Goal: Task Accomplishment & Management: Use online tool/utility

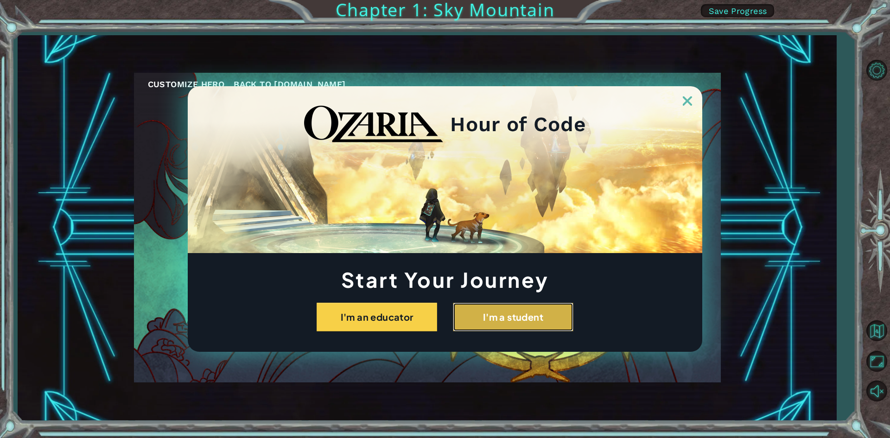
click at [523, 316] on button "I'm a student" at bounding box center [513, 317] width 120 height 29
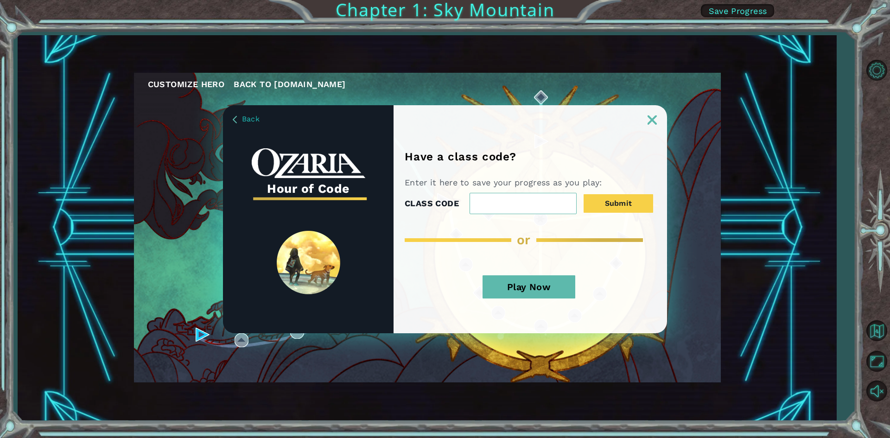
click at [517, 286] on button "Play Now" at bounding box center [528, 286] width 93 height 23
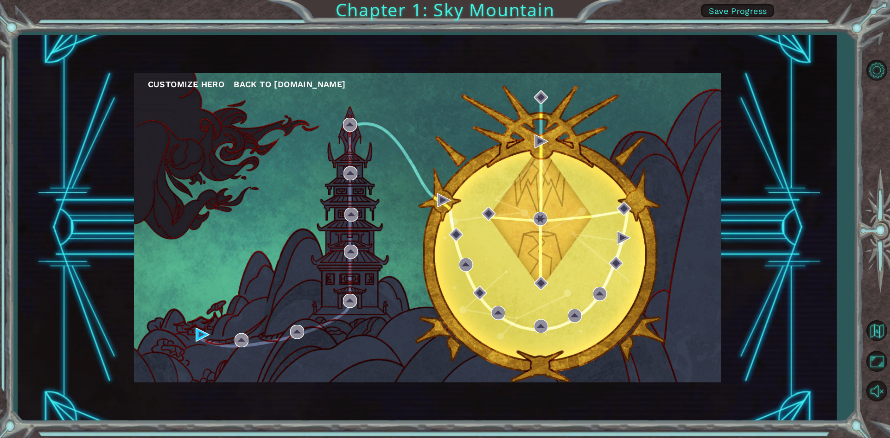
click at [198, 326] on div "Customize Hero Back to [DOMAIN_NAME]" at bounding box center [427, 227] width 587 height 309
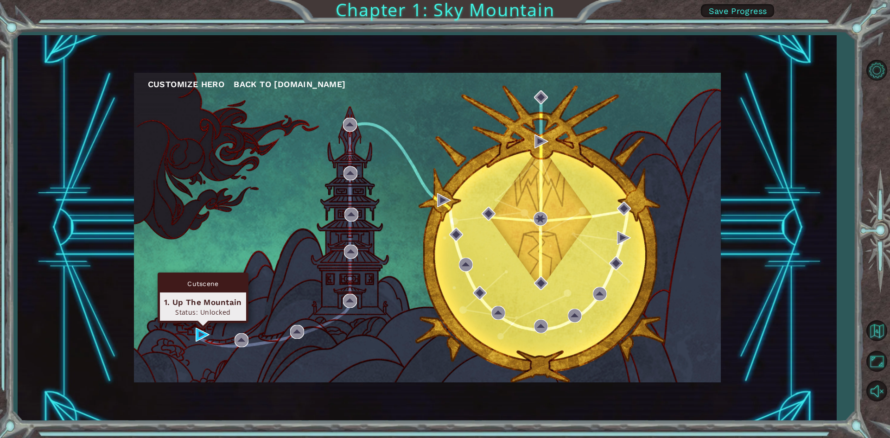
click at [200, 323] on div "Cutscene 1. Up The Mountain Status: Unlocked" at bounding box center [203, 297] width 91 height 50
click at [199, 328] on img at bounding box center [203, 335] width 14 height 14
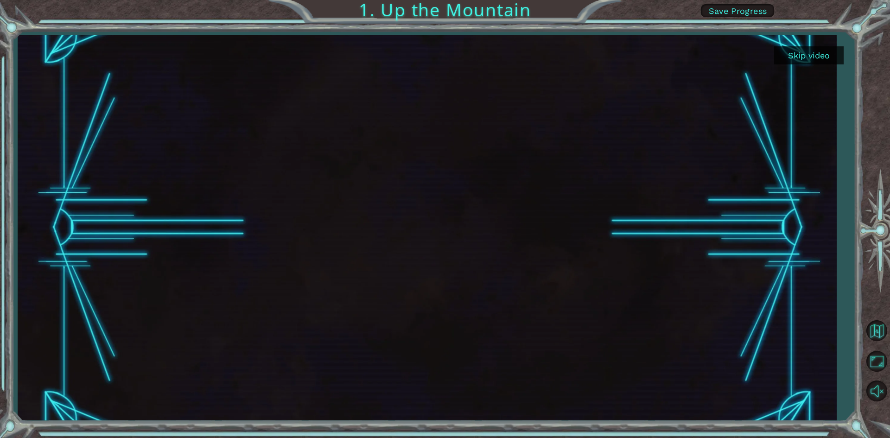
click at [783, 55] on button "Skip video" at bounding box center [808, 55] width 69 height 18
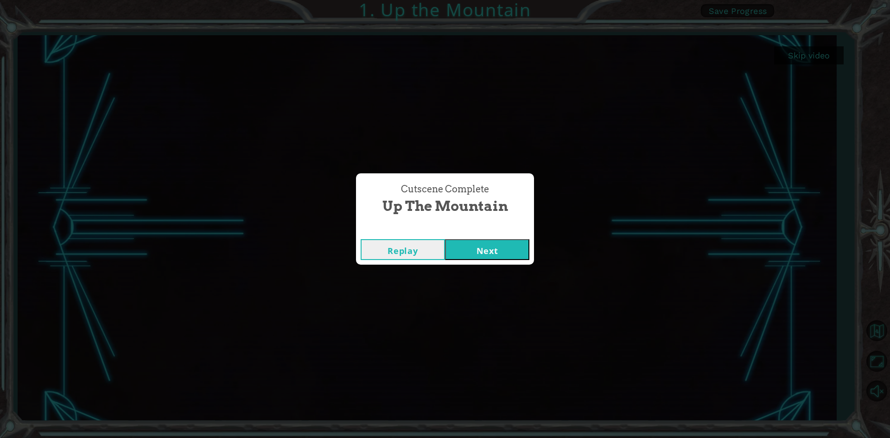
click at [507, 242] on button "Next" at bounding box center [487, 249] width 84 height 21
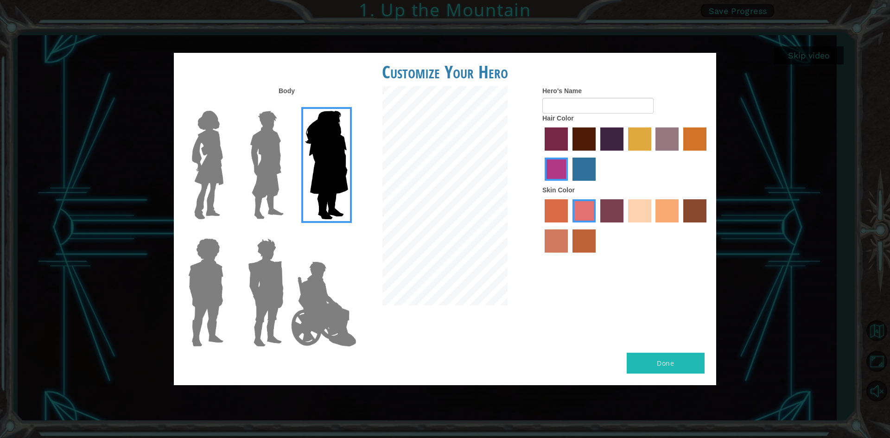
click at [278, 147] on img at bounding box center [266, 165] width 41 height 116
click at [287, 105] on input "Hero Lars" at bounding box center [287, 105] width 0 height 0
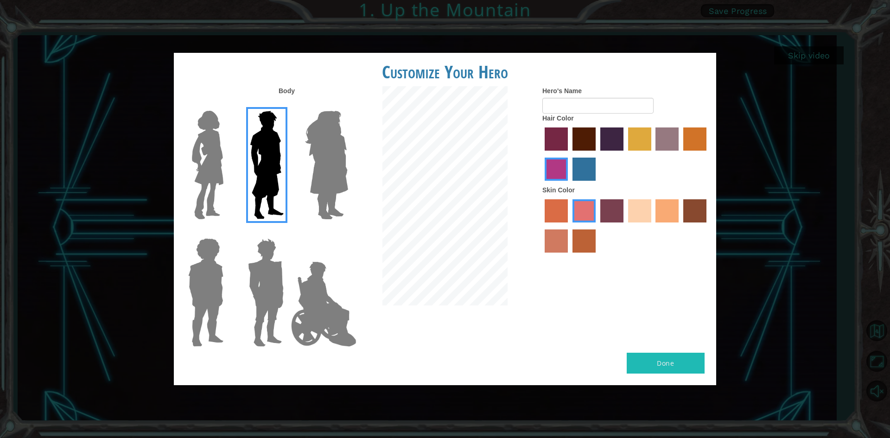
click at [173, 155] on div "Customize Your Hero Body Hero's Name Hair Color Skin Color Done" at bounding box center [445, 219] width 890 height 438
click at [284, 262] on img at bounding box center [265, 292] width 43 height 116
click at [287, 232] on input "Hero Garnet" at bounding box center [287, 232] width 0 height 0
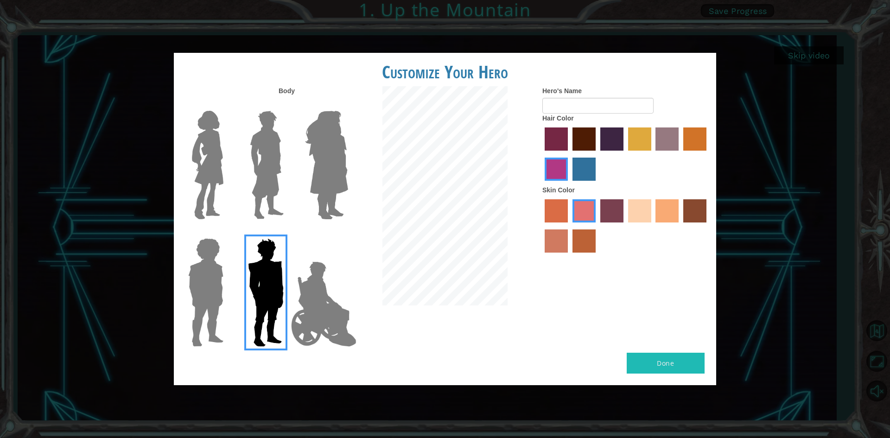
click at [315, 268] on img at bounding box center [323, 304] width 73 height 93
click at [347, 232] on input "Hero Jamie" at bounding box center [347, 232] width 0 height 0
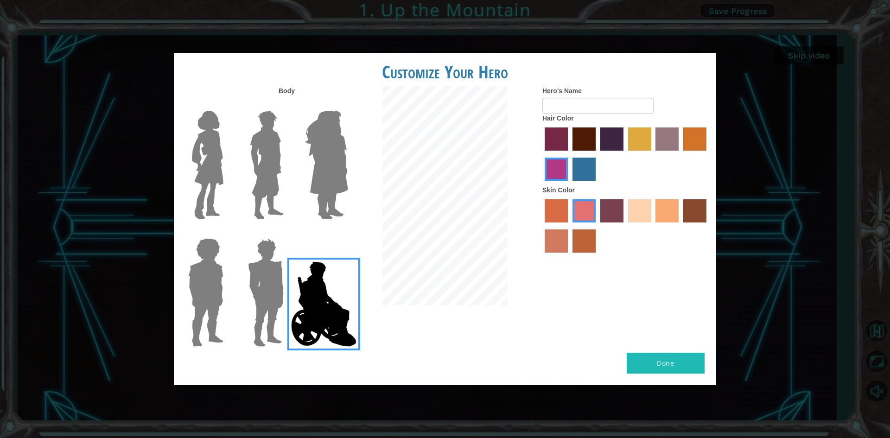
click at [273, 122] on img at bounding box center [266, 165] width 41 height 116
click at [287, 105] on input "Hero Lars" at bounding box center [287, 105] width 0 height 0
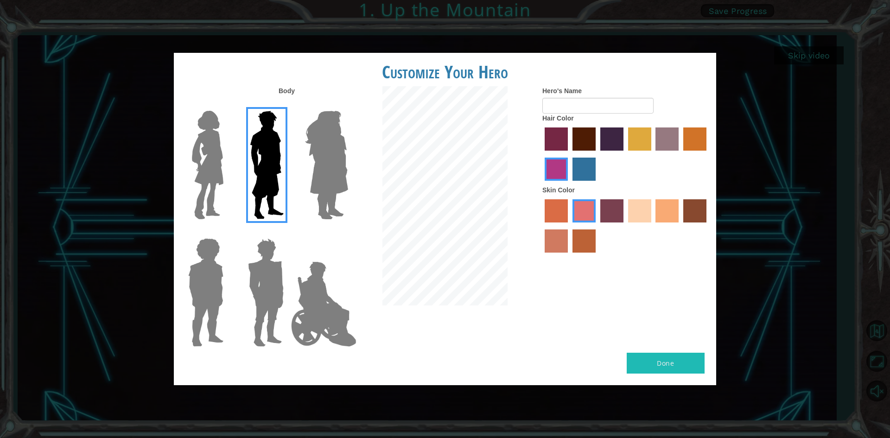
click at [341, 291] on img at bounding box center [323, 304] width 73 height 93
click at [347, 232] on input "Hero Jamie" at bounding box center [347, 232] width 0 height 0
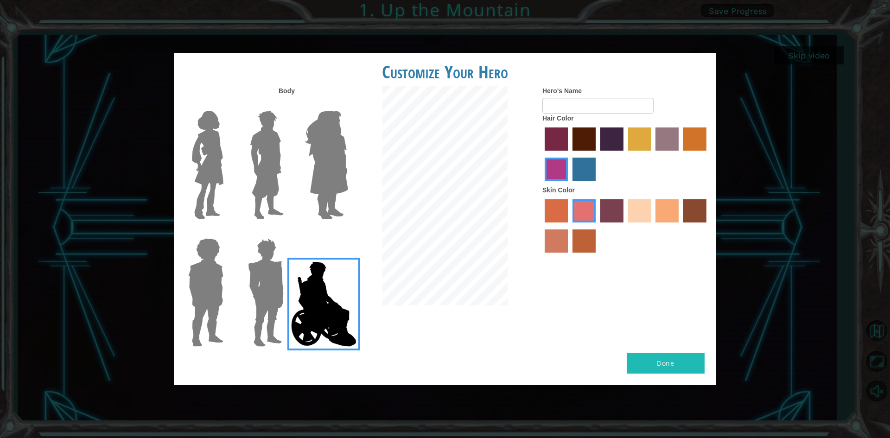
click at [609, 141] on label "hot purple hair color" at bounding box center [611, 138] width 23 height 23
click at [597, 154] on input "hot purple hair color" at bounding box center [597, 154] width 0 height 0
click at [637, 206] on label "sandy beach skin color" at bounding box center [639, 210] width 23 height 23
click at [625, 226] on input "sandy beach skin color" at bounding box center [625, 226] width 0 height 0
click at [650, 216] on label "sandy beach skin color" at bounding box center [639, 210] width 23 height 23
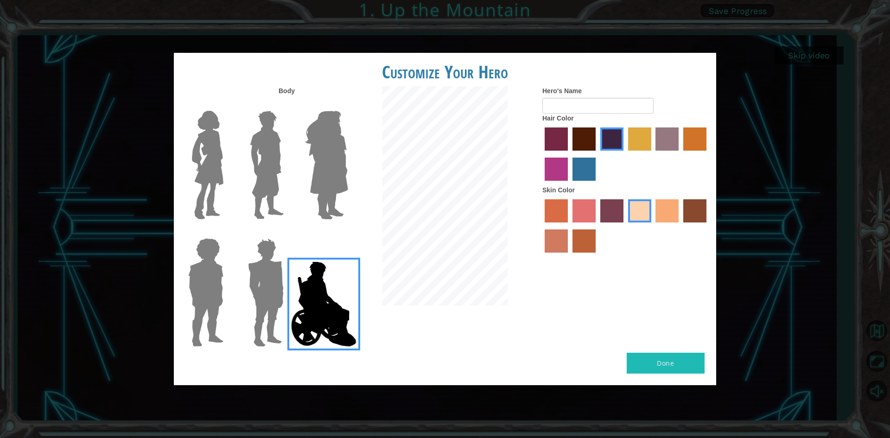
click at [625, 226] on input "sandy beach skin color" at bounding box center [625, 226] width 0 height 0
click at [662, 215] on label "tacao skin color" at bounding box center [666, 210] width 23 height 23
click at [652, 226] on input "tacao skin color" at bounding box center [652, 226] width 0 height 0
click at [575, 99] on input "Hero's Name" at bounding box center [597, 106] width 111 height 16
type input "o"
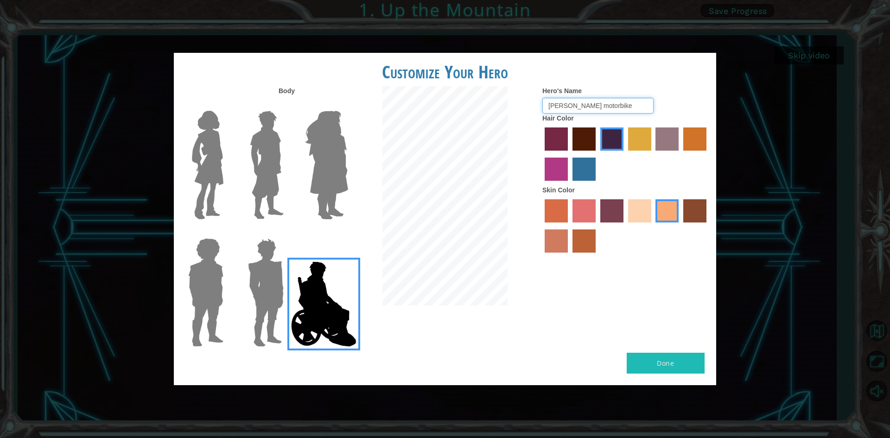
type input "[PERSON_NAME] motorbike"
click at [670, 368] on button "Done" at bounding box center [665, 363] width 78 height 21
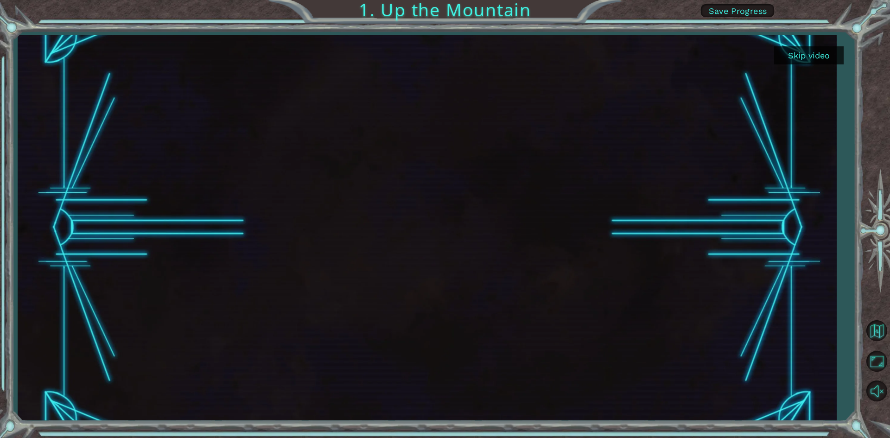
click at [830, 54] on button "Skip video" at bounding box center [808, 55] width 69 height 18
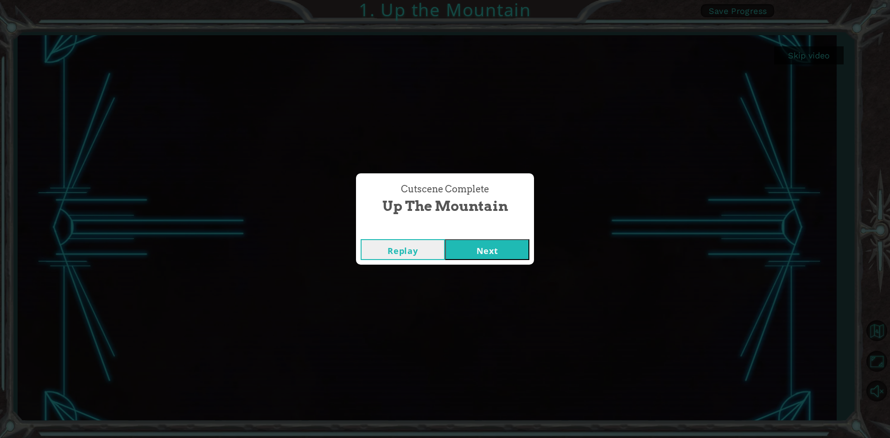
click at [480, 245] on button "Next" at bounding box center [487, 249] width 84 height 21
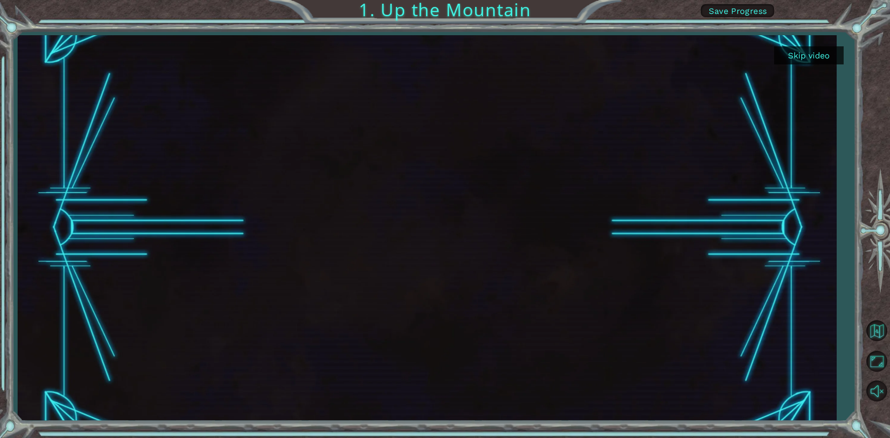
click at [812, 54] on button "Skip video" at bounding box center [808, 55] width 69 height 18
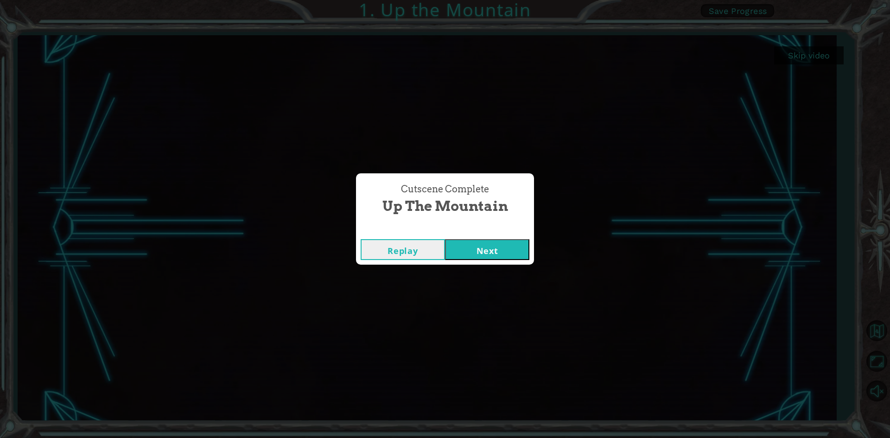
click at [498, 252] on button "Next" at bounding box center [487, 249] width 84 height 21
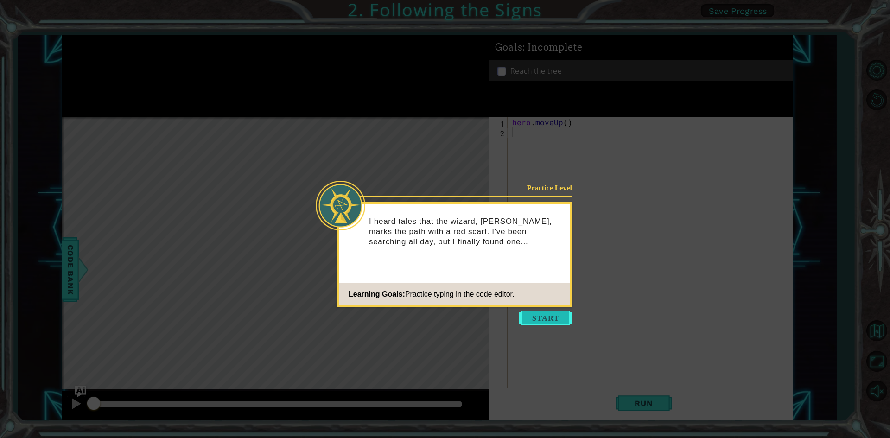
click at [560, 312] on button "Start" at bounding box center [545, 317] width 53 height 15
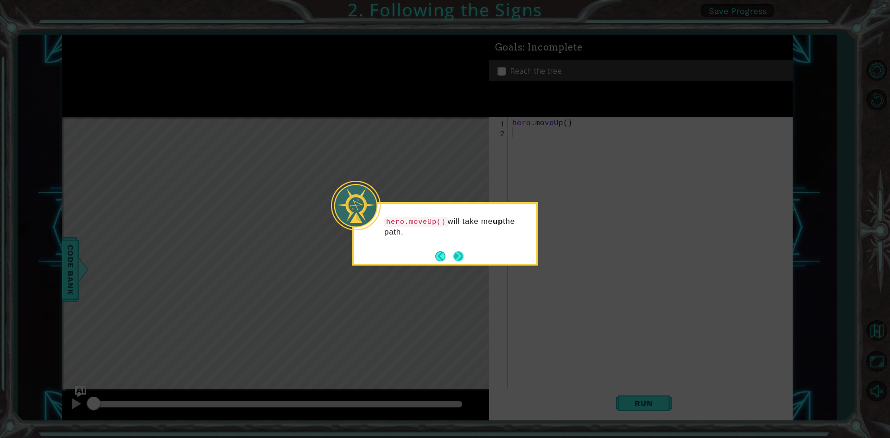
click at [461, 254] on button "Next" at bounding box center [458, 256] width 10 height 10
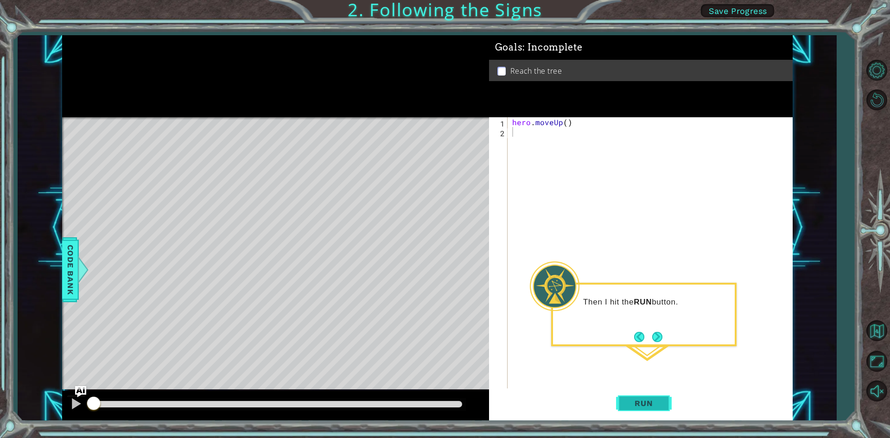
click at [633, 393] on button "Run" at bounding box center [644, 403] width 56 height 30
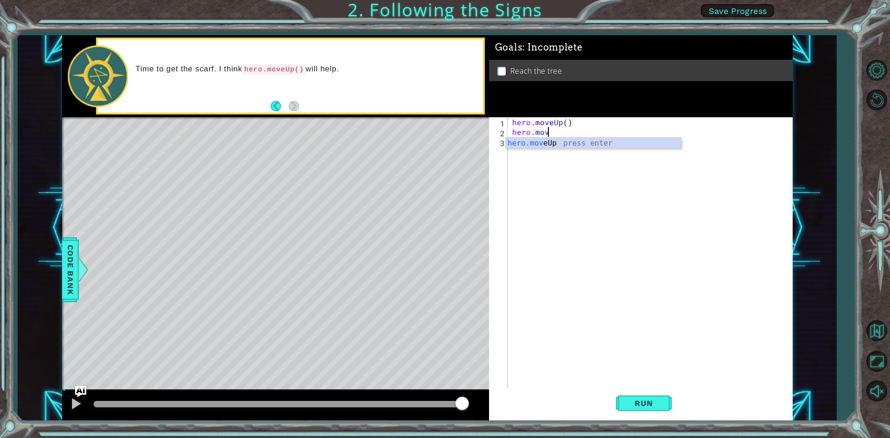
scroll to position [0, 0]
type textarea "h"
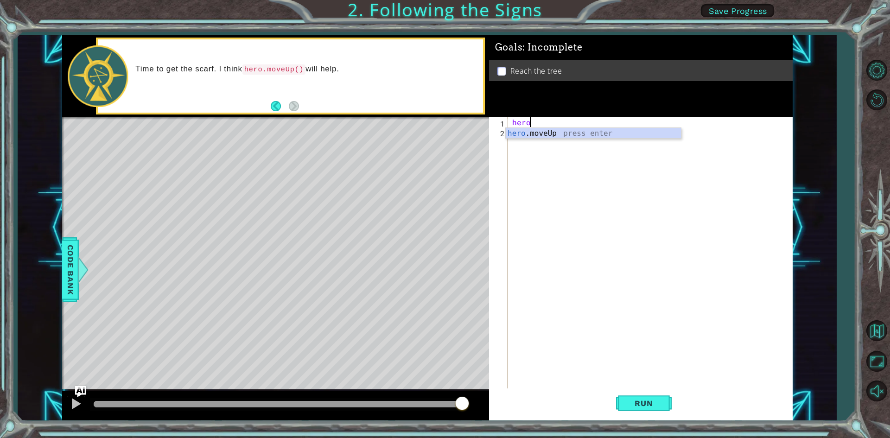
scroll to position [0, 1]
type textarea "[DOMAIN_NAME]"
type textarea "h"
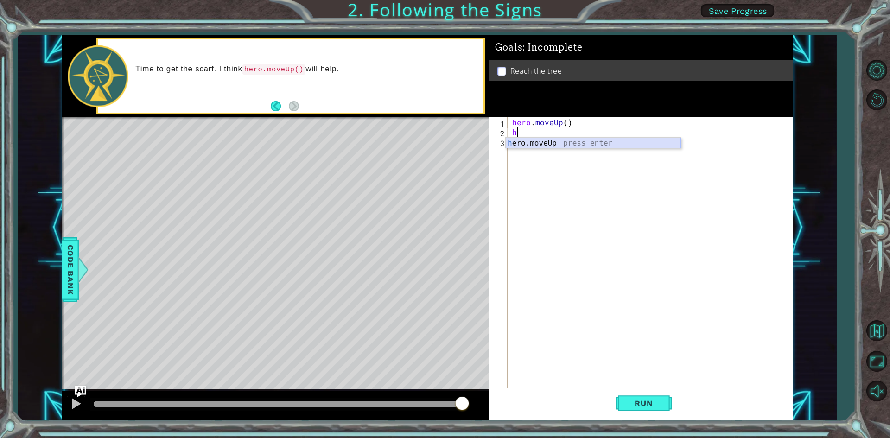
click at [567, 146] on div "h ero.moveUp press enter" at bounding box center [592, 154] width 175 height 33
click at [651, 408] on button "Run" at bounding box center [644, 403] width 56 height 30
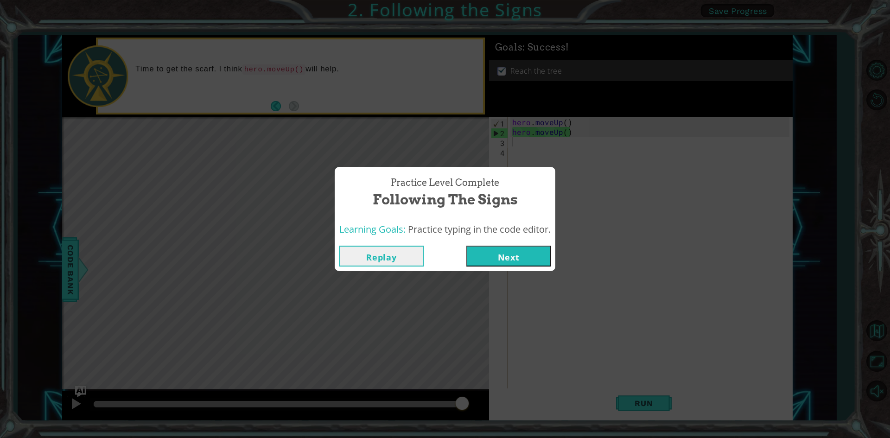
click at [497, 260] on button "Next" at bounding box center [508, 256] width 84 height 21
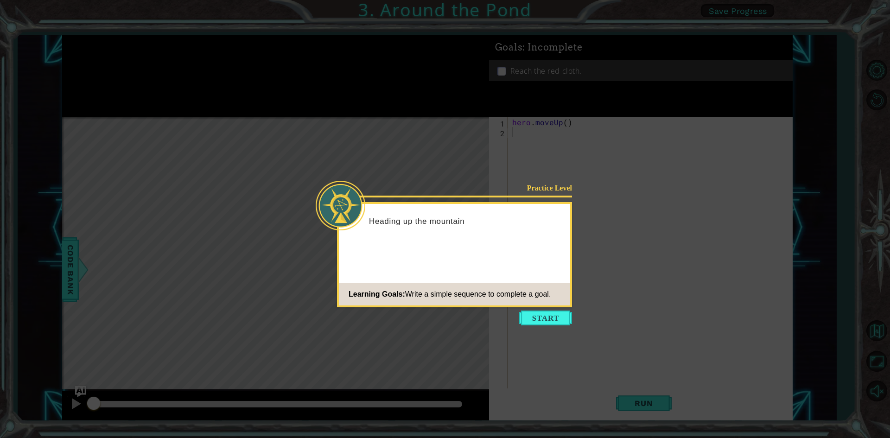
click at [539, 313] on button "Start" at bounding box center [545, 317] width 53 height 15
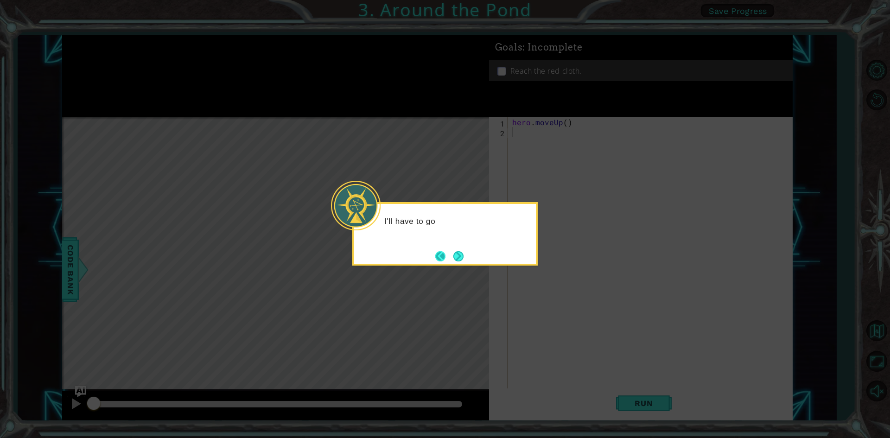
click at [449, 258] on footer at bounding box center [449, 256] width 28 height 14
click at [453, 255] on button "Next" at bounding box center [458, 256] width 10 height 10
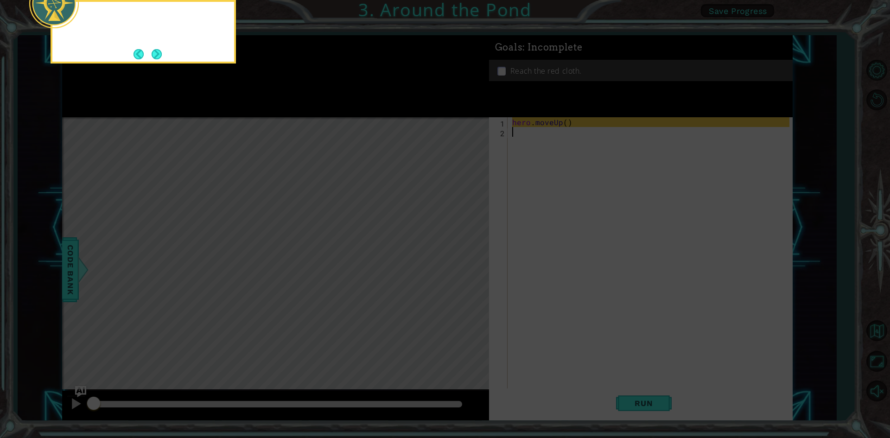
click at [453, 255] on icon at bounding box center [445, 65] width 890 height 745
click at [151, 53] on button "Next" at bounding box center [156, 54] width 10 height 10
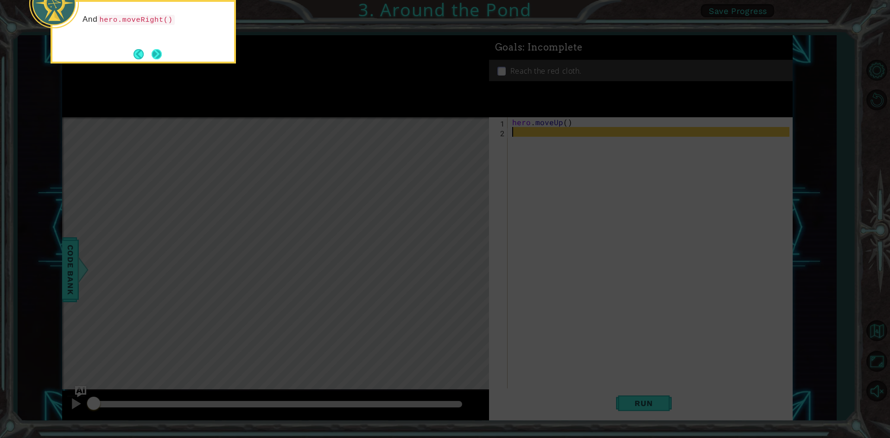
click at [154, 53] on button "Next" at bounding box center [156, 54] width 10 height 10
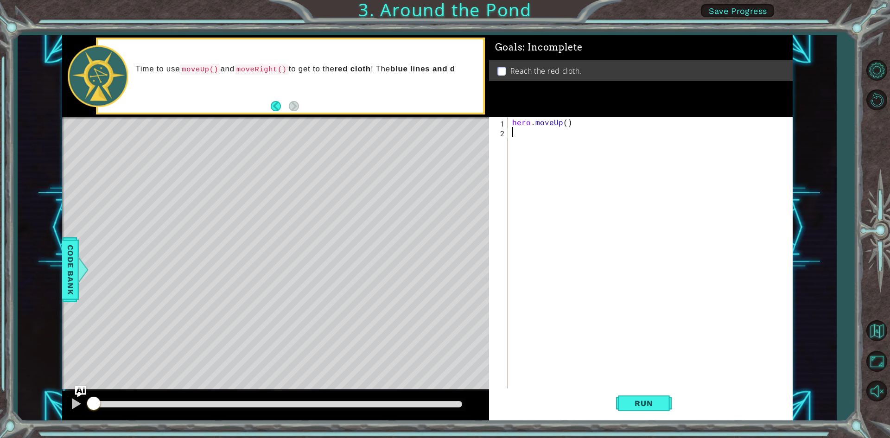
type textarea "h"
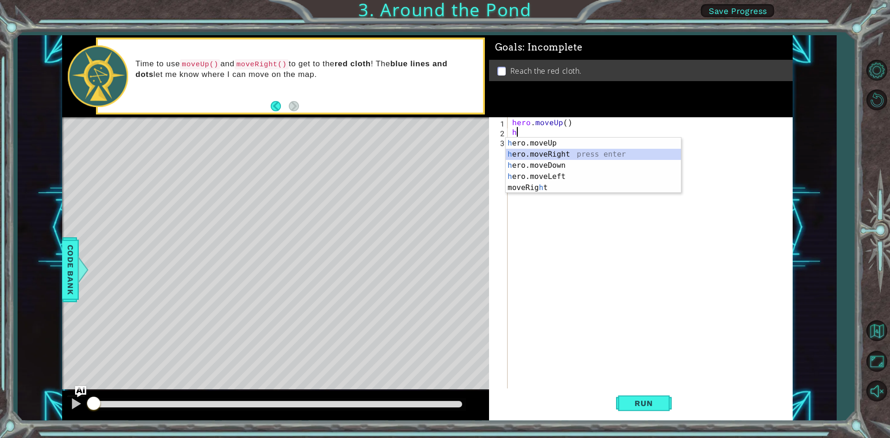
click at [513, 152] on div "h ero.moveUp press enter h ero.moveRight press enter h ero.moveDown press enter…" at bounding box center [592, 177] width 175 height 78
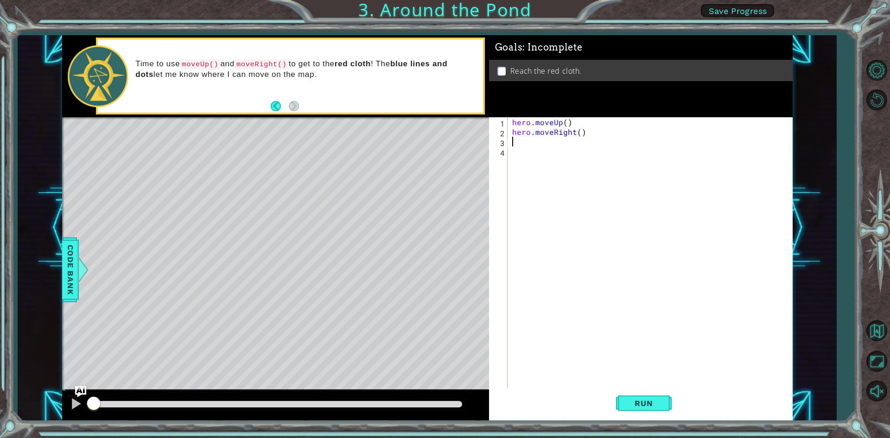
type textarea "h"
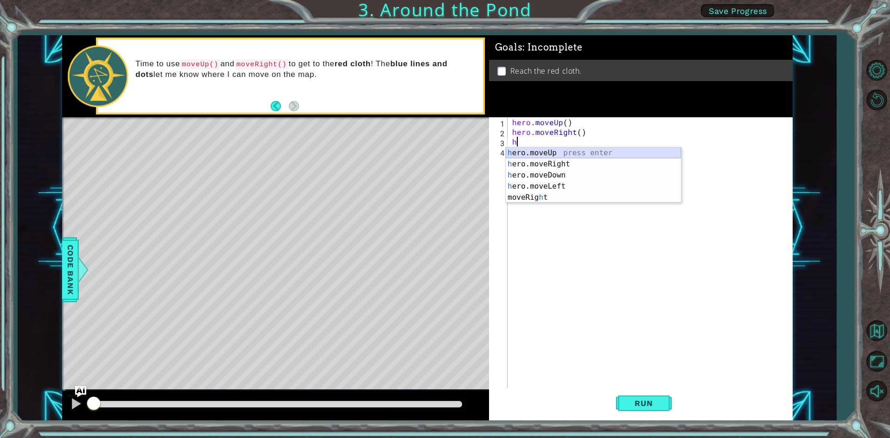
click at [545, 151] on div "h ero.moveUp press enter h ero.moveRight press enter h ero.moveDown press enter…" at bounding box center [592, 186] width 175 height 78
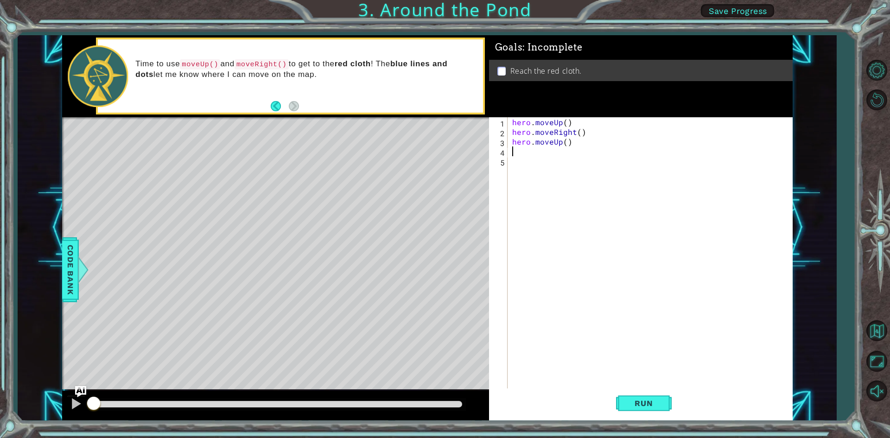
type textarea "h"
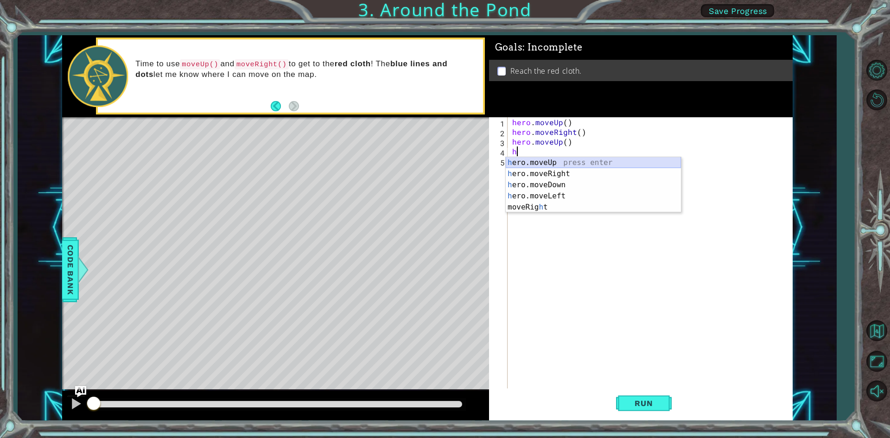
click at [530, 164] on div "h ero.moveUp press enter h ero.moveRight press enter h ero.moveDown press enter…" at bounding box center [592, 196] width 175 height 78
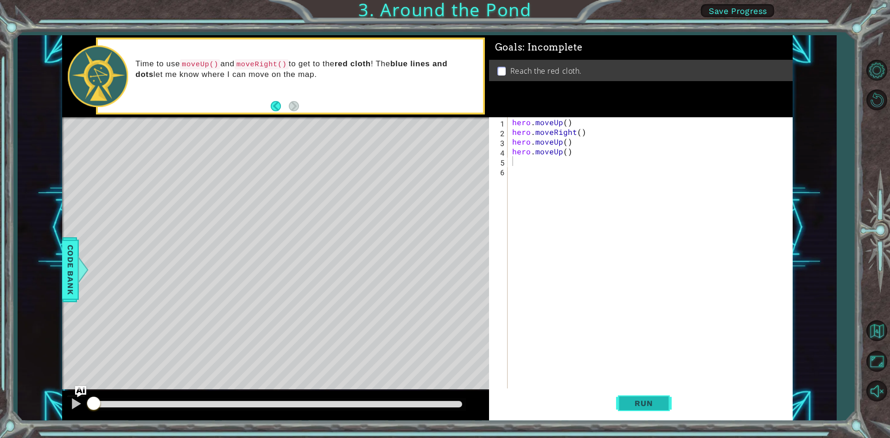
click at [641, 405] on span "Run" at bounding box center [643, 402] width 37 height 9
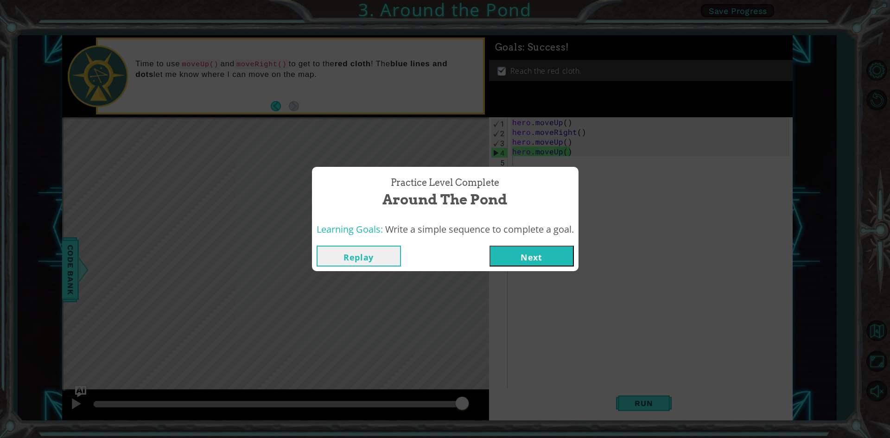
click at [528, 266] on div "Replay Next" at bounding box center [445, 256] width 266 height 30
click at [526, 262] on button "Next" at bounding box center [531, 256] width 84 height 21
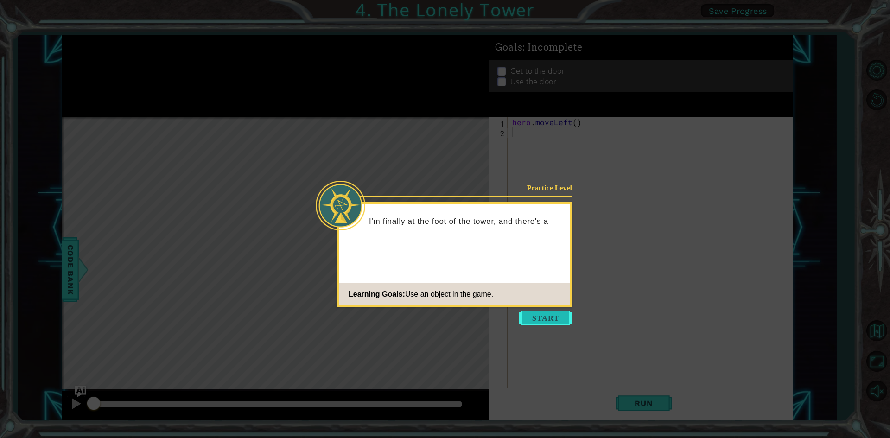
click at [558, 319] on button "Start" at bounding box center [545, 317] width 53 height 15
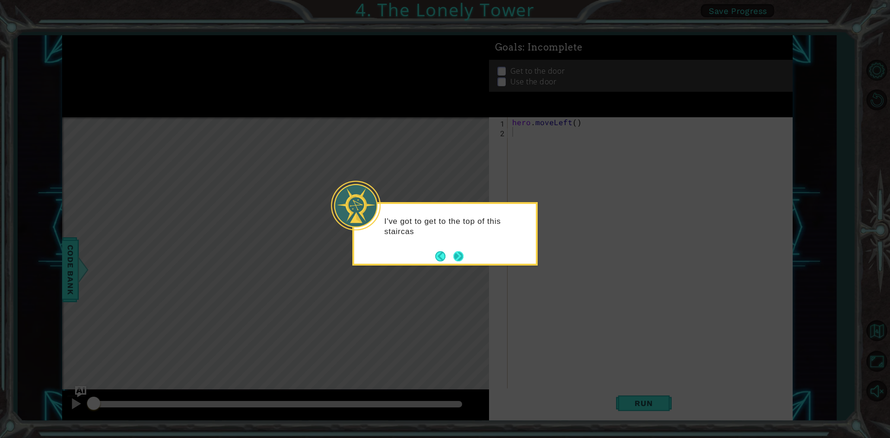
click at [456, 257] on button "Next" at bounding box center [458, 256] width 10 height 10
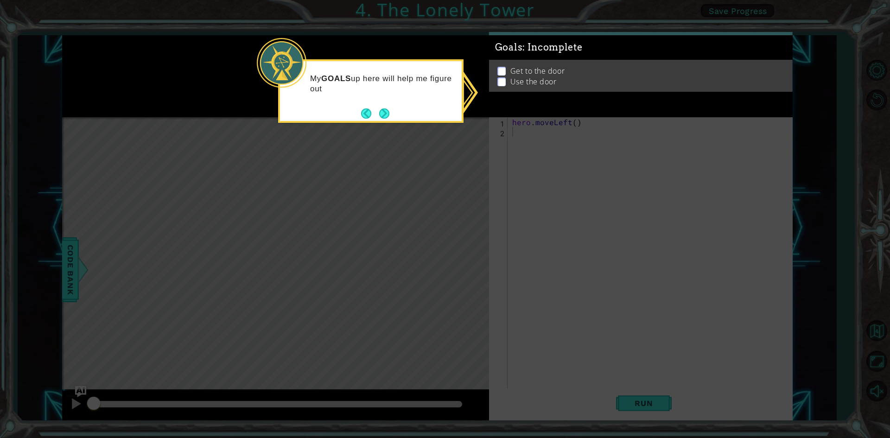
drag, startPoint x: 382, startPoint y: 115, endPoint x: 378, endPoint y: 112, distance: 5.4
click at [381, 115] on button "Next" at bounding box center [384, 113] width 10 height 10
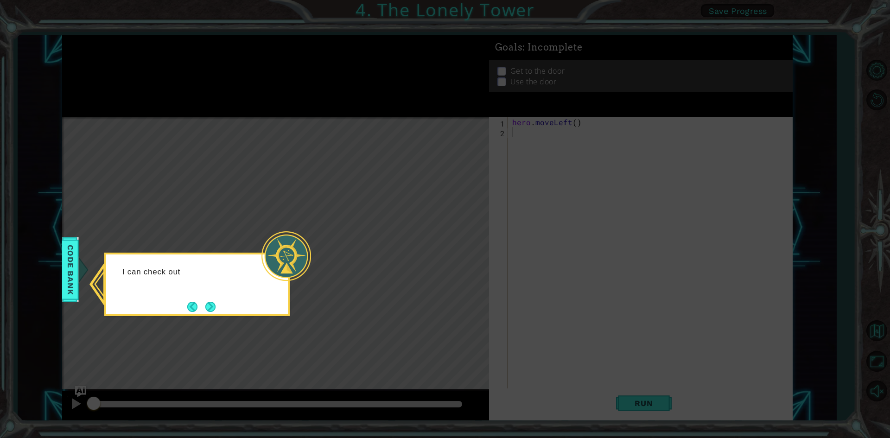
click at [271, 270] on div at bounding box center [286, 256] width 50 height 50
click at [211, 303] on button "Next" at bounding box center [210, 307] width 10 height 10
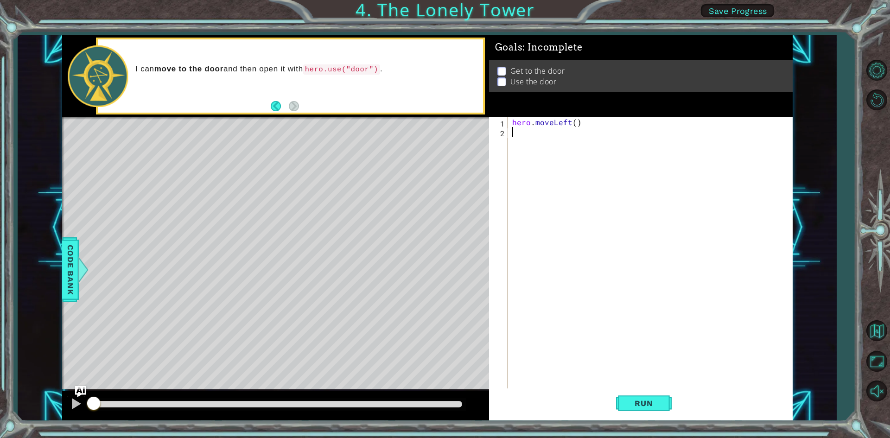
type textarea "h"
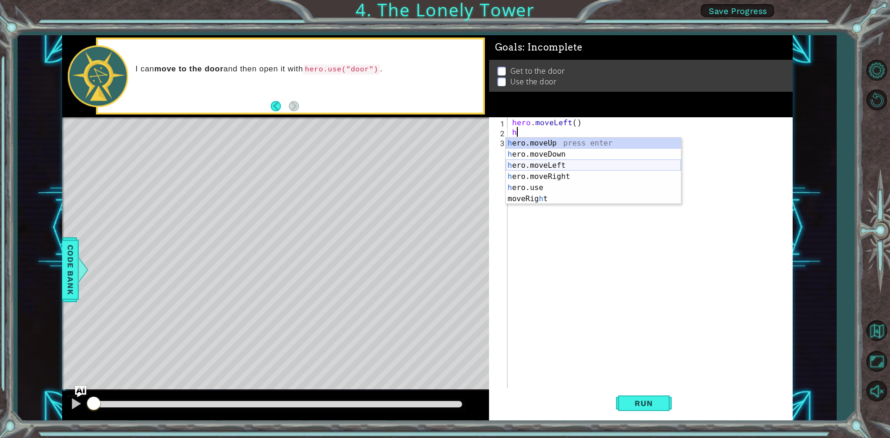
click at [546, 160] on div "h ero.moveUp press enter h ero.moveDown press enter h ero.moveLeft press enter …" at bounding box center [592, 182] width 175 height 89
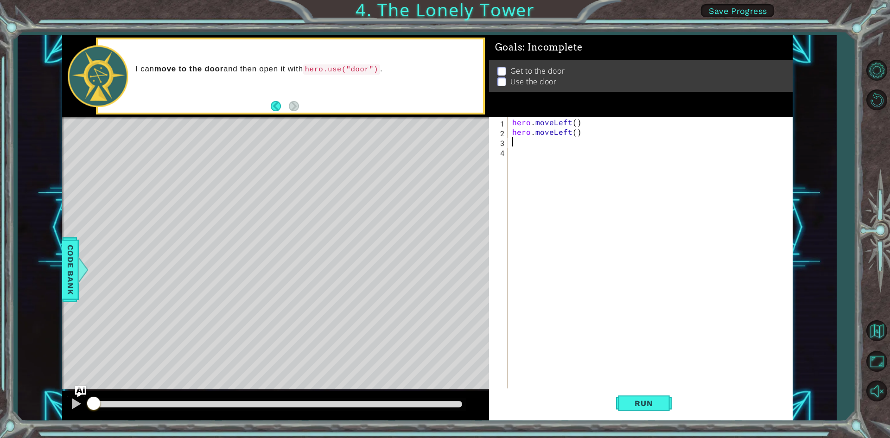
type textarea "h"
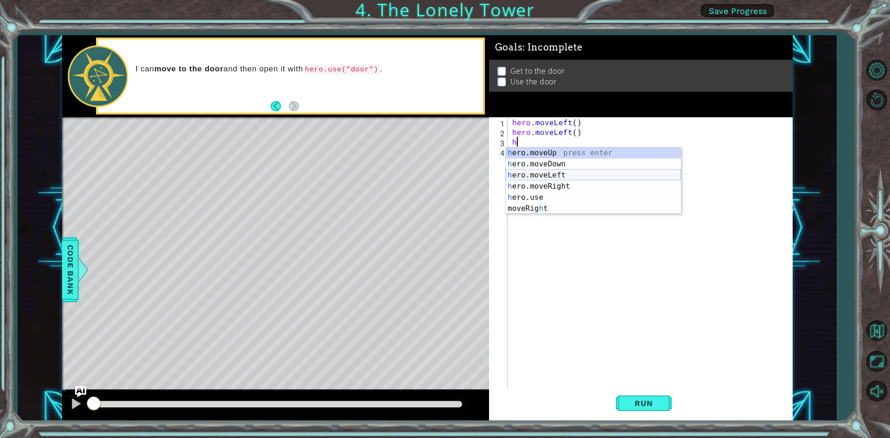
click at [545, 175] on div "h ero.moveUp press enter h ero.moveDown press enter h ero.moveLeft press enter …" at bounding box center [592, 191] width 175 height 89
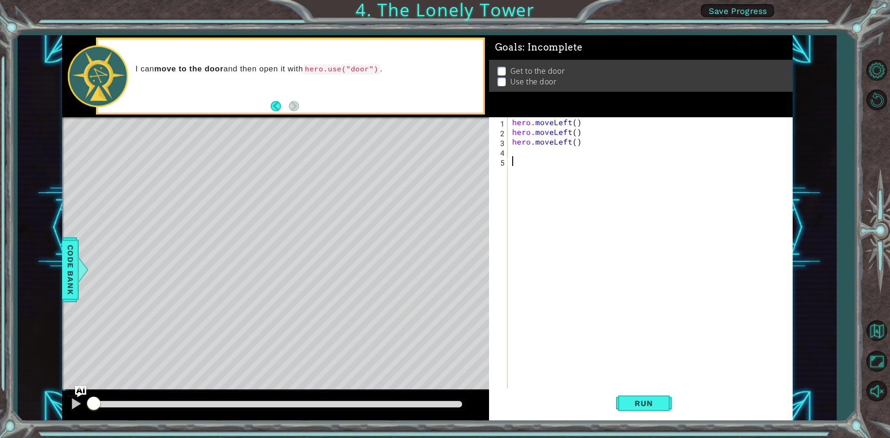
click at [532, 159] on div "hero . moveLeft ( ) hero . moveLeft ( ) hero . moveLeft ( )" at bounding box center [652, 263] width 284 height 292
click at [517, 146] on div "hero . moveLeft ( ) hero . moveLeft ( ) hero . moveLeft ( )" at bounding box center [652, 263] width 284 height 292
type textarea "h"
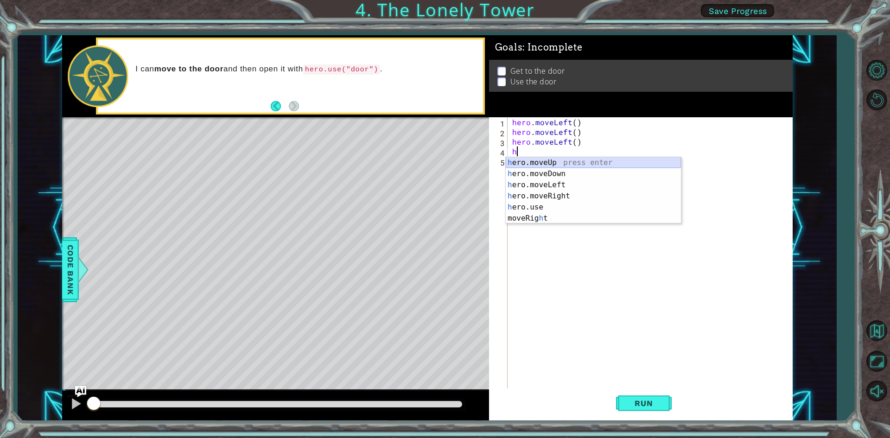
click at [542, 162] on div "h ero.moveUp press enter h ero.moveDown press enter h ero.moveLeft press enter …" at bounding box center [592, 201] width 175 height 89
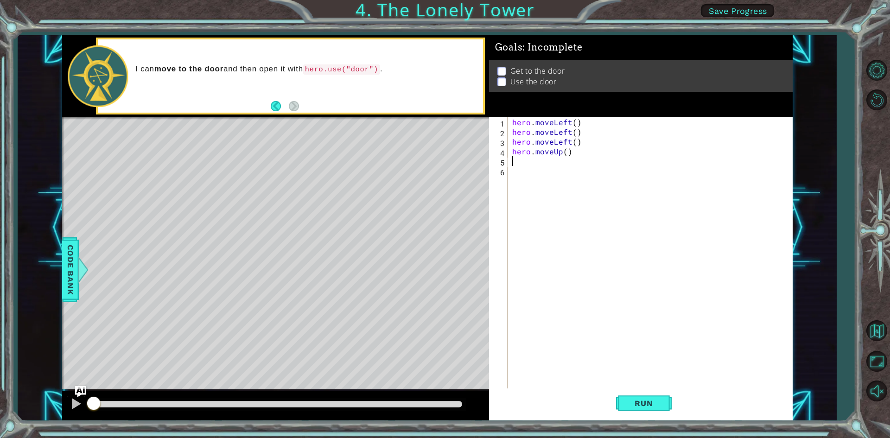
type textarea "h"
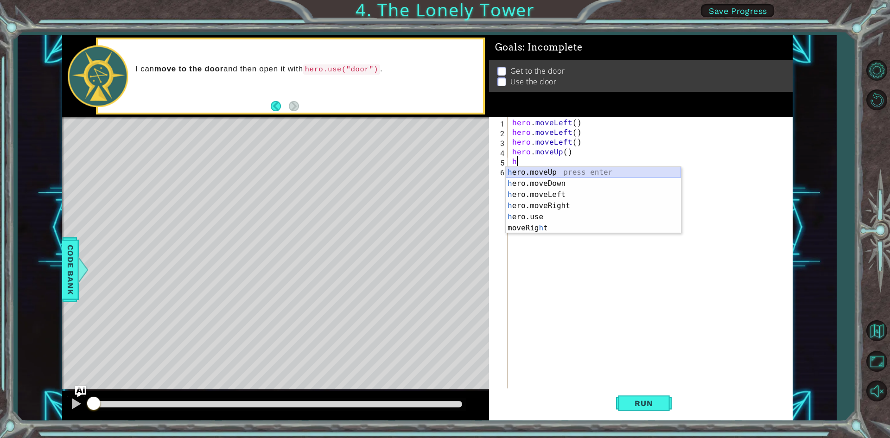
click at [532, 174] on div "h ero.moveUp press enter h ero.moveDown press enter h ero.moveLeft press enter …" at bounding box center [592, 211] width 175 height 89
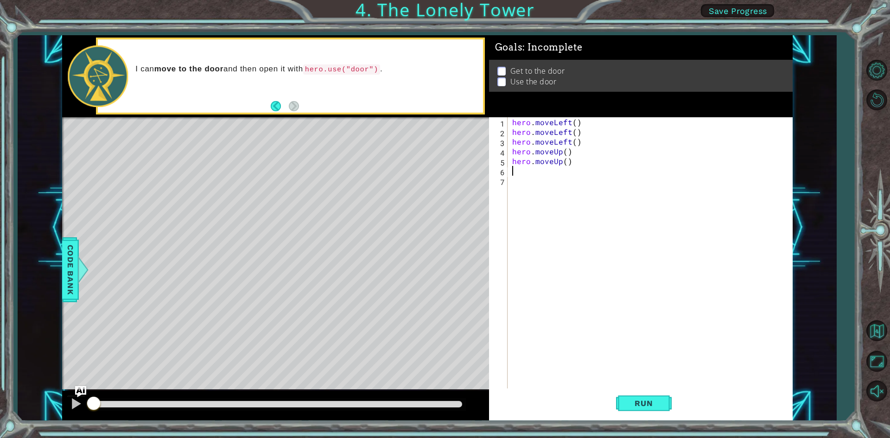
type textarea "h"
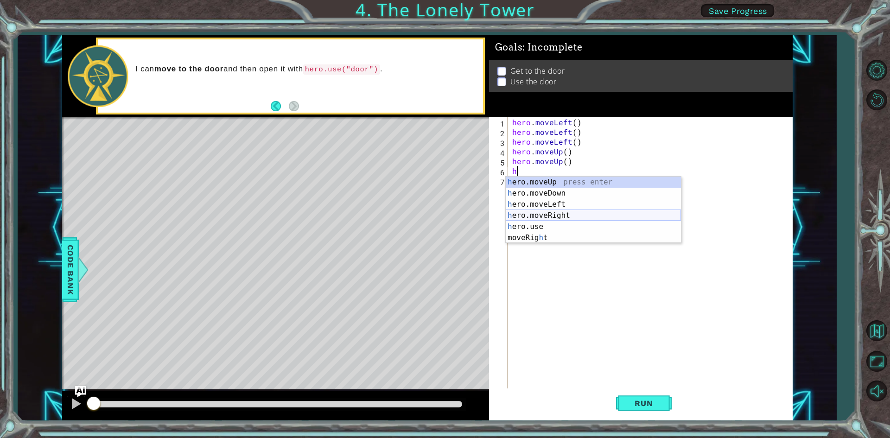
click at [538, 215] on div "h ero.moveUp press enter h ero.moveDown press enter h ero.moveLeft press enter …" at bounding box center [592, 221] width 175 height 89
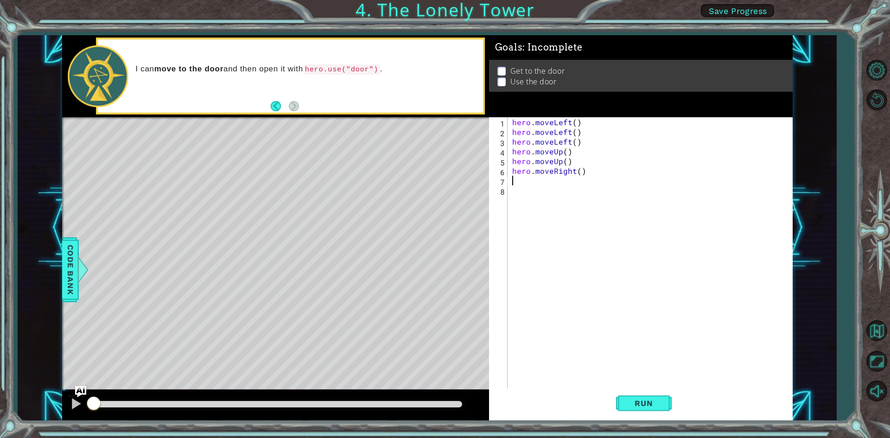
click at [524, 181] on div "hero . moveLeft ( ) hero . moveLeft ( ) hero . moveLeft ( ) hero . moveUp ( ) h…" at bounding box center [652, 263] width 284 height 292
type textarea "h"
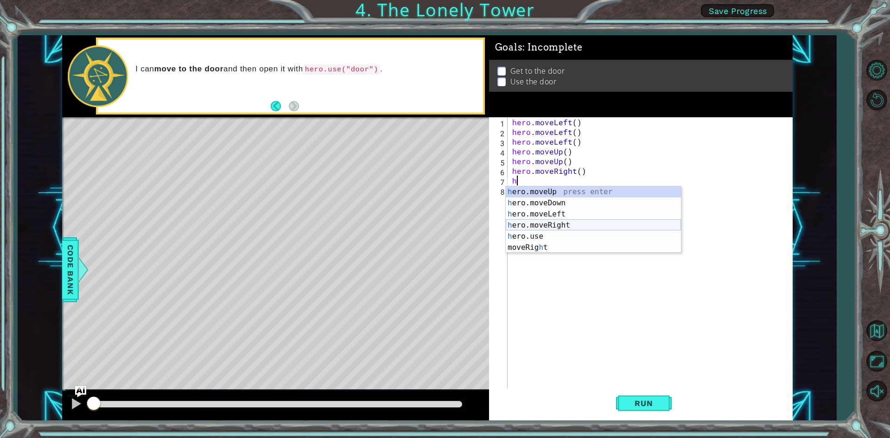
click at [536, 221] on div "h ero.moveUp press enter h ero.moveDown press enter h ero.moveLeft press enter …" at bounding box center [592, 230] width 175 height 89
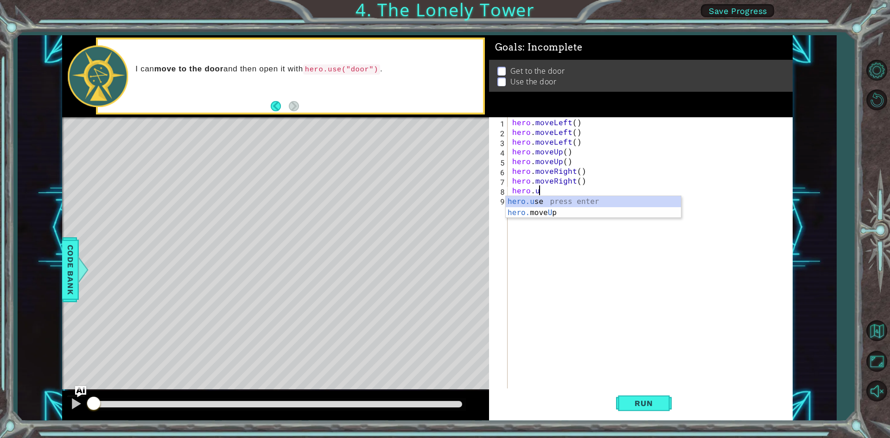
scroll to position [0, 1]
type textarea "hero.usedoor"
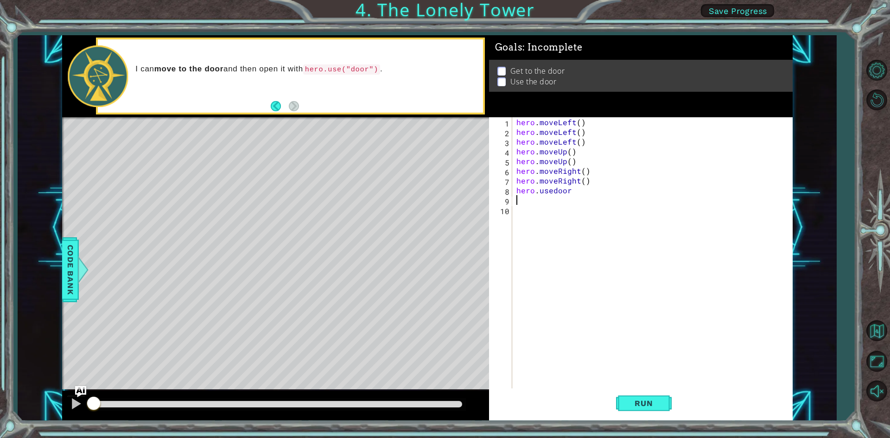
scroll to position [0, 0]
click at [662, 402] on button "Run" at bounding box center [644, 403] width 56 height 30
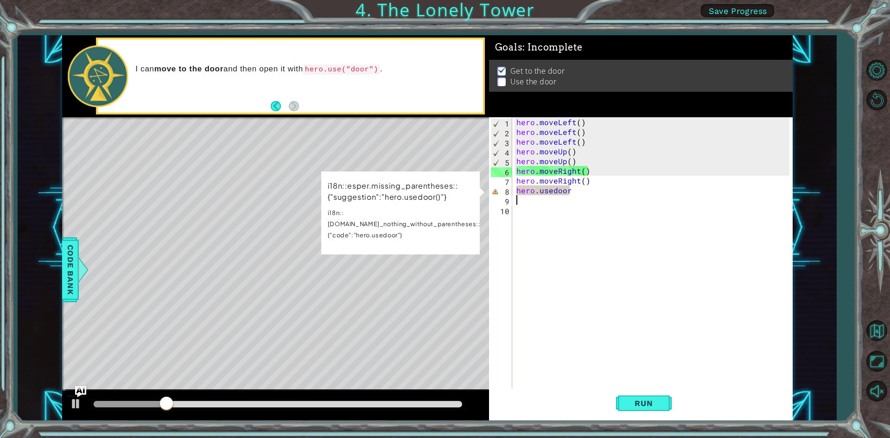
click at [571, 194] on div "hero . moveLeft ( ) hero . moveLeft ( ) hero . moveLeft ( ) hero . moveUp ( ) h…" at bounding box center [653, 263] width 279 height 292
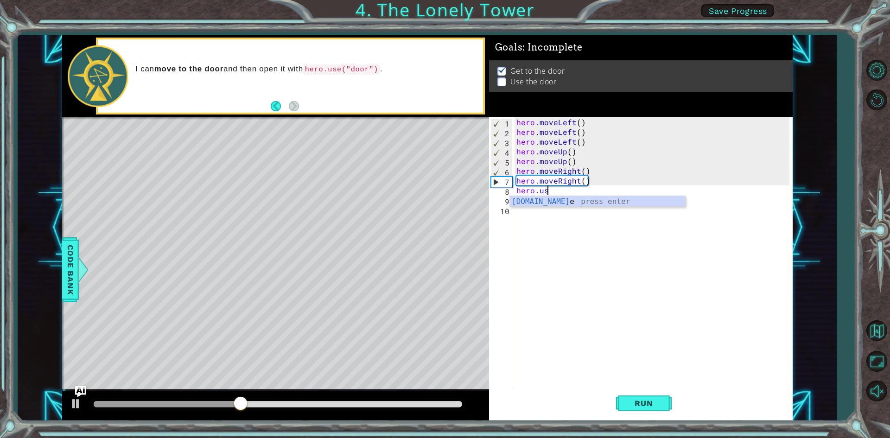
type textarea "h"
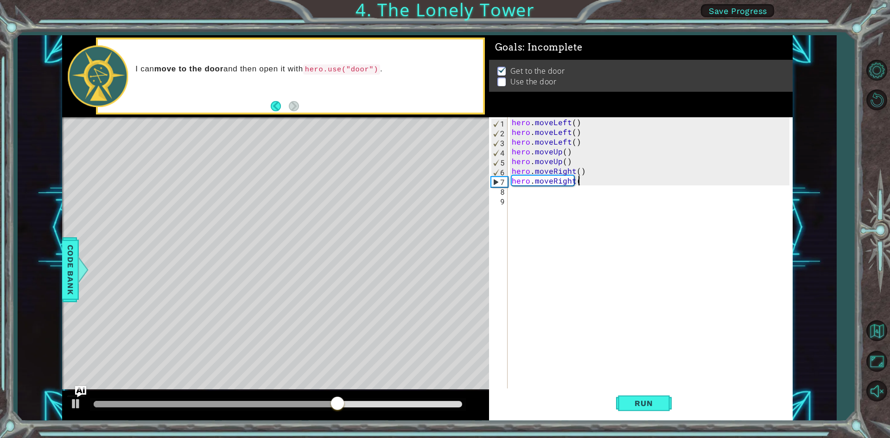
scroll to position [0, 4]
type textarea "hero.moveRight()"
click at [517, 190] on div "hero . moveLeft ( ) hero . moveLeft ( ) hero . moveLeft ( ) hero . moveUp ( ) h…" at bounding box center [652, 263] width 284 height 292
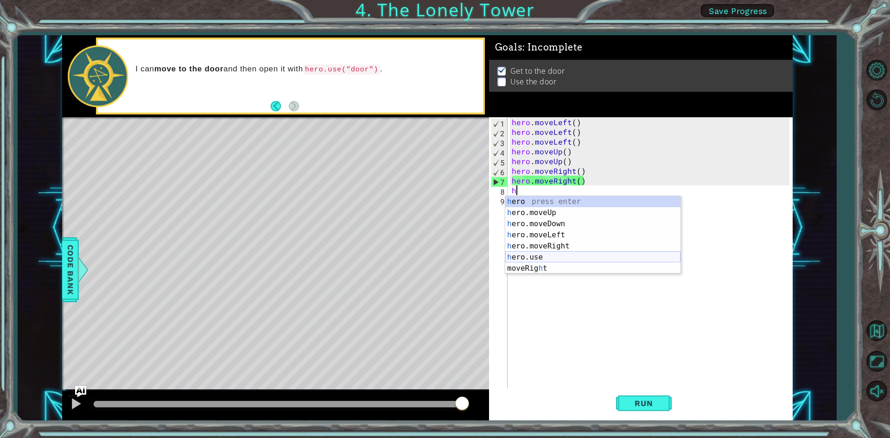
click at [536, 252] on div "h ero press enter h ero.moveUp press enter h ero.moveDown press enter h ero.mov…" at bounding box center [592, 246] width 175 height 100
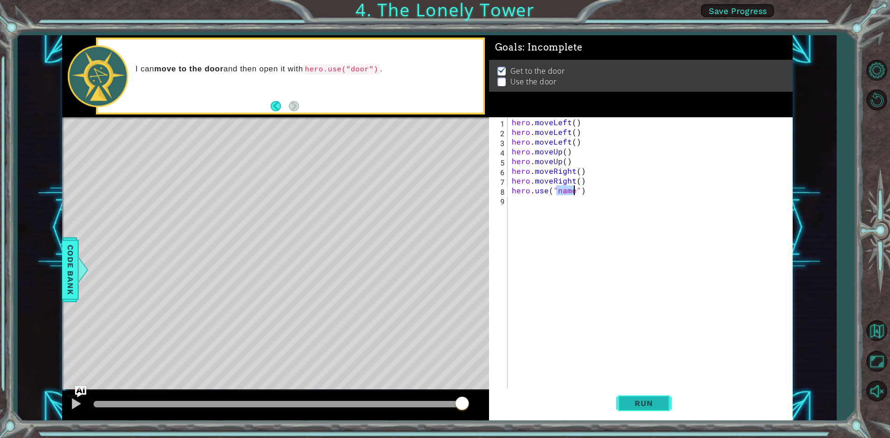
type textarea "hero.use("name")"
click at [652, 407] on span "Run" at bounding box center [643, 402] width 37 height 9
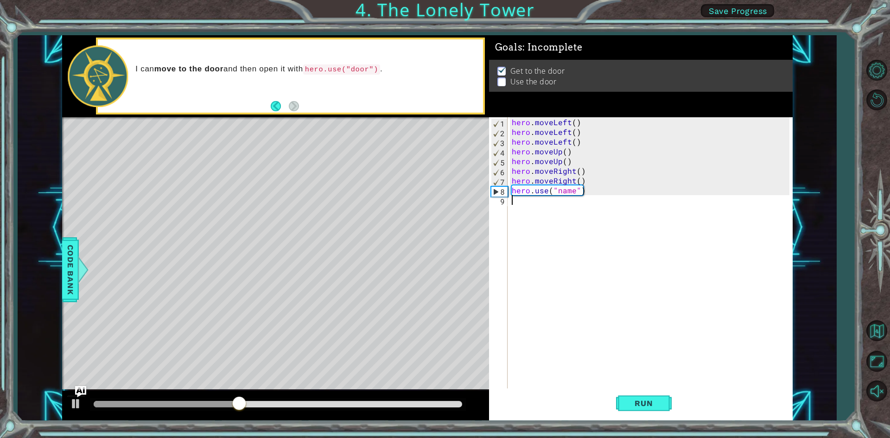
click at [569, 198] on div "hero . moveLeft ( ) hero . moveLeft ( ) hero . moveLeft ( ) hero . moveUp ( ) h…" at bounding box center [652, 263] width 284 height 292
click at [570, 194] on div "hero . moveLeft ( ) hero . moveLeft ( ) hero . moveLeft ( ) hero . moveUp ( ) h…" at bounding box center [652, 263] width 284 height 292
click at [573, 193] on div "hero . moveLeft ( ) hero . moveLeft ( ) hero . moveLeft ( ) hero . moveUp ( ) h…" at bounding box center [652, 263] width 284 height 292
type textarea "hero.use("door")"
click at [647, 406] on span "Run" at bounding box center [643, 402] width 37 height 9
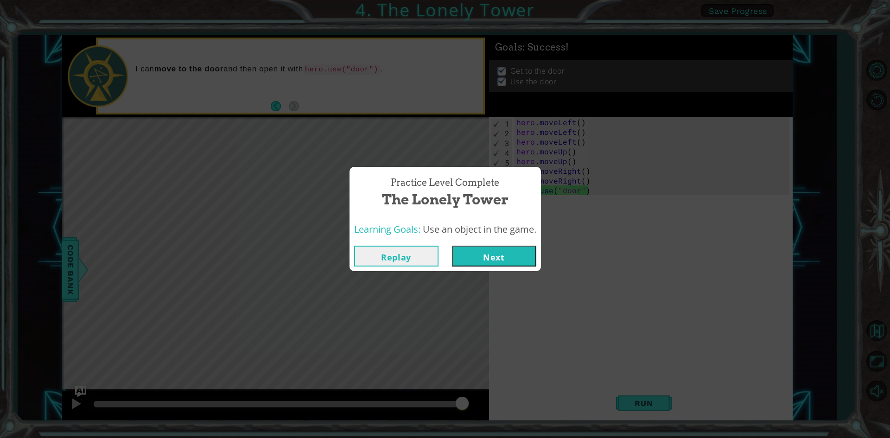
drag, startPoint x: 505, startPoint y: 270, endPoint x: 505, endPoint y: 255, distance: 15.3
click at [505, 268] on div "Replay Next" at bounding box center [444, 256] width 191 height 30
click at [505, 255] on button "Next" at bounding box center [494, 256] width 84 height 21
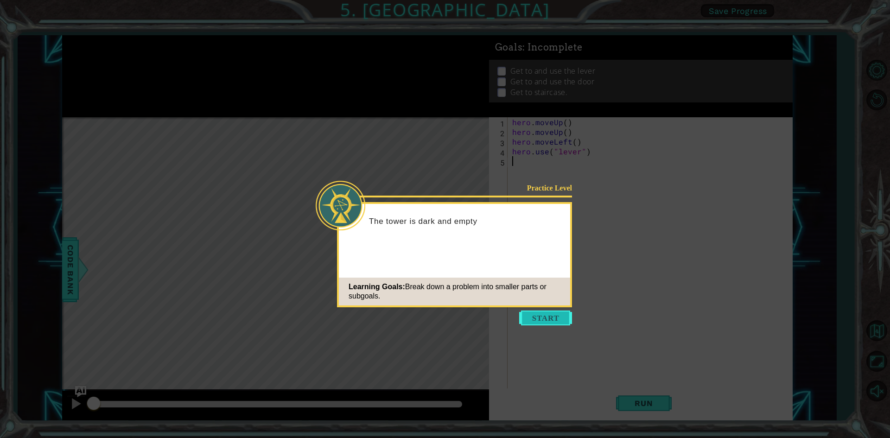
click at [544, 312] on button "Start" at bounding box center [545, 317] width 53 height 15
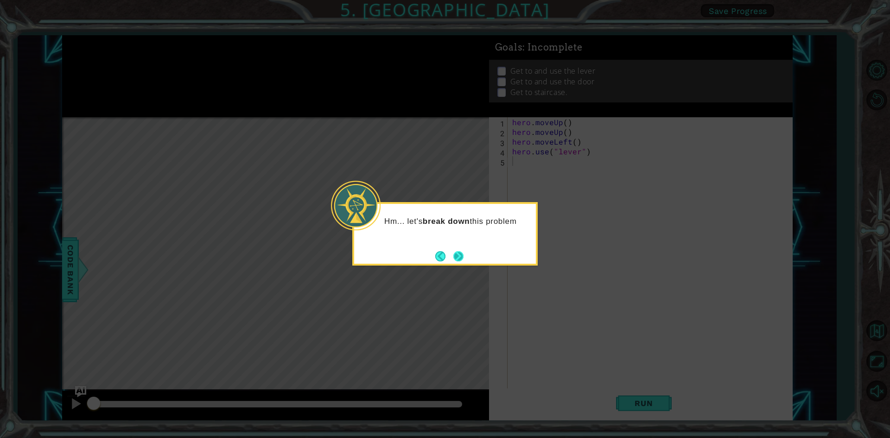
click at [455, 258] on button "Next" at bounding box center [458, 256] width 10 height 10
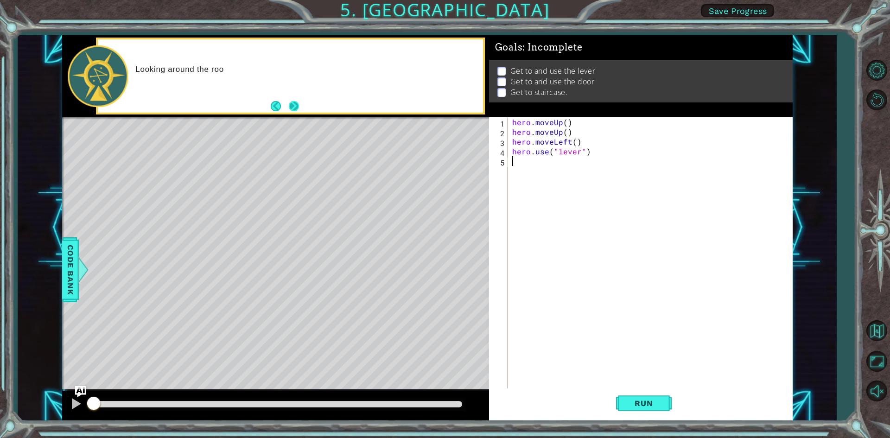
click at [294, 101] on button "Next" at bounding box center [294, 106] width 10 height 10
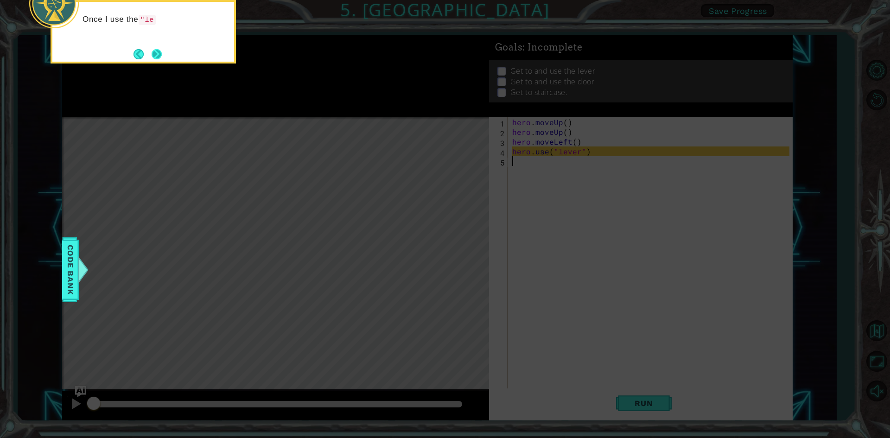
click at [162, 49] on button "Next" at bounding box center [156, 54] width 10 height 10
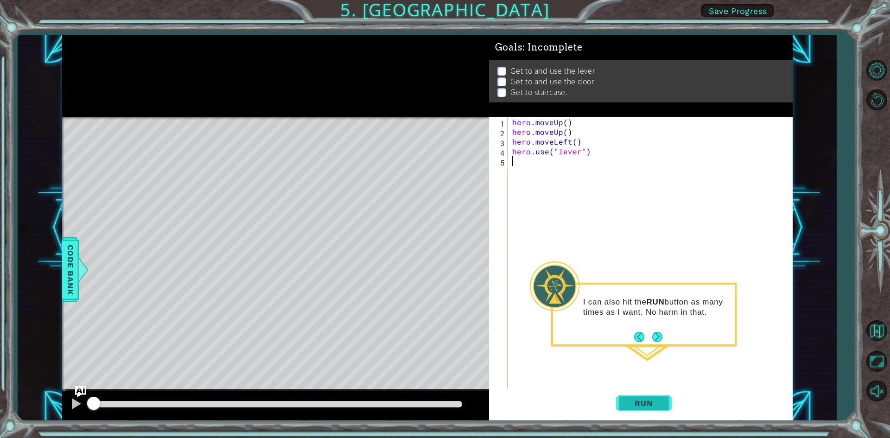
click at [659, 406] on span "Run" at bounding box center [643, 402] width 37 height 9
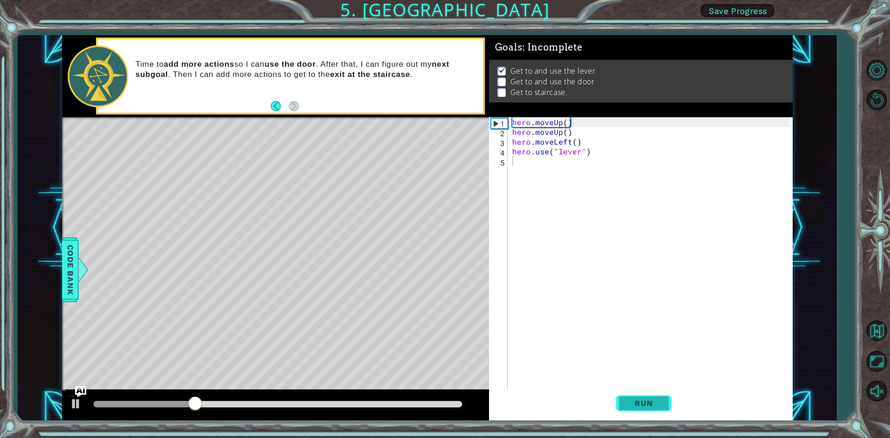
click at [648, 399] on span "Run" at bounding box center [643, 402] width 37 height 9
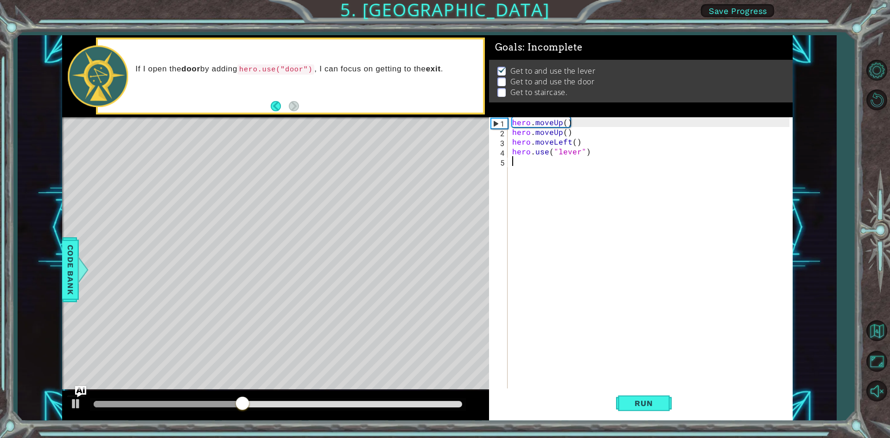
type textarea "h"
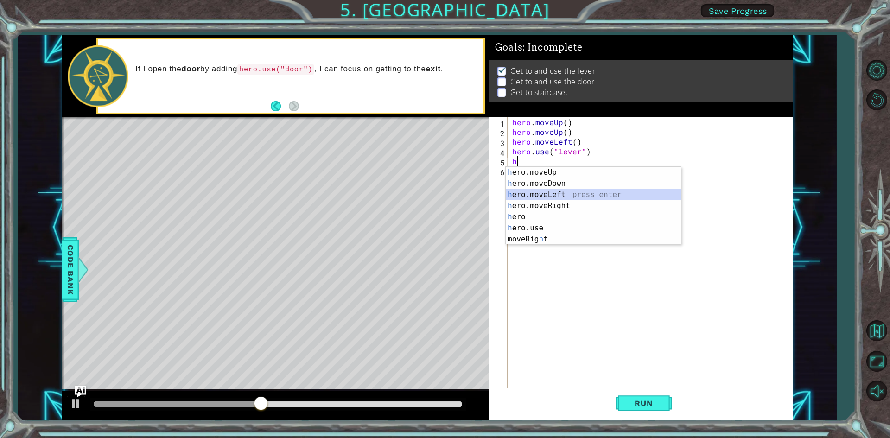
click at [567, 200] on div "h ero.moveUp press enter h ero.moveDown press enter h ero.moveLeft press enter …" at bounding box center [592, 217] width 175 height 100
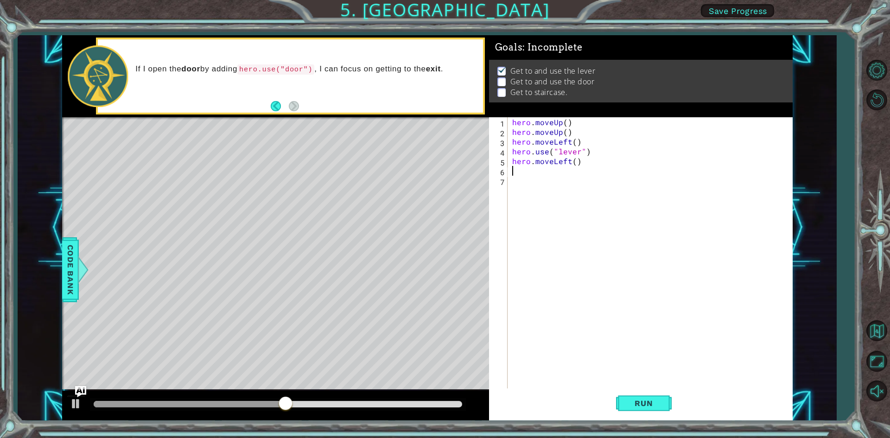
click at [566, 163] on div "hero . moveUp ( ) hero . moveUp ( ) hero . moveLeft ( ) hero . use ( "lever" ) …" at bounding box center [652, 263] width 284 height 292
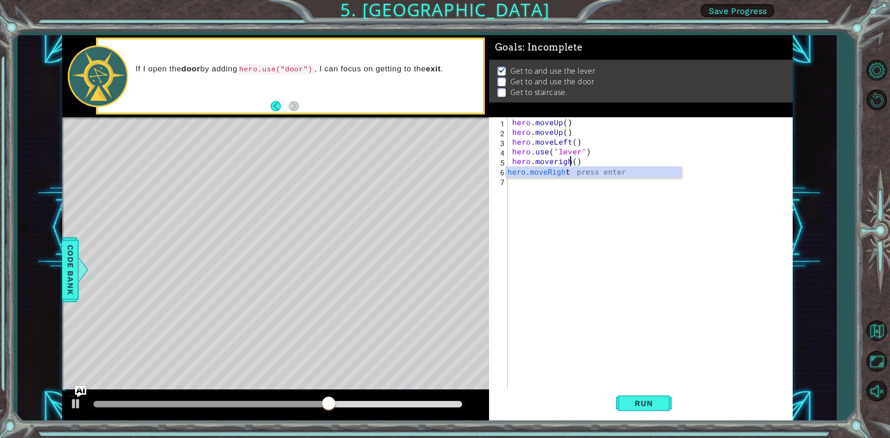
type textarea "hero.moveright()"
click at [536, 182] on div "hero . moveUp ( ) hero . moveUp ( ) hero . moveLeft ( ) hero . use ( "lever" ) …" at bounding box center [652, 263] width 284 height 292
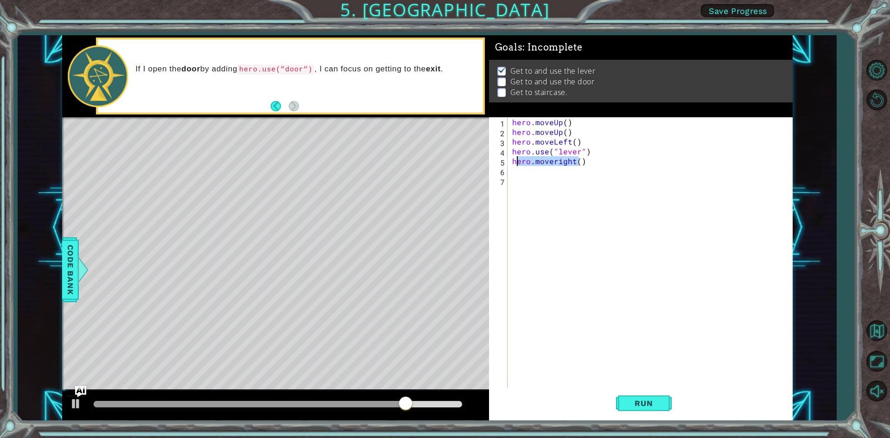
drag, startPoint x: 581, startPoint y: 161, endPoint x: 514, endPoint y: 158, distance: 66.3
click at [514, 158] on div "hero . moveUp ( ) hero . moveUp ( ) hero . moveLeft ( ) hero . use ( "lever" ) …" at bounding box center [652, 263] width 284 height 292
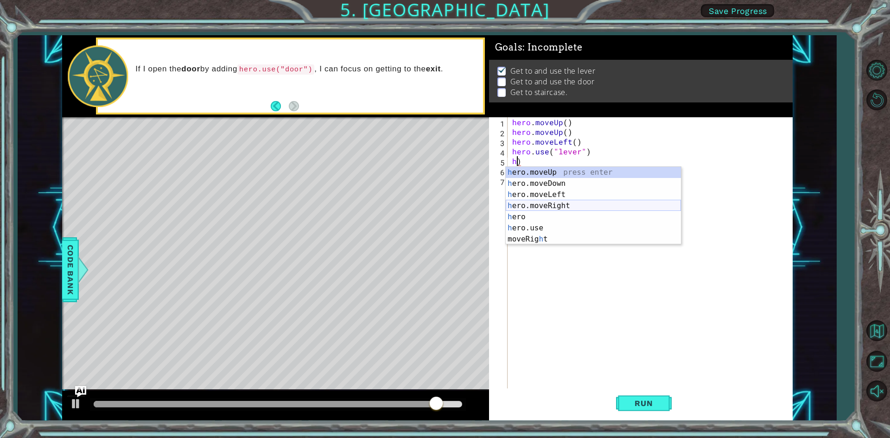
click at [547, 206] on div "h ero.moveUp press enter h ero.moveDown press enter h ero.moveLeft press enter …" at bounding box center [592, 217] width 175 height 100
type textarea "hero.moveRight()"
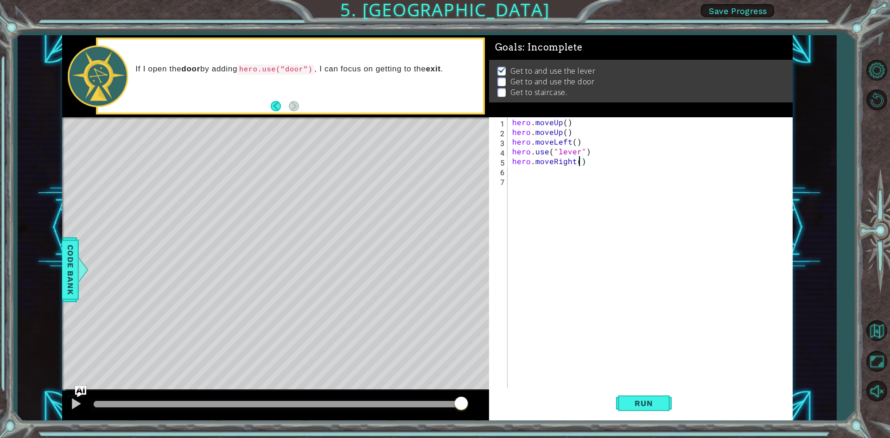
click at [524, 172] on div "hero . moveUp ( ) hero . moveUp ( ) hero . moveLeft ( ) hero . use ( "lever" ) …" at bounding box center [652, 263] width 284 height 292
type textarea "hero.moveRight()"
click at [524, 172] on div "hero . moveUp ( ) hero . moveUp ( ) hero . moveLeft ( ) hero . use ( "lever" ) …" at bounding box center [652, 263] width 284 height 292
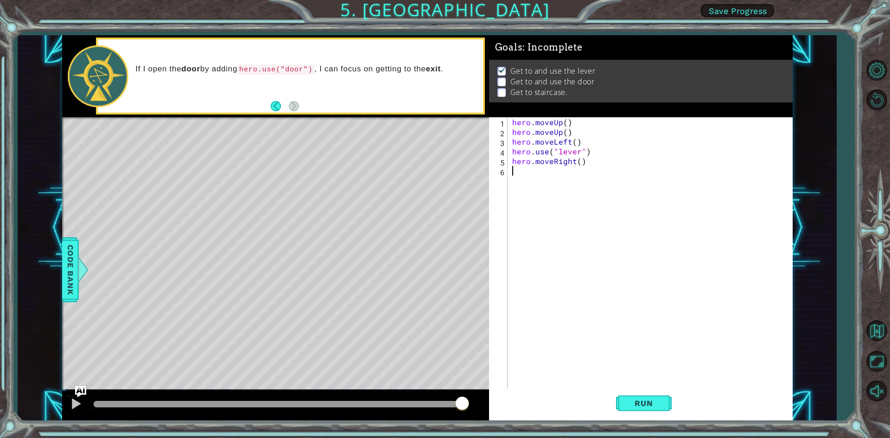
click at [524, 172] on div "hero . moveUp ( ) hero . moveUp ( ) hero . moveLeft ( ) hero . use ( "lever" ) …" at bounding box center [652, 263] width 284 height 292
click at [586, 165] on div "hero . moveUp ( ) hero . moveUp ( ) hero . moveLeft ( ) hero . use ( "lever" ) …" at bounding box center [652, 263] width 284 height 292
type textarea "hero.moveRight()"
click at [543, 176] on div "hero . moveUp ( ) hero . moveUp ( ) hero . moveLeft ( ) hero . use ( "lever" ) …" at bounding box center [652, 263] width 284 height 292
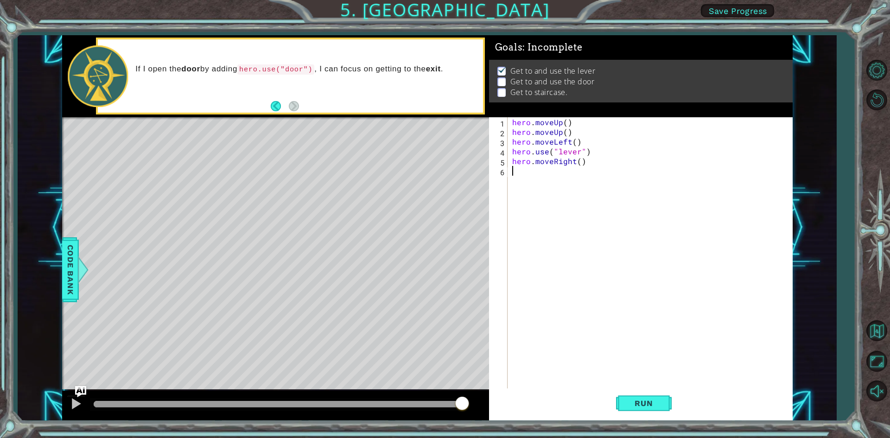
click at [500, 175] on div "6" at bounding box center [499, 172] width 17 height 10
type textarea "h"
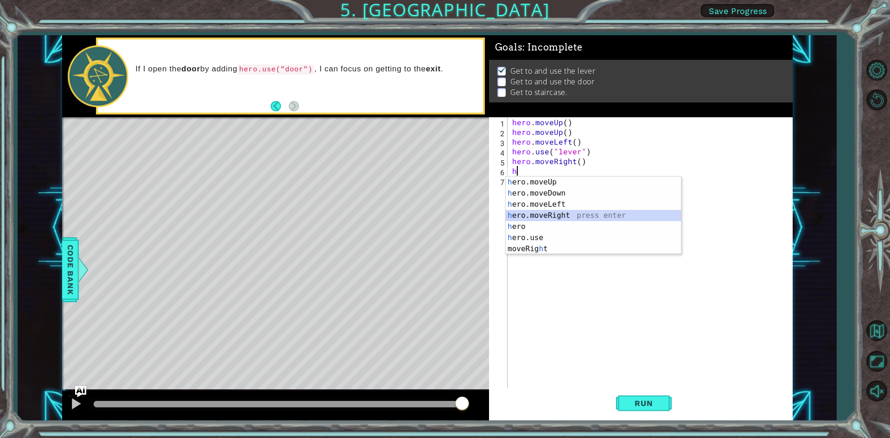
click at [537, 218] on div "h ero.moveUp press enter h ero.moveDown press enter h ero.moveLeft press enter …" at bounding box center [592, 227] width 175 height 100
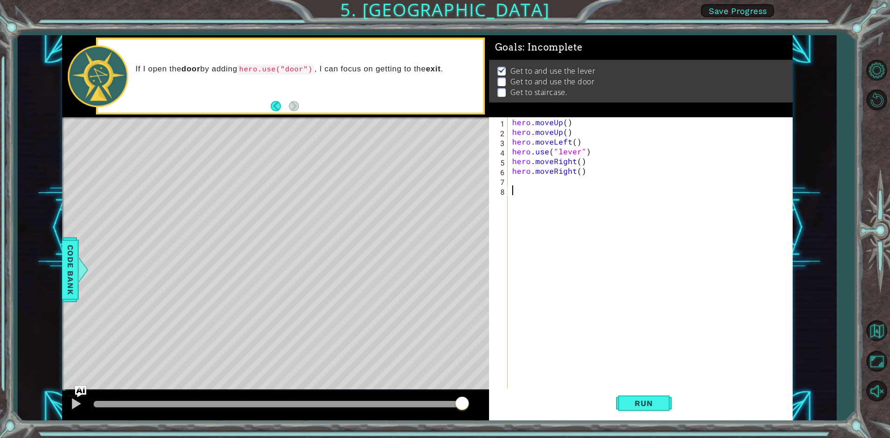
click at [517, 190] on div "hero . moveUp ( ) hero . moveUp ( ) hero . moveLeft ( ) hero . use ( "lever" ) …" at bounding box center [652, 263] width 284 height 292
click at [516, 184] on div "hero . moveUp ( ) hero . moveUp ( ) hero . moveLeft ( ) hero . use ( "lever" ) …" at bounding box center [652, 263] width 284 height 292
type textarea "h"
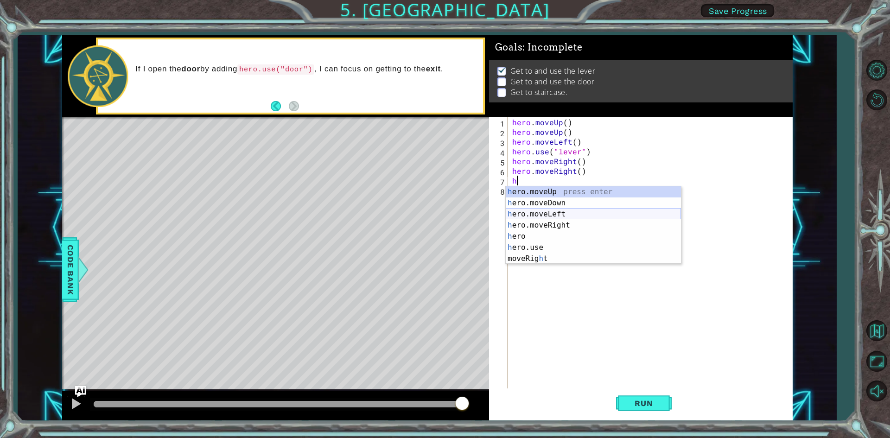
click at [540, 219] on div "h ero.moveUp press enter h ero.moveDown press enter h ero.moveLeft press enter …" at bounding box center [592, 236] width 175 height 100
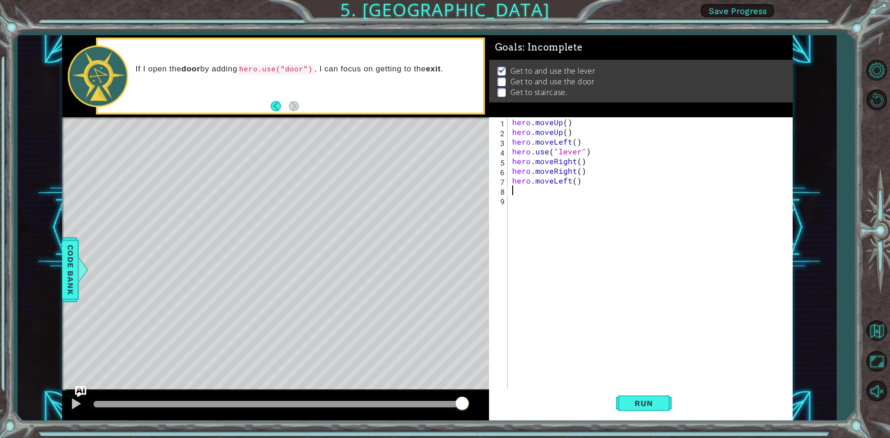
click at [566, 178] on div "hero . moveUp ( ) hero . moveUp ( ) hero . moveLeft ( ) hero . use ( "lever" ) …" at bounding box center [652, 263] width 284 height 292
type textarea "hero.moveright()"
click at [509, 196] on body "1 ההההההההההההההההההההההההההההההההההההההההההההההההההההההההההההההההההההההההההההה…" at bounding box center [445, 219] width 890 height 438
click at [512, 188] on div "hero . moveUp ( ) hero . moveUp ( ) hero . moveLeft ( ) hero . use ( "lever" ) …" at bounding box center [652, 263] width 284 height 292
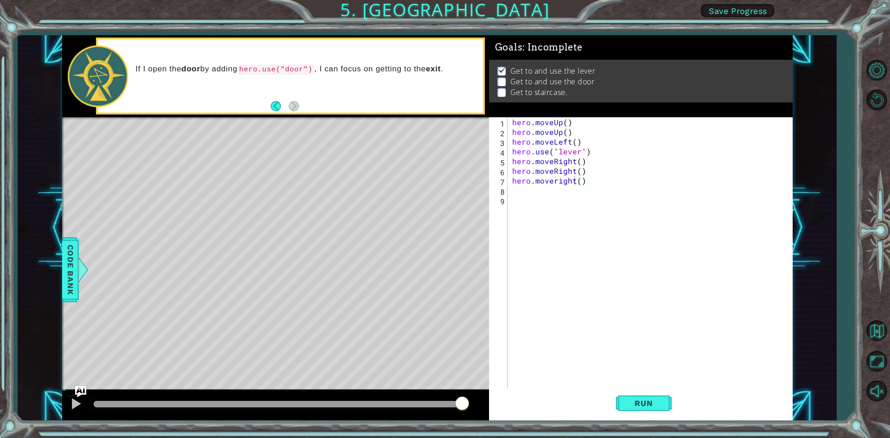
scroll to position [0, 0]
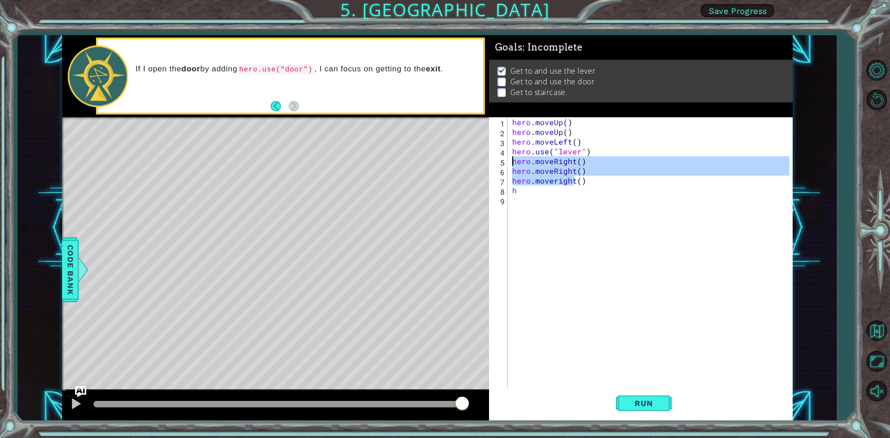
drag, startPoint x: 575, startPoint y: 179, endPoint x: 512, endPoint y: 165, distance: 64.2
click at [512, 165] on div "hero . moveUp ( ) hero . moveUp ( ) hero . moveLeft ( ) hero . use ( "lever" ) …" at bounding box center [652, 263] width 284 height 292
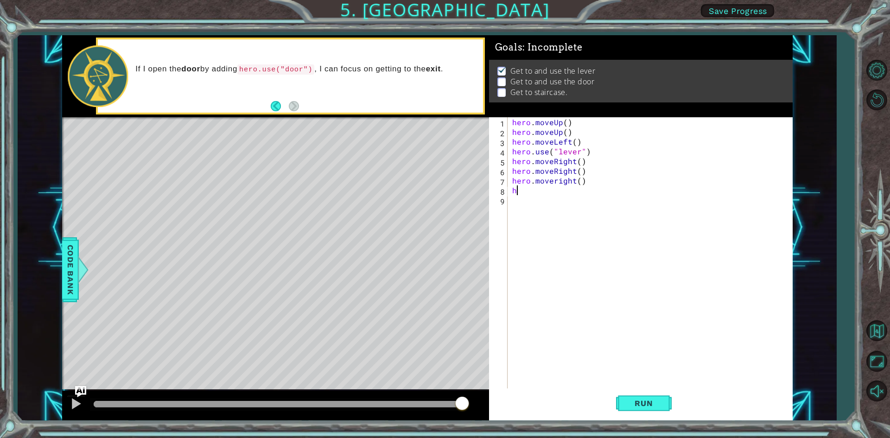
click at [593, 191] on div "hero . moveUp ( ) hero . moveUp ( ) hero . moveLeft ( ) hero . use ( "lever" ) …" at bounding box center [652, 263] width 284 height 292
type textarea "h"
click at [591, 185] on div "hero . moveUp ( ) hero . moveUp ( ) hero . moveLeft ( ) hero . use ( "lever" ) …" at bounding box center [652, 263] width 284 height 292
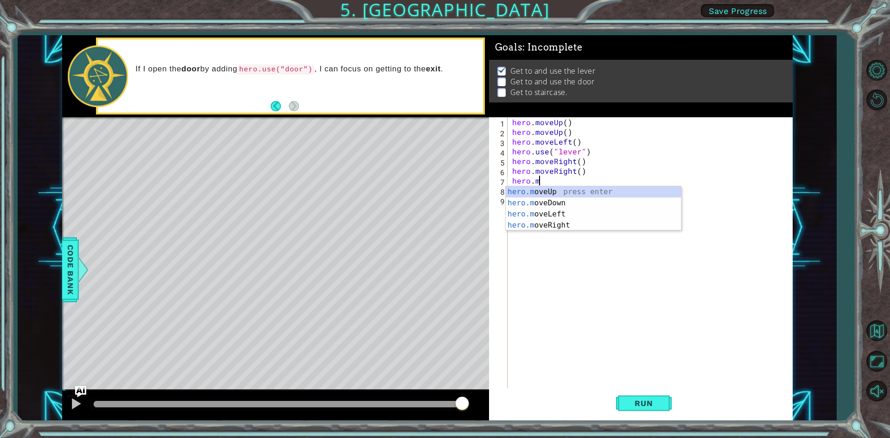
type textarea "h"
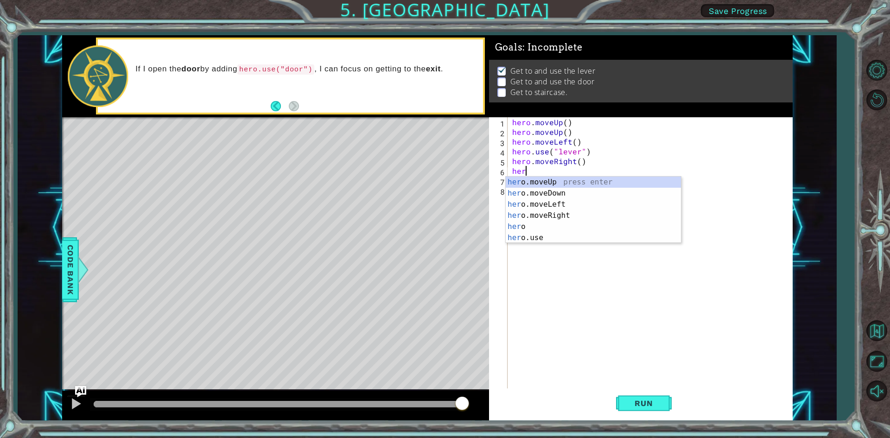
type textarea "h"
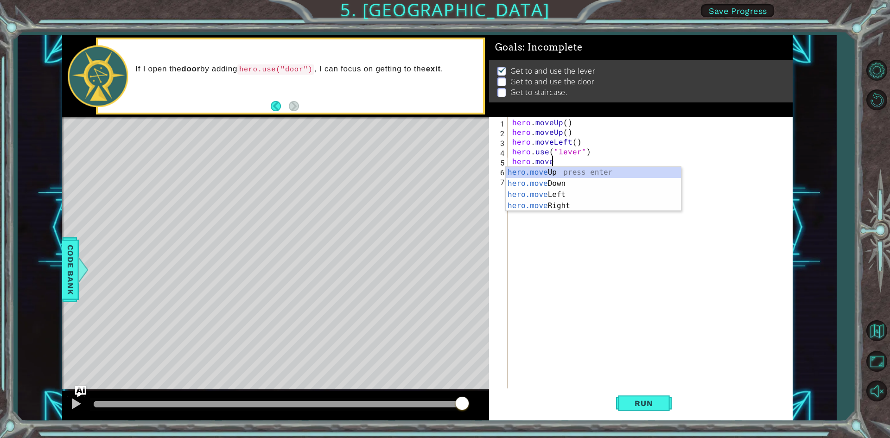
type textarea "hero.mov"
click at [551, 205] on div "hero.mov eUp press enter hero.mov eDown press enter hero.mov eLeft press enter …" at bounding box center [592, 200] width 175 height 67
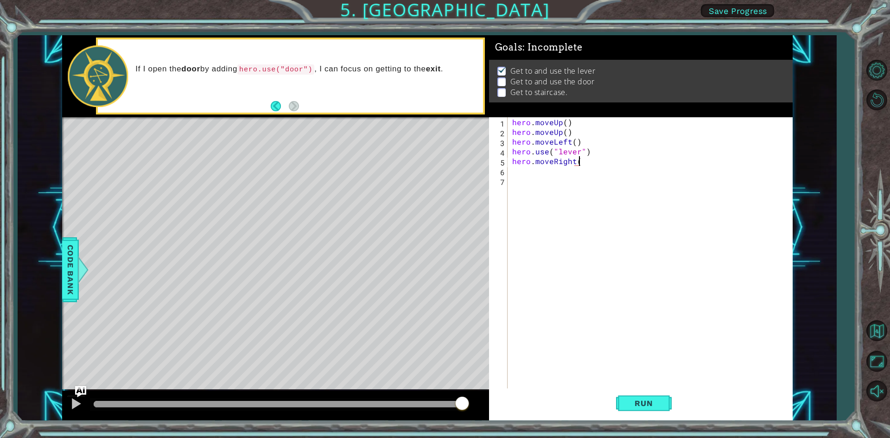
type textarea "hero.moveRight()"
type textarea "h"
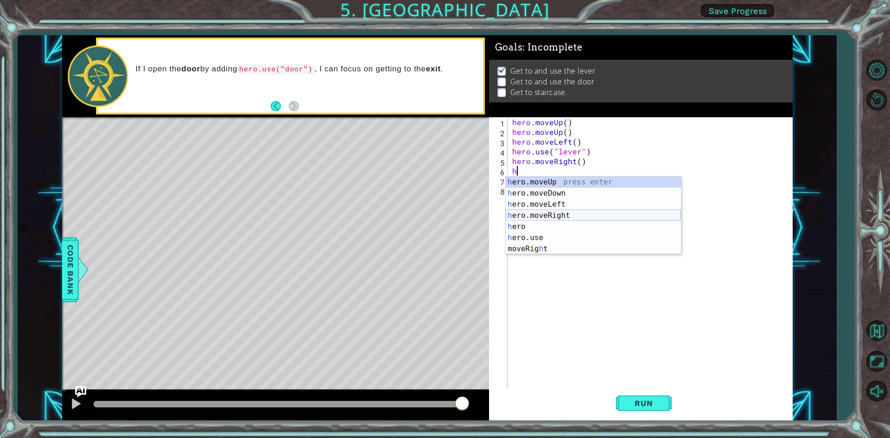
click at [571, 215] on div "h ero.moveUp press enter h ero.moveDown press enter h ero.moveLeft press enter …" at bounding box center [592, 227] width 175 height 100
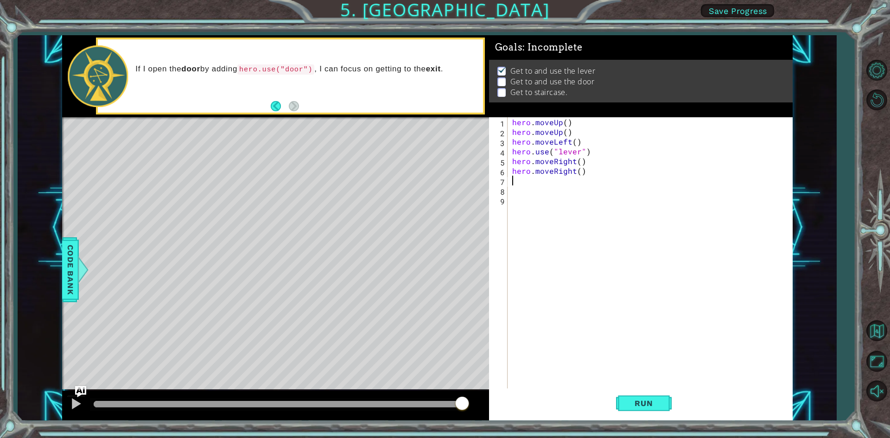
type textarea "h"
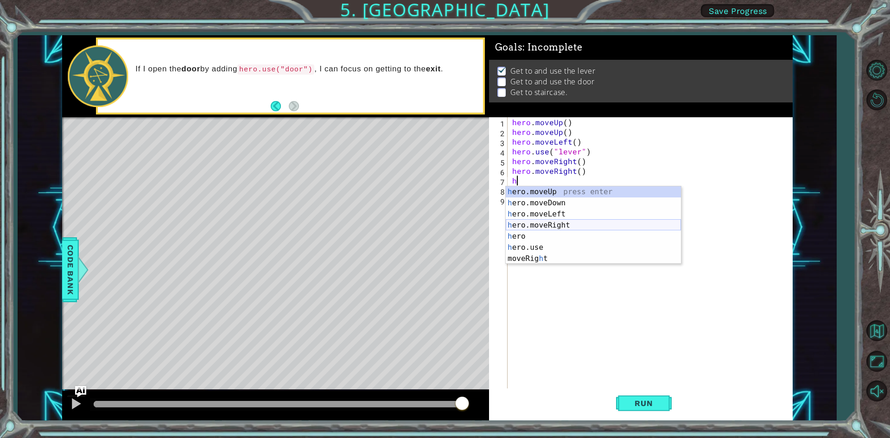
click at [570, 222] on div "h ero.moveUp press enter h ero.moveDown press enter h ero.moveLeft press enter …" at bounding box center [592, 236] width 175 height 100
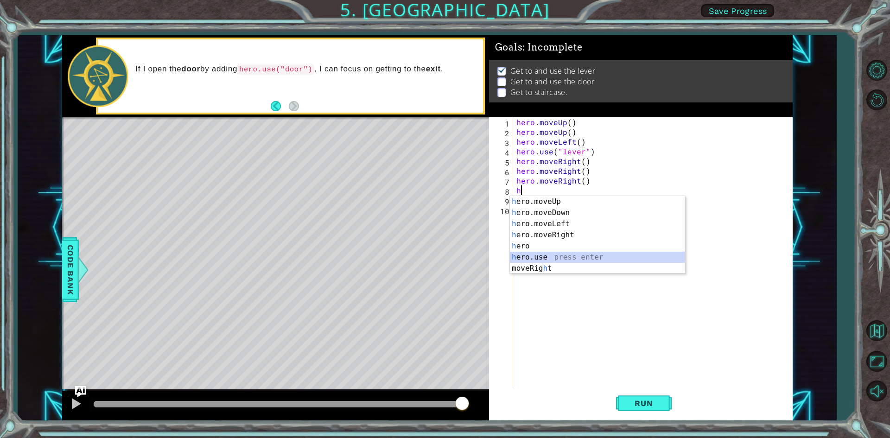
click at [549, 256] on div "h ero.moveUp press enter h ero.moveDown press enter h ero.moveLeft press enter …" at bounding box center [597, 246] width 175 height 100
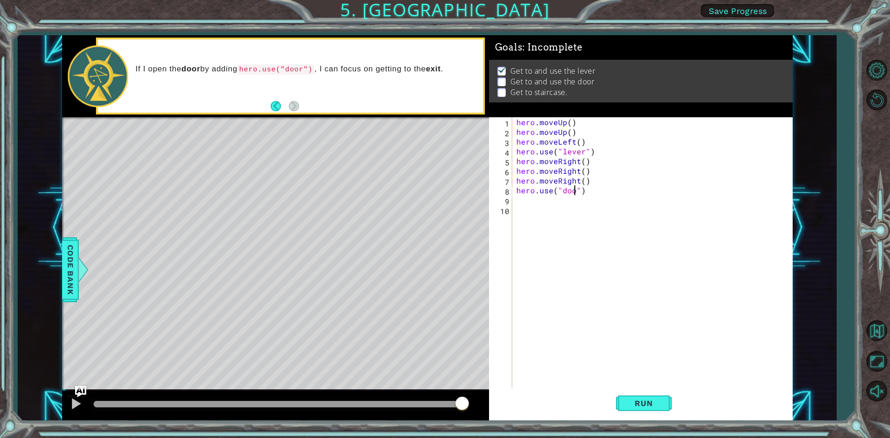
type textarea "hero.use("door")"
click at [556, 201] on div "hero . moveUp ( ) hero . moveUp ( ) hero . moveLeft ( ) hero . use ( "lever" ) …" at bounding box center [653, 263] width 279 height 292
type textarea "h"
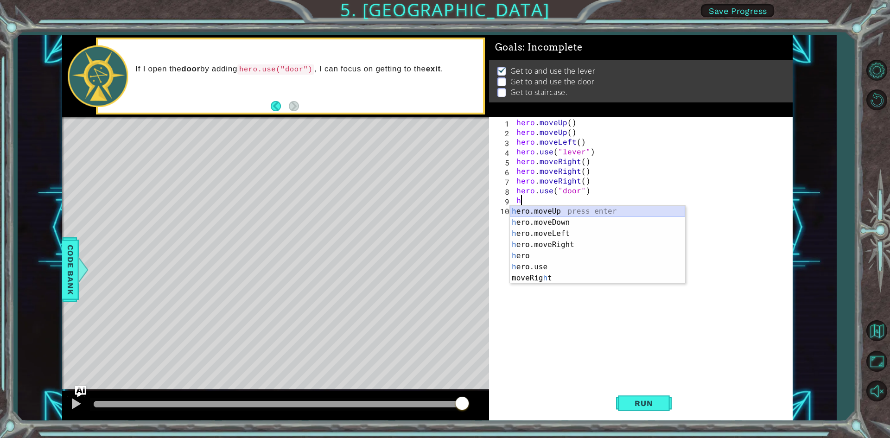
click at [549, 211] on div "h ero.moveUp press enter h ero.moveDown press enter h ero.moveLeft press enter …" at bounding box center [597, 256] width 175 height 100
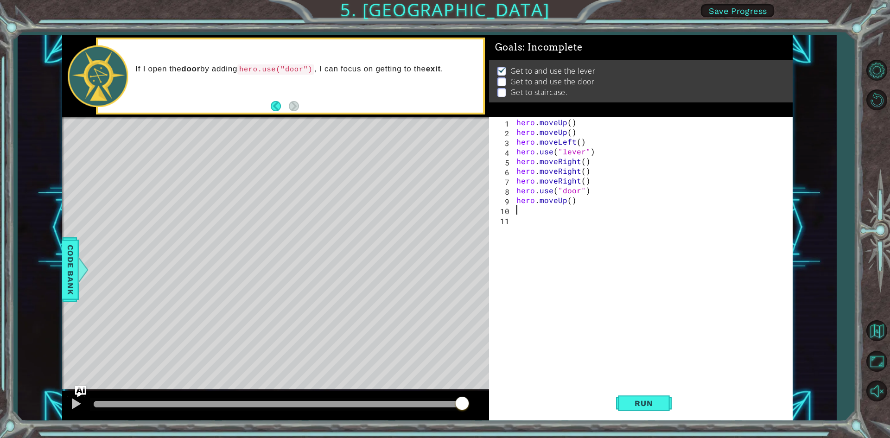
type textarea "h"
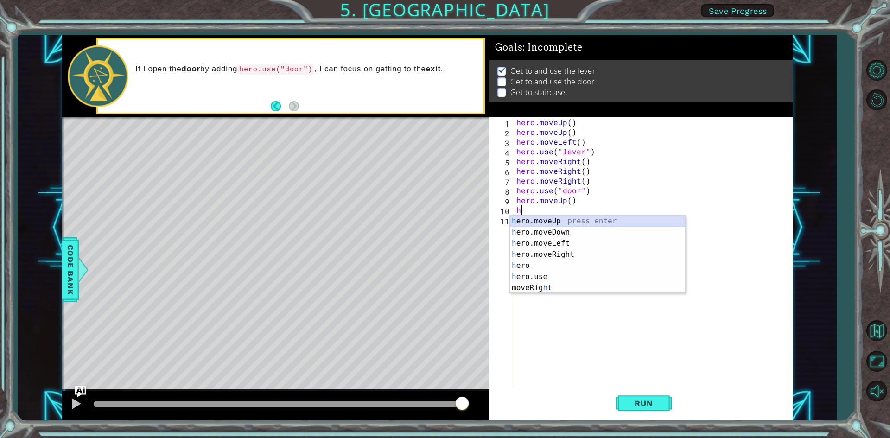
click at [543, 219] on div "h ero.moveUp press enter h ero.moveDown press enter h ero.moveLeft press enter …" at bounding box center [597, 265] width 175 height 100
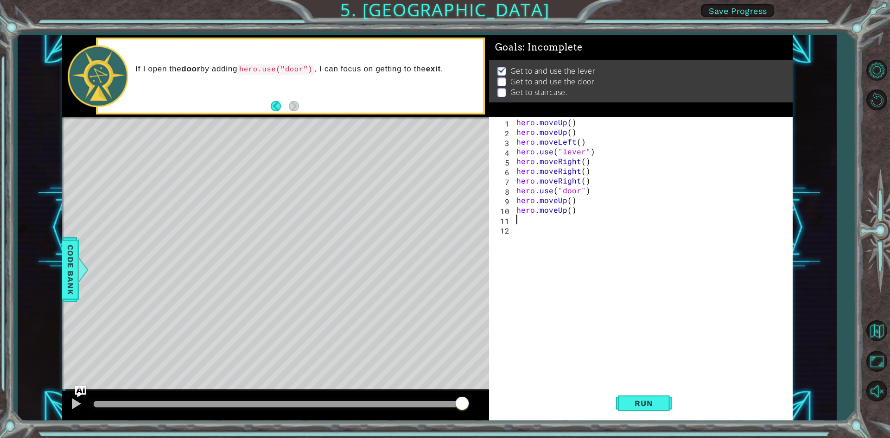
type textarea "h"
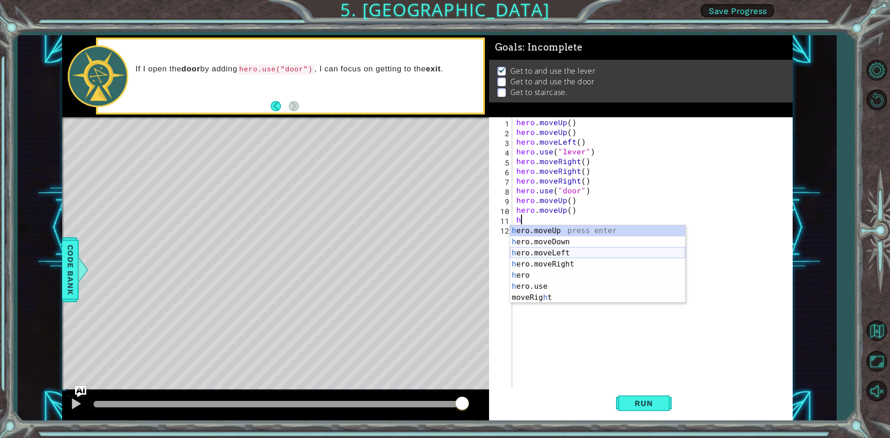
click at [550, 254] on div "h ero.moveUp press enter h ero.moveDown press enter h ero.moveLeft press enter …" at bounding box center [597, 275] width 175 height 100
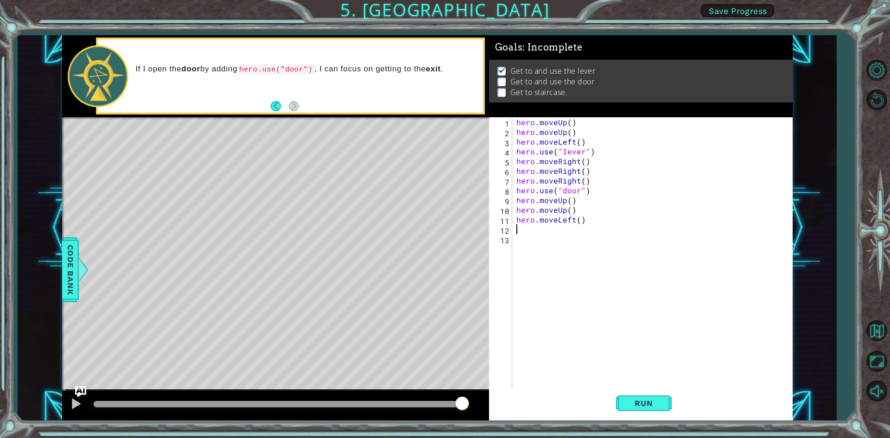
type textarea "h"
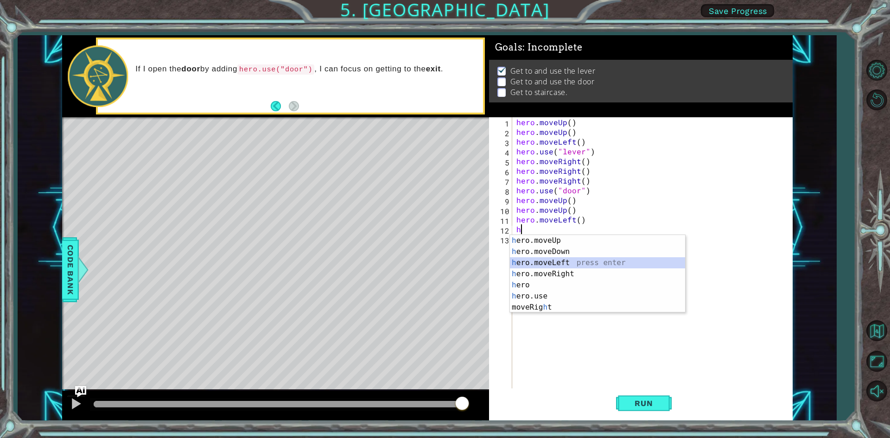
click at [548, 259] on div "h ero.moveUp press enter h ero.moveDown press enter h ero.moveLeft press enter …" at bounding box center [597, 285] width 175 height 100
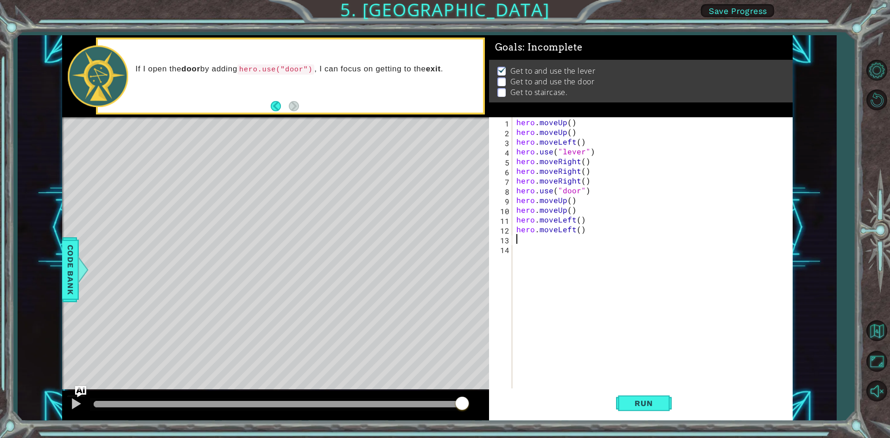
type textarea "h"
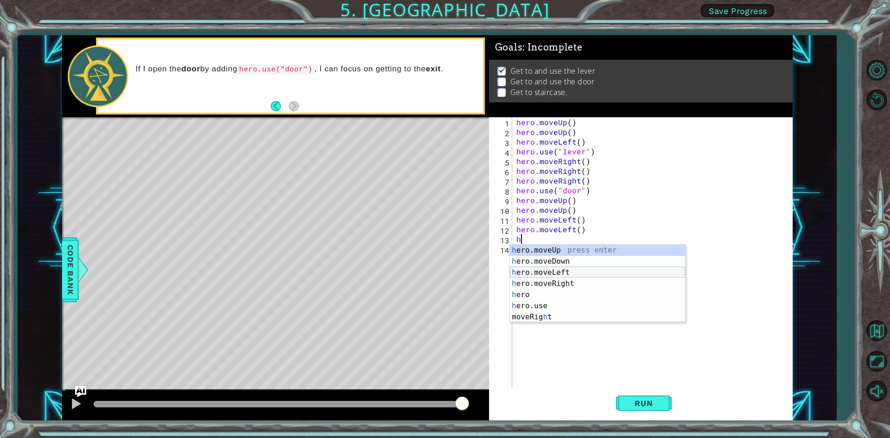
click at [555, 272] on div "h ero.moveUp press enter h ero.moveDown press enter h ero.moveLeft press enter …" at bounding box center [597, 295] width 175 height 100
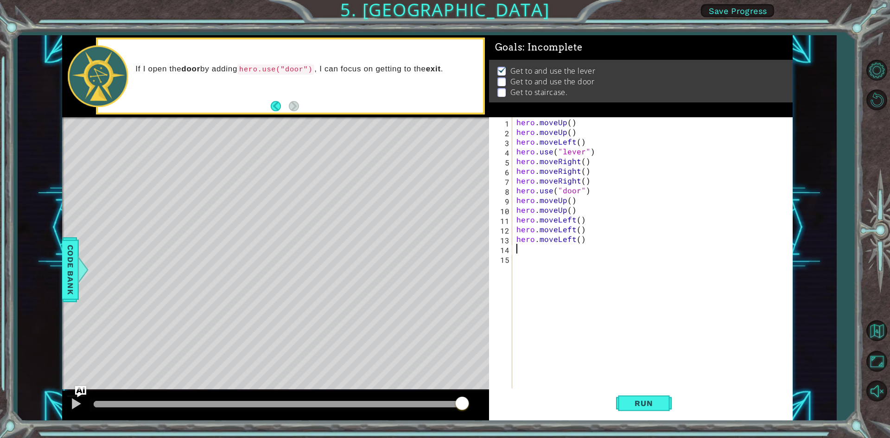
type textarea "h"
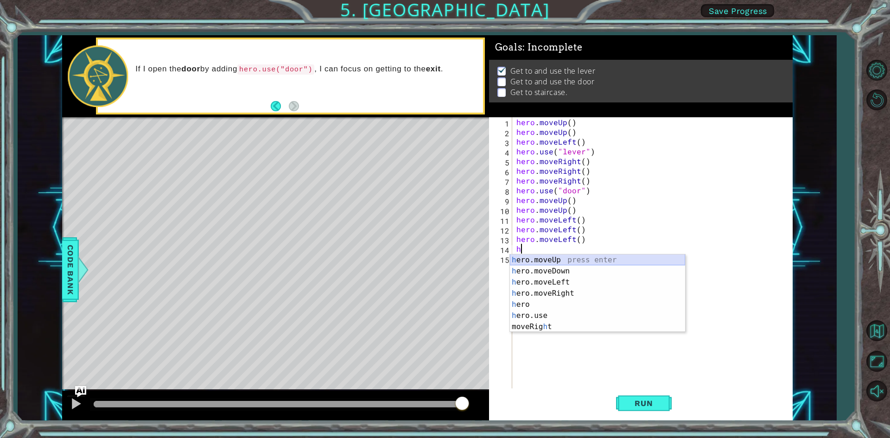
click at [534, 257] on div "h ero.moveUp press enter h ero.moveDown press enter h ero.moveLeft press enter …" at bounding box center [597, 304] width 175 height 100
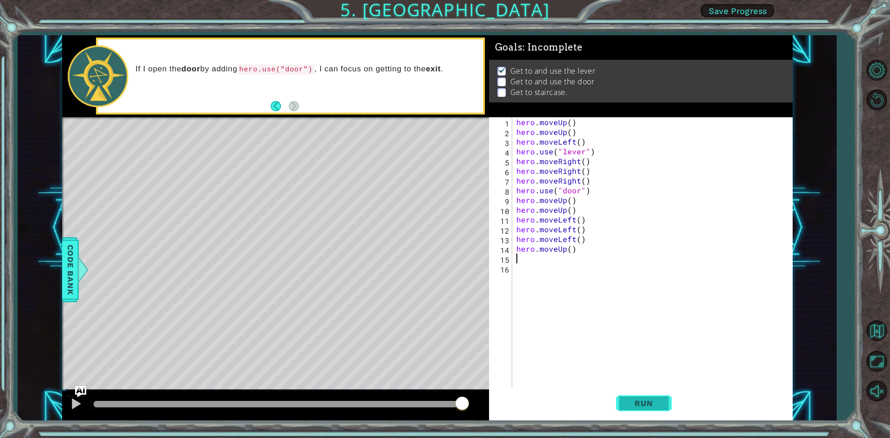
click at [658, 412] on button "Run" at bounding box center [644, 403] width 56 height 30
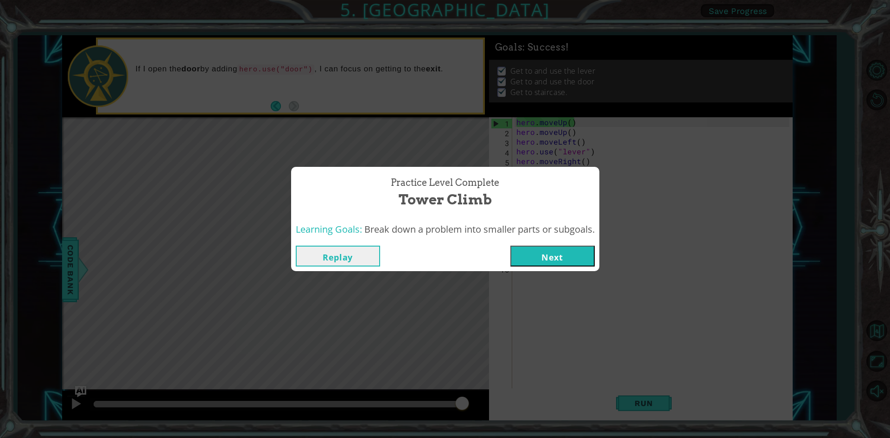
click at [517, 248] on button "Next" at bounding box center [552, 256] width 84 height 21
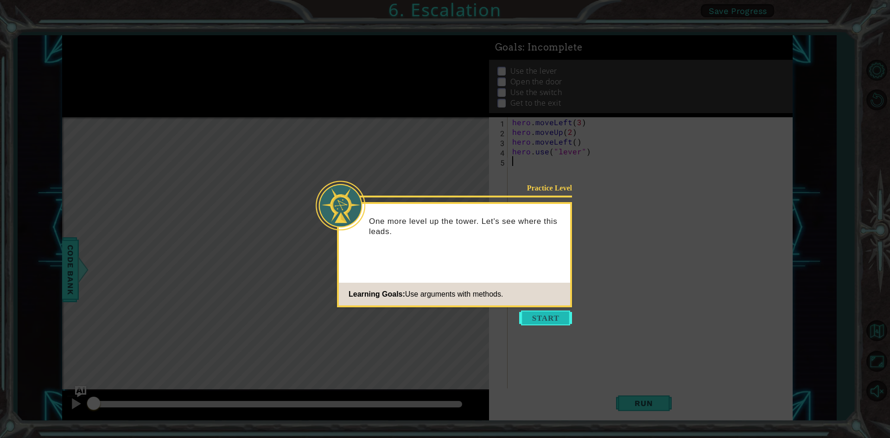
click at [547, 319] on button "Start" at bounding box center [545, 317] width 53 height 15
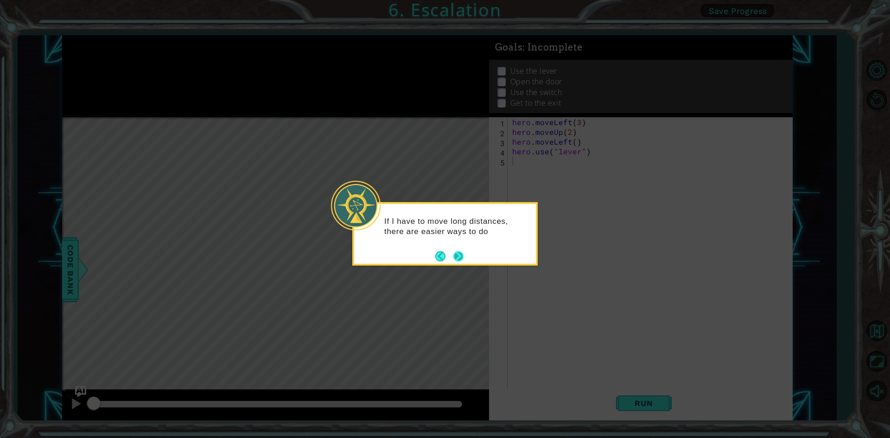
click at [462, 256] on button "Next" at bounding box center [458, 256] width 10 height 10
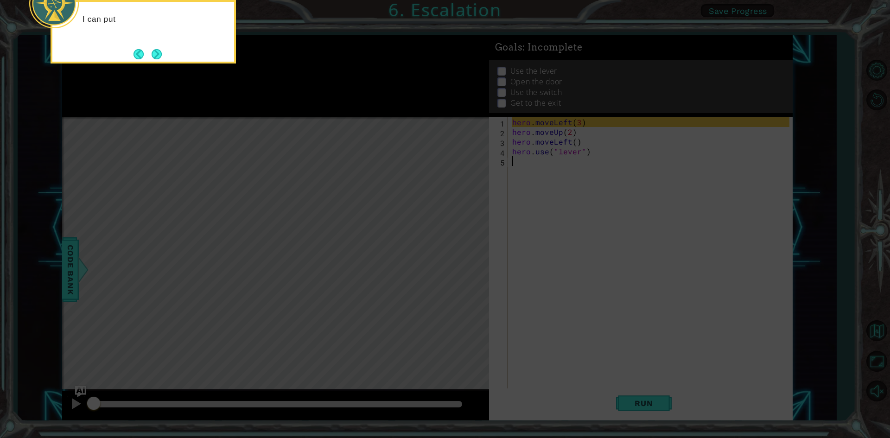
click at [688, 398] on icon at bounding box center [445, 65] width 890 height 745
click at [152, 50] on button "Next" at bounding box center [156, 54] width 10 height 10
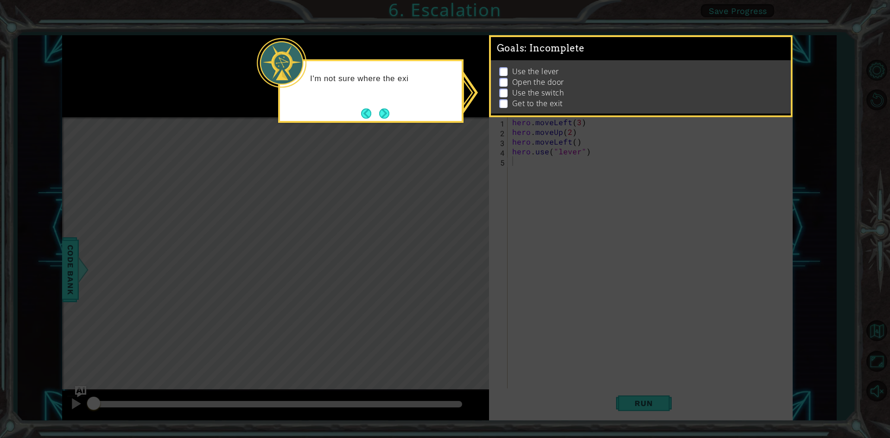
click at [398, 112] on div "I'm not sure where the exi" at bounding box center [370, 90] width 185 height 63
click at [379, 115] on button "Next" at bounding box center [384, 113] width 10 height 10
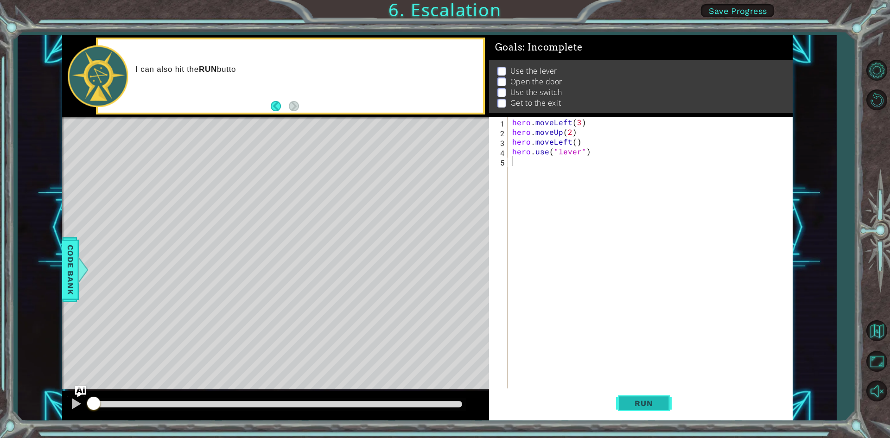
click at [652, 404] on span "Run" at bounding box center [643, 402] width 37 height 9
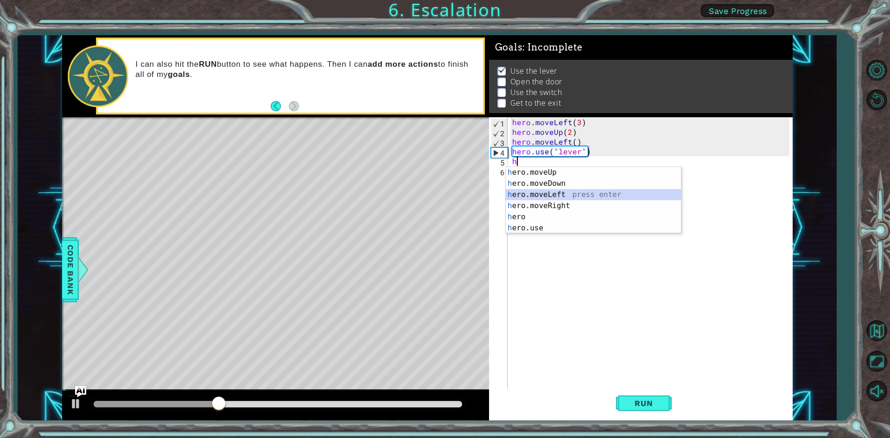
click at [557, 196] on div "h ero.moveUp press enter h ero.moveDown press enter h ero.moveLeft press enter …" at bounding box center [592, 211] width 175 height 89
type textarea "hero.moveLeft(1)"
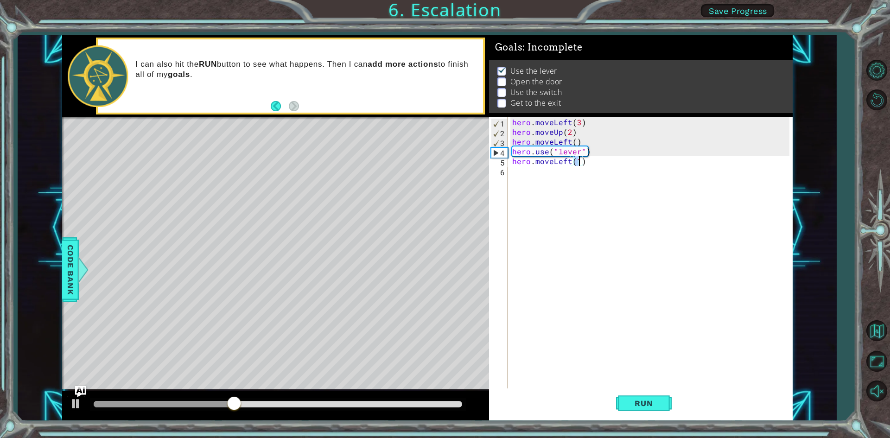
click at [526, 173] on div "hero . moveLeft ( 3 ) hero . moveUp ( 2 ) hero . moveLeft ( ) hero . use ( "lev…" at bounding box center [652, 263] width 284 height 292
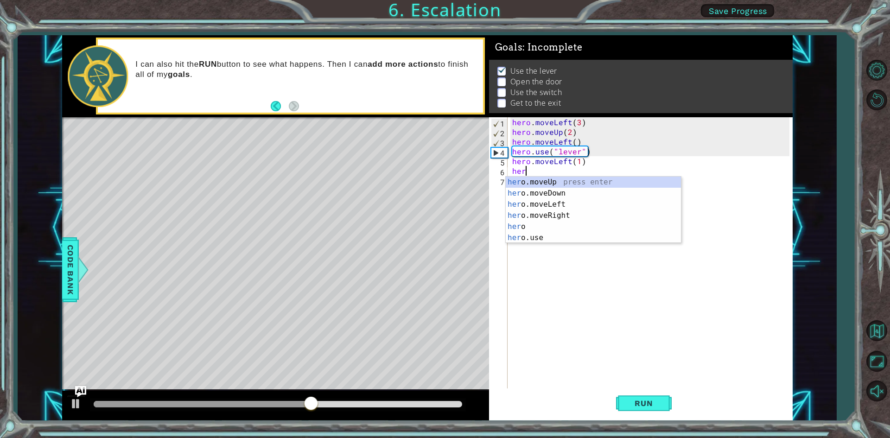
scroll to position [0, 0]
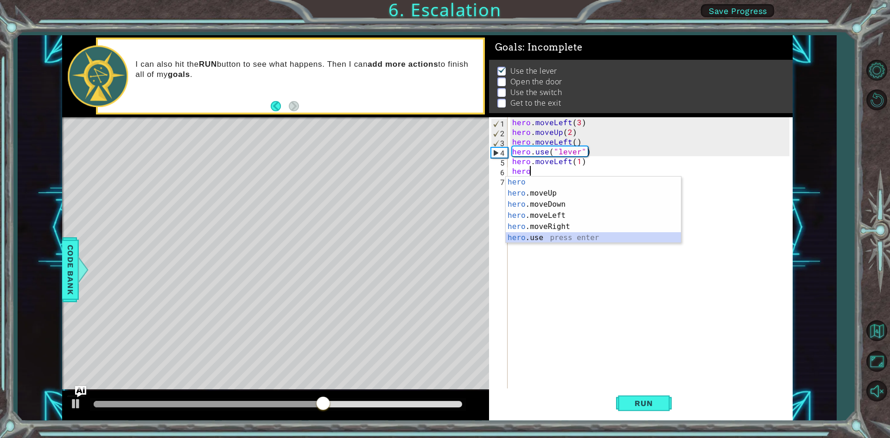
click at [541, 234] on div "hero press enter hero .moveUp press enter hero .moveDown press enter hero .move…" at bounding box center [592, 221] width 175 height 89
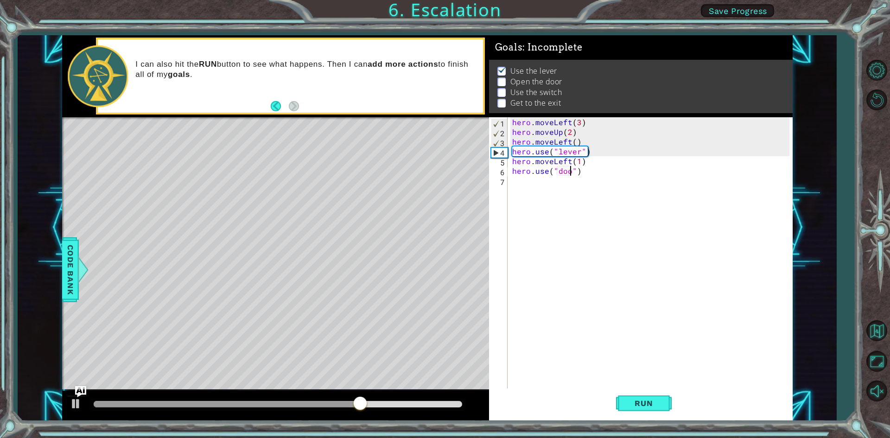
type textarea "hero.use("door")"
click at [522, 181] on div "hero . moveLeft ( 3 ) hero . moveUp ( 2 ) hero . moveLeft ( ) hero . use ( "lev…" at bounding box center [652, 263] width 284 height 292
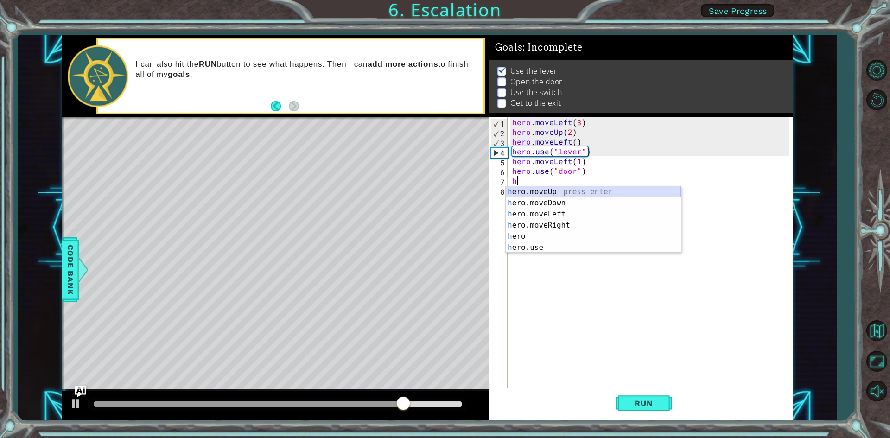
click at [547, 193] on div "h ero.moveUp press enter h ero.moveDown press enter h ero.moveLeft press enter …" at bounding box center [592, 230] width 175 height 89
type textarea "hero.moveUp(1)"
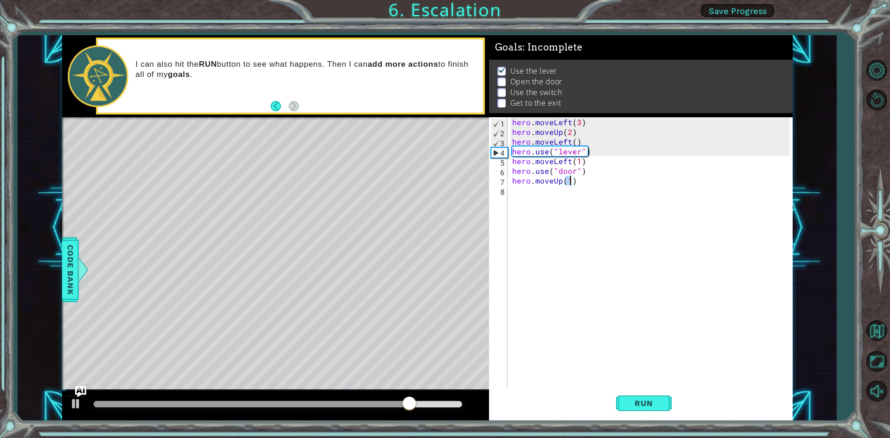
click at [517, 192] on div "hero . moveLeft ( 3 ) hero . moveUp ( 2 ) hero . moveLeft ( ) hero . use ( "lev…" at bounding box center [652, 263] width 284 height 292
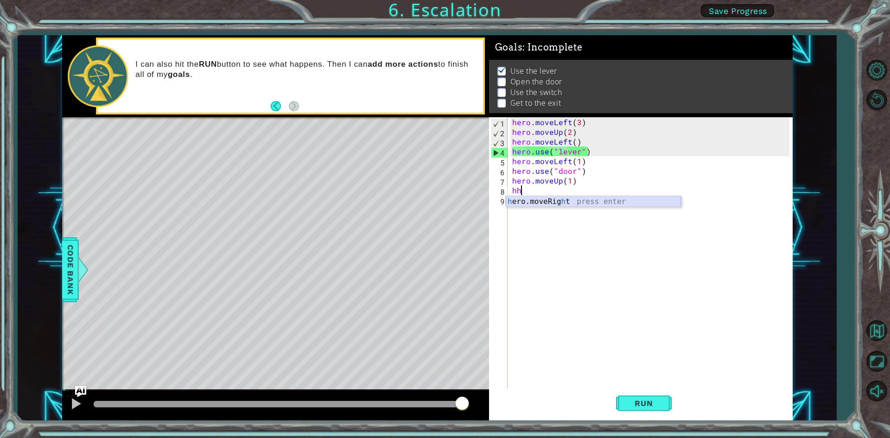
type textarea "h"
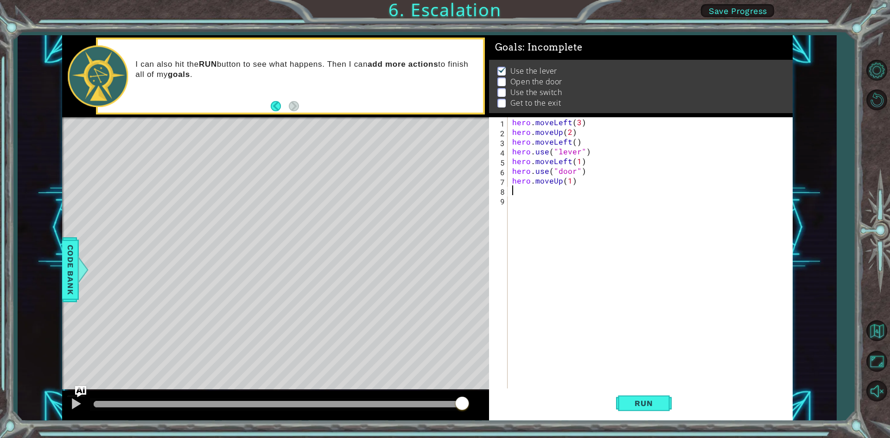
click at [569, 178] on div "hero . moveLeft ( 3 ) hero . moveUp ( 2 ) hero . moveLeft ( ) hero . use ( "lev…" at bounding box center [652, 263] width 284 height 292
type textarea "hero.moveUp(2)"
click at [509, 190] on div "hero.moveUp(2) 1 2 3 4 5 6 7 8 9 hero . moveLeft ( 3 ) hero . moveUp ( 2 ) hero…" at bounding box center [639, 253] width 300 height 272
click at [508, 189] on div "hero.moveUp(2) 1 2 3 4 5 6 7 8 9 hero . moveLeft ( 3 ) hero . moveUp ( 2 ) hero…" at bounding box center [639, 253] width 300 height 272
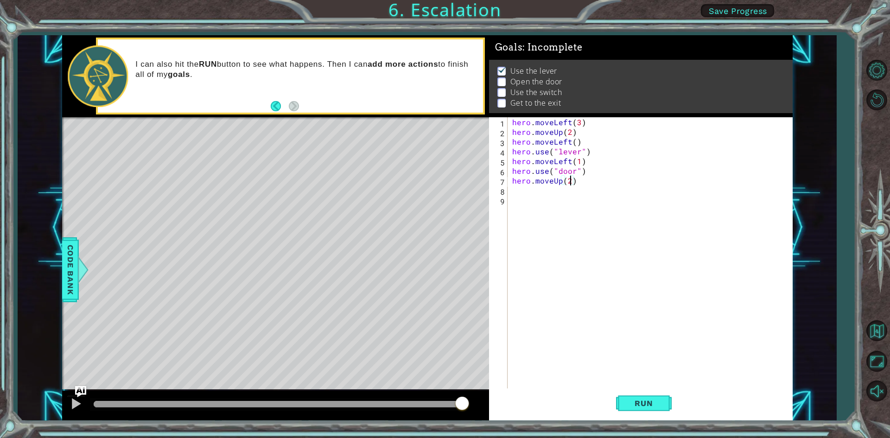
click at [527, 188] on div "hero . moveLeft ( 3 ) hero . moveUp ( 2 ) hero . moveLeft ( ) hero . use ( "lev…" at bounding box center [652, 263] width 284 height 292
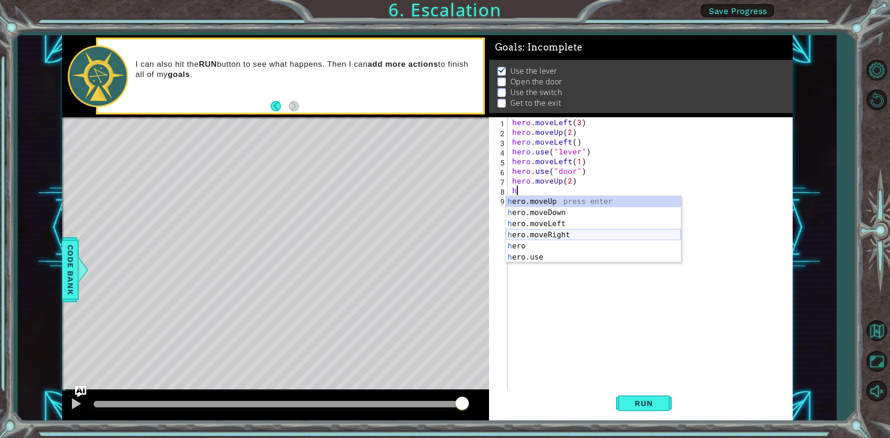
click at [546, 233] on div "h ero.moveUp press enter h ero.moveDown press enter h ero.moveLeft press enter …" at bounding box center [592, 240] width 175 height 89
type textarea "hero.moveRight(1)"
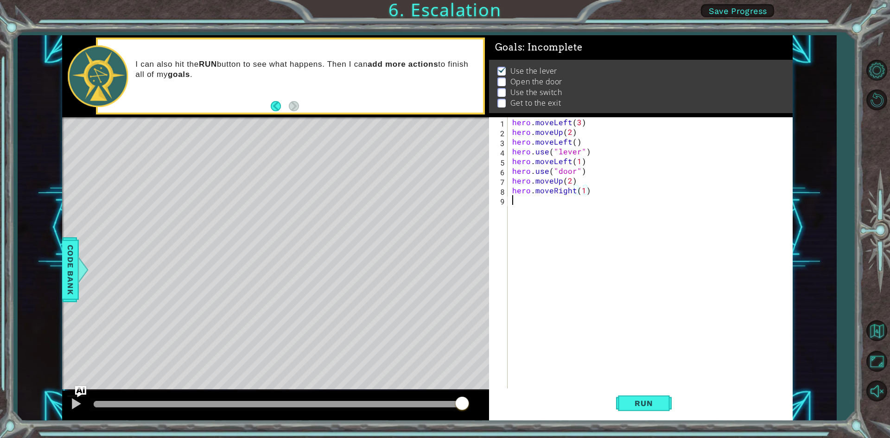
click at [522, 201] on div "hero . moveLeft ( 3 ) hero . moveUp ( 2 ) hero . moveLeft ( ) hero . use ( "lev…" at bounding box center [652, 263] width 284 height 292
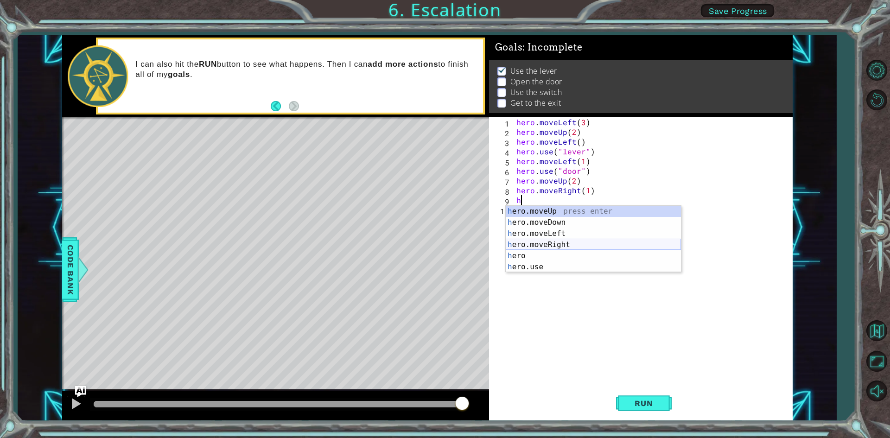
click at [545, 241] on div "h ero.moveUp press enter h ero.moveDown press enter h ero.moveLeft press enter …" at bounding box center [592, 250] width 175 height 89
type textarea "hero.moveRight(1)"
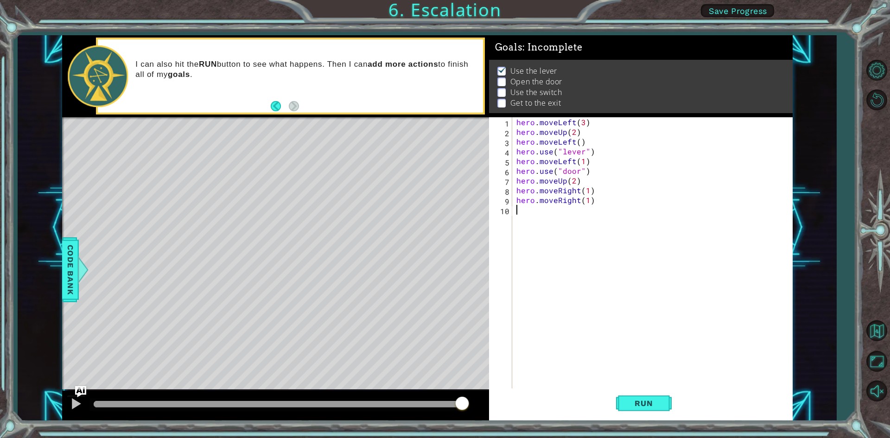
click at [520, 214] on div "hero . moveLeft ( 3 ) hero . moveUp ( 2 ) hero . moveLeft ( ) hero . use ( "lev…" at bounding box center [653, 263] width 279 height 292
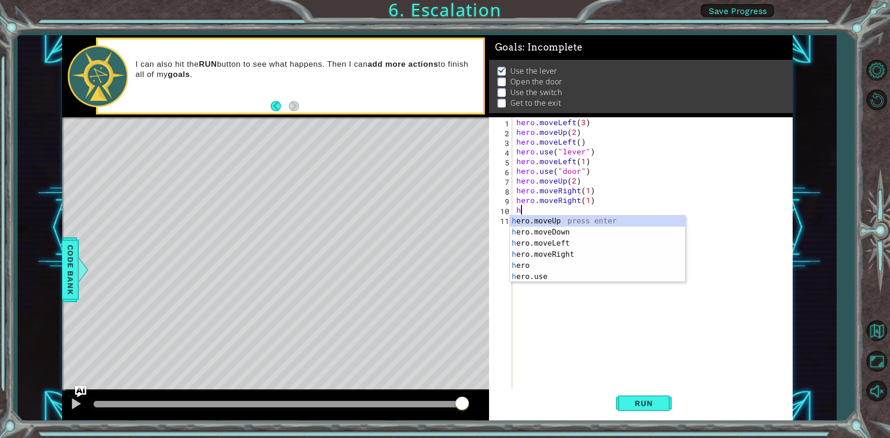
type textarea "h"
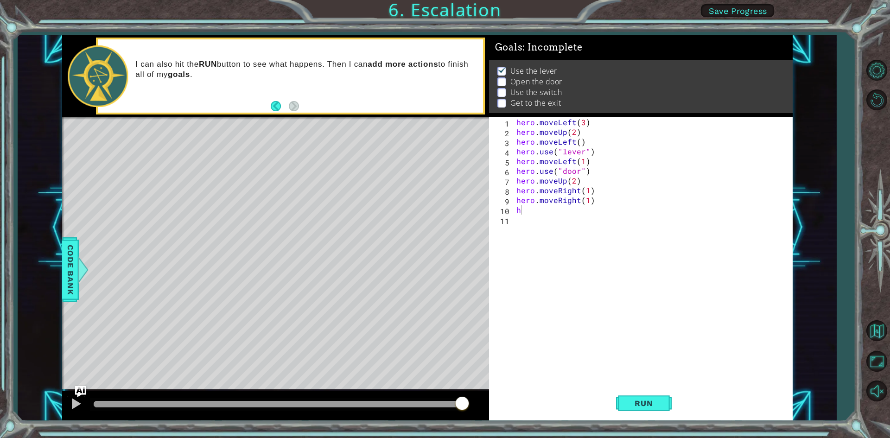
click at [531, 281] on body "1 ההההההההההההההההההההההההההההההההההההההההההההההההההההההההההההההההההההההההההההה…" at bounding box center [445, 219] width 890 height 438
click at [526, 218] on div "hero . moveLeft ( 3 ) hero . moveUp ( 2 ) hero . moveLeft ( ) hero . use ( "lev…" at bounding box center [653, 263] width 279 height 292
click at [529, 215] on div "hero . moveLeft ( 3 ) hero . moveUp ( 2 ) hero . moveLeft ( ) hero . use ( "lev…" at bounding box center [653, 263] width 279 height 292
click at [531, 207] on div "hero . moveLeft ( 3 ) hero . moveUp ( 2 ) hero . moveLeft ( ) hero . use ( "lev…" at bounding box center [653, 263] width 279 height 292
type textarea "h"
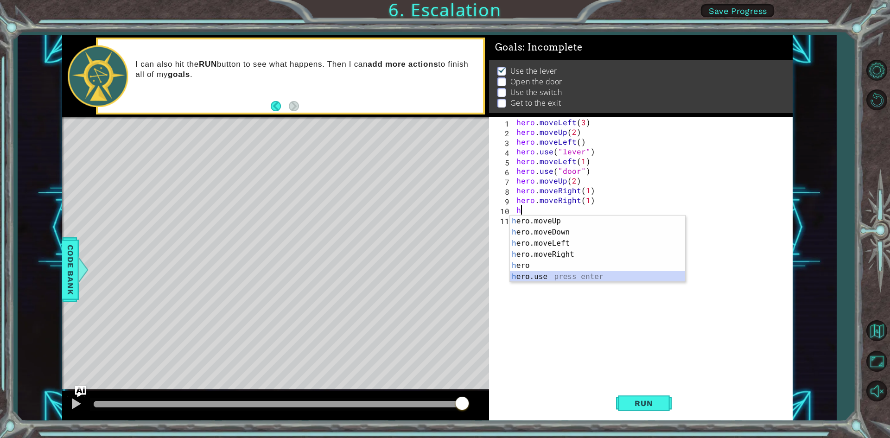
click at [551, 273] on div "h ero.moveUp press enter h ero.moveDown press enter h ero.moveLeft press enter …" at bounding box center [597, 259] width 175 height 89
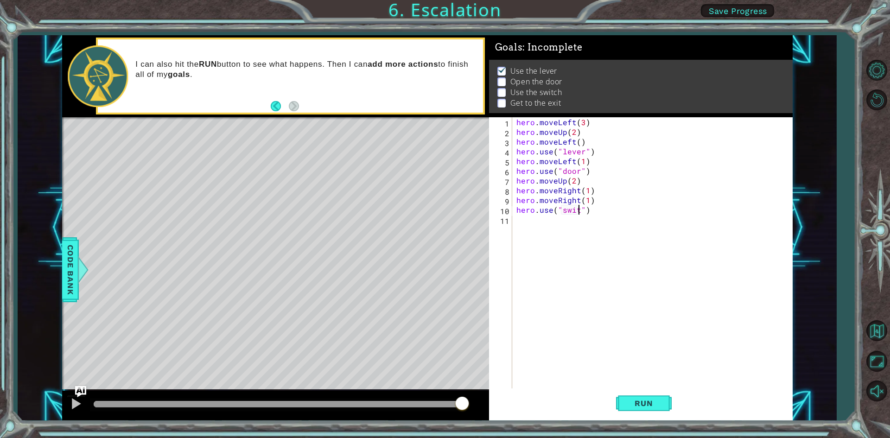
scroll to position [0, 4]
type textarea "hero.use("switch")"
click at [513, 224] on div "hero.use("switch") 1 2 3 4 5 6 7 8 9 10 11 hero . moveLeft ( 3 ) hero . moveUp …" at bounding box center [639, 253] width 300 height 272
click at [517, 220] on div "hero . moveLeft ( 3 ) hero . moveUp ( 2 ) hero . moveLeft ( ) hero . use ( "lev…" at bounding box center [653, 263] width 279 height 292
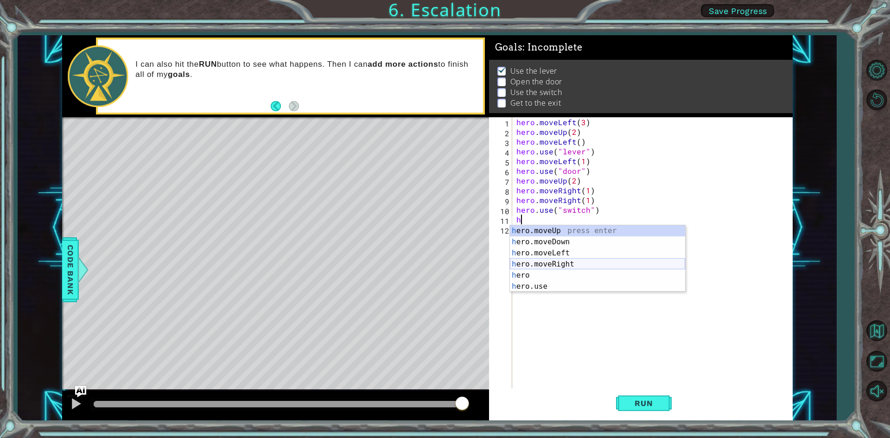
click at [554, 261] on div "h ero.moveUp press enter h ero.moveDown press enter h ero.moveLeft press enter …" at bounding box center [597, 269] width 175 height 89
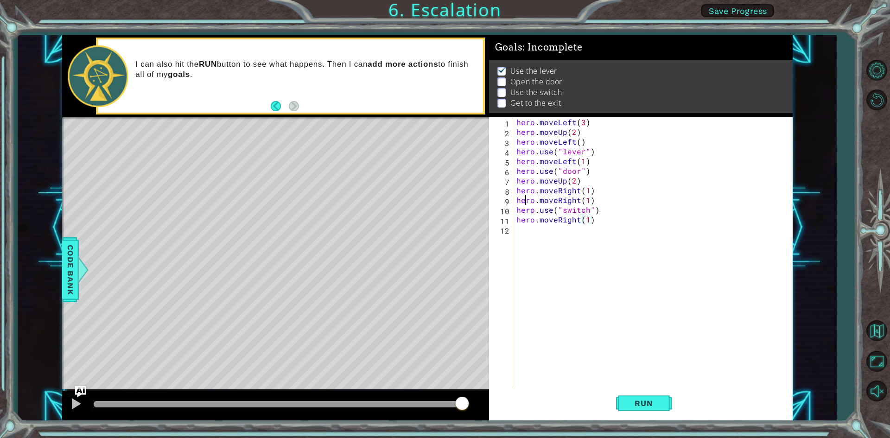
click at [524, 231] on div "hero . moveLeft ( 3 ) hero . moveUp ( 2 ) hero . moveLeft ( ) hero . use ( "lev…" at bounding box center [653, 263] width 279 height 292
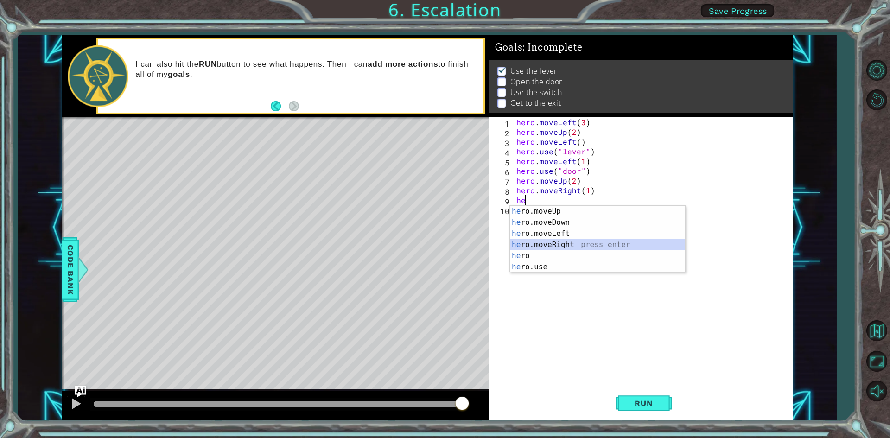
click at [523, 245] on div "he ro.moveUp press enter he ro.moveDown press enter he ro.moveLeft press enter …" at bounding box center [597, 250] width 175 height 89
type textarea "hero.moveRight(1)"
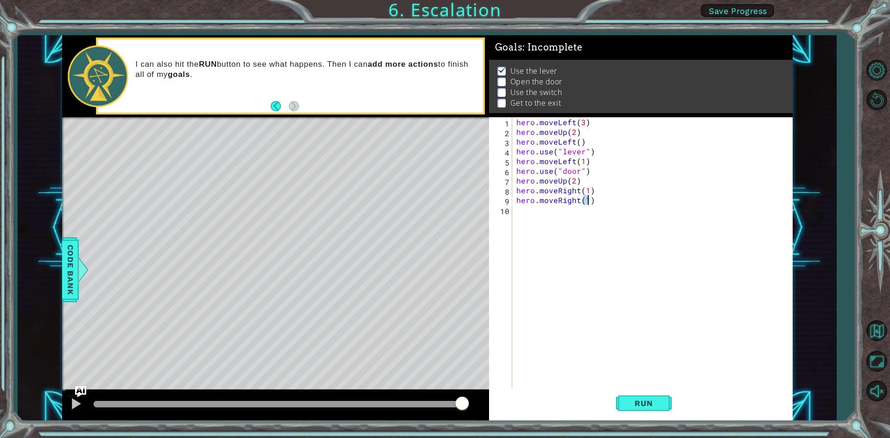
click at [524, 210] on div "hero . moveLeft ( 3 ) hero . moveUp ( 2 ) hero . moveLeft ( ) hero . use ( "lev…" at bounding box center [653, 263] width 279 height 292
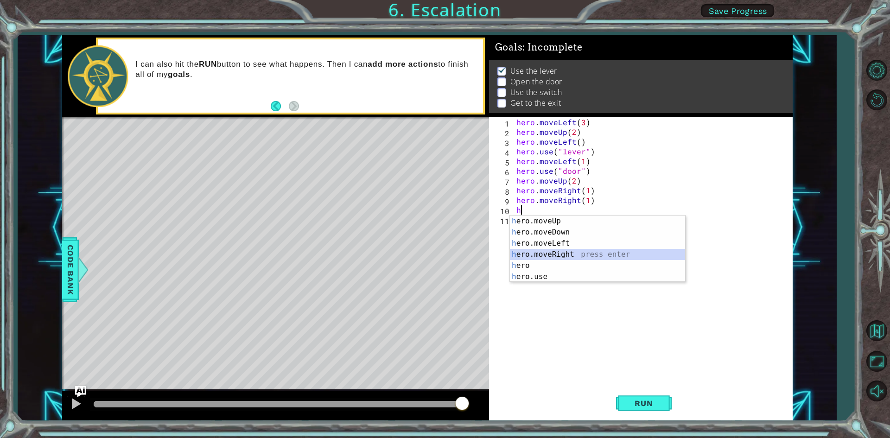
click at [545, 250] on div "h ero.moveUp press enter h ero.moveDown press enter h ero.moveLeft press enter …" at bounding box center [597, 259] width 175 height 89
type textarea "hero.moveRight(1)"
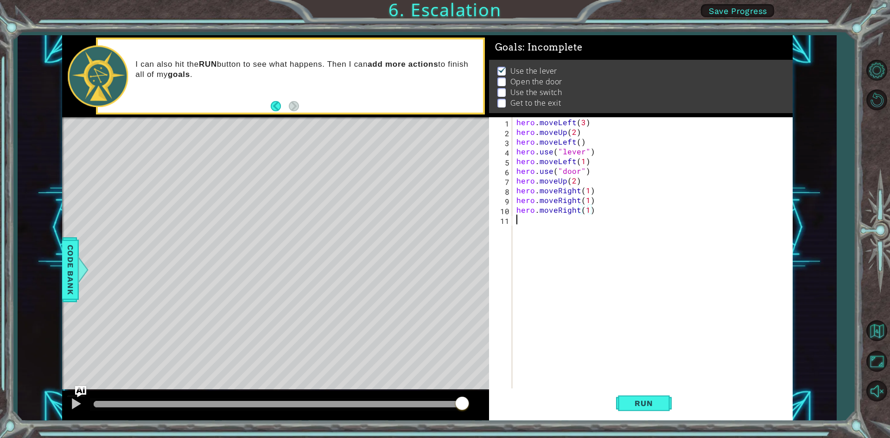
click at [522, 222] on div "hero . moveLeft ( 3 ) hero . moveUp ( 2 ) hero . moveLeft ( ) hero . use ( "lev…" at bounding box center [653, 263] width 279 height 292
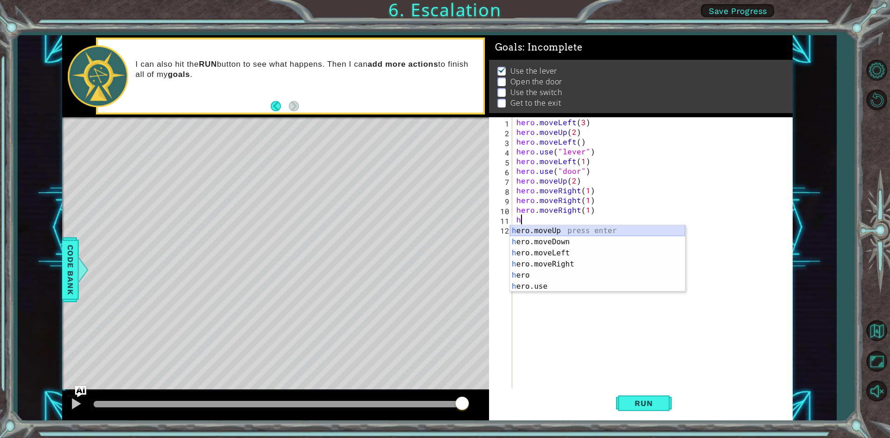
click at [557, 233] on div "h ero.moveUp press enter h ero.moveDown press enter h ero.moveLeft press enter …" at bounding box center [597, 269] width 175 height 89
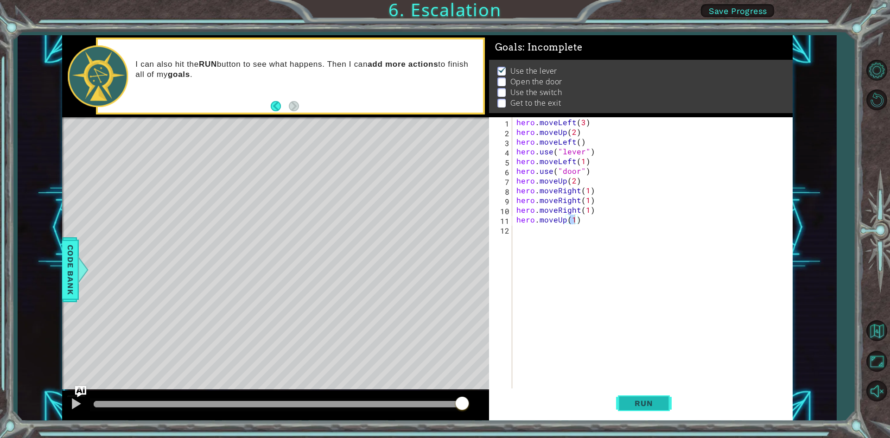
click at [661, 395] on button "Run" at bounding box center [644, 403] width 56 height 30
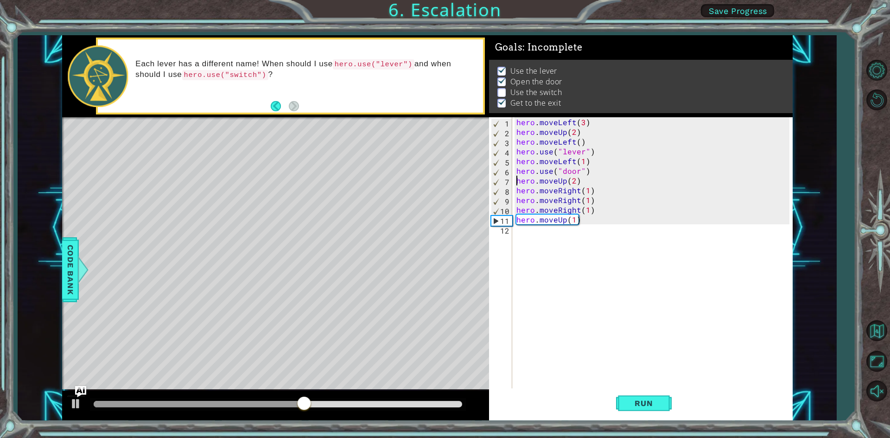
click at [517, 181] on div "hero . moveLeft ( 3 ) hero . moveUp ( 2 ) hero . moveLeft ( ) hero . use ( "lev…" at bounding box center [653, 263] width 279 height 292
click at [575, 186] on div "hero . moveLeft ( 3 ) hero . moveUp ( 2 ) hero . moveLeft ( ) hero . use ( "lev…" at bounding box center [653, 263] width 279 height 292
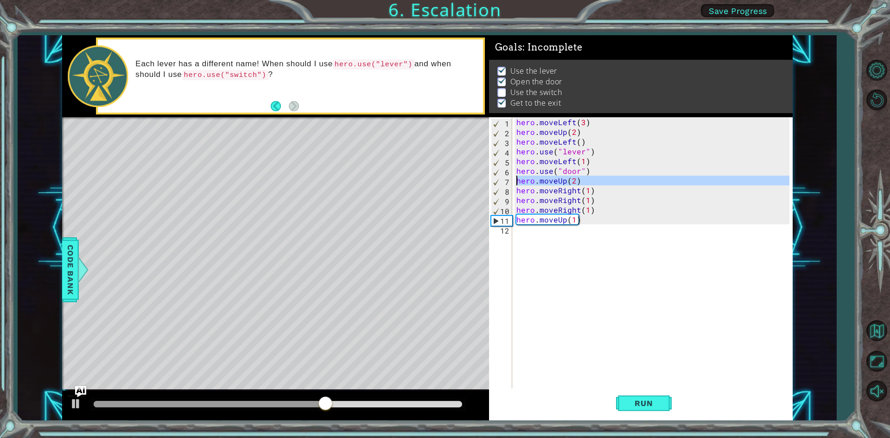
click at [499, 180] on div "7" at bounding box center [501, 182] width 21 height 10
click at [496, 181] on div "7" at bounding box center [501, 182] width 21 height 10
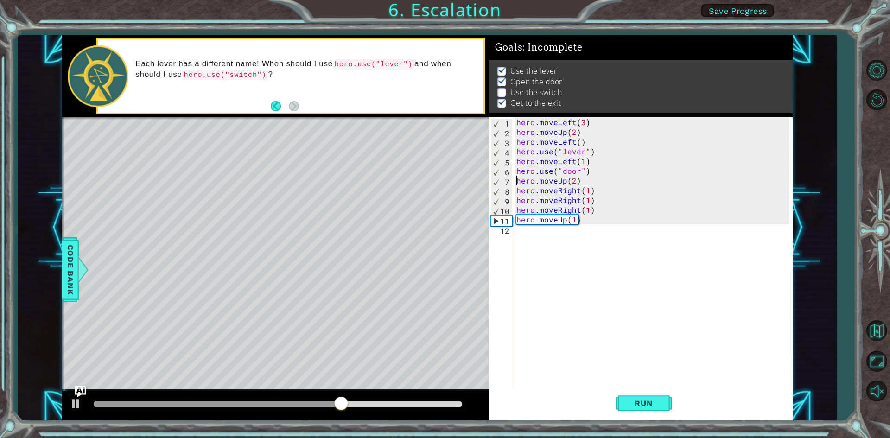
click at [504, 180] on div "7" at bounding box center [501, 182] width 21 height 10
click at [517, 195] on div "hero . moveLeft ( 3 ) hero . moveUp ( 2 ) hero . moveLeft ( ) hero . use ( "lev…" at bounding box center [653, 263] width 279 height 292
click at [577, 198] on div "hero . moveLeft ( 3 ) hero . moveUp ( 2 ) hero . moveLeft ( ) hero . use ( "lev…" at bounding box center [653, 263] width 279 height 292
click at [589, 201] on div "hero . moveLeft ( 3 ) hero . moveUp ( 2 ) hero . moveLeft ( ) hero . use ( "lev…" at bounding box center [653, 263] width 279 height 292
click at [590, 200] on div "hero . moveLeft ( 3 ) hero . moveUp ( 2 ) hero . moveLeft ( ) hero . use ( "lev…" at bounding box center [653, 263] width 279 height 292
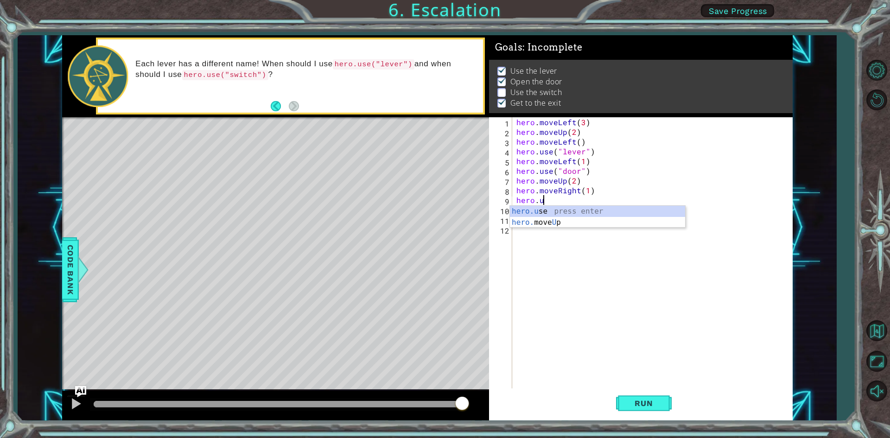
scroll to position [0, 1]
click at [572, 209] on div "hero.use press enter" at bounding box center [597, 222] width 175 height 33
click at [587, 221] on div "hero . moveLeft ( 3 ) hero . moveUp ( 2 ) hero . moveLeft ( ) hero . use ( "lev…" at bounding box center [653, 263] width 279 height 292
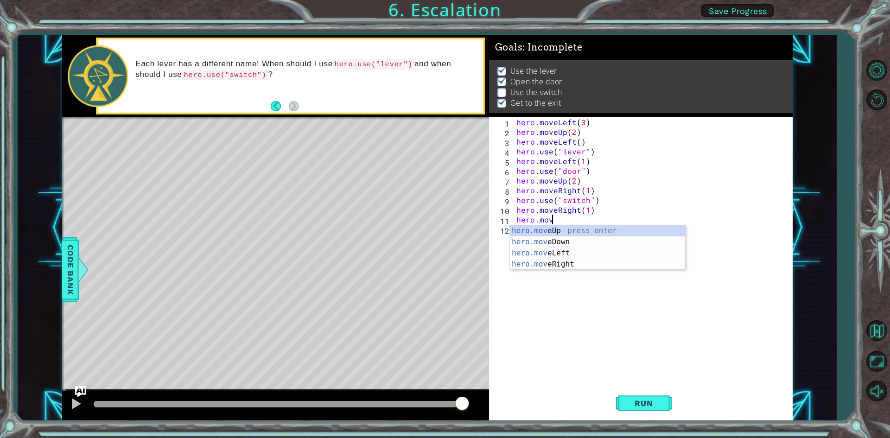
scroll to position [0, 1]
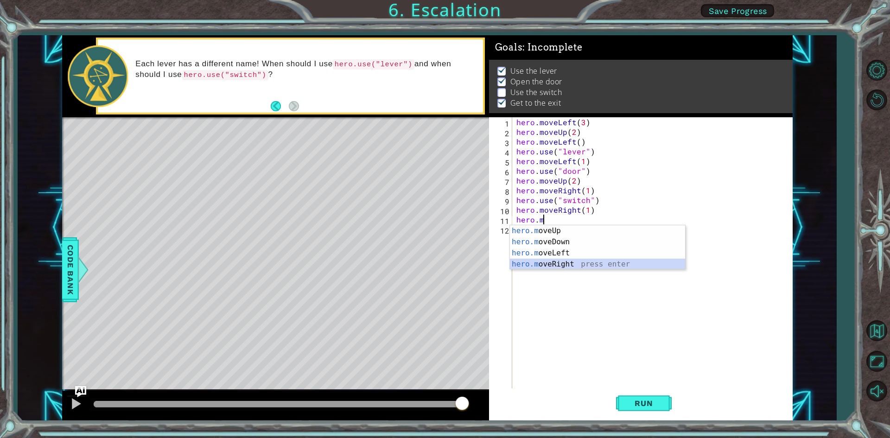
click at [566, 261] on div "hero.m oveUp press enter hero.m oveDown press enter hero.m oveLeft press enter …" at bounding box center [597, 258] width 175 height 67
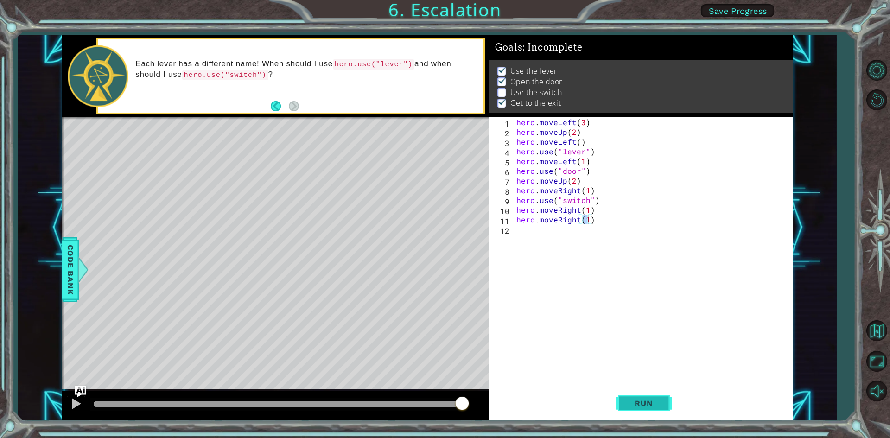
click at [651, 392] on button "Run" at bounding box center [644, 403] width 56 height 30
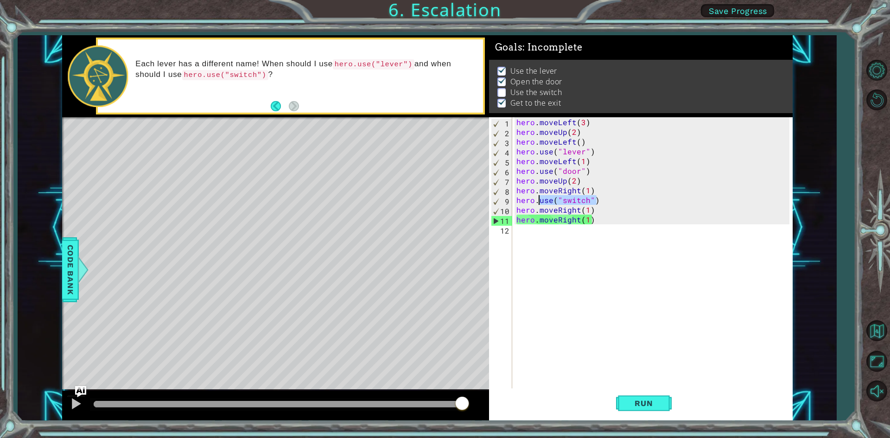
drag, startPoint x: 603, startPoint y: 199, endPoint x: 539, endPoint y: 199, distance: 63.5
click at [539, 199] on div "hero . moveLeft ( 3 ) hero . moveUp ( 2 ) hero . moveLeft ( ) hero . use ( "lev…" at bounding box center [653, 263] width 279 height 292
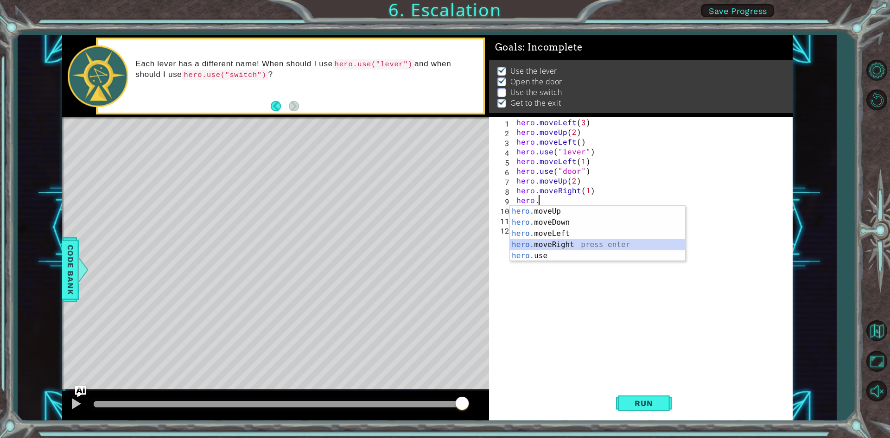
click at [564, 241] on div "hero. moveUp press enter hero. moveDown press enter hero. moveLeft press enter …" at bounding box center [597, 245] width 175 height 78
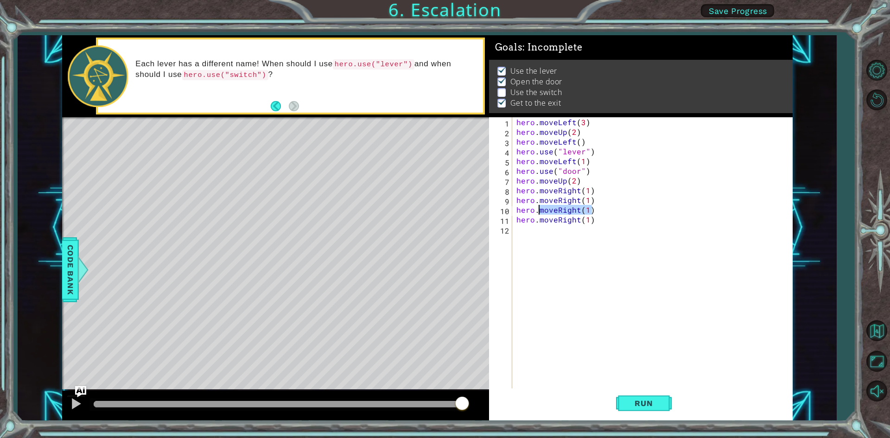
drag, startPoint x: 600, startPoint y: 208, endPoint x: 537, endPoint y: 208, distance: 62.5
click at [537, 208] on div "hero . moveLeft ( 3 ) hero . moveUp ( 2 ) hero . moveLeft ( ) hero . use ( "lev…" at bounding box center [653, 263] width 279 height 292
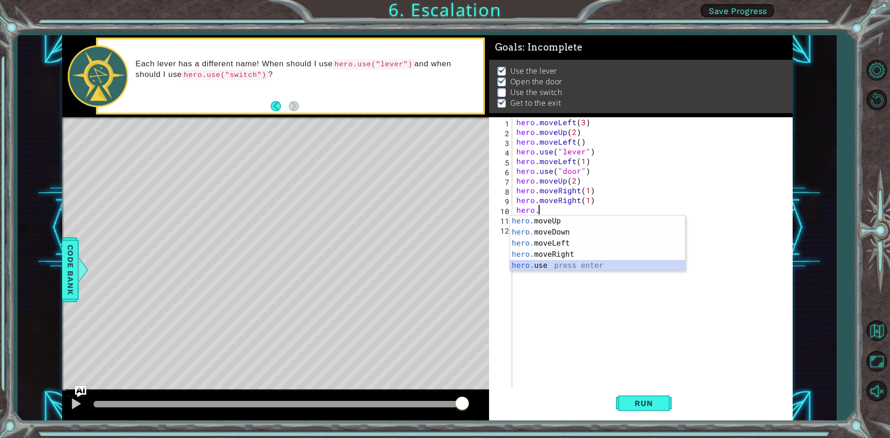
click at [546, 265] on div "hero. moveUp press enter hero. moveDown press enter hero. moveLeft press enter …" at bounding box center [597, 254] width 175 height 78
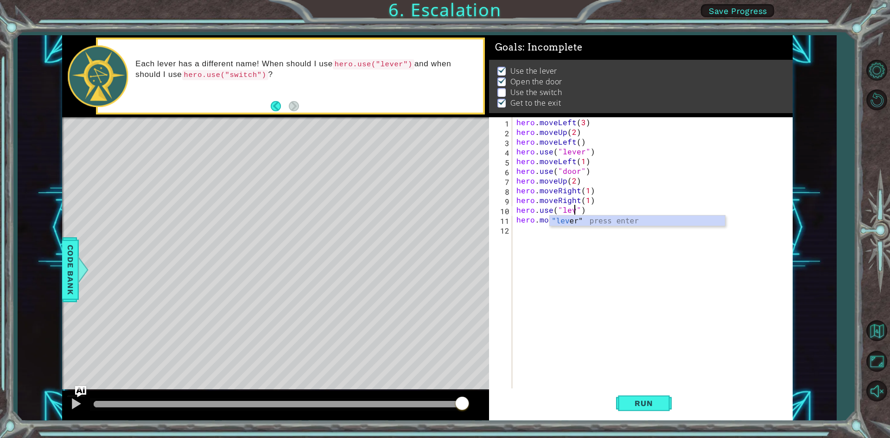
type textarea "hero.use("lever")"
click at [585, 259] on div "hero . moveLeft ( 3 ) hero . moveUp ( 2 ) hero . moveLeft ( ) hero . use ( "lev…" at bounding box center [653, 263] width 279 height 292
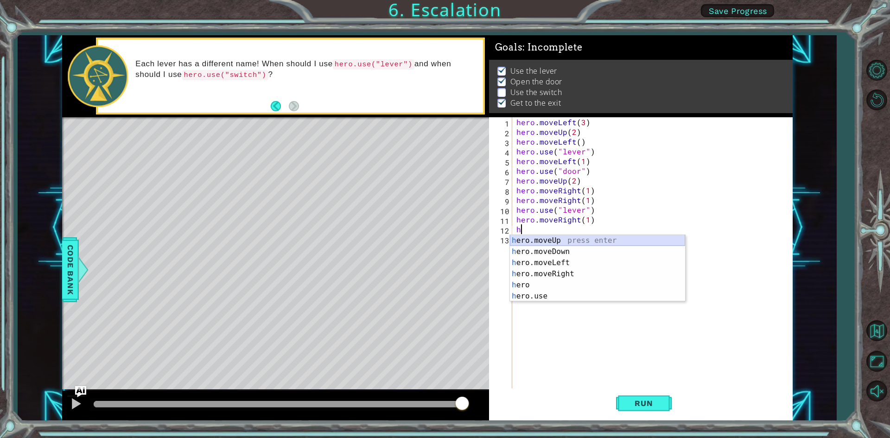
click at [548, 240] on div "h ero.moveUp press enter h ero.moveDown press enter h ero.moveLeft press enter …" at bounding box center [597, 279] width 175 height 89
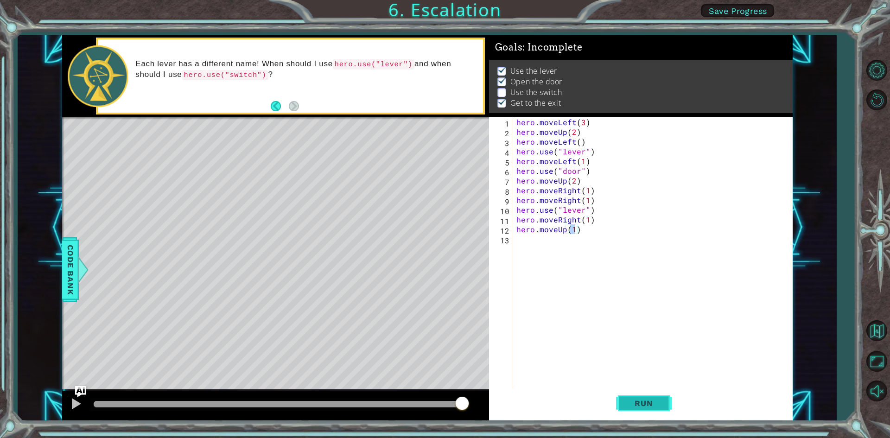
click at [618, 407] on button "Run" at bounding box center [644, 403] width 56 height 30
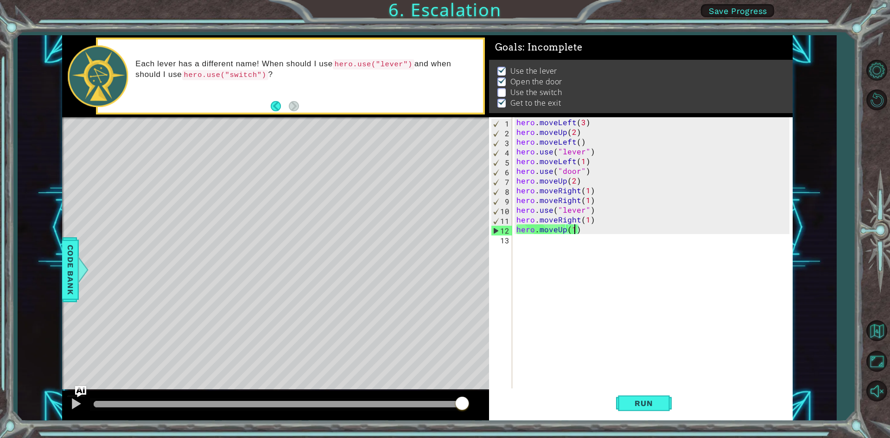
click at [581, 209] on div "hero . moveLeft ( 3 ) hero . moveUp ( 2 ) hero . moveLeft ( ) hero . use ( "lev…" at bounding box center [653, 263] width 279 height 292
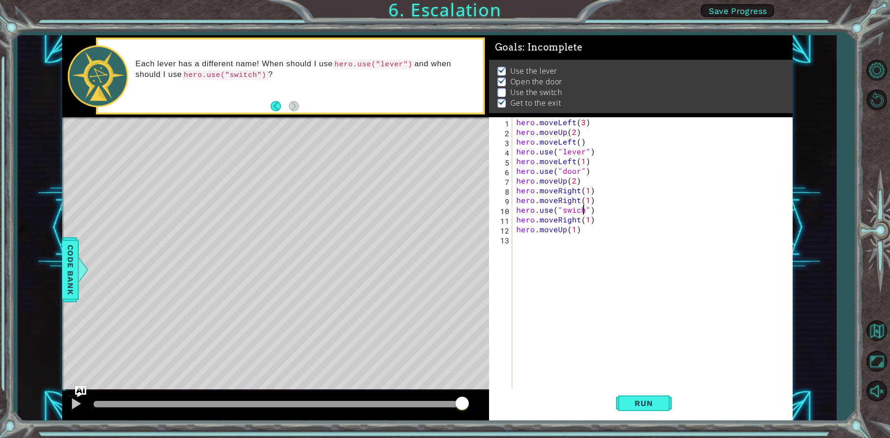
scroll to position [0, 4]
click at [572, 212] on div "hero . moveLeft ( 3 ) hero . moveUp ( 2 ) hero . moveLeft ( ) hero . use ( "lev…" at bounding box center [653, 263] width 279 height 292
type textarea "hero.use("switch")"
click at [650, 410] on button "Run" at bounding box center [644, 403] width 56 height 30
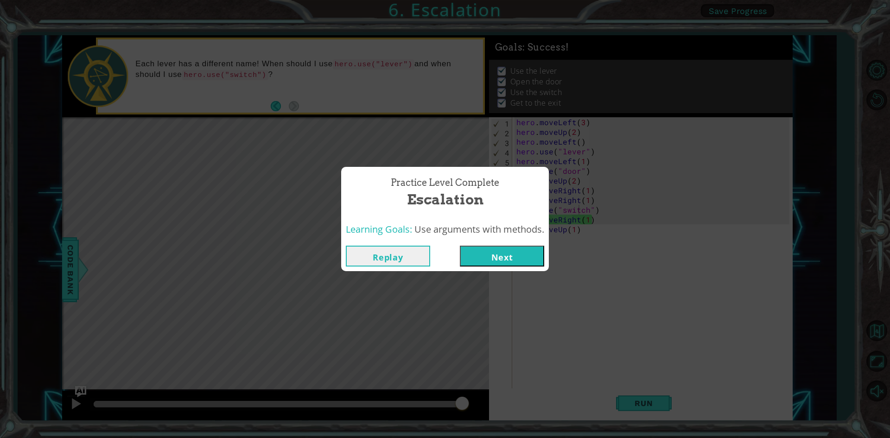
click at [488, 260] on button "Next" at bounding box center [502, 256] width 84 height 21
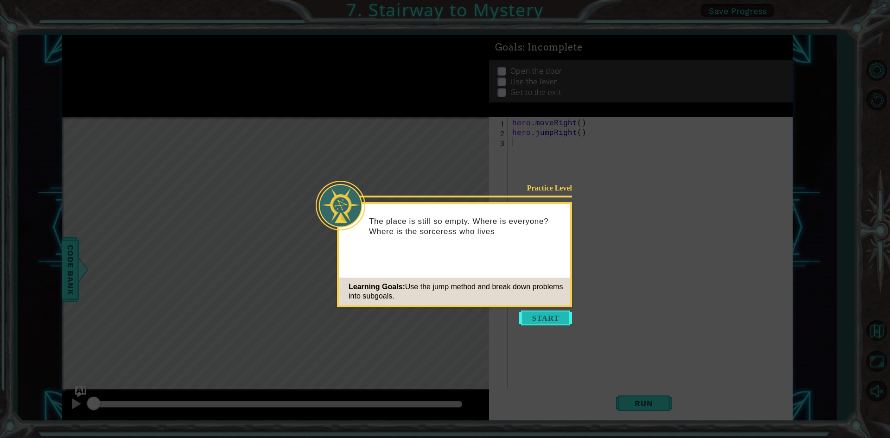
click at [543, 319] on button "Start" at bounding box center [545, 317] width 53 height 15
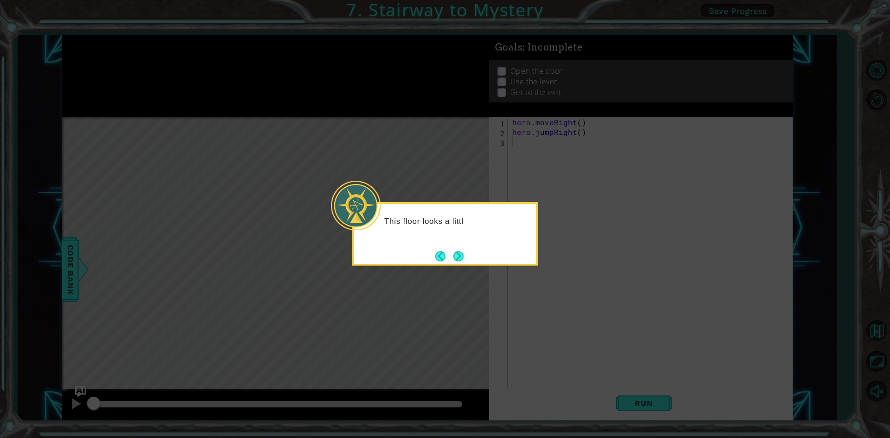
click at [464, 243] on div "This floor looks a littl" at bounding box center [445, 226] width 182 height 37
click at [463, 254] on button "Next" at bounding box center [458, 256] width 10 height 10
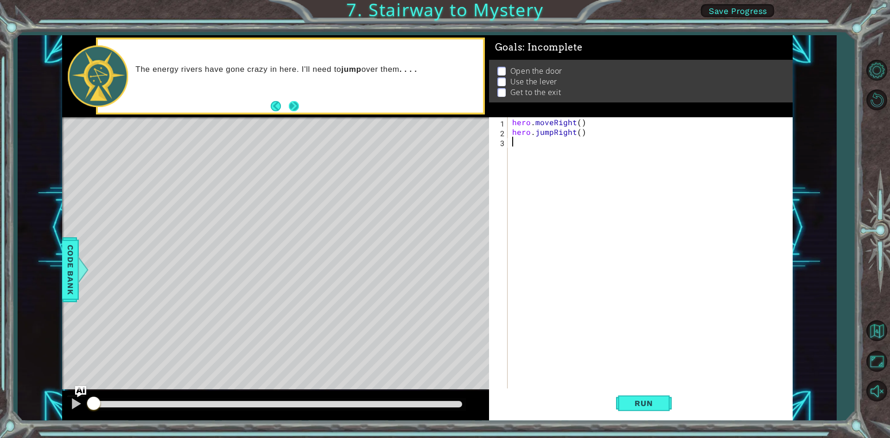
click at [293, 107] on button "Next" at bounding box center [294, 106] width 10 height 10
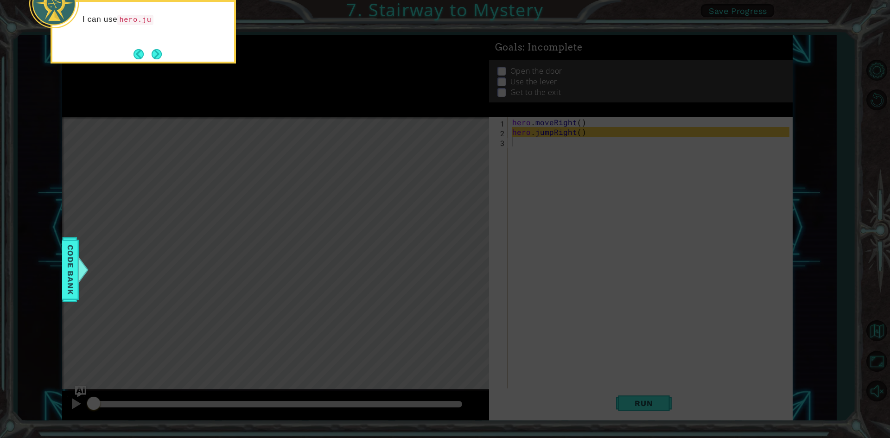
click at [297, 168] on icon at bounding box center [445, 65] width 890 height 745
click at [157, 54] on button "Next" at bounding box center [156, 54] width 10 height 10
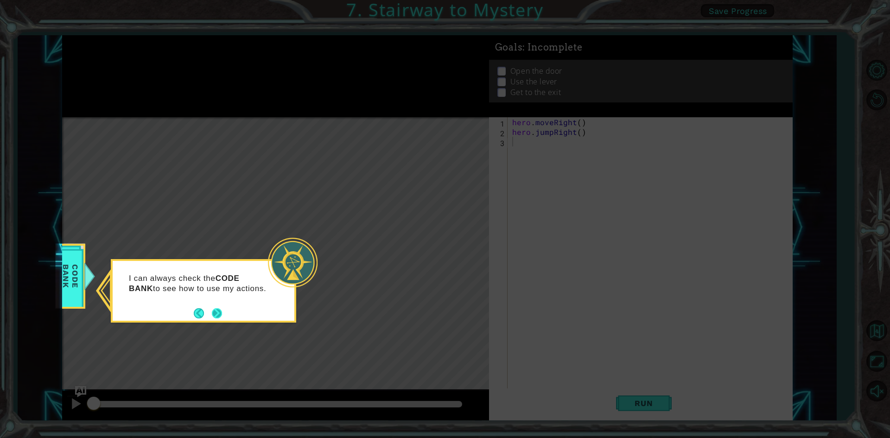
click at [223, 311] on div "I can always check the CODE BANK to see how to use my actions." at bounding box center [204, 288] width 182 height 47
click at [217, 315] on button "Next" at bounding box center [217, 313] width 10 height 10
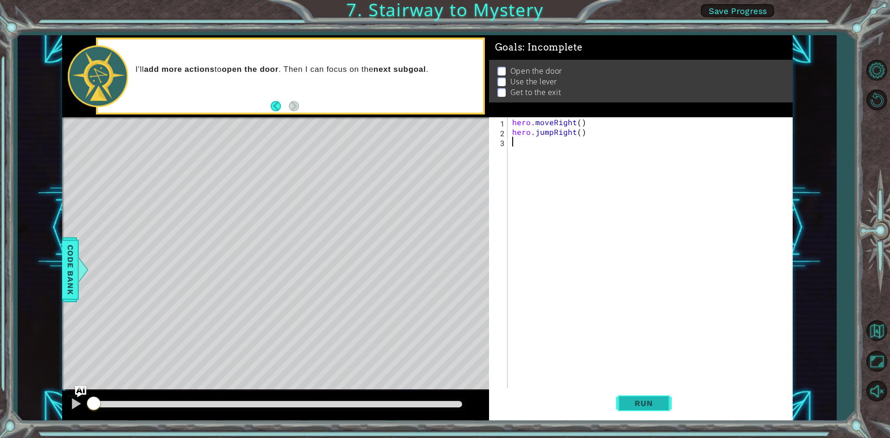
click at [658, 403] on span "Run" at bounding box center [643, 402] width 37 height 9
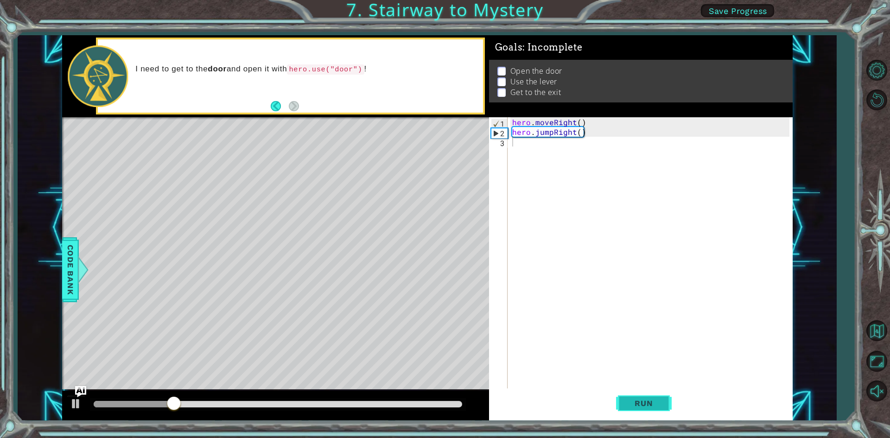
click at [644, 397] on button "Run" at bounding box center [644, 403] width 56 height 30
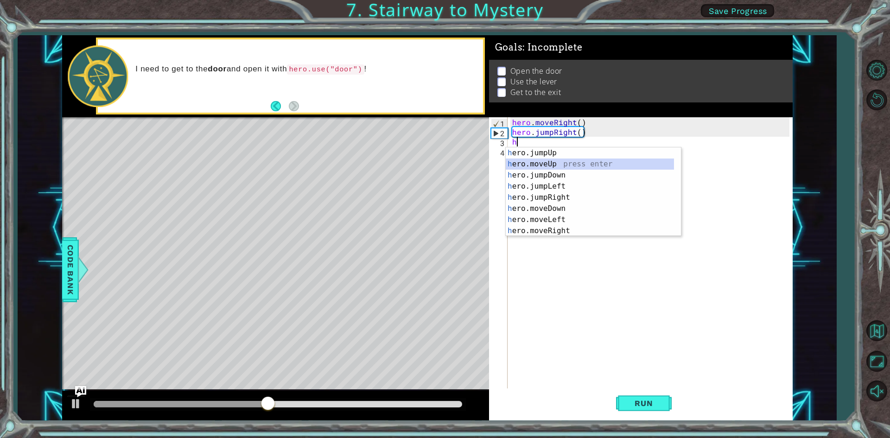
click at [555, 162] on div "h ero.jumpUp press enter h ero.moveUp press enter h ero.jumpDown press enter h …" at bounding box center [589, 202] width 168 height 111
type textarea "hero.moveUp(1)"
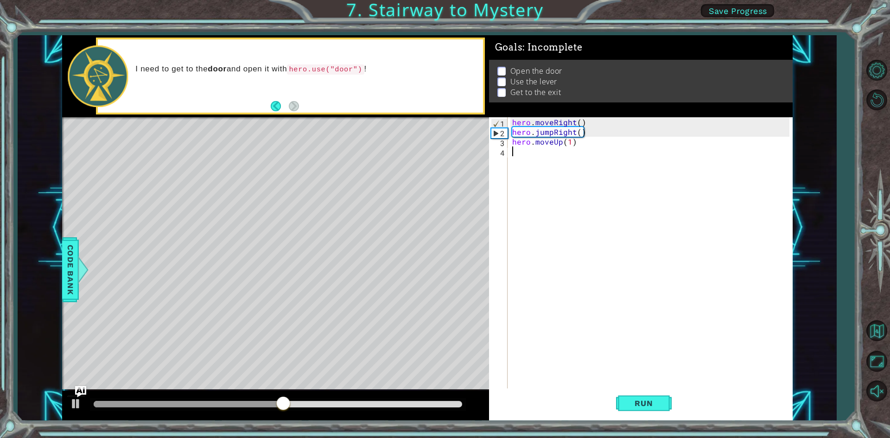
click at [529, 161] on div "hero . moveRight ( ) hero . jumpRight ( ) hero . moveUp ( 1 )" at bounding box center [652, 263] width 284 height 292
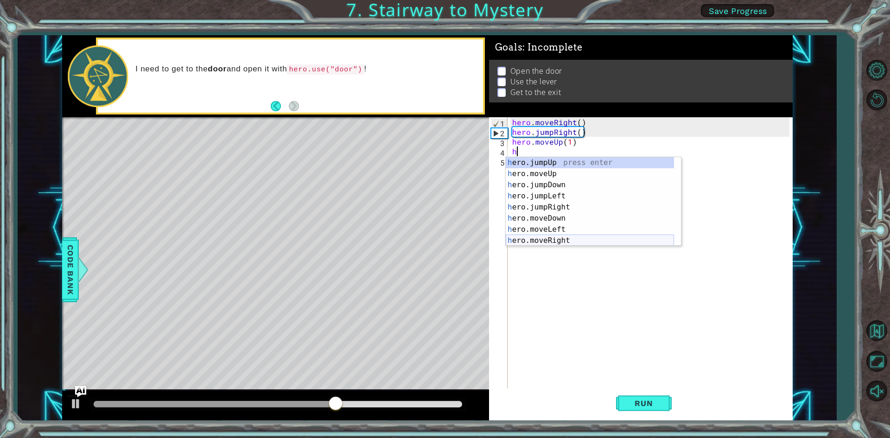
click at [554, 240] on div "h ero.jumpUp press enter h ero.moveUp press enter h ero.jumpDown press enter h …" at bounding box center [589, 212] width 168 height 111
type textarea "hero.moveRight(1)"
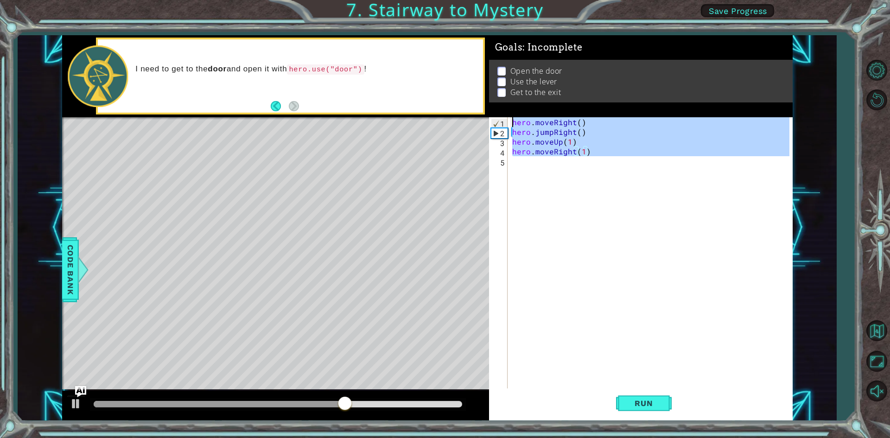
click at [511, 163] on div "hero . moveRight ( ) hero . jumpRight ( ) hero . moveUp ( 1 ) hero . moveRight …" at bounding box center [652, 263] width 284 height 292
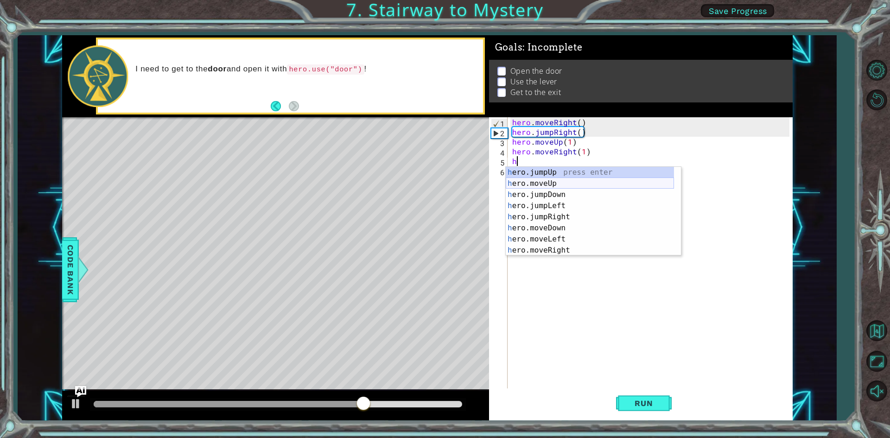
click at [545, 188] on div "h ero.jumpUp press enter h ero.moveUp press enter h ero.jumpDown press enter h …" at bounding box center [589, 222] width 168 height 111
type textarea "hero.moveUp(1)"
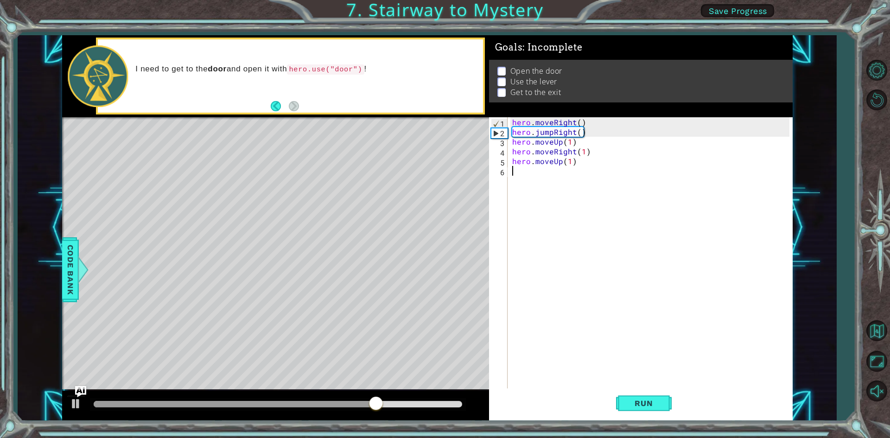
click at [518, 180] on div "hero . moveRight ( ) hero . jumpRight ( ) hero . moveUp ( 1 ) hero . moveRight …" at bounding box center [652, 263] width 284 height 292
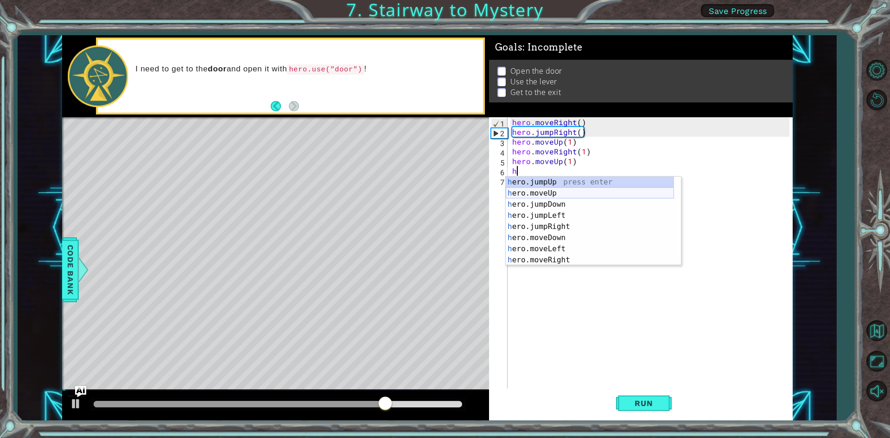
click at [539, 192] on div "h ero.jumpUp press enter h ero.moveUp press enter h ero.jumpDown press enter h …" at bounding box center [589, 232] width 168 height 111
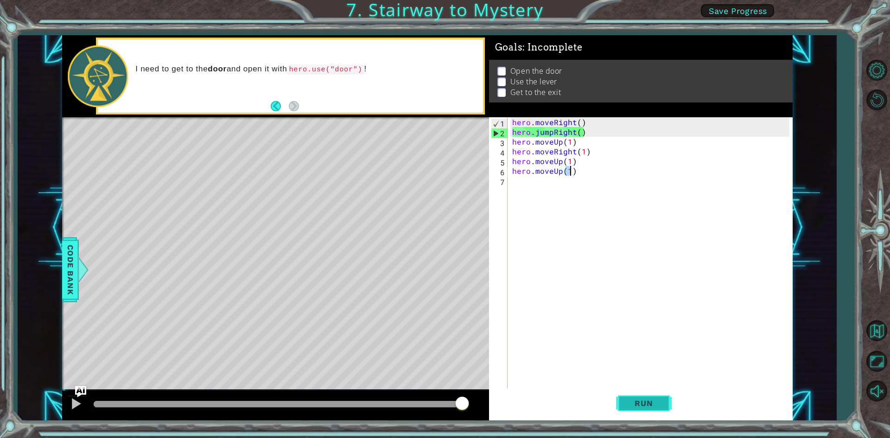
click at [659, 400] on span "Run" at bounding box center [643, 402] width 37 height 9
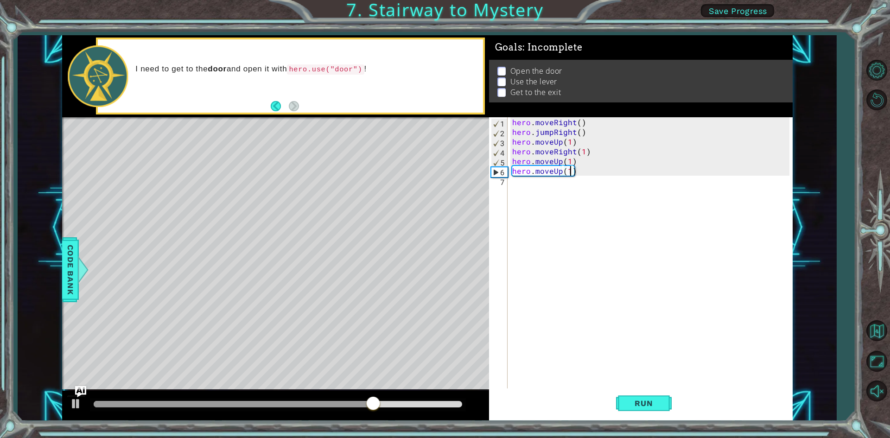
type textarea "hero.moveUp()"
click at [573, 173] on div "hero . moveRight ( ) hero . jumpRight ( ) hero . moveUp ( 1 ) hero . moveRight …" at bounding box center [652, 263] width 284 height 292
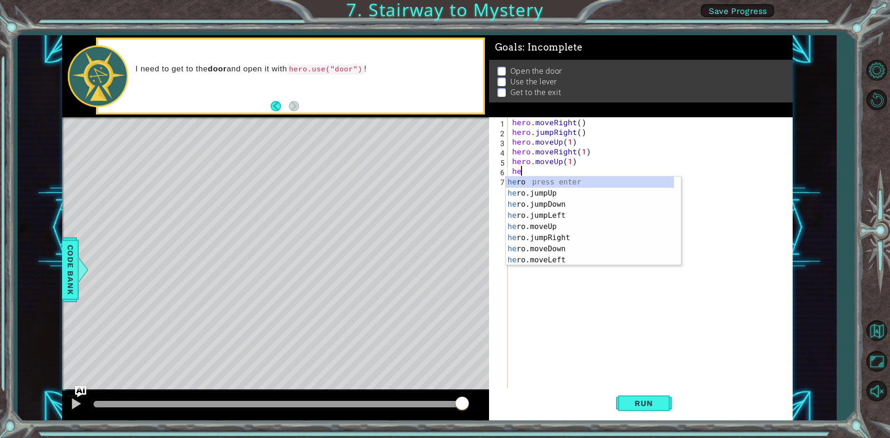
type textarea "h"
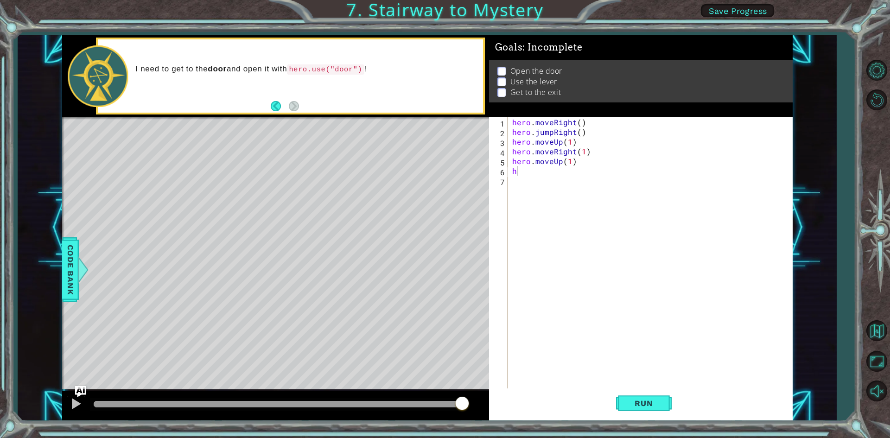
click at [523, 172] on div "hero . moveRight ( ) hero . jumpRight ( ) hero . moveUp ( 1 ) hero . moveRight …" at bounding box center [652, 263] width 284 height 292
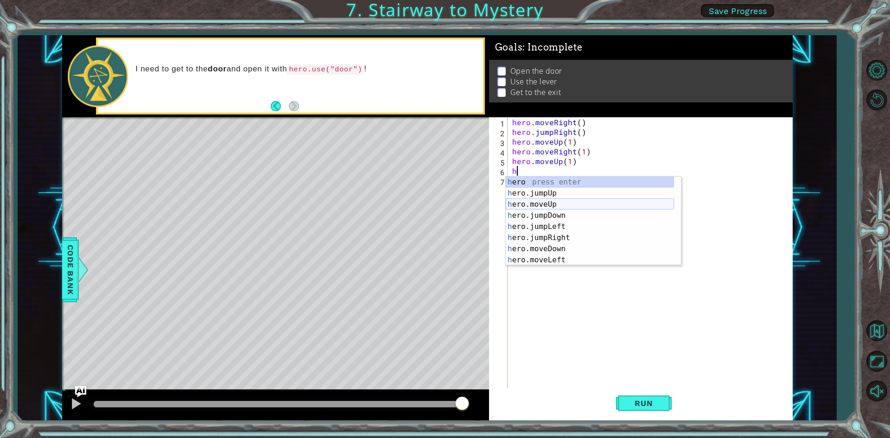
scroll to position [22, 0]
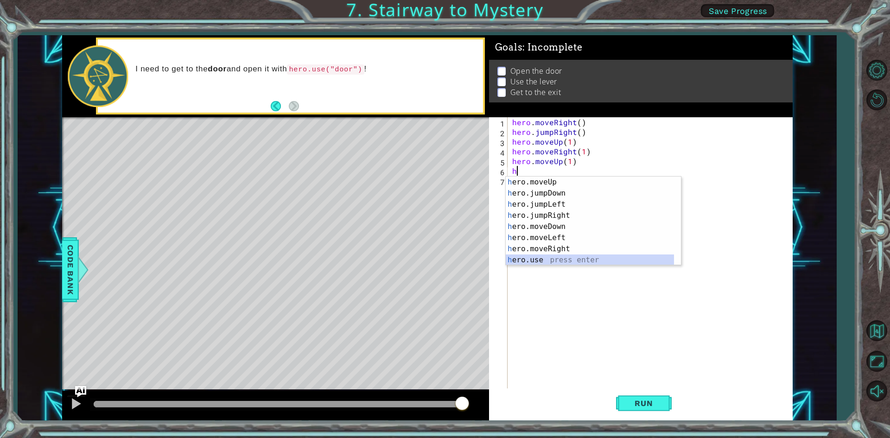
click at [524, 259] on div "h ero.moveUp press enter h ero.jumpDown press enter h ero.jumpLeft press enter …" at bounding box center [589, 232] width 168 height 111
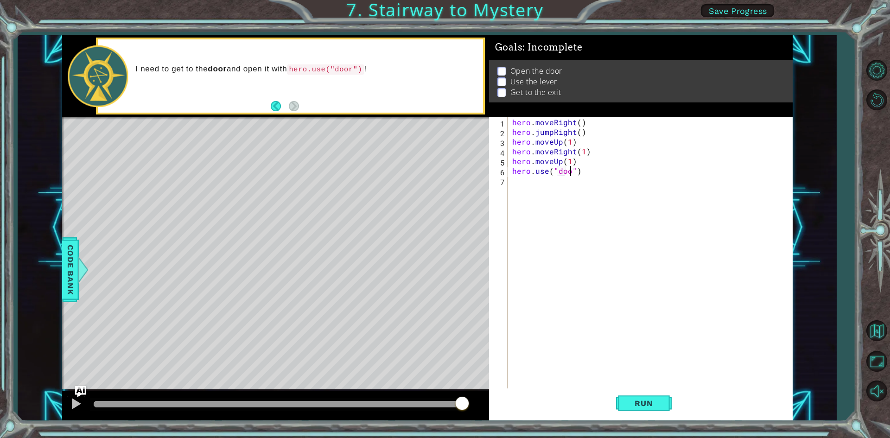
scroll to position [0, 4]
type textarea "hero.use("door")"
click at [657, 400] on span "Run" at bounding box center [643, 402] width 37 height 9
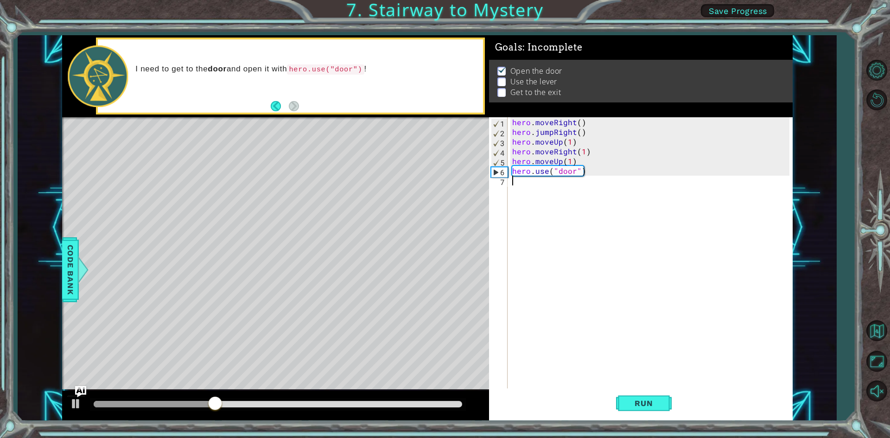
click at [514, 193] on div "hero . moveRight ( ) hero . jumpRight ( ) hero . moveUp ( 1 ) hero . moveRight …" at bounding box center [652, 263] width 284 height 292
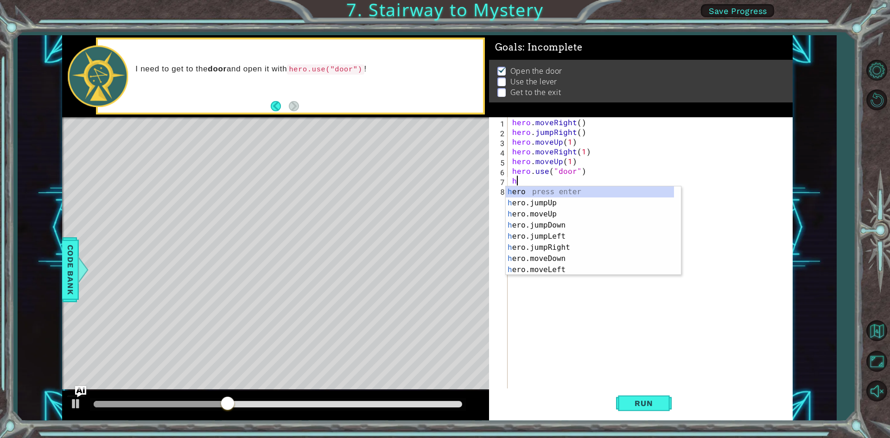
scroll to position [0, 0]
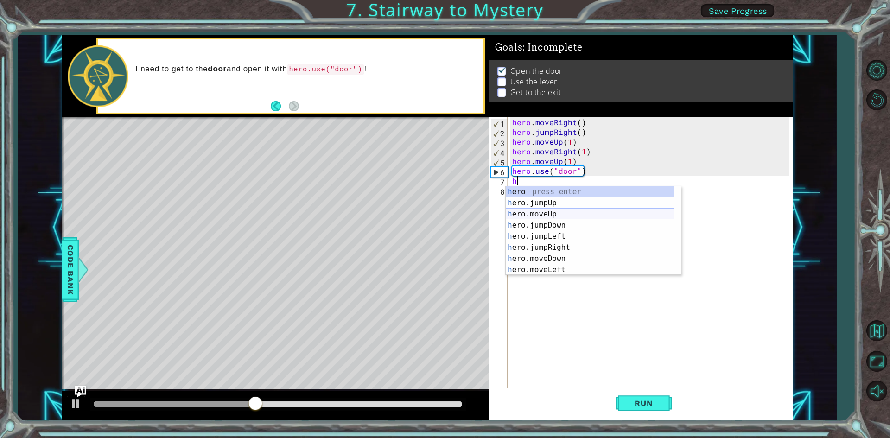
click at [548, 216] on div "h ero press enter h ero.jumpUp press enter h ero.moveUp press enter h ero.jumpD…" at bounding box center [589, 241] width 168 height 111
type textarea "hero.moveUp(1)"
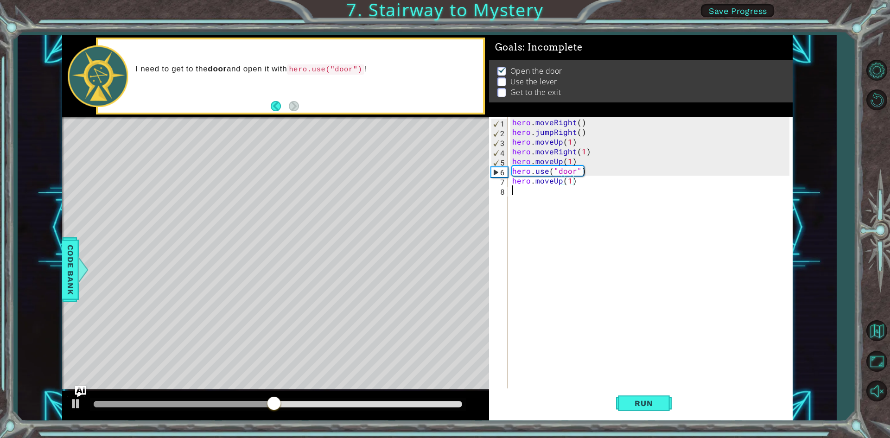
click at [537, 193] on div "hero . moveRight ( ) hero . jumpRight ( ) hero . moveUp ( 1 ) hero . moveRight …" at bounding box center [652, 263] width 284 height 292
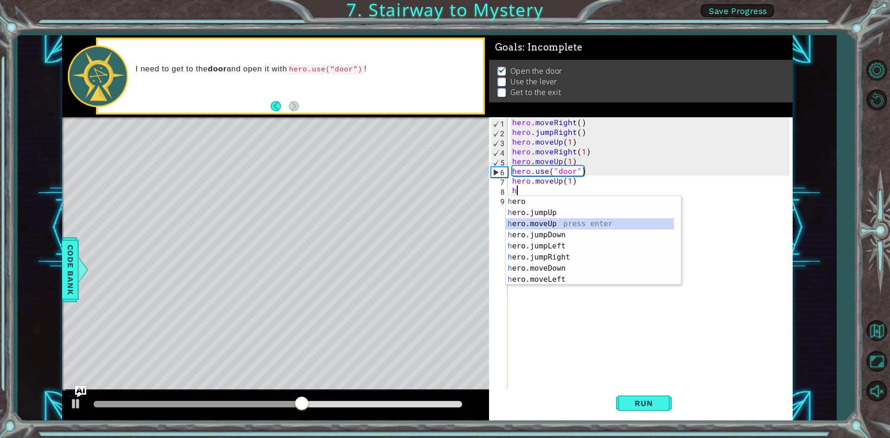
click at [549, 218] on div "h ero press enter h ero.jumpUp press enter h ero.moveUp press enter h ero.jumpD…" at bounding box center [589, 251] width 168 height 111
type textarea "hero.moveUp(1)"
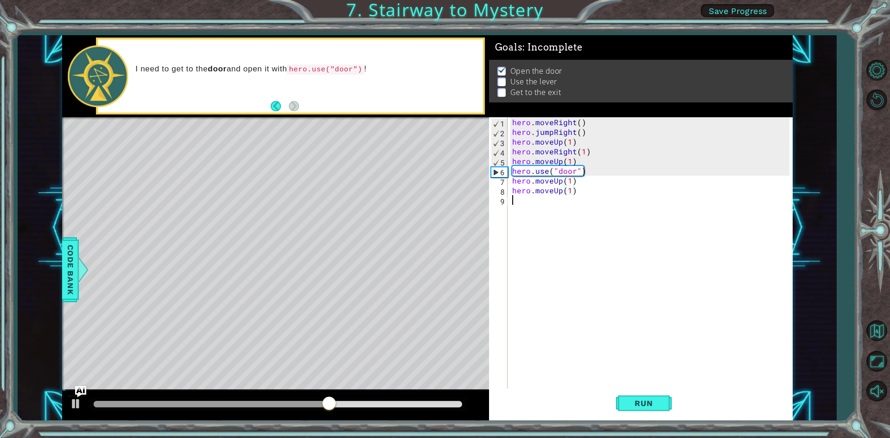
click at [525, 201] on div "hero . moveRight ( ) hero . jumpRight ( ) hero . moveUp ( 1 ) hero . moveRight …" at bounding box center [652, 263] width 284 height 292
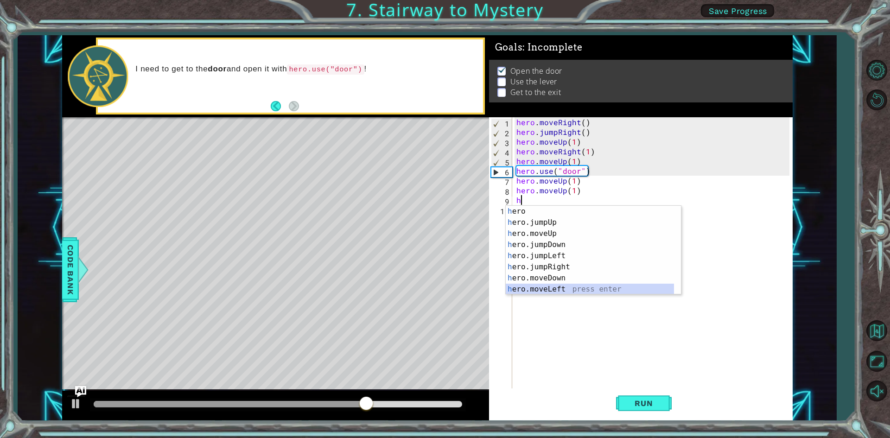
click at [551, 286] on div "h ero press enter h ero.jumpUp press enter h ero.moveUp press enter h ero.jumpD…" at bounding box center [589, 261] width 168 height 111
type textarea "hero.moveLeft(1)"
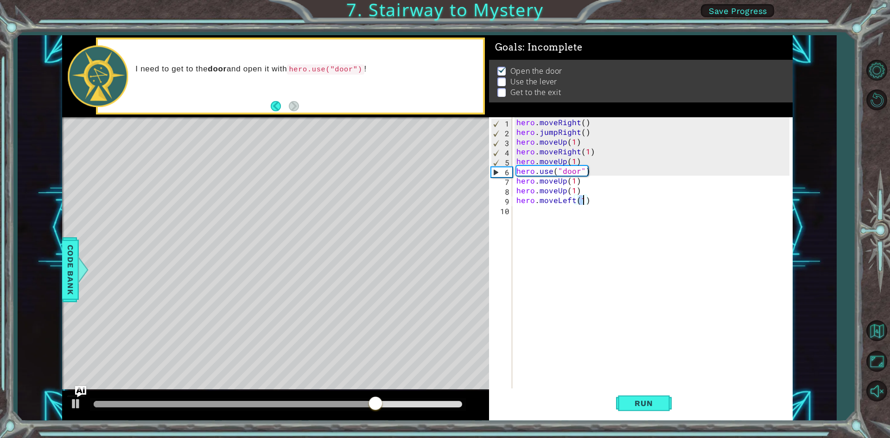
click at [520, 214] on div "hero . moveRight ( ) hero . jumpRight ( ) hero . moveUp ( 1 ) hero . moveRight …" at bounding box center [653, 263] width 279 height 292
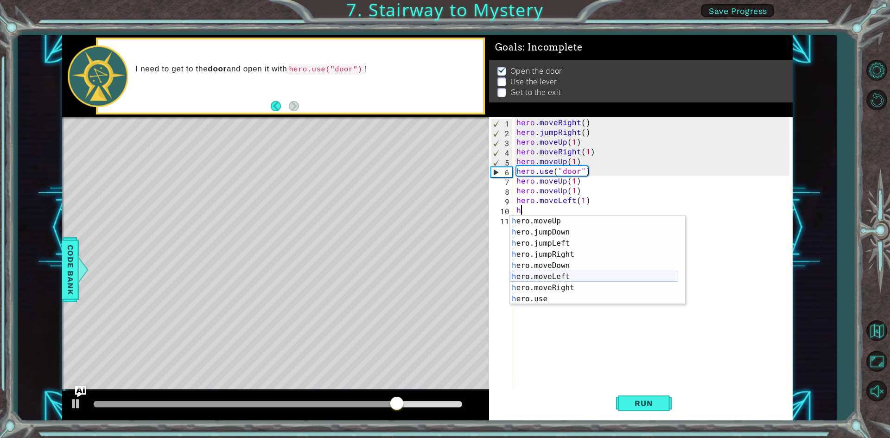
scroll to position [22, 0]
click at [555, 298] on div "h ero.moveUp press enter h ero.jumpDown press enter h ero.jumpLeft press enter …" at bounding box center [594, 270] width 168 height 111
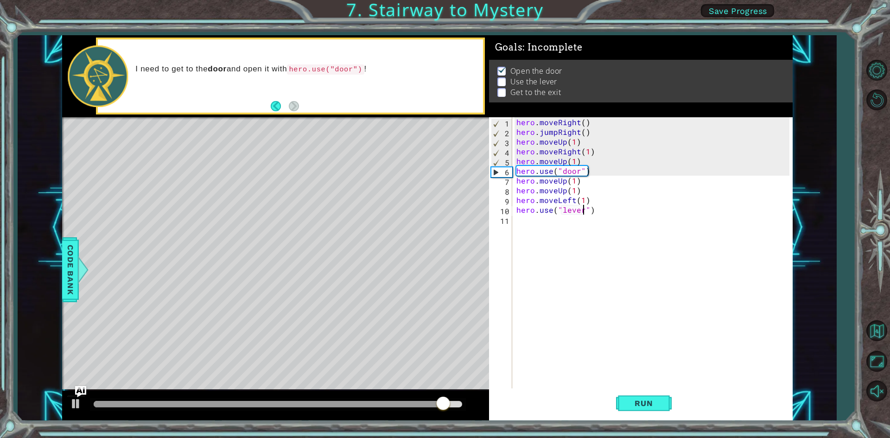
scroll to position [0, 4]
type textarea "hero.use("lever")"
click at [650, 400] on span "Run" at bounding box center [643, 402] width 37 height 9
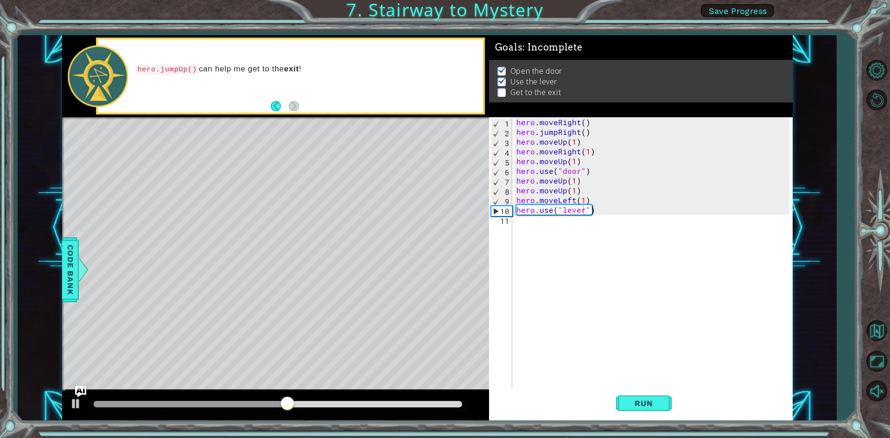
scroll to position [0, 0]
click at [517, 220] on div "hero . moveRight ( ) hero . jumpRight ( ) hero . moveUp ( 1 ) hero . moveRight …" at bounding box center [653, 263] width 279 height 292
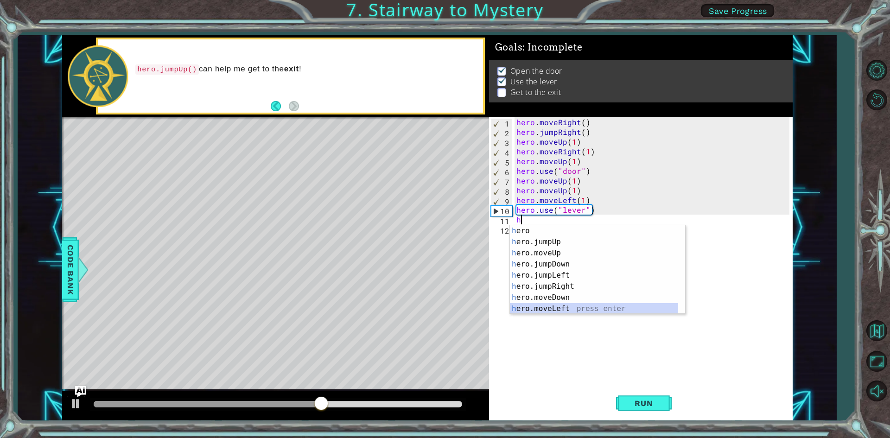
click at [581, 309] on div "h ero press enter h ero.jumpUp press enter h ero.moveUp press enter h ero.jumpD…" at bounding box center [594, 280] width 168 height 111
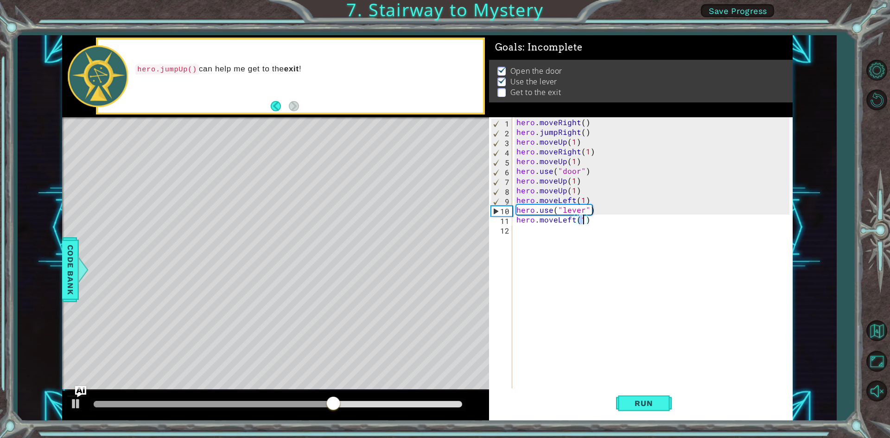
type textarea "hero.moveLeft(h)"
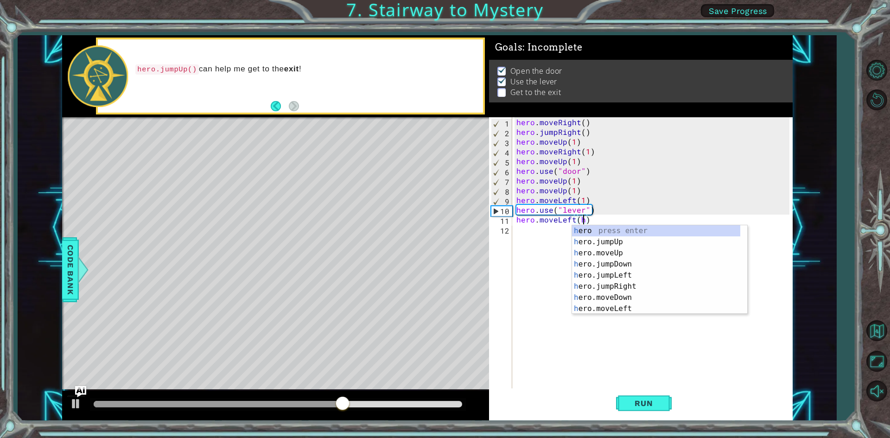
click at [530, 235] on div "hero . moveRight ( ) hero . jumpRight ( ) hero . moveUp ( 1 ) hero . moveRight …" at bounding box center [653, 263] width 279 height 292
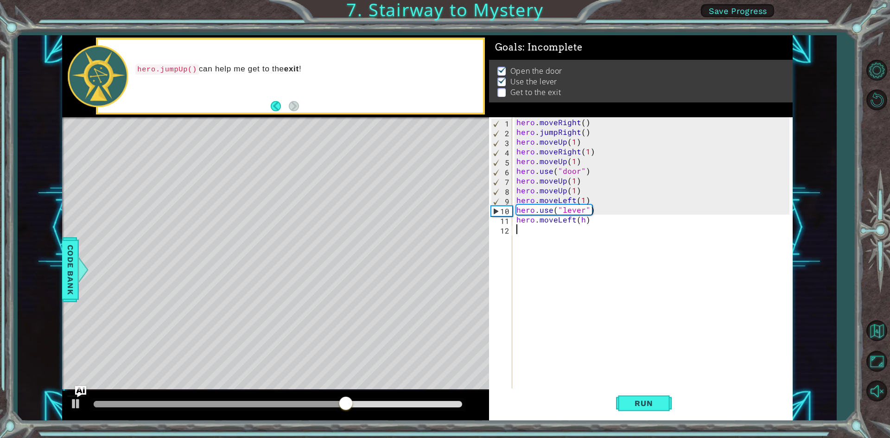
scroll to position [0, 0]
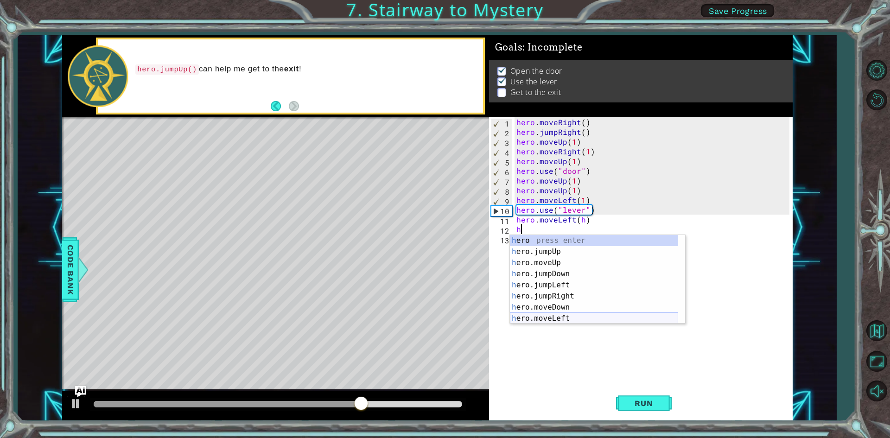
click at [562, 318] on div "h ero press enter h ero.jumpUp press enter h ero.moveUp press enter h ero.jumpD…" at bounding box center [594, 290] width 168 height 111
type textarea "hero.moveLeft(1)"
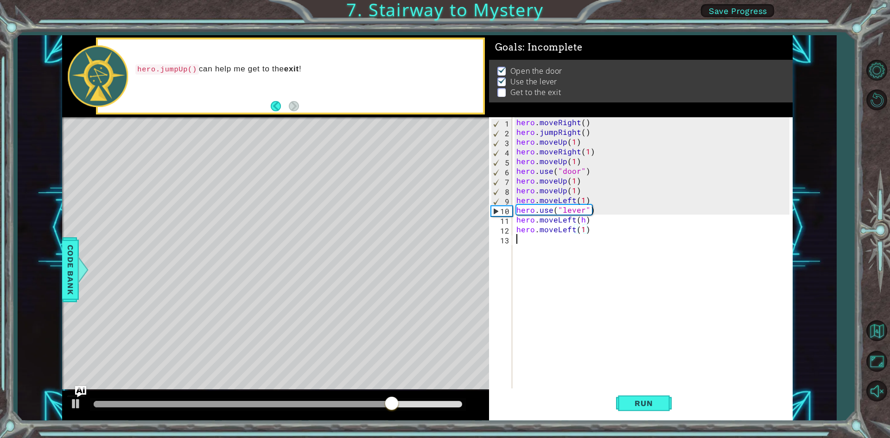
click at [536, 240] on div "hero . moveRight ( ) hero . jumpRight ( ) hero . moveUp ( 1 ) hero . moveRight …" at bounding box center [653, 263] width 279 height 292
type textarea "h"
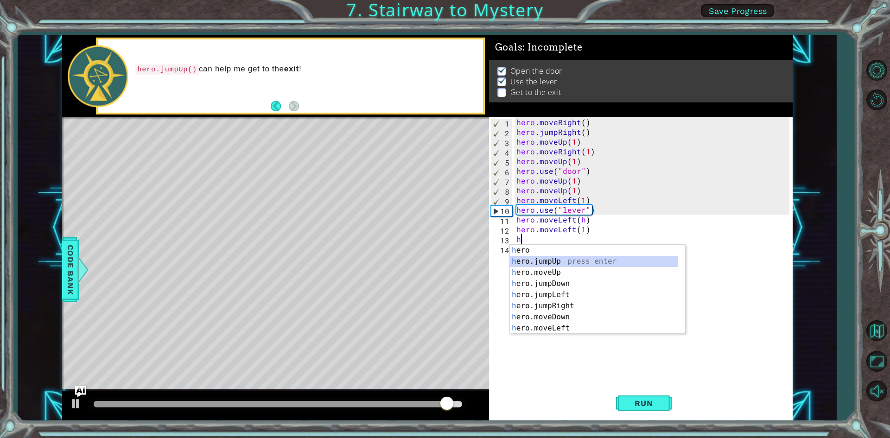
click at [549, 258] on div "h ero press enter h ero.jumpUp press enter h ero.moveUp press enter h ero.jumpD…" at bounding box center [594, 300] width 168 height 111
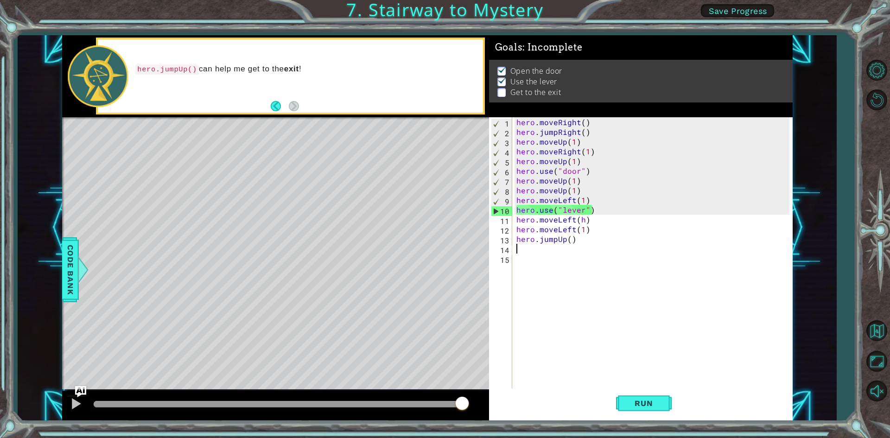
type textarea "h"
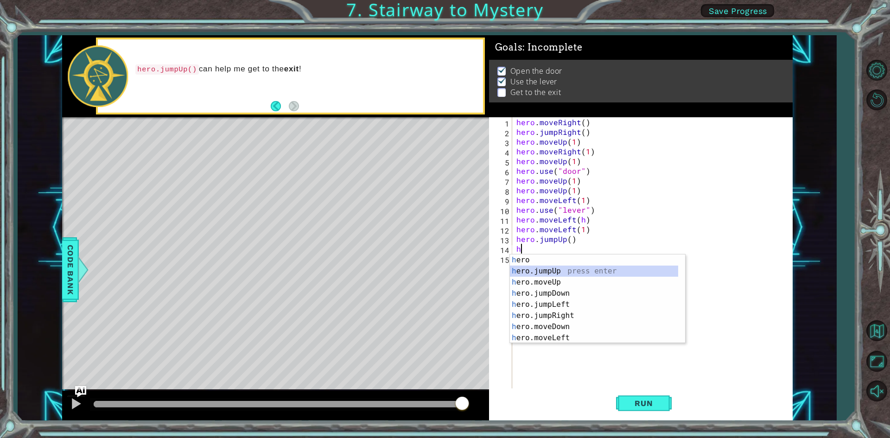
click at [543, 270] on div "h ero press enter h ero.jumpUp press enter h ero.moveUp press enter h ero.jumpD…" at bounding box center [594, 309] width 168 height 111
click at [552, 334] on div "h ero.moveUp press enter h ero.jumpDown press enter h ero.jumpLeft press enter …" at bounding box center [594, 319] width 168 height 111
type textarea "hero.moveRight(1)"
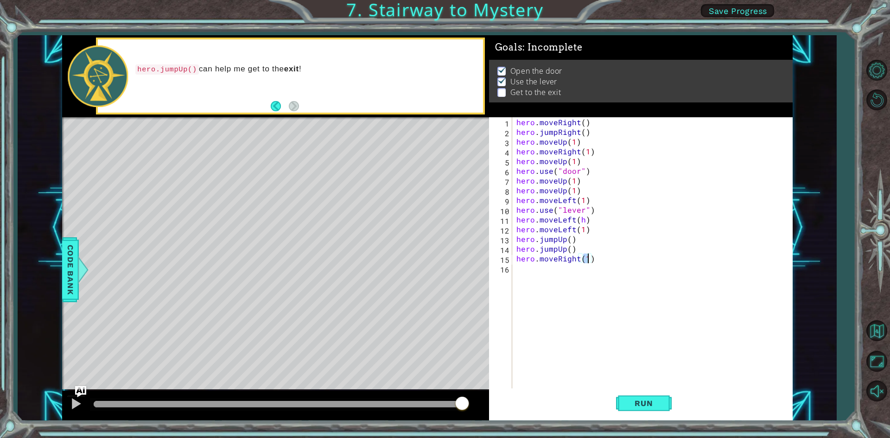
click at [520, 270] on div "hero . moveRight ( ) hero . jumpRight ( ) hero . moveUp ( 1 ) hero . moveRight …" at bounding box center [653, 263] width 279 height 292
type textarea "h"
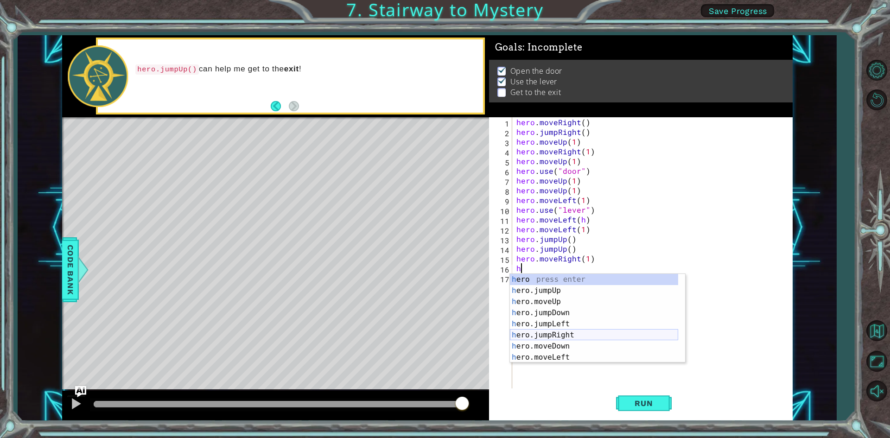
click at [559, 329] on div "h ero press enter h ero.jumpUp press enter h ero.moveUp press enter h ero.jumpD…" at bounding box center [594, 329] width 168 height 111
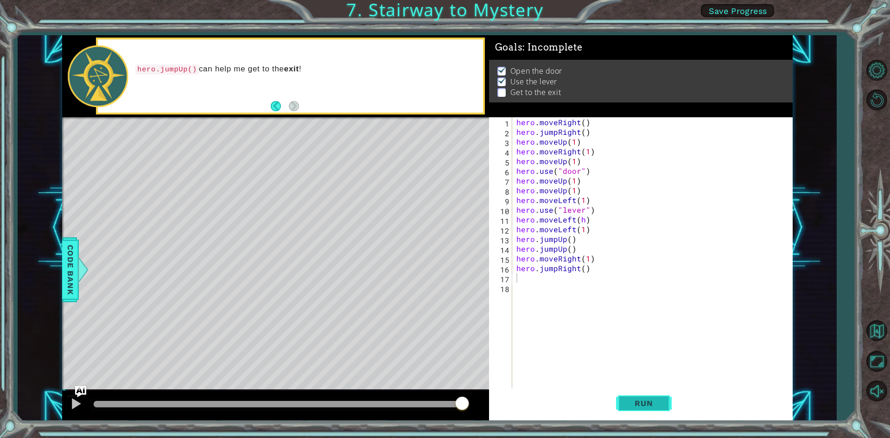
click at [641, 401] on span "Run" at bounding box center [643, 402] width 37 height 9
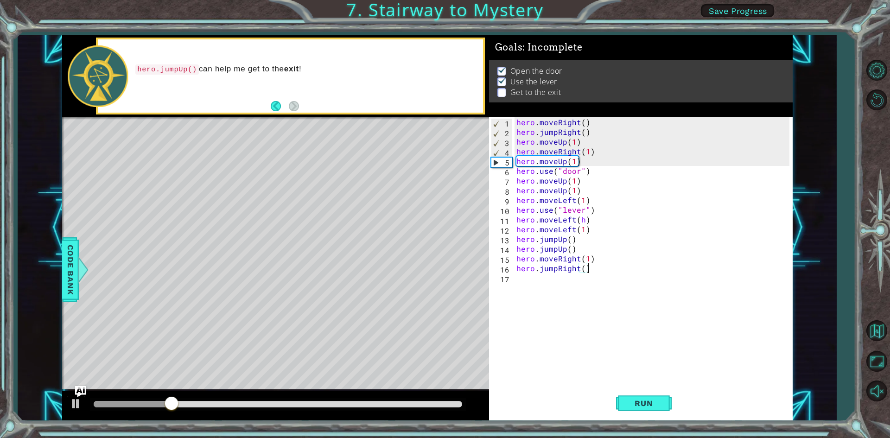
click at [581, 221] on div "hero . moveRight ( ) hero . jumpRight ( ) hero . moveUp ( 1 ) hero . moveRight …" at bounding box center [653, 263] width 279 height 292
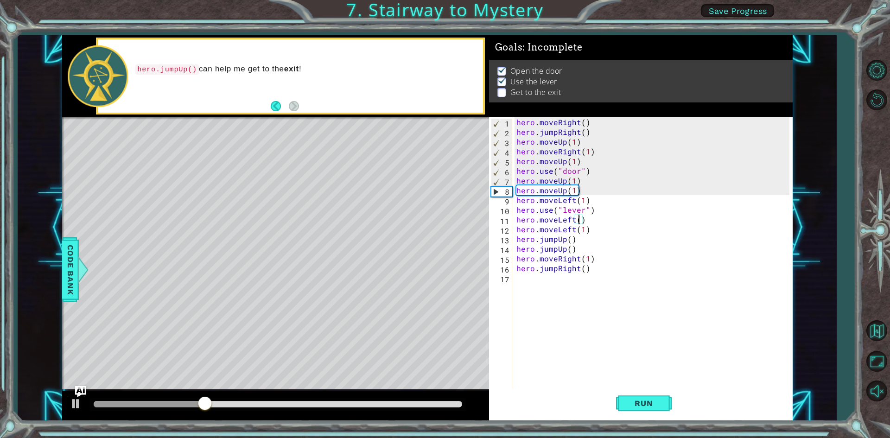
scroll to position [0, 4]
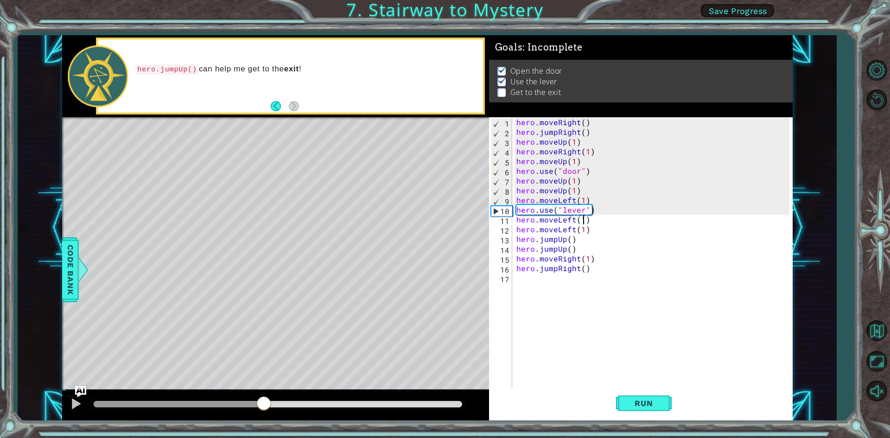
drag, startPoint x: 333, startPoint y: 404, endPoint x: 264, endPoint y: 399, distance: 69.2
click at [264, 399] on div at bounding box center [263, 404] width 17 height 17
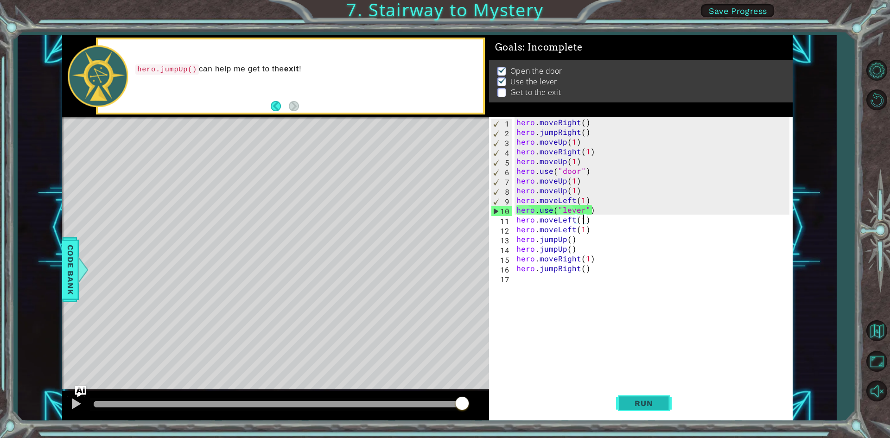
type textarea "hero.moveLeft(1)"
click at [633, 403] on span "Run" at bounding box center [643, 402] width 37 height 9
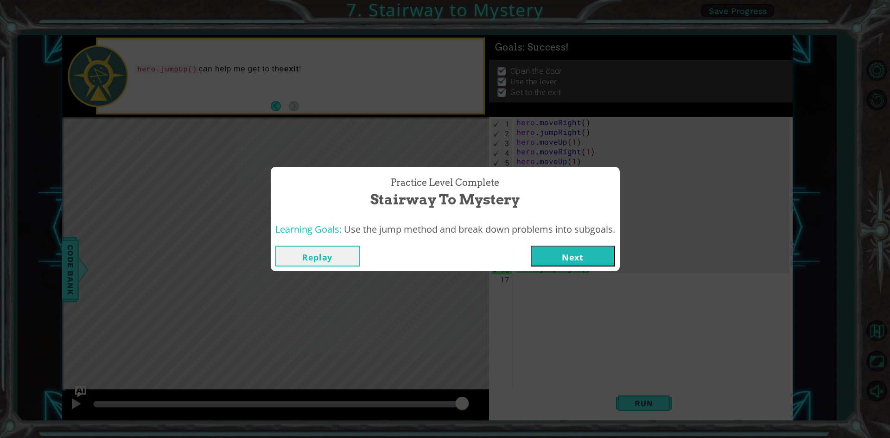
click at [594, 256] on button "Next" at bounding box center [572, 256] width 84 height 21
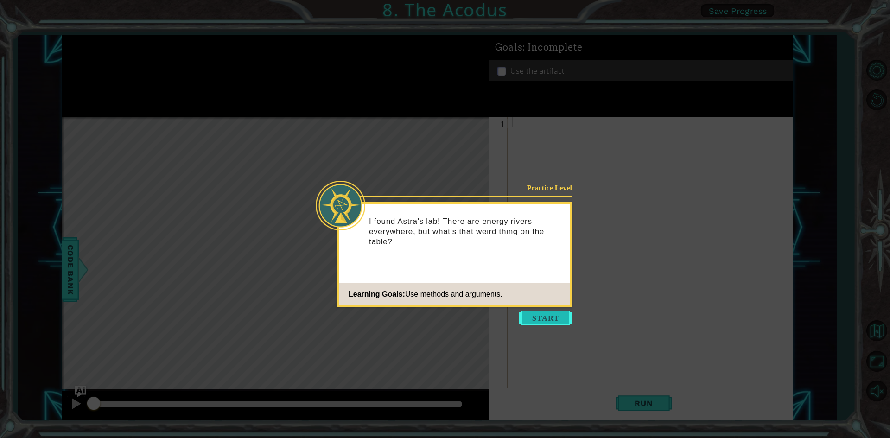
click at [545, 311] on button "Start" at bounding box center [545, 317] width 53 height 15
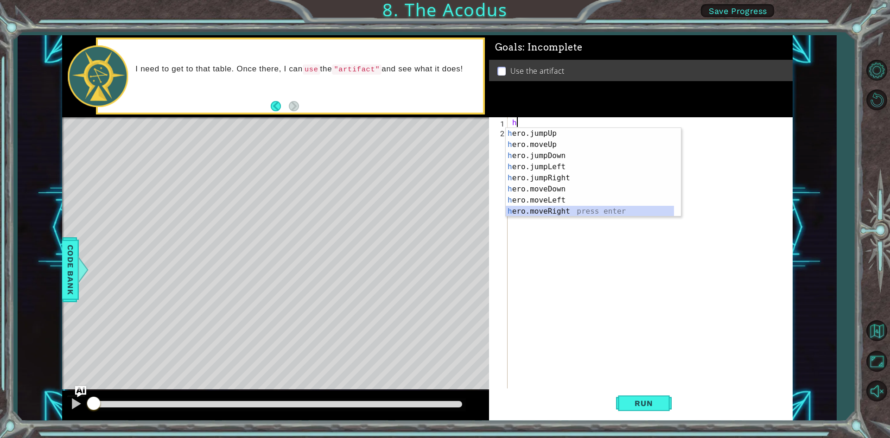
click at [563, 207] on div "h ero.jumpUp press enter h ero.moveUp press enter h ero.jumpDown press enter h …" at bounding box center [589, 183] width 168 height 111
type textarea "hero.moveRight(1)"
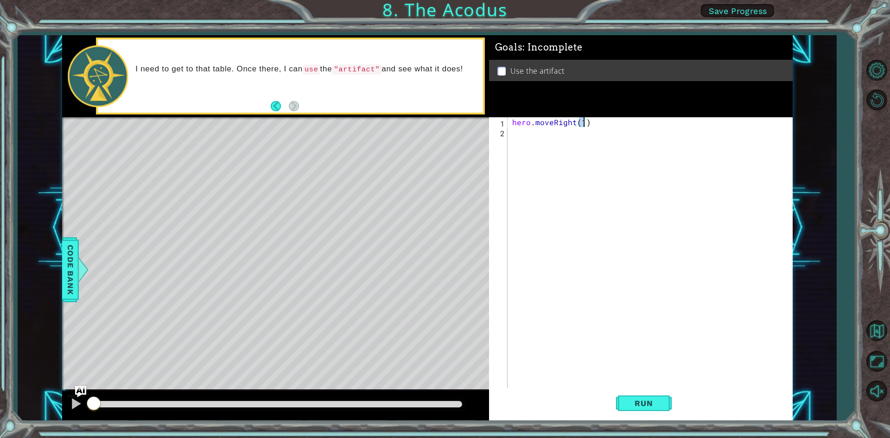
click at [528, 140] on div "hero . moveRight ( 1 )" at bounding box center [652, 263] width 284 height 292
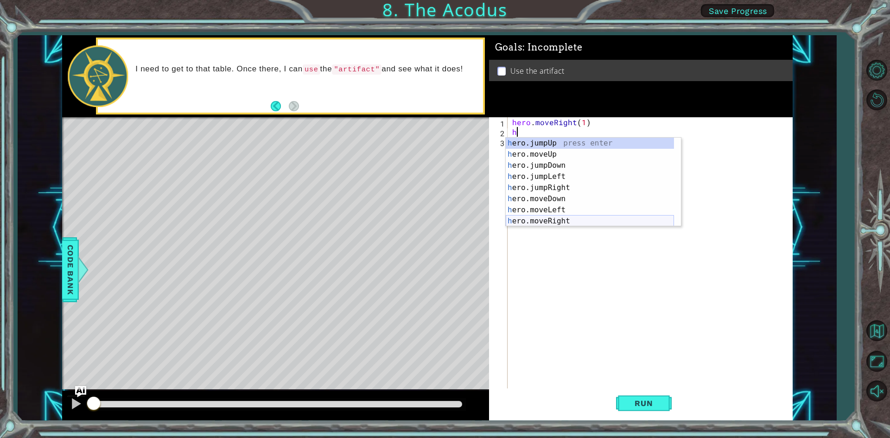
click at [545, 217] on div "h ero.jumpUp press enter h ero.moveUp press enter h ero.jumpDown press enter h …" at bounding box center [589, 193] width 168 height 111
type textarea "hero.moveRight(1)"
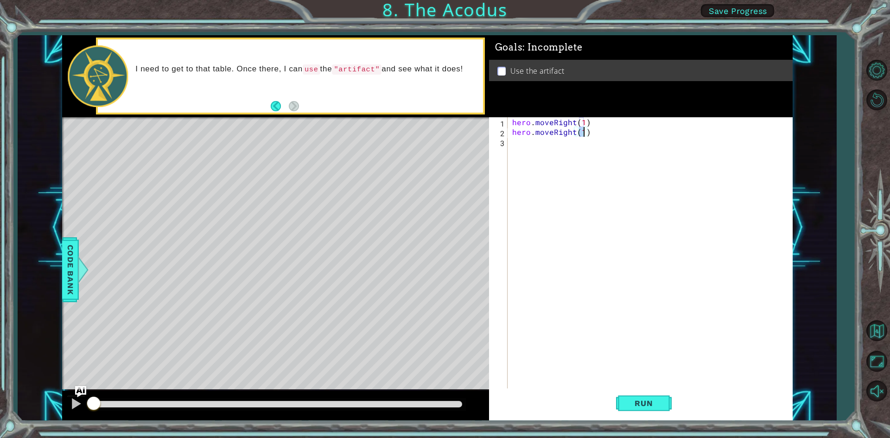
click at [513, 147] on div "hero . moveRight ( 1 ) hero . moveRight ( 1 )" at bounding box center [652, 263] width 284 height 292
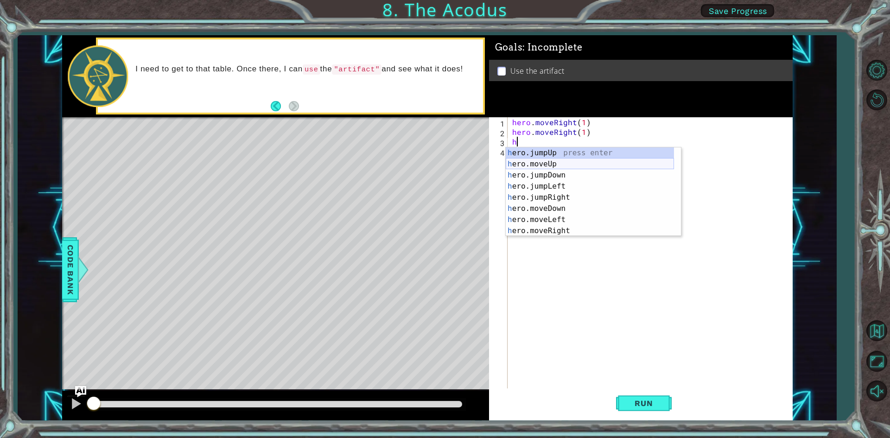
click at [544, 160] on div "h ero.jumpUp press enter h ero.moveUp press enter h ero.jumpDown press enter h …" at bounding box center [589, 202] width 168 height 111
type textarea "hero.moveUp(1)"
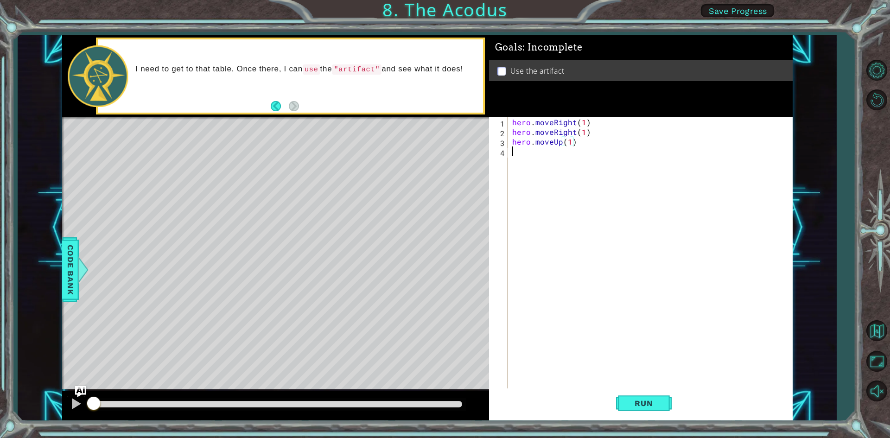
click at [519, 152] on div "hero . moveRight ( 1 ) hero . moveRight ( 1 ) hero . moveUp ( 1 )" at bounding box center [652, 263] width 284 height 292
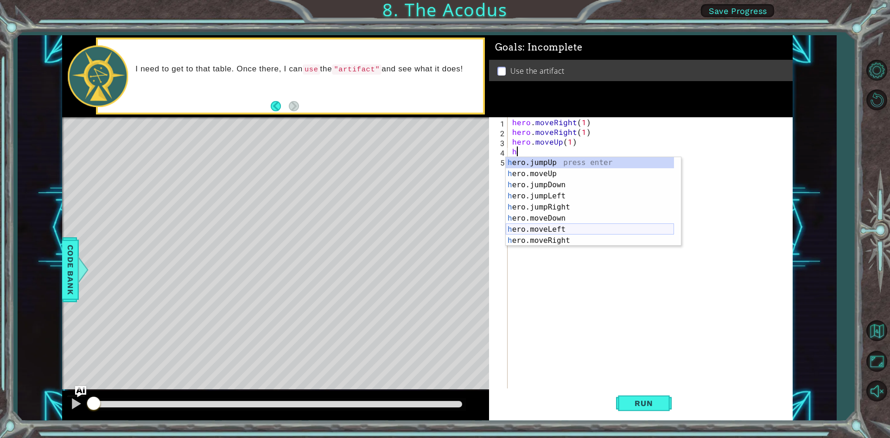
click at [549, 231] on div "h ero.jumpUp press enter h ero.moveUp press enter h ero.jumpDown press enter h …" at bounding box center [589, 212] width 168 height 111
type textarea "hero.moveLeft(1)"
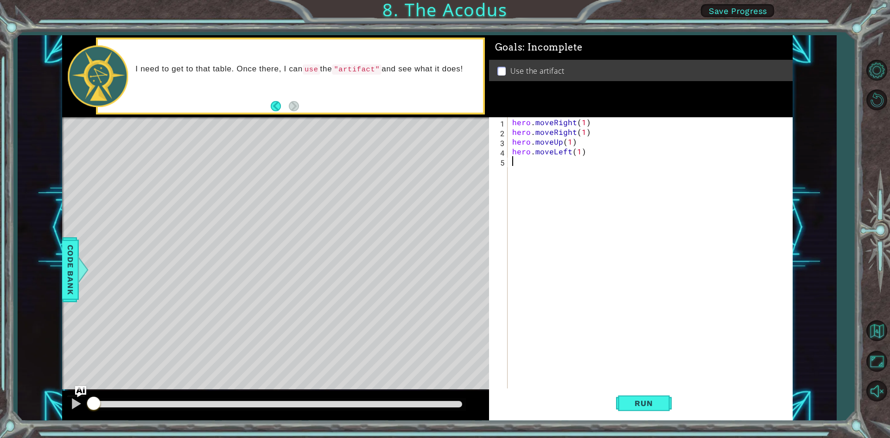
click at [527, 169] on div "hero . moveRight ( 1 ) hero . moveRight ( 1 ) hero . moveUp ( 1 ) hero . moveLe…" at bounding box center [652, 263] width 284 height 292
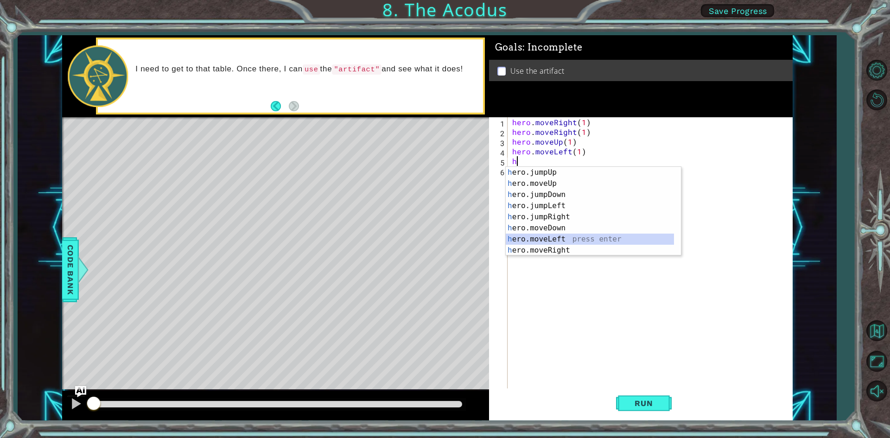
click at [551, 235] on div "h ero.jumpUp press enter h ero.moveUp press enter h ero.jumpDown press enter h …" at bounding box center [589, 222] width 168 height 111
type textarea "hero.moveLeft(1)"
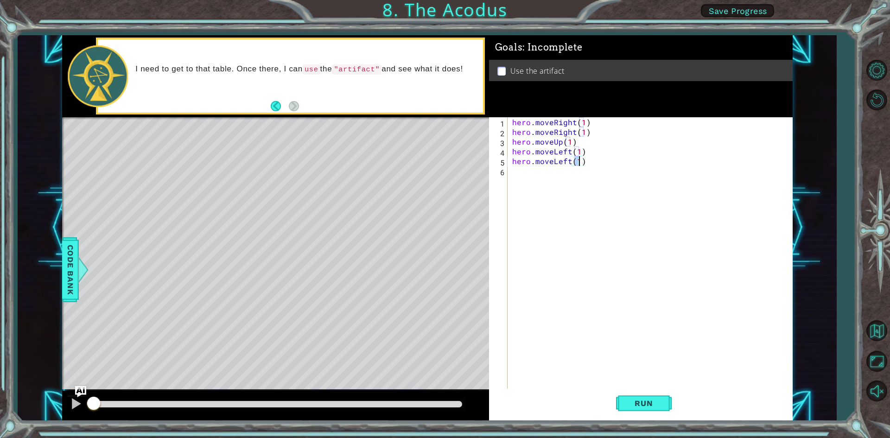
click at [523, 181] on div "hero . moveRight ( 1 ) hero . moveRight ( 1 ) hero . moveUp ( 1 ) hero . moveLe…" at bounding box center [652, 263] width 284 height 292
type textarea "h"
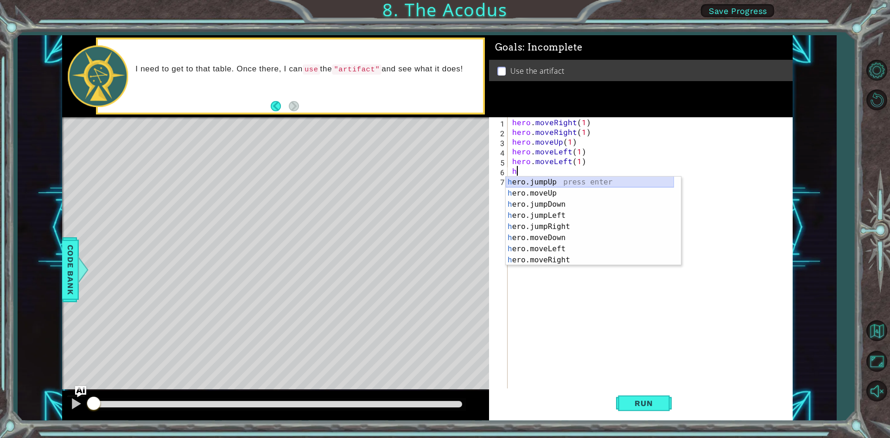
click at [545, 179] on div "h ero.jumpUp press enter h ero.moveUp press enter h ero.jumpDown press enter h …" at bounding box center [589, 232] width 168 height 111
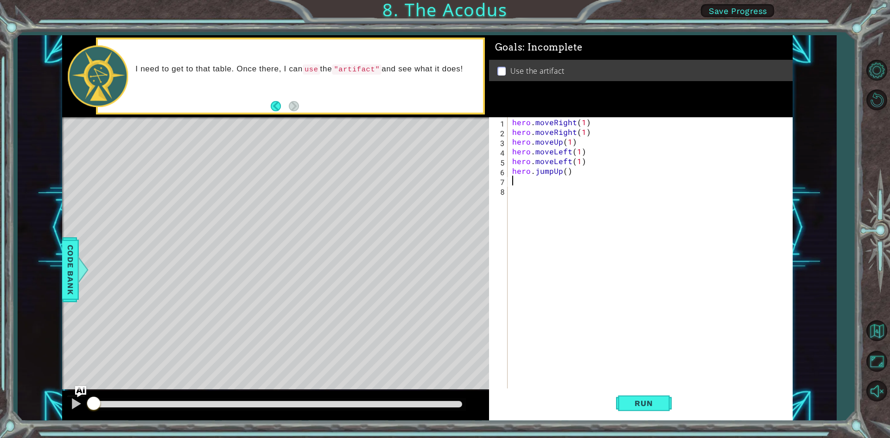
type textarea "h"
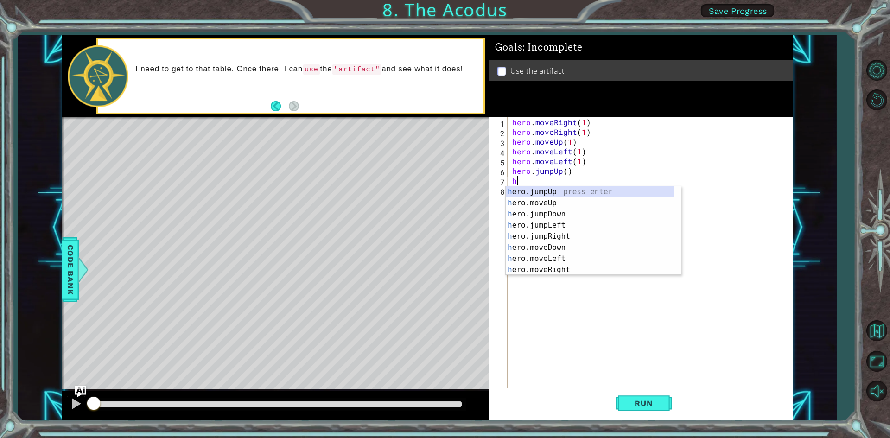
click at [560, 189] on div "h ero.jumpUp press enter h ero.moveUp press enter h ero.jumpDown press enter h …" at bounding box center [589, 241] width 168 height 111
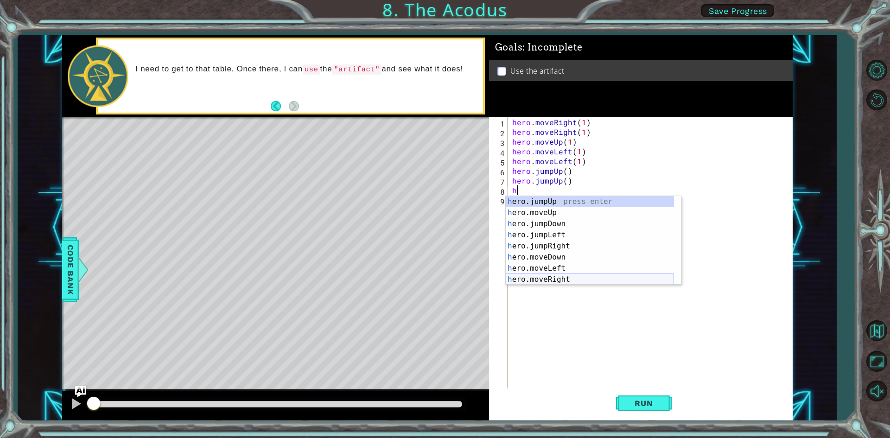
click at [553, 278] on div "h ero.jumpUp press enter h ero.moveUp press enter h ero.jumpDown press enter h …" at bounding box center [589, 251] width 168 height 111
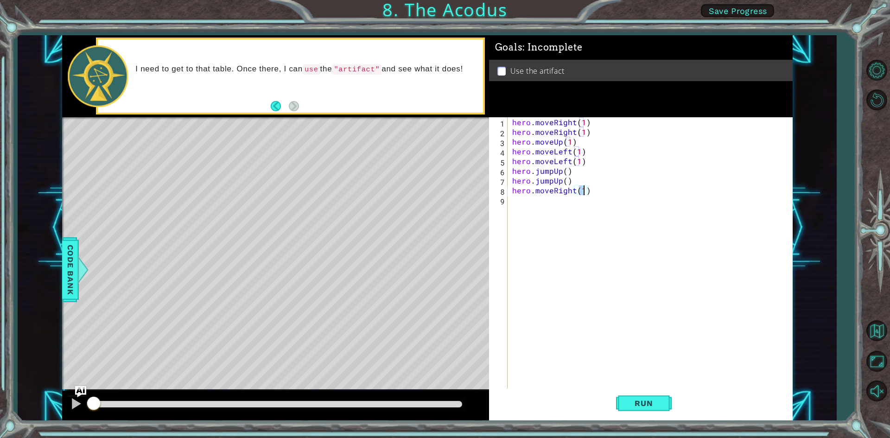
scroll to position [0, 4]
click at [563, 184] on div "hero . moveRight ( 1 ) hero . moveRight ( 1 ) hero . moveUp ( 1 ) hero . moveLe…" at bounding box center [652, 263] width 284 height 292
click at [565, 175] on div "hero . moveRight ( 1 ) hero . moveRight ( 1 ) hero . moveUp ( 1 ) hero . moveLe…" at bounding box center [652, 263] width 284 height 292
type textarea "hero.jumpUp(1)"
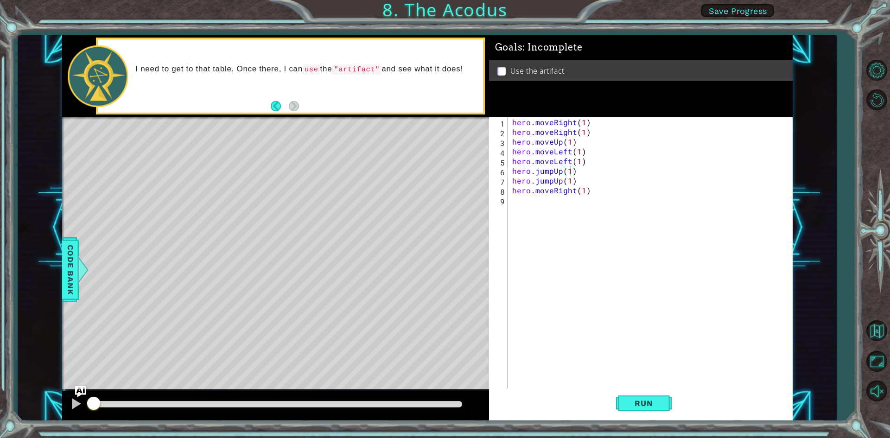
click at [507, 199] on div "hero.jumpUp(1) 1 2 3 4 5 6 7 8 9 hero . moveRight ( 1 ) hero . moveRight ( 1 ) …" at bounding box center [639, 253] width 300 height 272
click at [513, 201] on div "hero . moveRight ( 1 ) hero . moveRight ( 1 ) hero . moveUp ( 1 ) hero . moveLe…" at bounding box center [652, 263] width 284 height 292
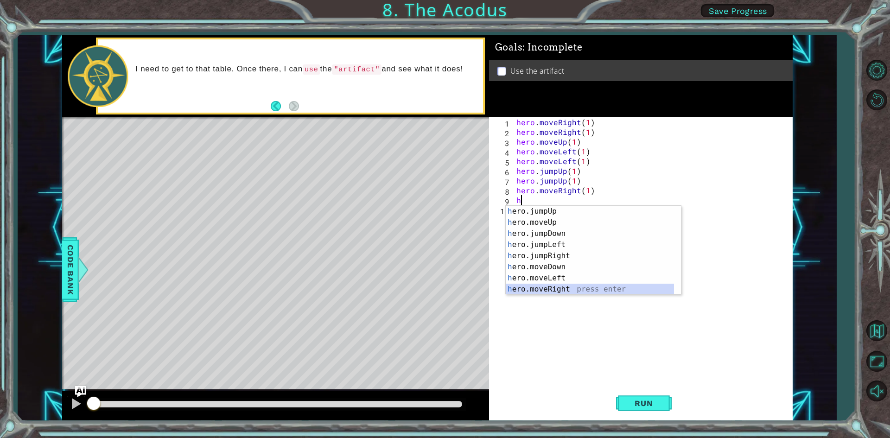
click at [559, 284] on div "h ero.jumpUp press enter h ero.moveUp press enter h ero.jumpDown press enter h …" at bounding box center [589, 261] width 168 height 111
type textarea "hero.moveRight(1)"
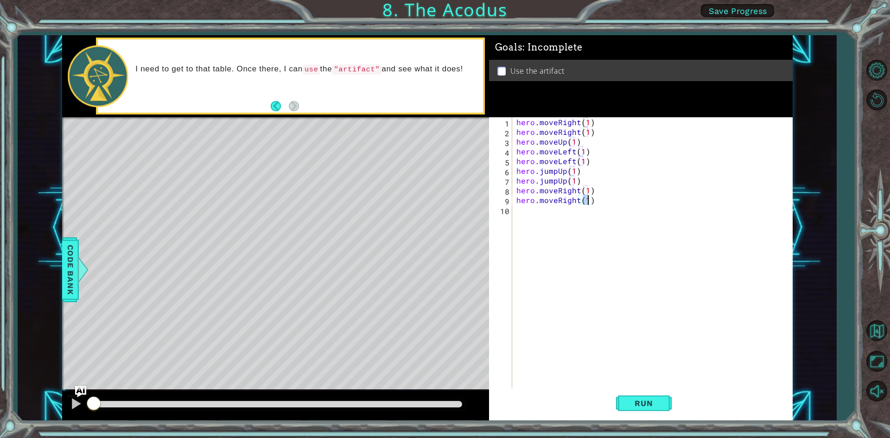
click at [528, 212] on div "hero . moveRight ( 1 ) hero . moveRight ( 1 ) hero . moveUp ( 1 ) hero . moveLe…" at bounding box center [653, 263] width 279 height 292
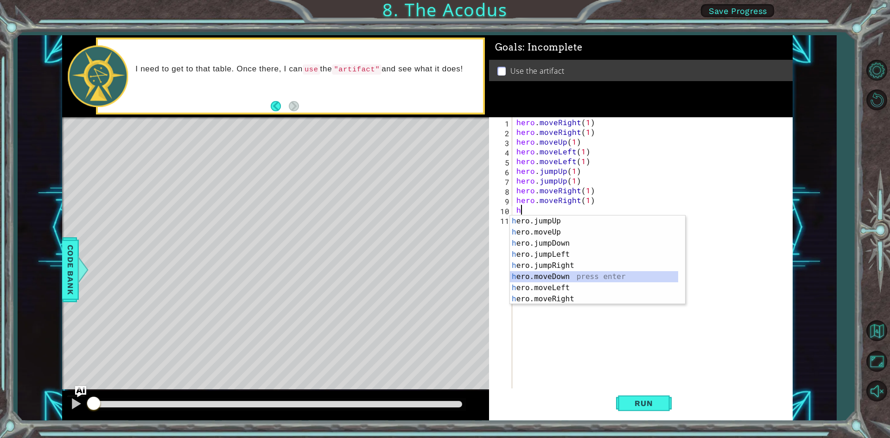
click at [556, 275] on div "h ero.jumpUp press enter h ero.moveUp press enter h ero.jumpDown press enter h …" at bounding box center [594, 270] width 168 height 111
type textarea "hero.moveDown(1)"
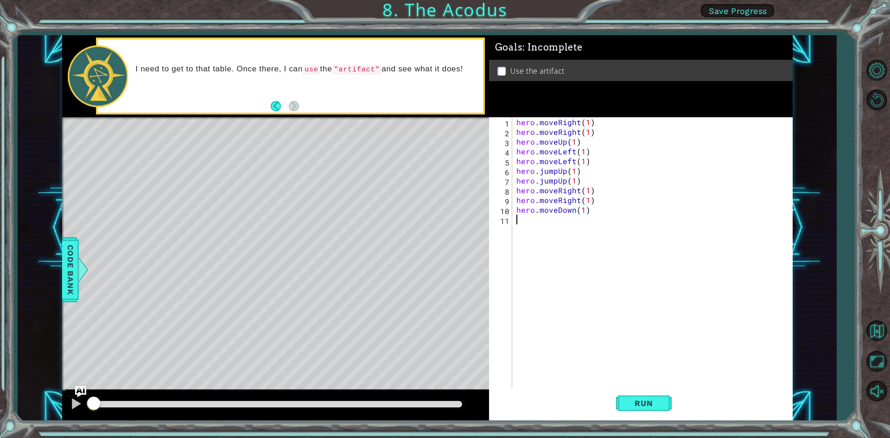
click at [526, 224] on div "hero . moveRight ( 1 ) hero . moveRight ( 1 ) hero . moveUp ( 1 ) hero . moveLe…" at bounding box center [653, 263] width 279 height 292
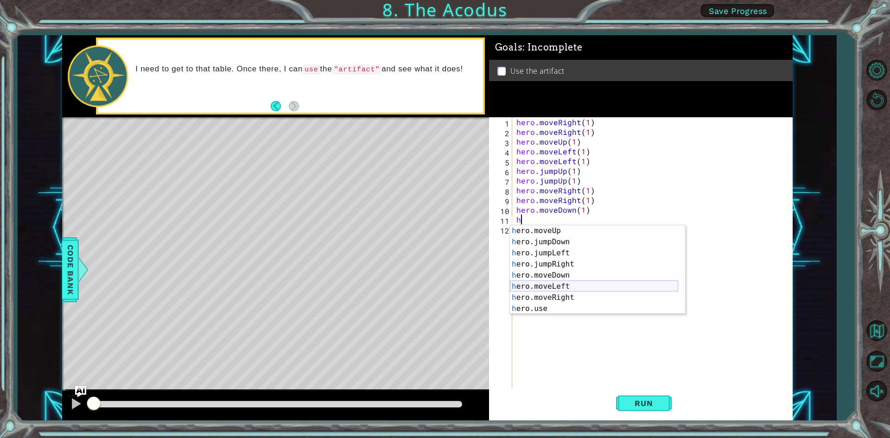
scroll to position [11, 0]
click at [540, 305] on div "h ero.moveUp press enter h ero.jumpDown press enter h ero.jumpLeft press enter …" at bounding box center [594, 280] width 168 height 111
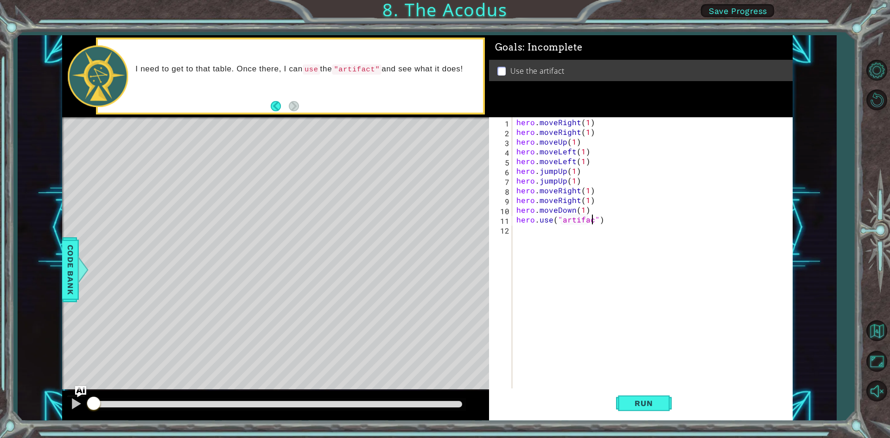
scroll to position [0, 5]
type textarea "hero.use("artifact")"
click at [655, 393] on button "Run" at bounding box center [644, 403] width 56 height 30
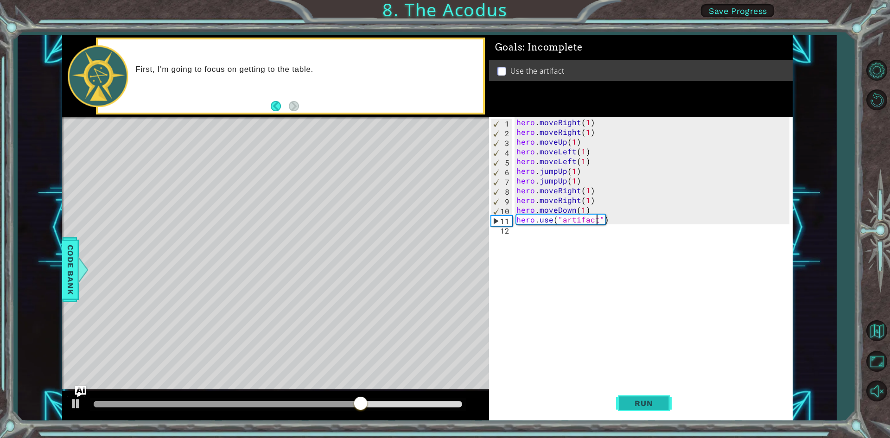
click at [657, 395] on button "Run" at bounding box center [644, 403] width 56 height 30
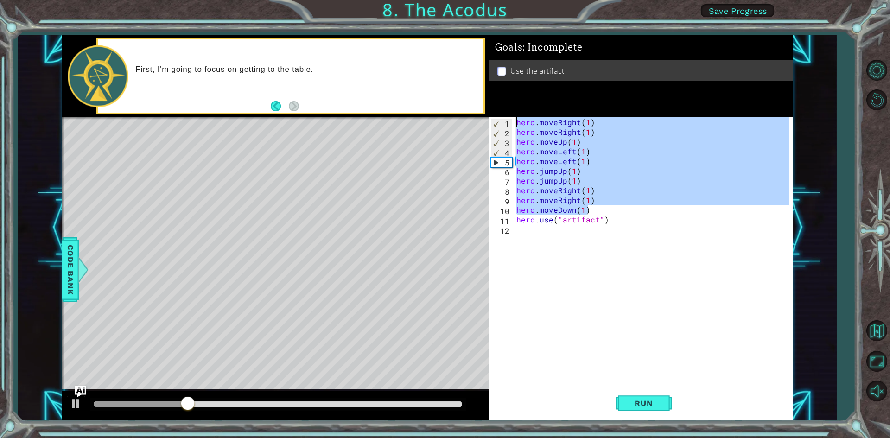
drag, startPoint x: 644, startPoint y: 210, endPoint x: 413, endPoint y: 106, distance: 253.8
click at [413, 106] on div "1 ההההההההההההההההההההההההההההההההההההההההההההההההההההההההההההההההההההההההההההה…" at bounding box center [427, 227] width 730 height 385
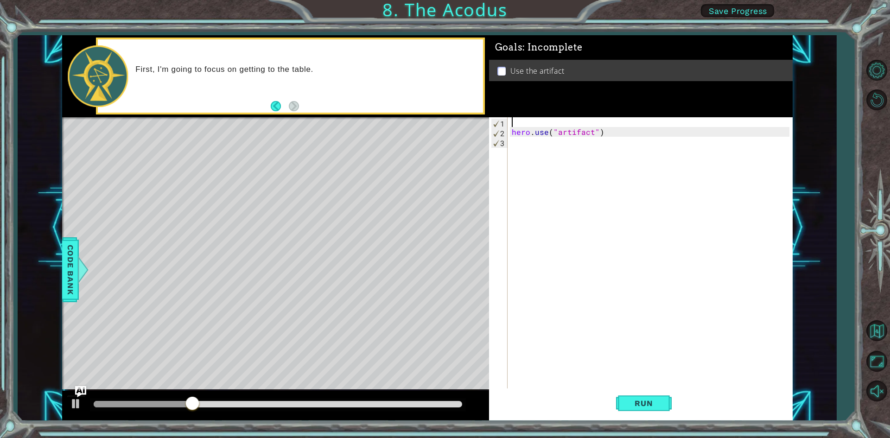
scroll to position [0, 0]
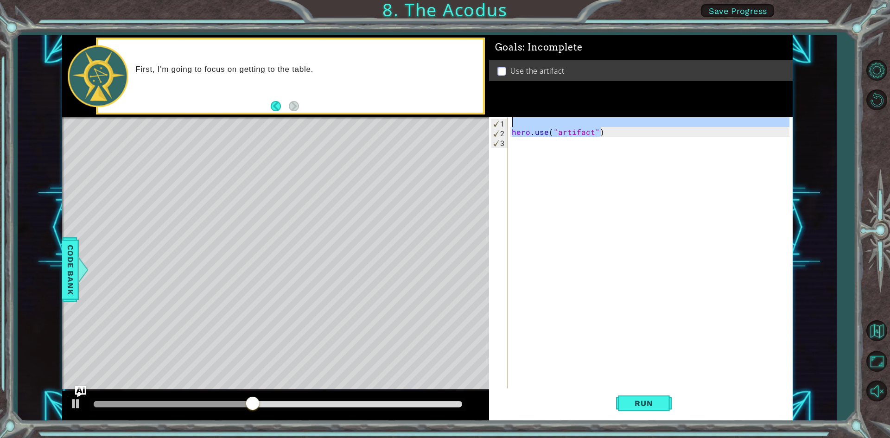
drag, startPoint x: 604, startPoint y: 132, endPoint x: 630, endPoint y: 124, distance: 27.4
click at [635, 121] on div "hero . use ( "artifact" )" at bounding box center [652, 263] width 284 height 292
type textarea "hero.use("artifact")"
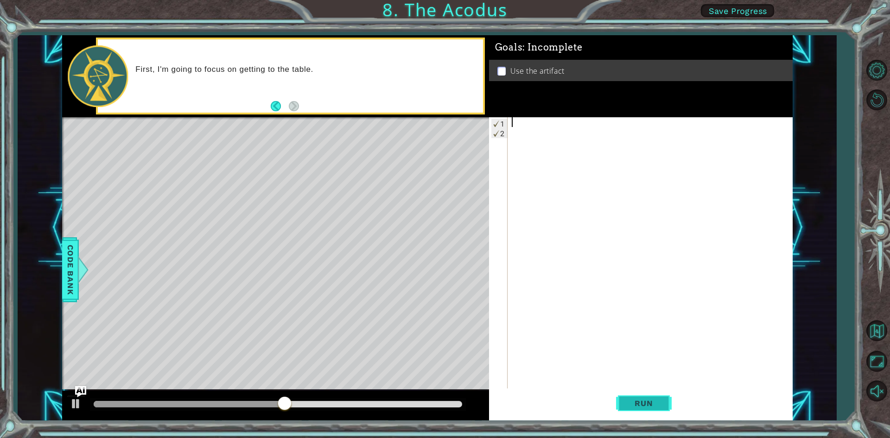
click at [632, 402] on span "Run" at bounding box center [643, 402] width 37 height 9
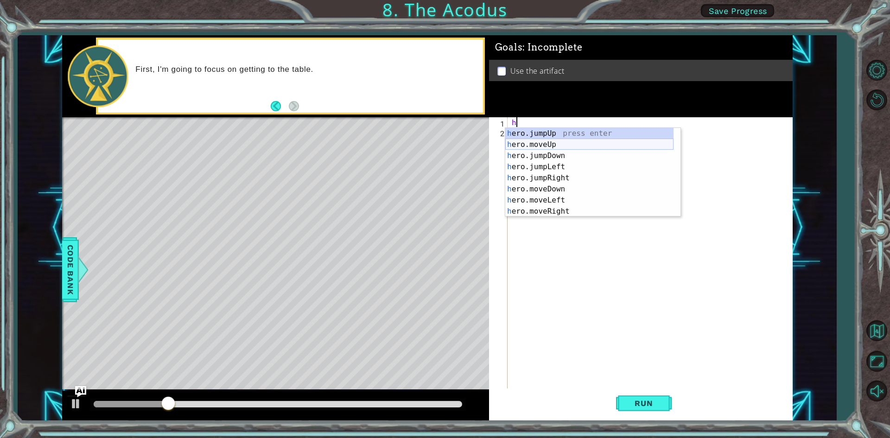
click at [551, 143] on div "h ero.jumpUp press enter h ero.moveUp press enter h ero.jumpDown press enter h …" at bounding box center [589, 183] width 168 height 111
type textarea "hero.moveUp(1)"
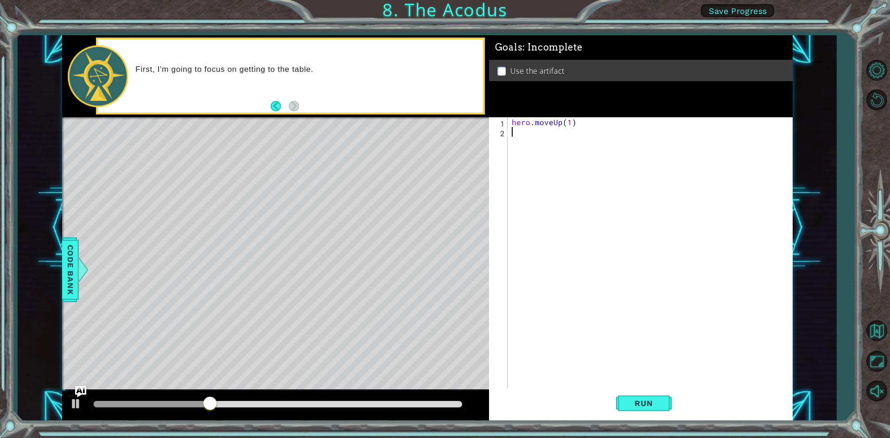
click at [524, 133] on div "hero . moveUp ( 1 )" at bounding box center [652, 263] width 284 height 292
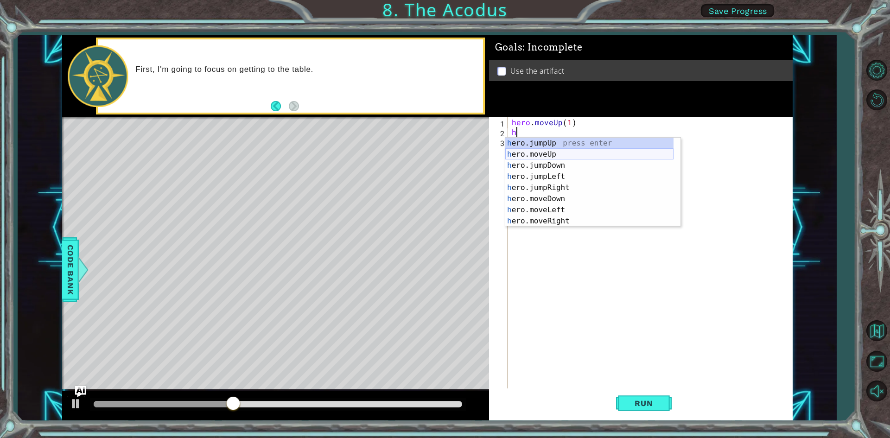
click at [543, 151] on div "h ero.jumpUp press enter h ero.moveUp press enter h ero.jumpDown press enter h …" at bounding box center [589, 193] width 168 height 111
type textarea "hero.moveUp(1)"
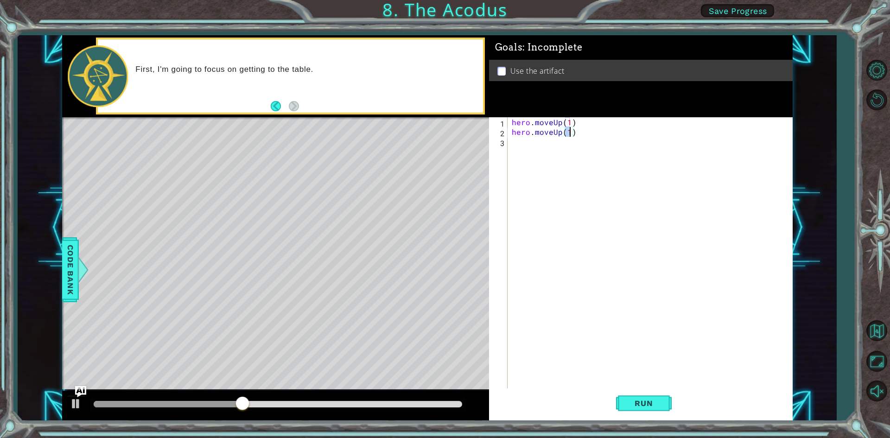
click at [520, 145] on div "hero . moveUp ( 1 ) hero . moveUp ( 1 )" at bounding box center [652, 263] width 284 height 292
type textarea "h"
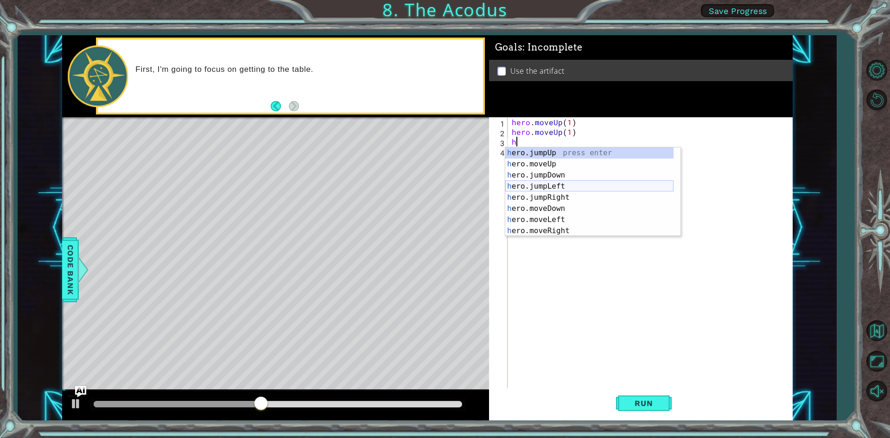
click at [548, 184] on div "h ero.jumpUp press enter h ero.moveUp press enter h ero.jumpDown press enter h …" at bounding box center [589, 202] width 168 height 111
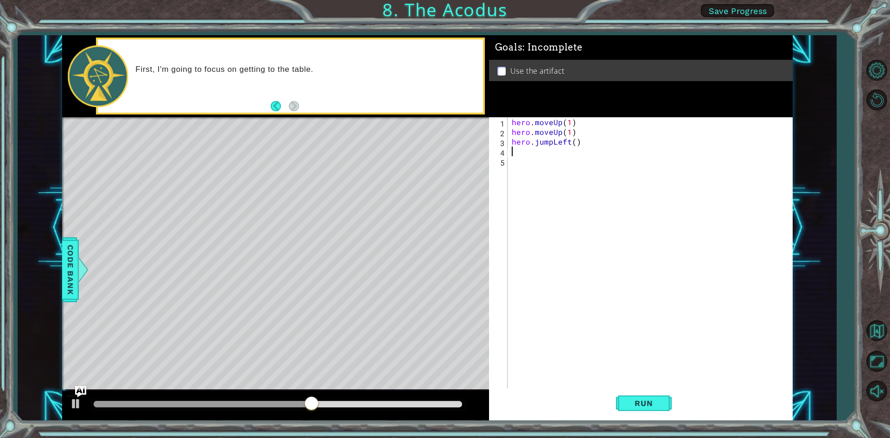
click at [571, 144] on div "hero . moveUp ( 1 ) hero . moveUp ( 1 ) hero . jumpLeft ( )" at bounding box center [652, 263] width 284 height 292
click at [655, 412] on button "Run" at bounding box center [644, 403] width 56 height 30
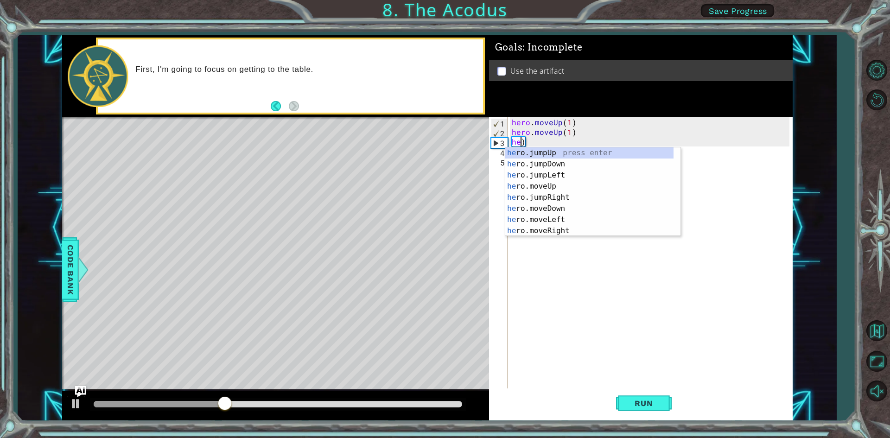
scroll to position [0, 0]
type textarea ")"
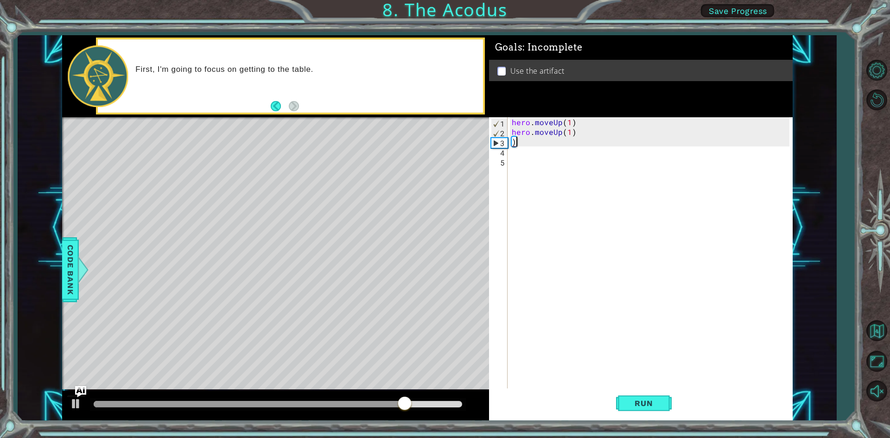
click at [520, 142] on div "hero . moveUp ( 1 ) hero . moveUp ( 1 ) )" at bounding box center [652, 263] width 284 height 292
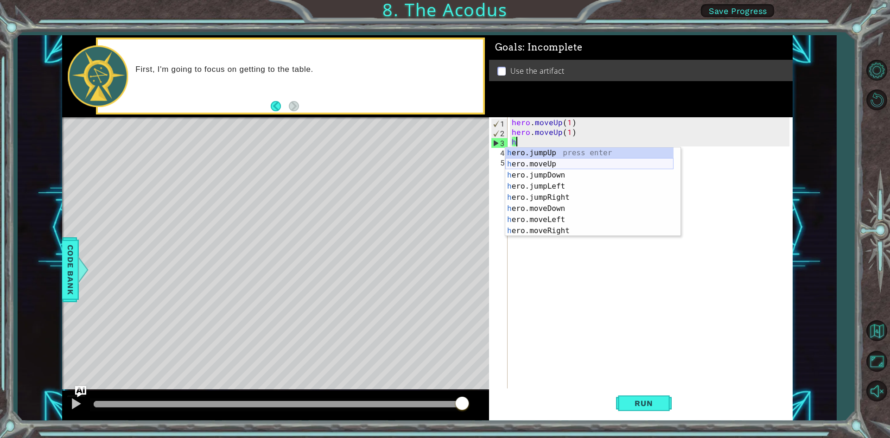
click at [544, 163] on div "h ero.jumpUp press enter h ero.moveUp press enter h ero.jumpDown press enter h …" at bounding box center [589, 202] width 168 height 111
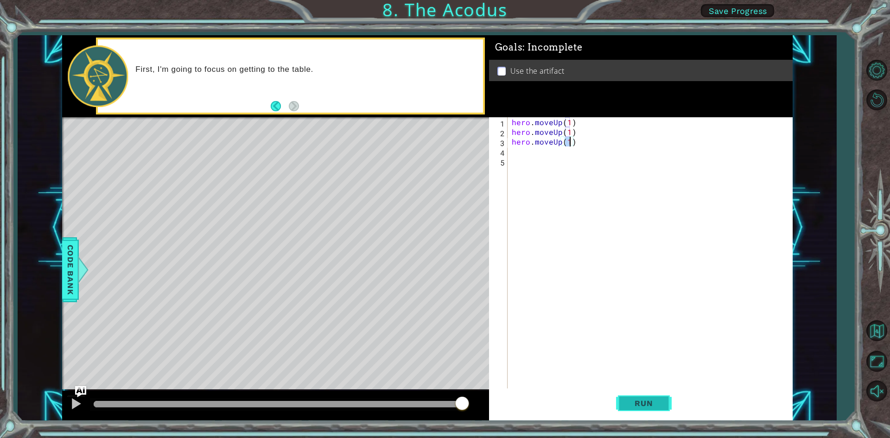
click at [637, 389] on button "Run" at bounding box center [644, 403] width 56 height 30
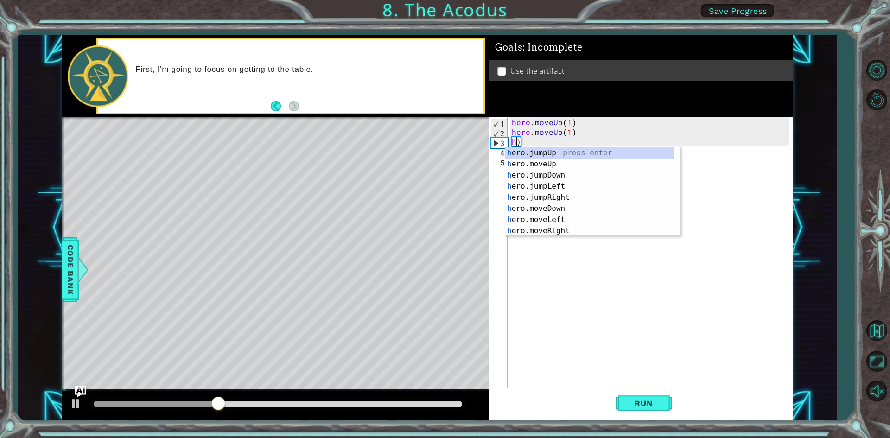
type textarea ")"
click at [558, 217] on div "h ero.jumpUp press enter h ero.moveUp press enter h ero.jumpDown press enter h …" at bounding box center [589, 202] width 168 height 111
type textarea "hero.moveLeft(1)"
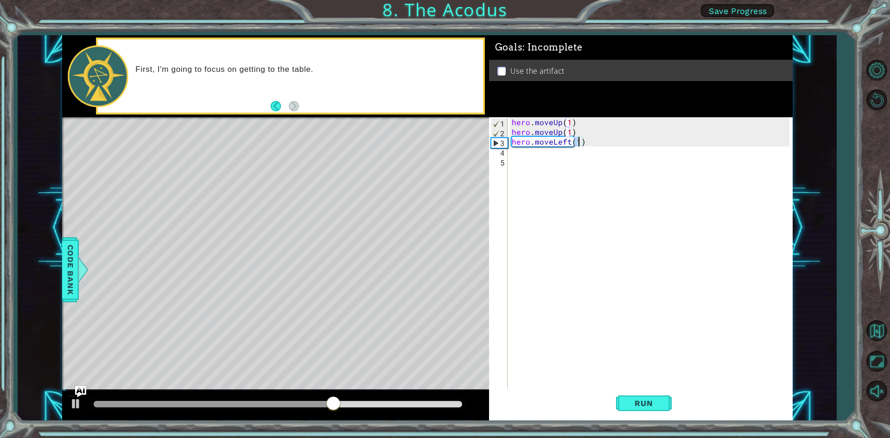
click at [518, 153] on div "hero . moveUp ( 1 ) hero . moveUp ( 1 ) hero . moveLeft ( 1 )" at bounding box center [652, 263] width 284 height 292
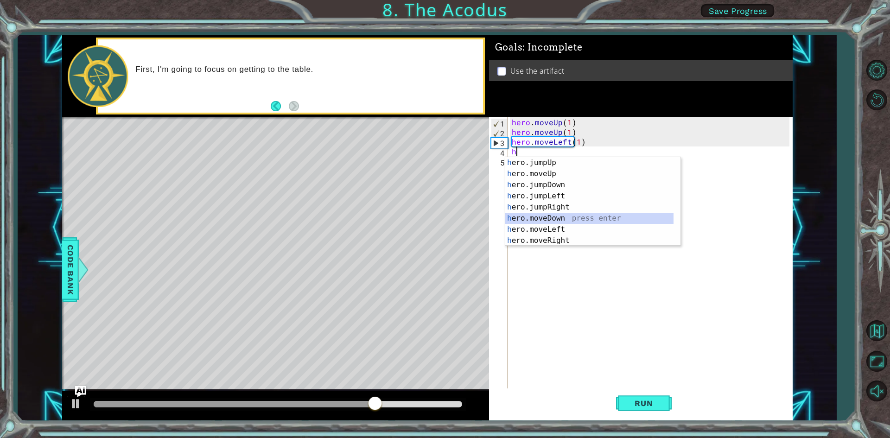
click at [554, 215] on div "h ero.jumpUp press enter h ero.moveUp press enter h ero.jumpDown press enter h …" at bounding box center [589, 212] width 168 height 111
type textarea "hero.moveDown(1)"
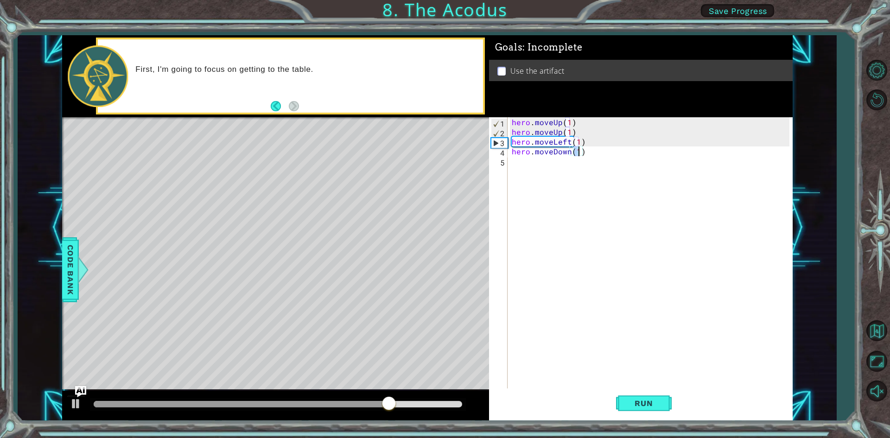
click at [518, 166] on div "hero . moveUp ( 1 ) hero . moveUp ( 1 ) hero . moveLeft ( 1 ) hero . moveDown (…" at bounding box center [652, 263] width 284 height 292
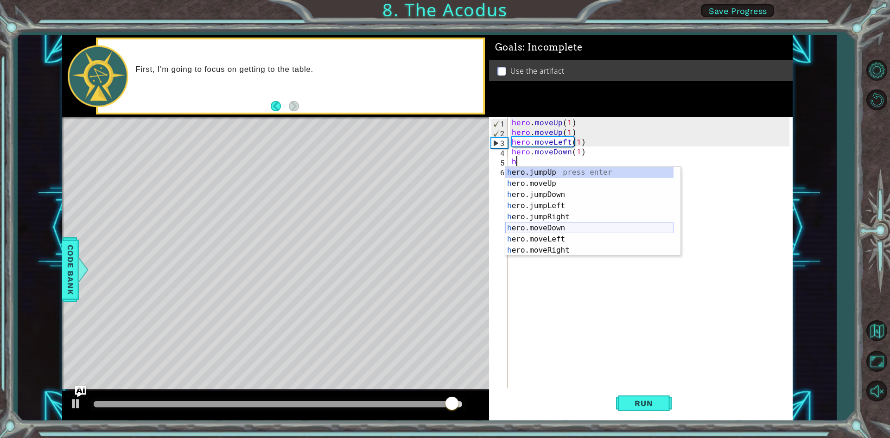
click at [561, 227] on div "h ero.jumpUp press enter h ero.moveUp press enter h ero.jumpDown press enter h …" at bounding box center [589, 222] width 168 height 111
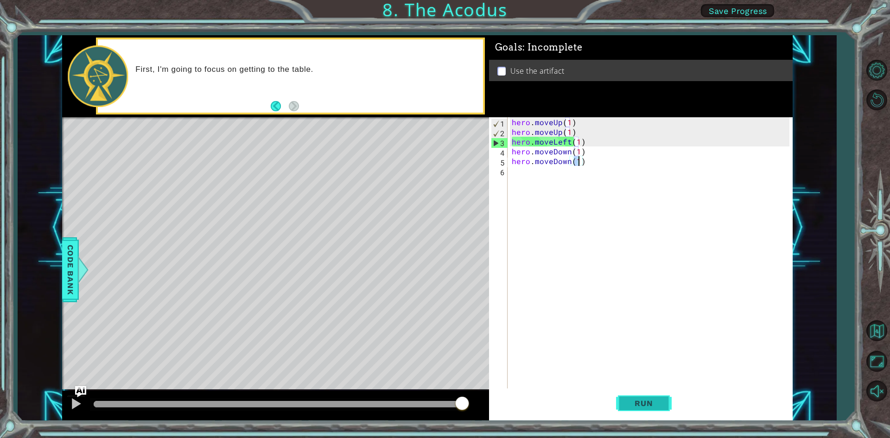
type textarea "hero.moveDown(1)"
click at [659, 397] on button "Run" at bounding box center [644, 403] width 56 height 30
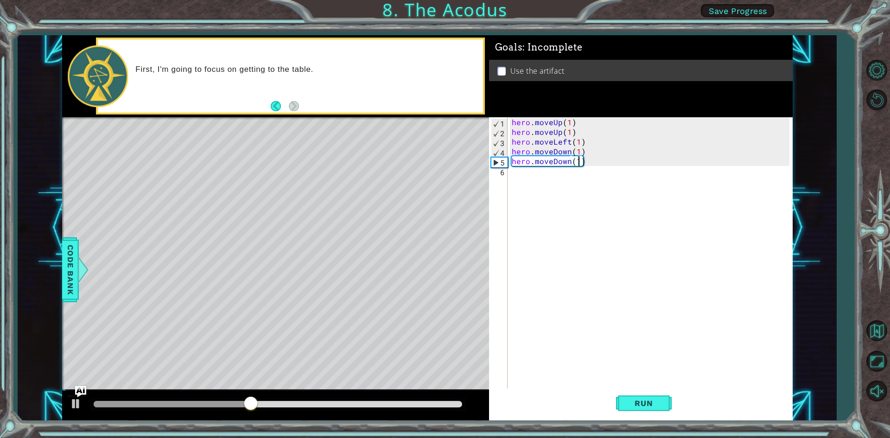
click at [521, 176] on div "hero . moveUp ( 1 ) hero . moveUp ( 1 ) hero . moveLeft ( 1 ) hero . moveDown (…" at bounding box center [652, 263] width 284 height 292
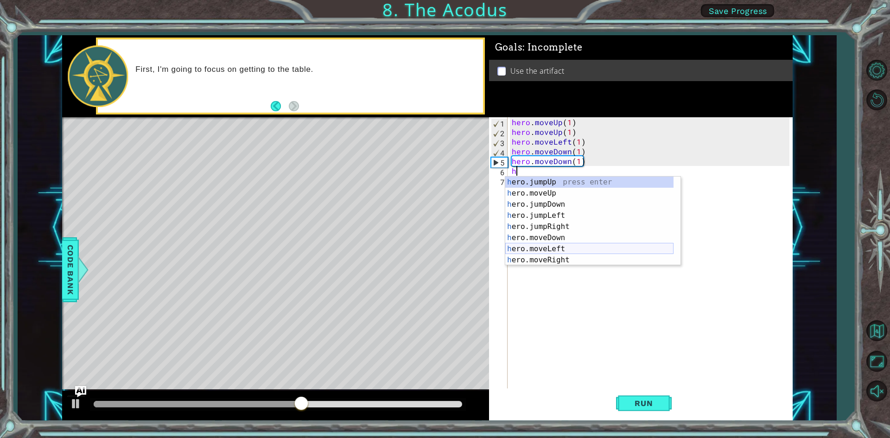
click at [536, 250] on div "h ero.jumpUp press enter h ero.moveUp press enter h ero.jumpDown press enter h …" at bounding box center [589, 232] width 168 height 111
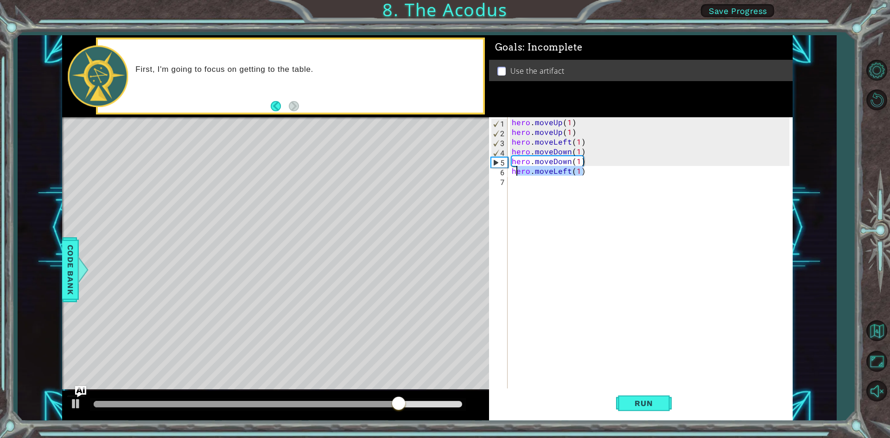
drag, startPoint x: 568, startPoint y: 169, endPoint x: 514, endPoint y: 173, distance: 53.4
click at [514, 173] on div "hero . moveUp ( 1 ) hero . moveUp ( 1 ) hero . moveLeft ( 1 ) hero . moveDown (…" at bounding box center [652, 263] width 284 height 292
type textarea "h"
click at [526, 174] on div "hero . moveUp ( 1 ) hero . moveUp ( 1 ) hero . moveLeft ( 1 ) hero . moveDown (…" at bounding box center [652, 263] width 284 height 292
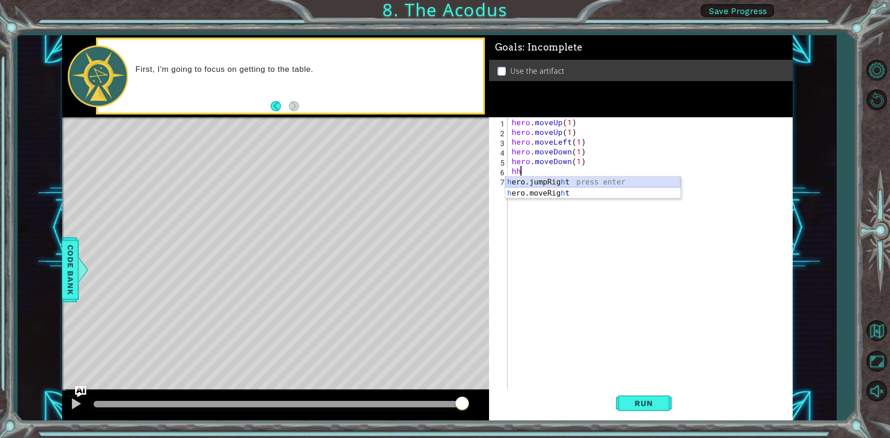
type textarea "h"
click at [530, 167] on div "hero . moveUp ( 1 ) hero . moveUp ( 1 ) hero . moveLeft ( 1 ) hero . moveDown (…" at bounding box center [652, 263] width 284 height 292
click at [519, 171] on div "hero . moveUp ( 1 ) hero . moveUp ( 1 ) hero . moveLeft ( 1 ) hero . moveDown (…" at bounding box center [652, 263] width 284 height 292
click at [519, 168] on div "hero . moveUp ( 1 ) hero . moveUp ( 1 ) hero . moveLeft ( 1 ) hero . moveDown (…" at bounding box center [652, 263] width 284 height 292
type textarea "h"
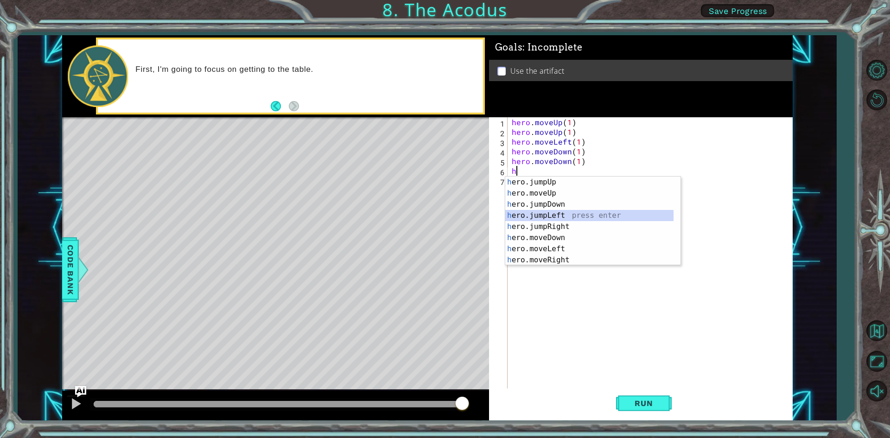
click at [550, 219] on div "h ero.jumpUp press enter h ero.moveUp press enter h ero.jumpDown press enter h …" at bounding box center [589, 232] width 168 height 111
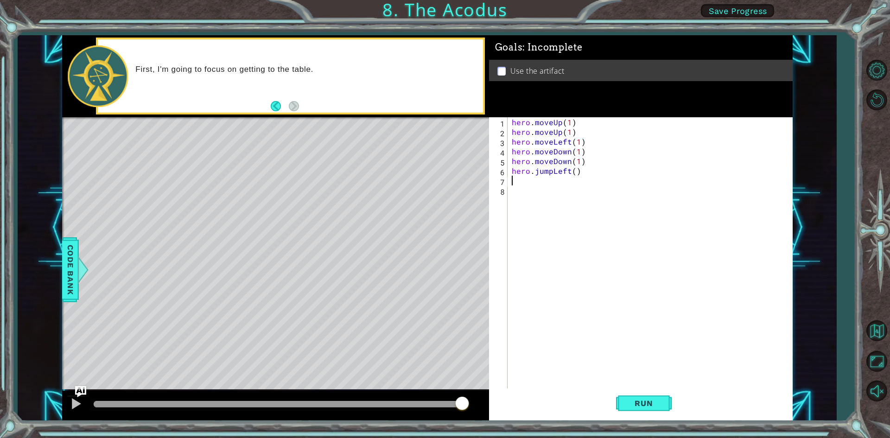
click at [523, 184] on div "hero . moveUp ( 1 ) hero . moveUp ( 1 ) hero . moveLeft ( 1 ) hero . moveDown (…" at bounding box center [652, 263] width 284 height 292
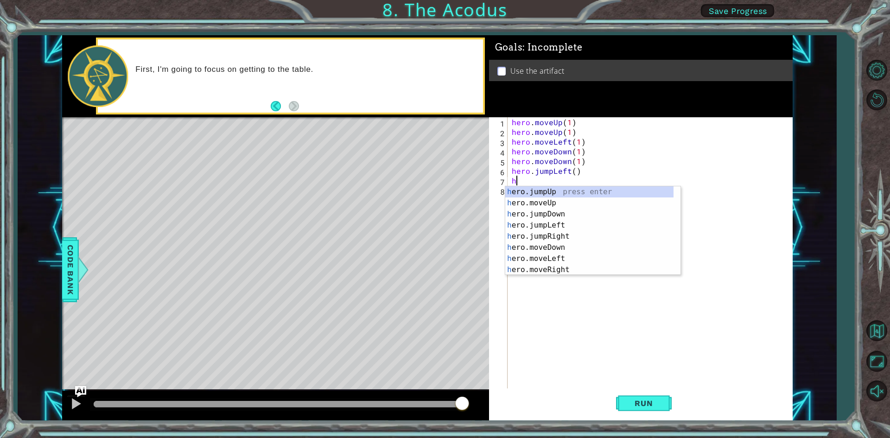
click at [574, 170] on div "hero . moveUp ( 1 ) hero . moveUp ( 1 ) hero . moveLeft ( 1 ) hero . moveDown (…" at bounding box center [652, 263] width 284 height 292
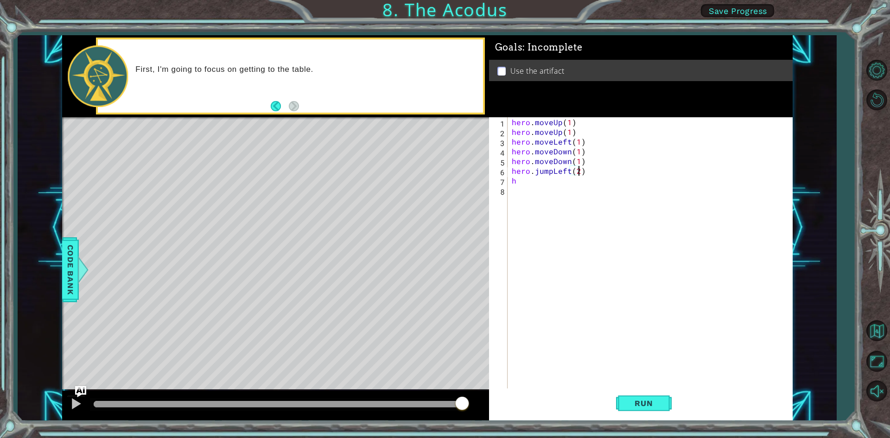
scroll to position [0, 4]
click at [517, 177] on div "hero . moveUp ( 1 ) hero . moveUp ( 1 ) hero . moveLeft ( 1 ) hero . moveDown (…" at bounding box center [652, 263] width 284 height 292
type textarea "h"
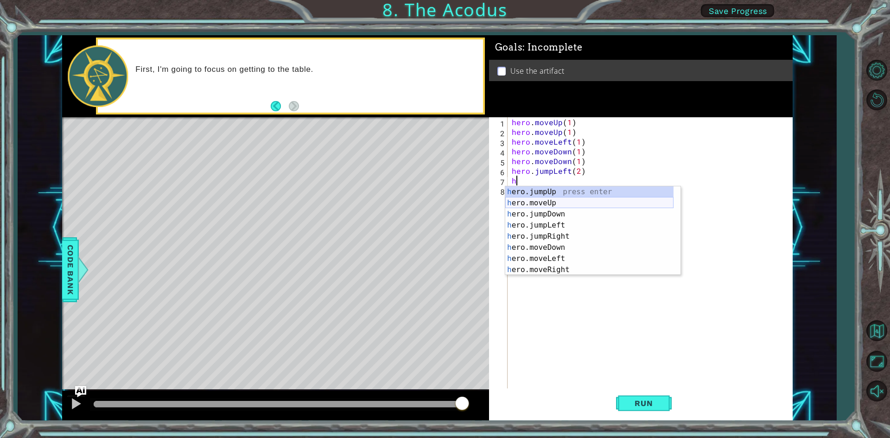
click at [553, 198] on div "h ero.jumpUp press enter h ero.moveUp press enter h ero.jumpDown press enter h …" at bounding box center [589, 241] width 168 height 111
type textarea "hero.moveUp(1)"
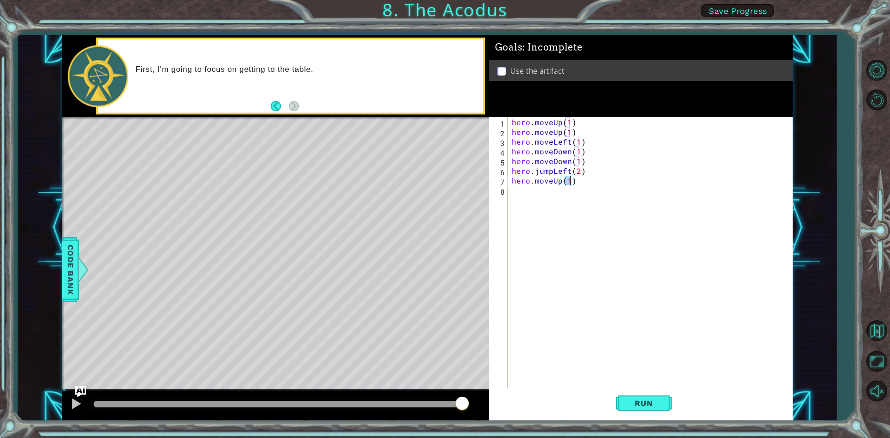
click at [510, 194] on div "hero . moveUp ( 1 ) hero . moveUp ( 1 ) hero . moveLeft ( 1 ) hero . moveDown (…" at bounding box center [652, 263] width 284 height 292
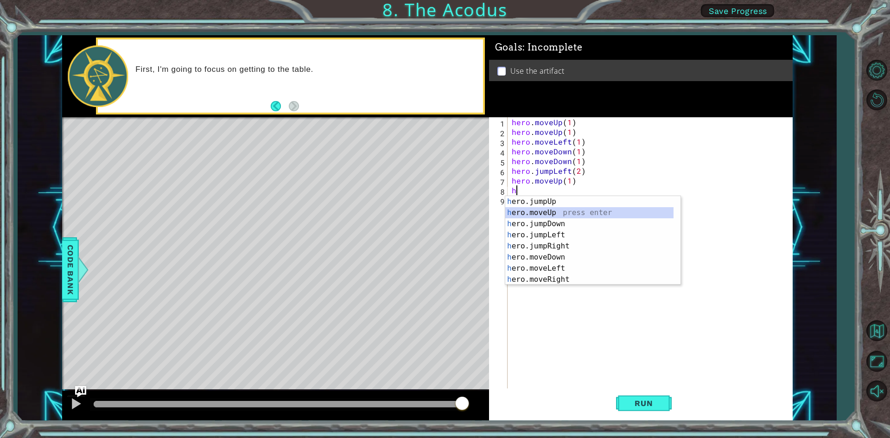
click at [543, 211] on div "h ero.jumpUp press enter h ero.moveUp press enter h ero.jumpDown press enter h …" at bounding box center [589, 251] width 168 height 111
type textarea "hero.moveUp(1)"
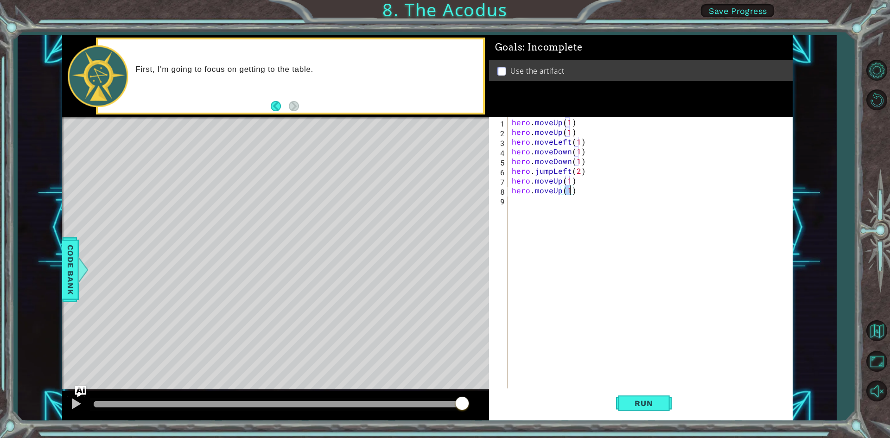
click at [517, 204] on div "hero . moveUp ( 1 ) hero . moveUp ( 1 ) hero . moveLeft ( 1 ) hero . moveDown (…" at bounding box center [652, 263] width 284 height 292
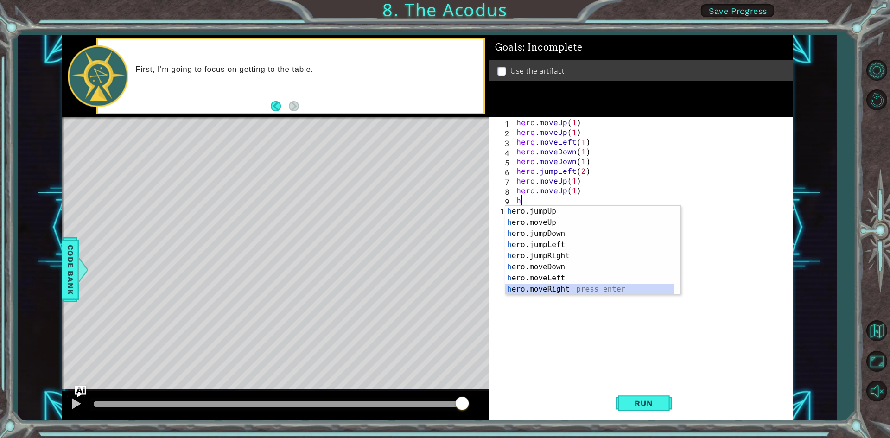
click at [562, 292] on div "h ero.jumpUp press enter h ero.moveUp press enter h ero.jumpDown press enter h …" at bounding box center [589, 261] width 168 height 111
type textarea "hero.moveRight(1)"
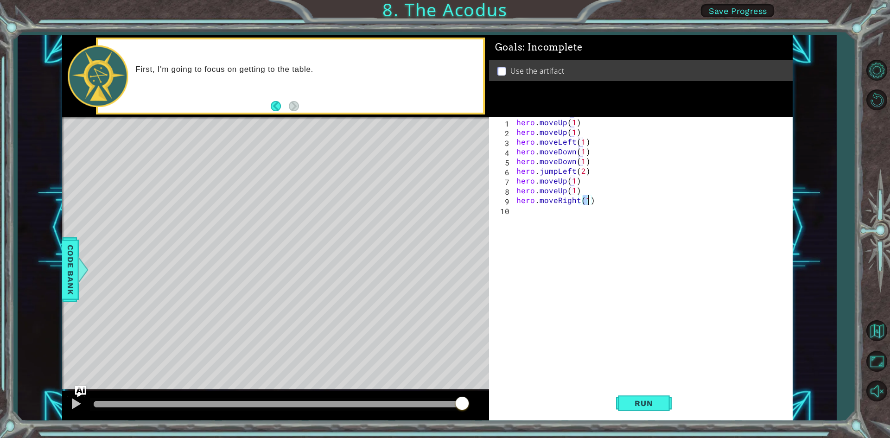
click at [524, 208] on div "hero . moveUp ( 1 ) hero . moveUp ( 1 ) hero . moveLeft ( 1 ) hero . moveDown (…" at bounding box center [653, 263] width 279 height 292
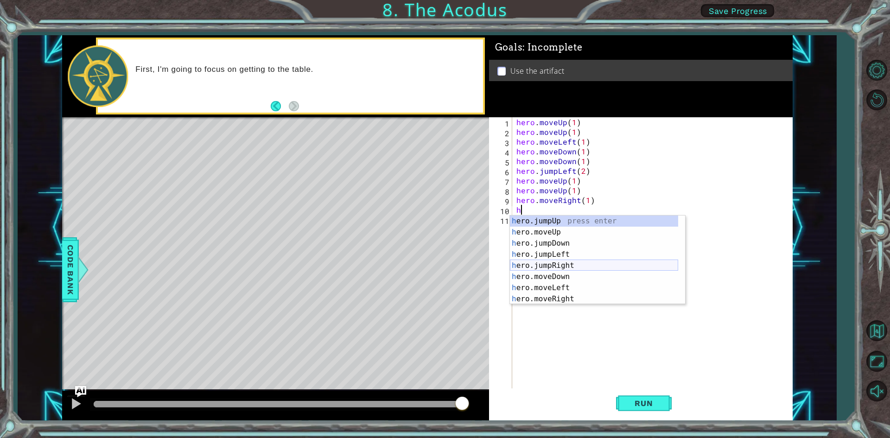
scroll to position [11, 0]
click at [550, 293] on div "h ero.moveUp press enter h ero.jumpDown press enter h ero.jumpLeft press enter …" at bounding box center [594, 270] width 168 height 111
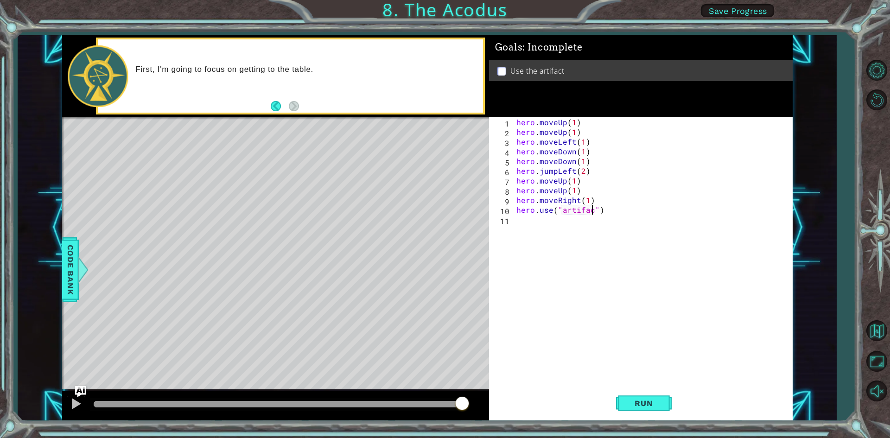
scroll to position [0, 5]
type textarea "hero.use("artifact")"
click at [629, 400] on span "Run" at bounding box center [643, 402] width 37 height 9
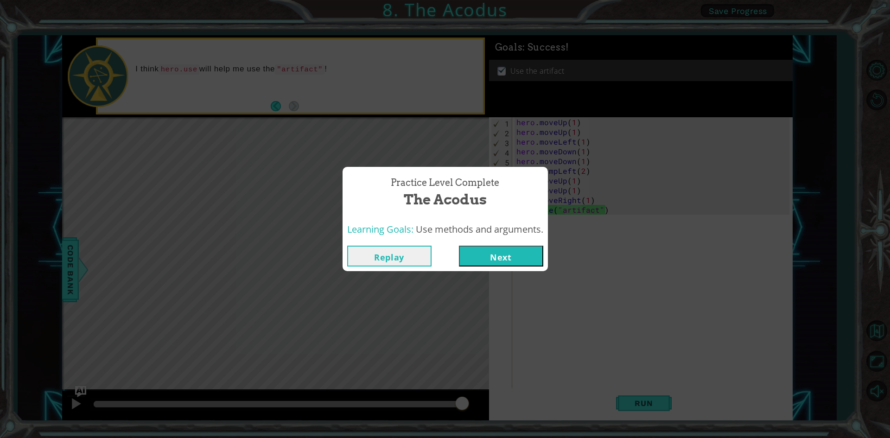
click at [531, 257] on button "Next" at bounding box center [501, 256] width 84 height 21
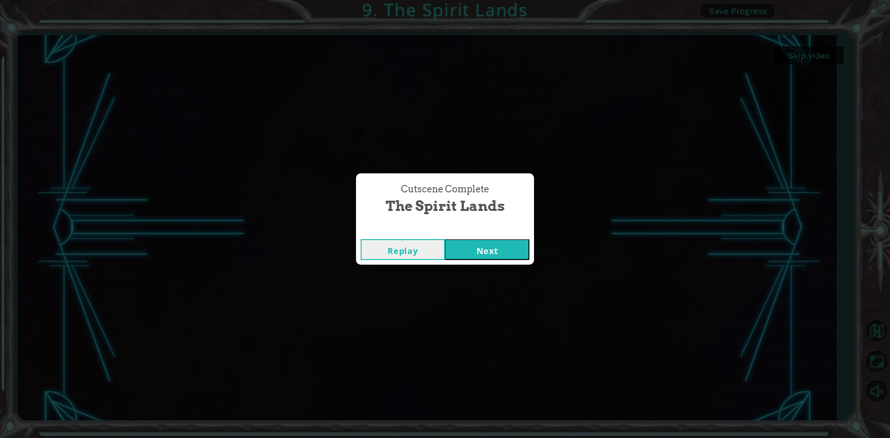
click at [483, 264] on div "Replay Next" at bounding box center [445, 249] width 178 height 30
click at [486, 256] on button "Next" at bounding box center [487, 249] width 84 height 21
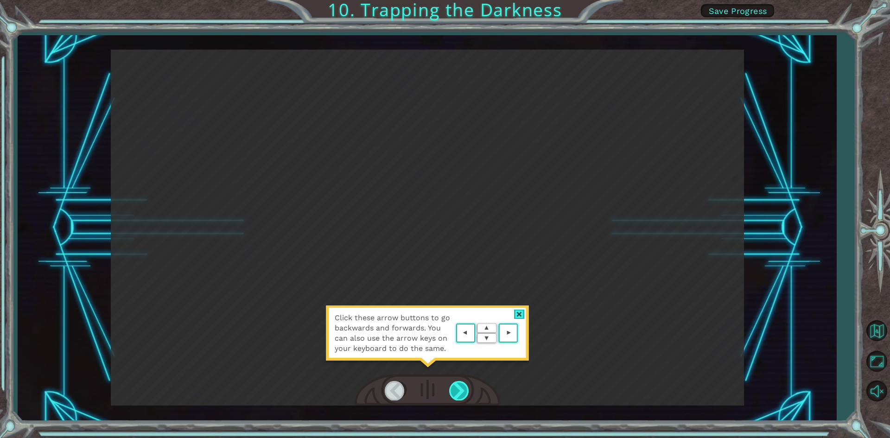
click at [460, 386] on div at bounding box center [459, 390] width 21 height 19
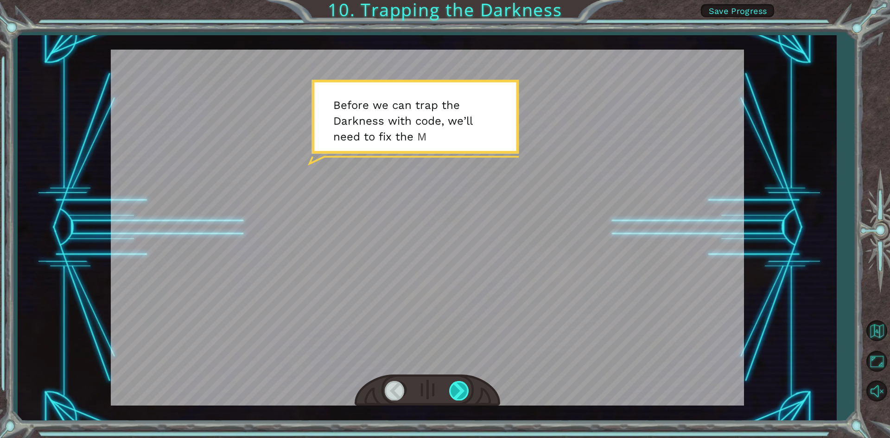
click at [458, 391] on div at bounding box center [459, 390] width 21 height 19
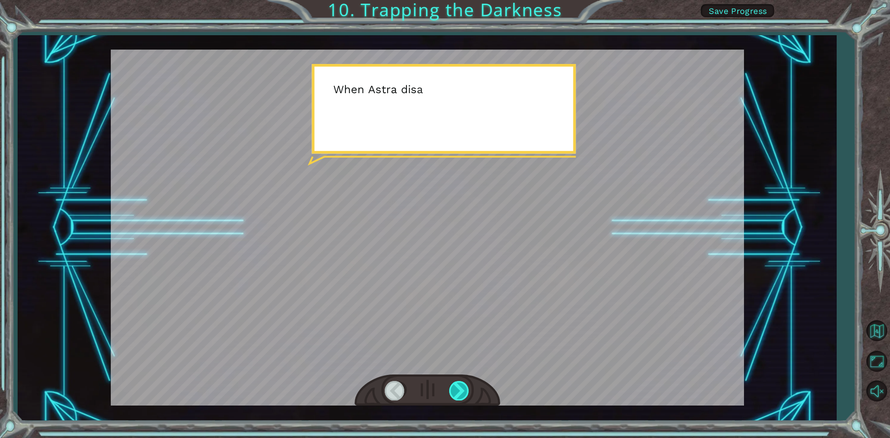
click at [458, 391] on div at bounding box center [459, 390] width 21 height 19
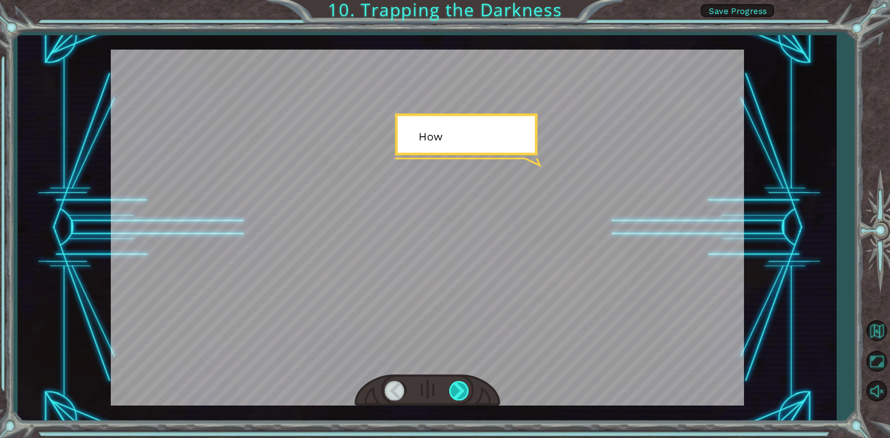
click at [458, 391] on div at bounding box center [459, 390] width 21 height 19
drag, startPoint x: 458, startPoint y: 391, endPoint x: 460, endPoint y: 380, distance: 10.7
click at [459, 391] on div at bounding box center [459, 390] width 21 height 19
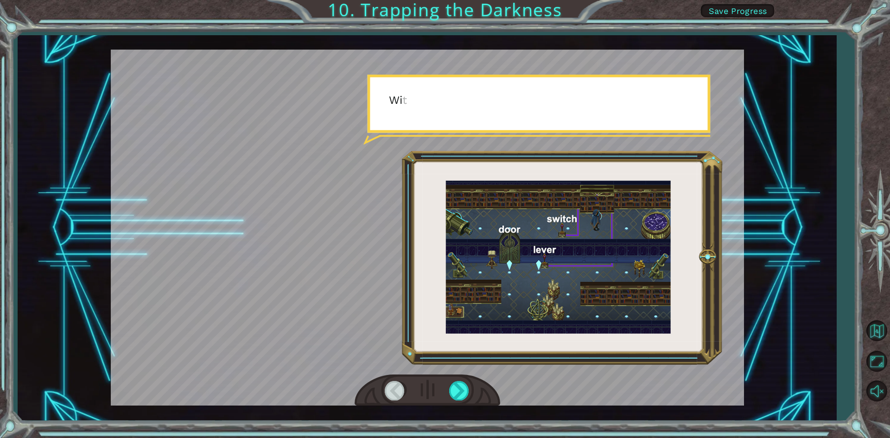
click at [460, 379] on div at bounding box center [426, 390] width 145 height 32
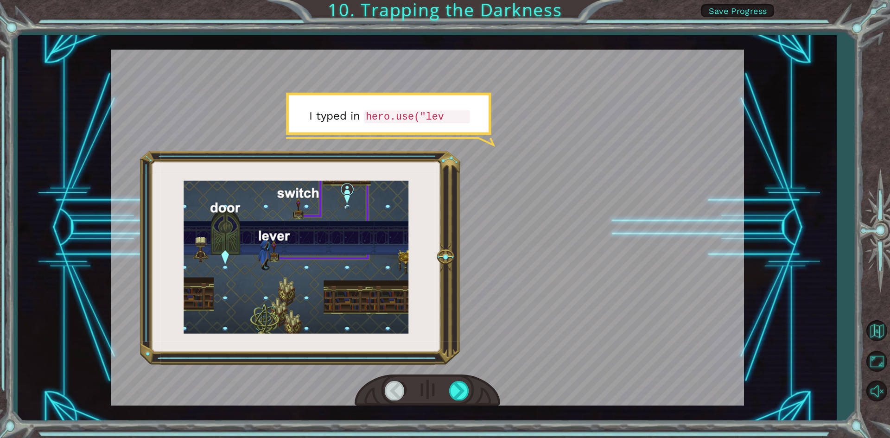
click at [460, 379] on div at bounding box center [426, 390] width 145 height 32
click at [461, 389] on div at bounding box center [459, 390] width 21 height 19
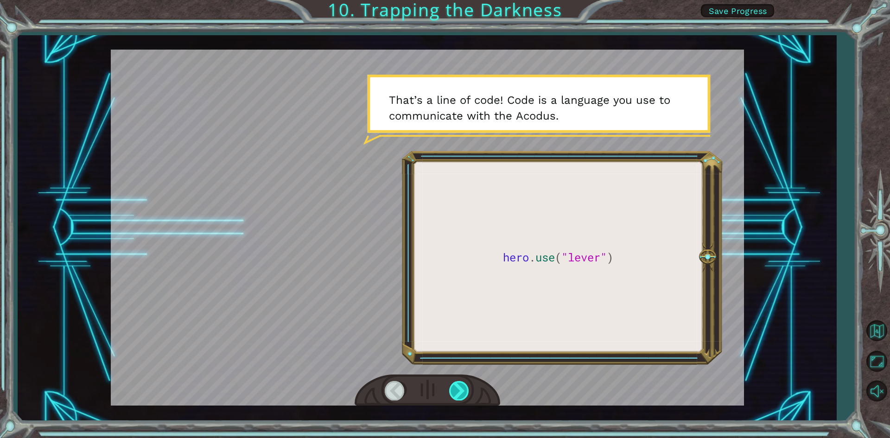
click at [461, 389] on div at bounding box center [459, 390] width 21 height 19
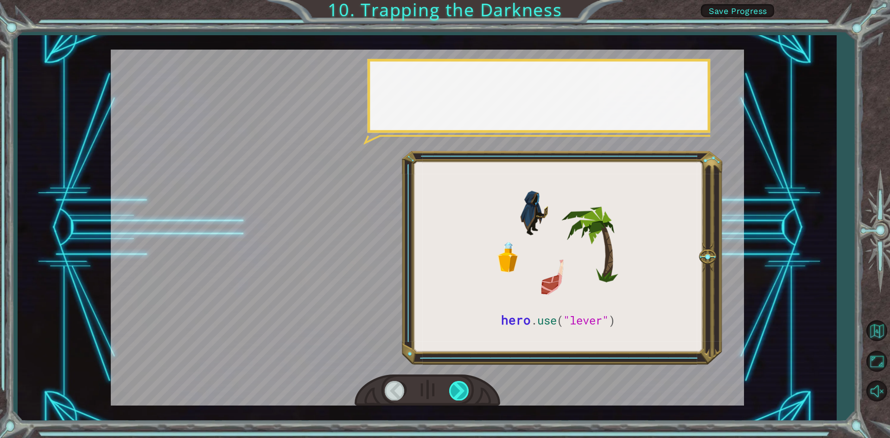
click at [461, 389] on div at bounding box center [459, 390] width 21 height 19
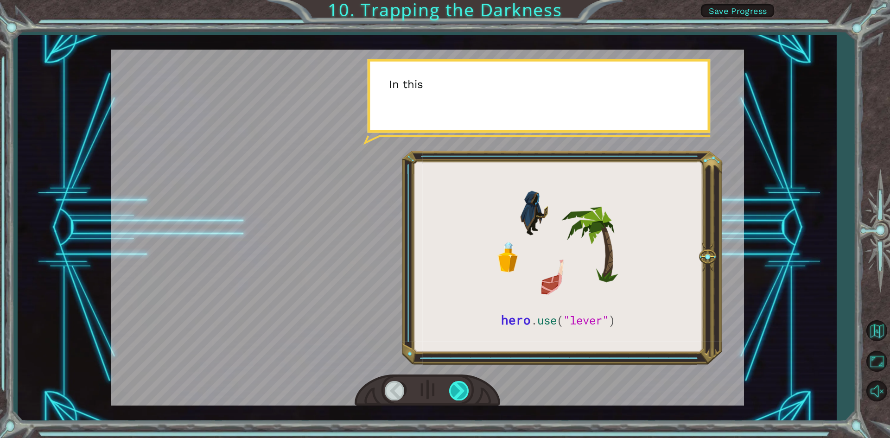
click at [461, 389] on div at bounding box center [459, 390] width 21 height 19
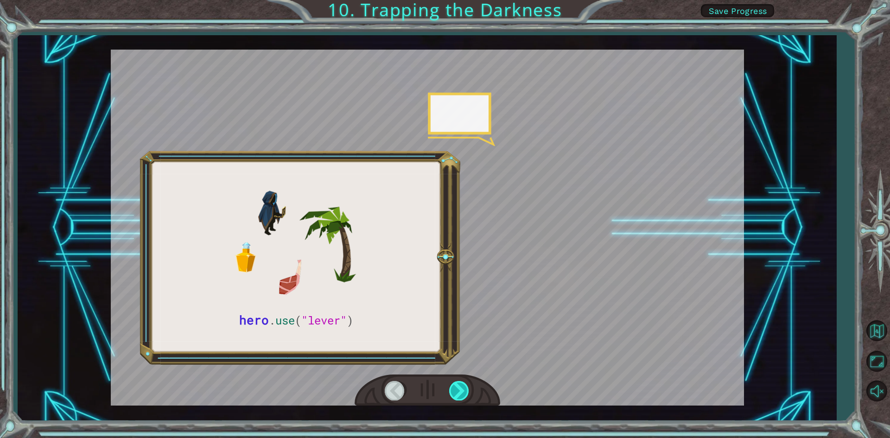
click at [461, 389] on div at bounding box center [459, 390] width 21 height 19
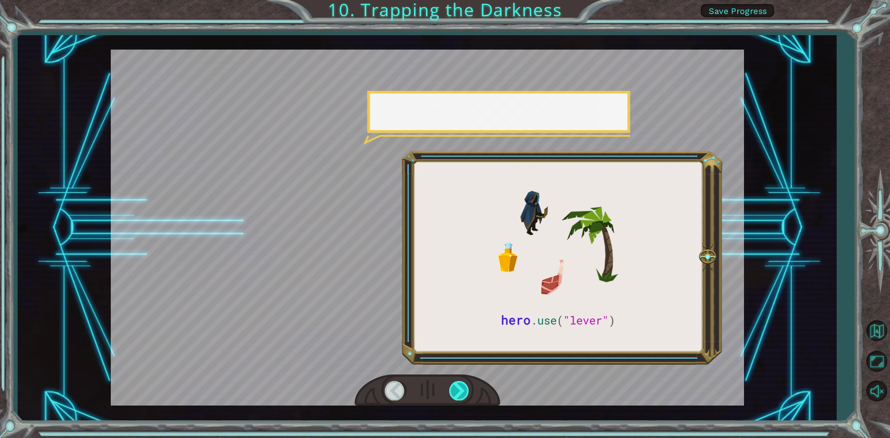
click at [461, 389] on div at bounding box center [459, 390] width 21 height 19
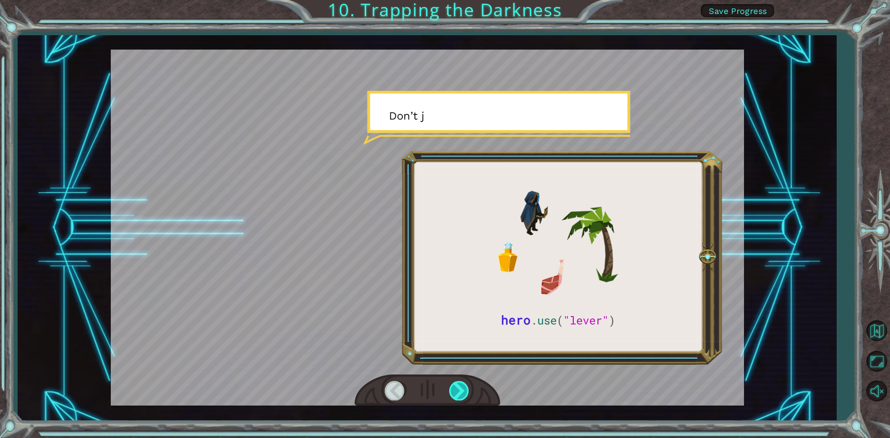
click at [461, 389] on div at bounding box center [459, 390] width 21 height 19
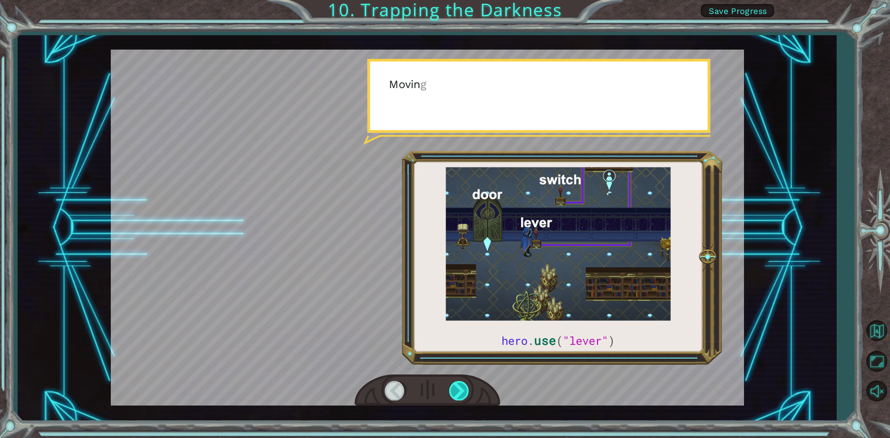
click at [461, 389] on div at bounding box center [459, 390] width 21 height 19
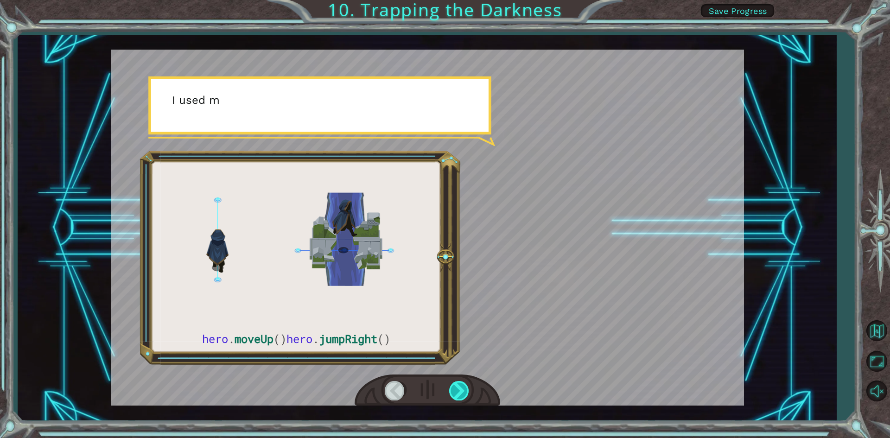
click at [461, 389] on div at bounding box center [459, 390] width 21 height 19
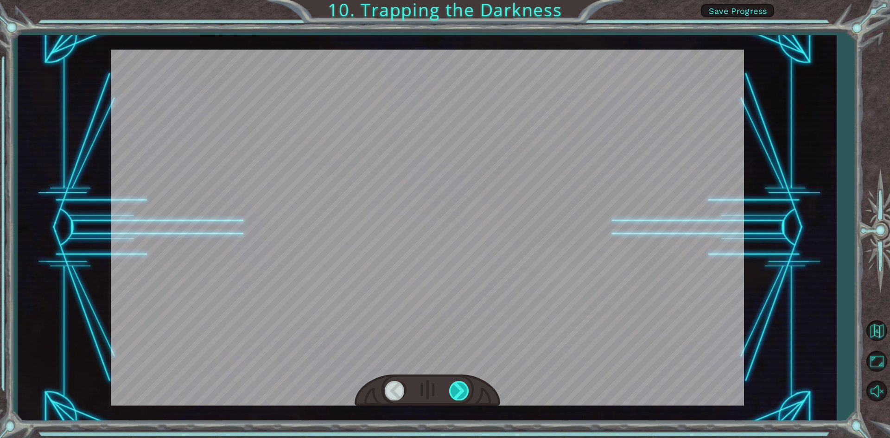
click at [461, 389] on div at bounding box center [459, 390] width 21 height 19
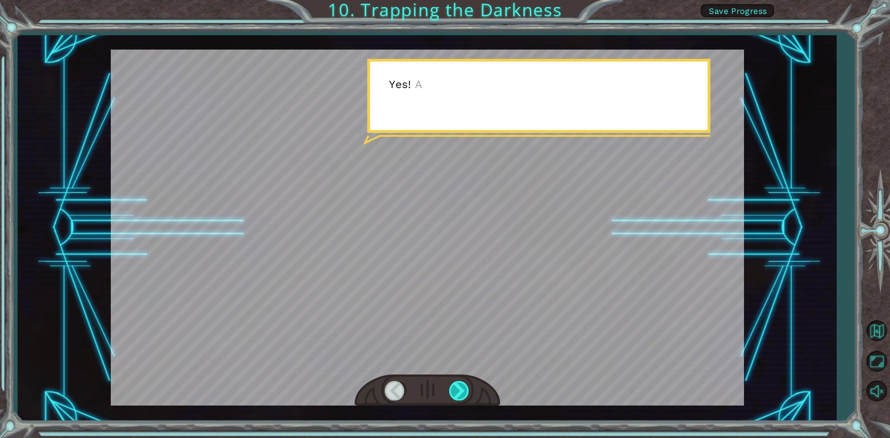
click at [461, 389] on div at bounding box center [459, 390] width 21 height 19
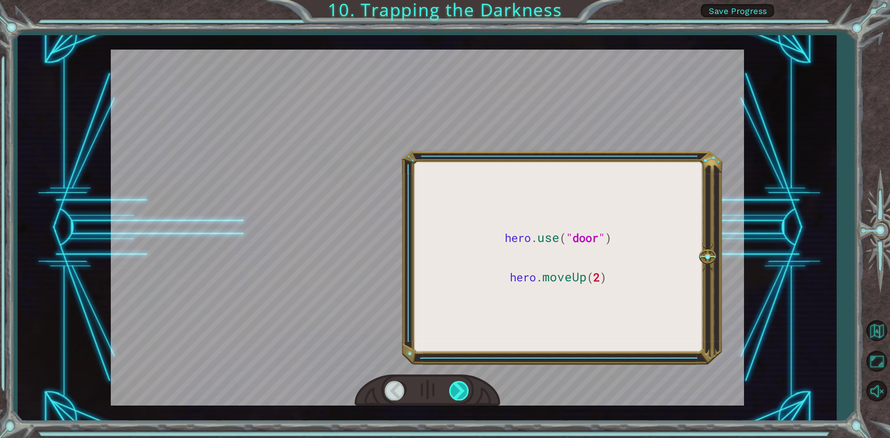
click at [461, 389] on div at bounding box center [459, 390] width 21 height 19
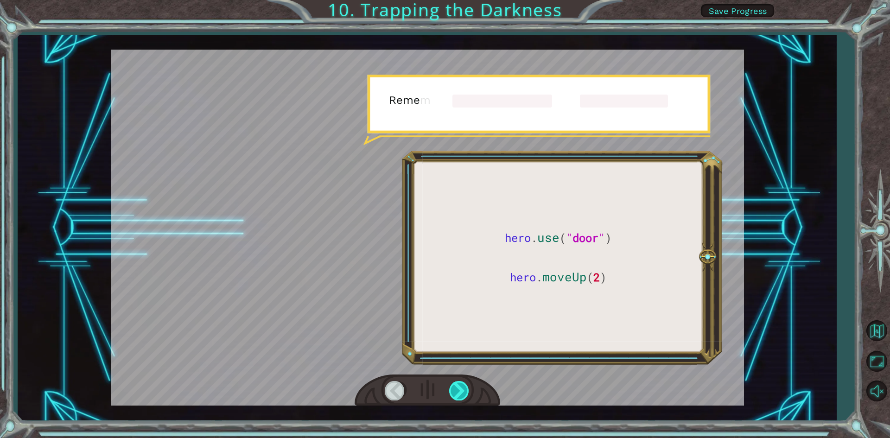
click at [461, 389] on div at bounding box center [459, 390] width 21 height 19
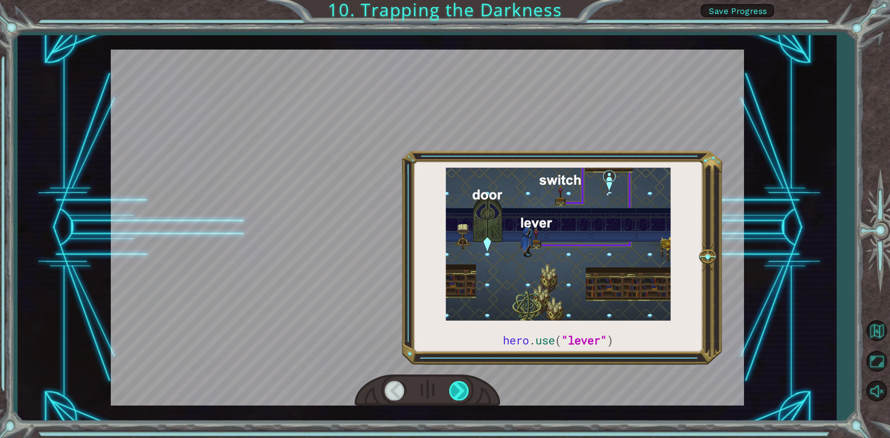
click at [461, 389] on div at bounding box center [459, 390] width 21 height 19
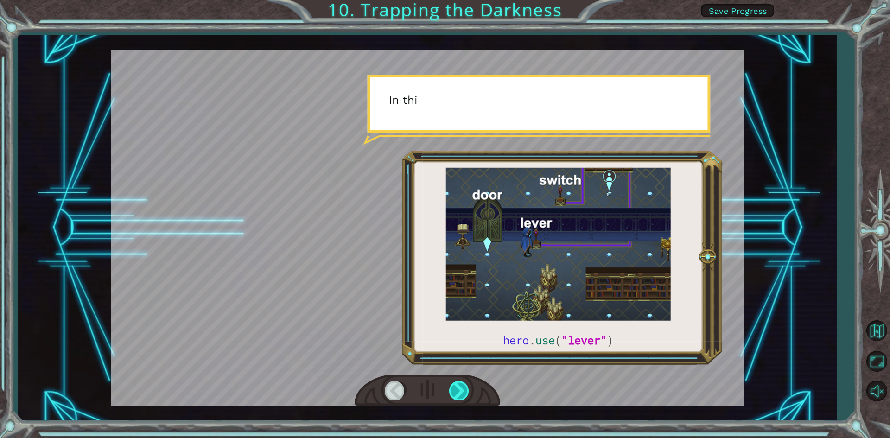
click at [461, 389] on div at bounding box center [459, 390] width 21 height 19
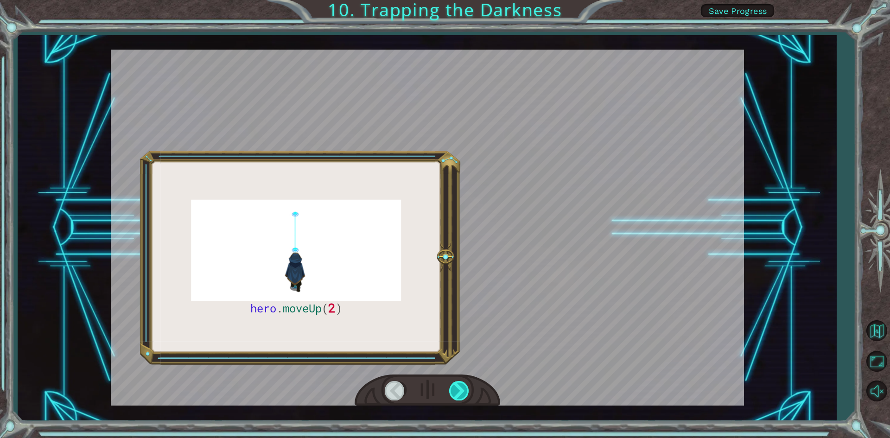
click at [461, 389] on div at bounding box center [459, 390] width 21 height 19
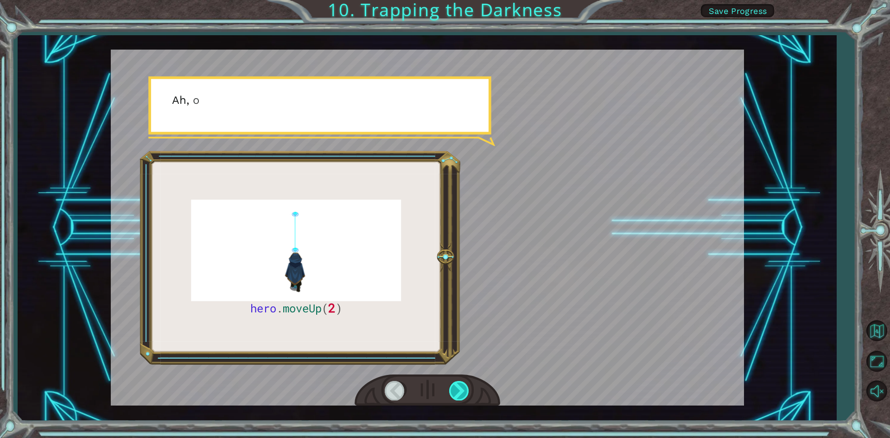
click at [461, 389] on div at bounding box center [459, 390] width 21 height 19
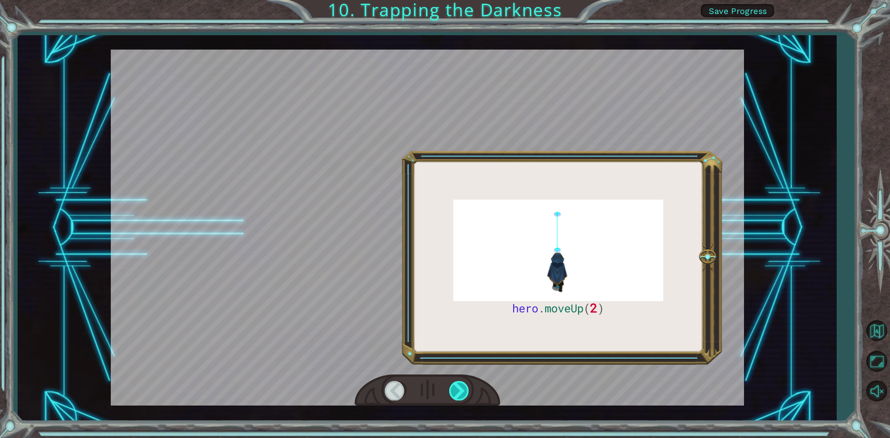
click at [461, 389] on div at bounding box center [459, 390] width 21 height 19
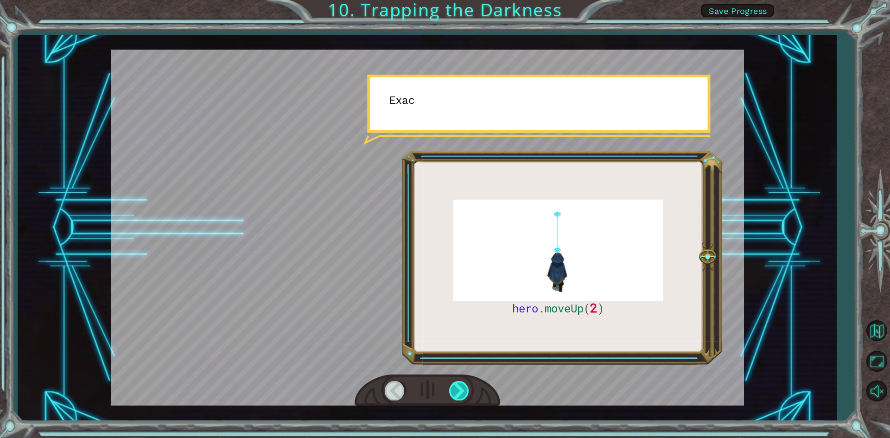
click at [461, 389] on div at bounding box center [459, 390] width 21 height 19
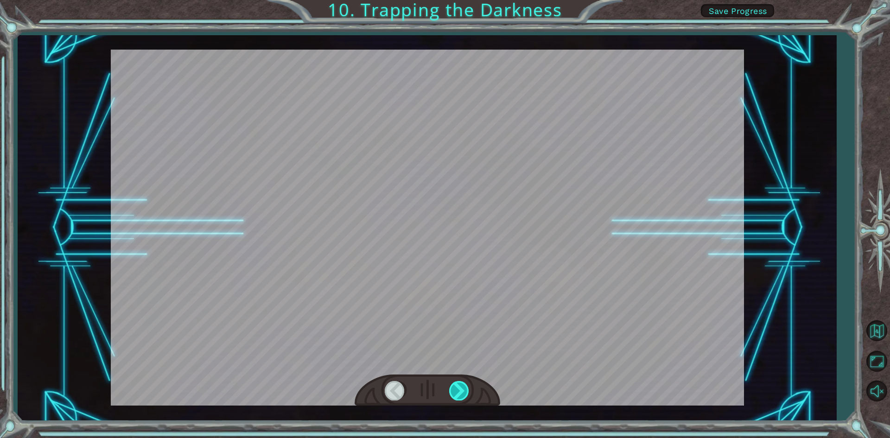
click at [461, 389] on div at bounding box center [459, 390] width 21 height 19
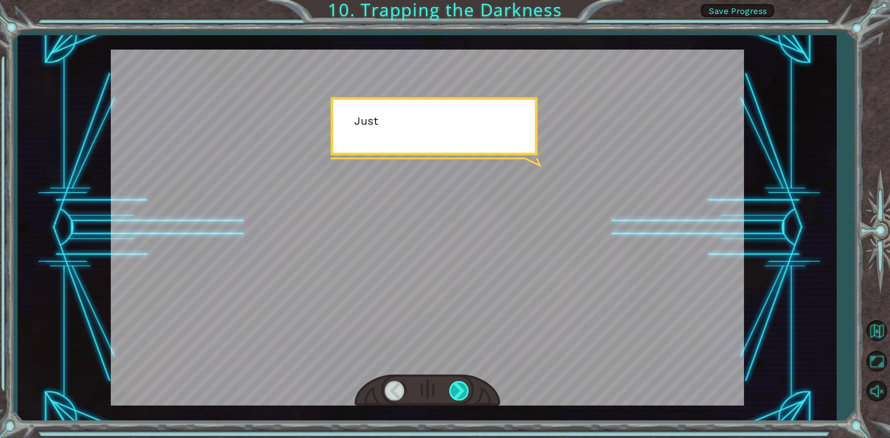
click at [461, 389] on div at bounding box center [459, 390] width 21 height 19
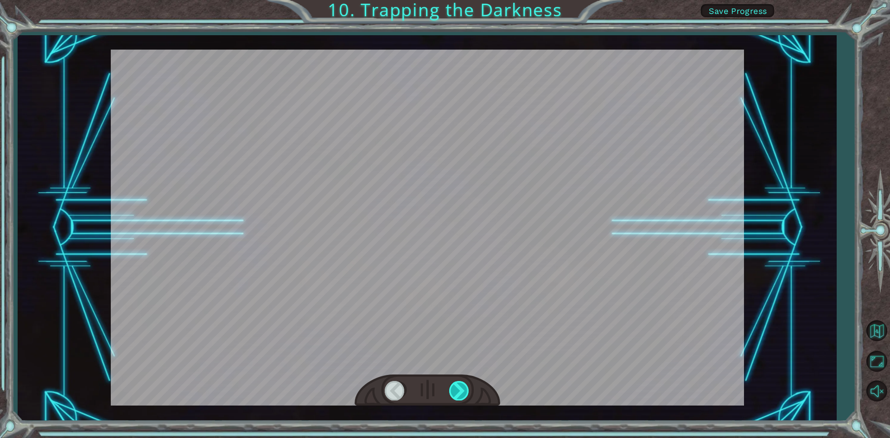
click at [461, 389] on div at bounding box center [459, 390] width 21 height 19
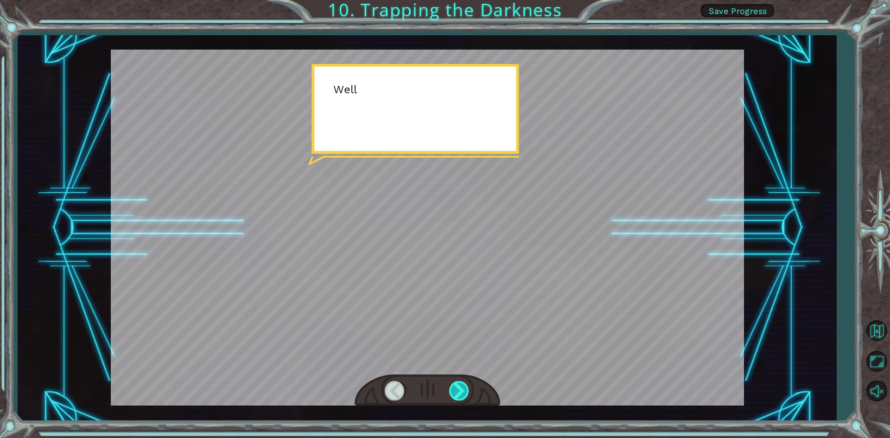
click at [461, 389] on div at bounding box center [459, 390] width 21 height 19
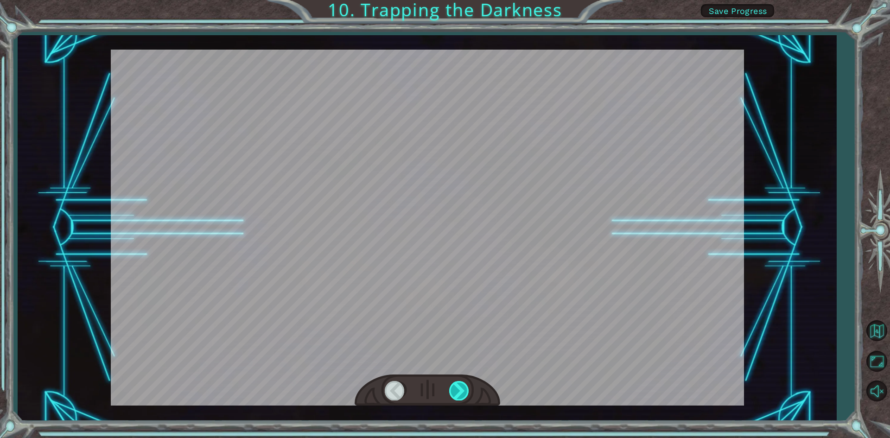
click at [461, 389] on div at bounding box center [459, 390] width 21 height 19
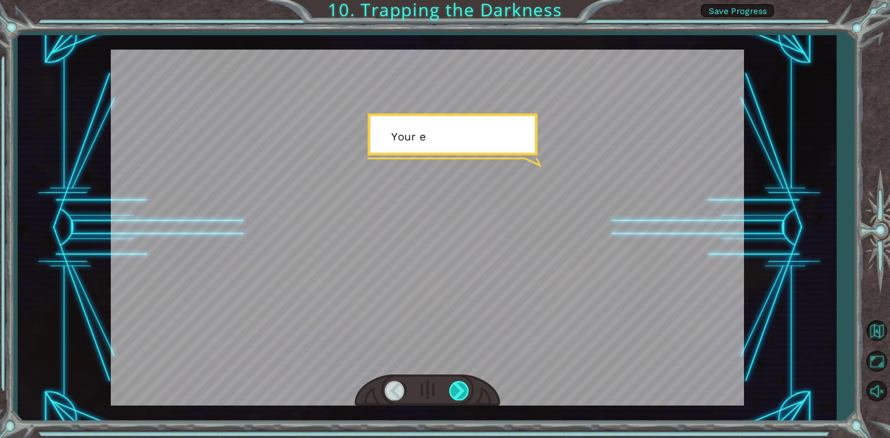
click at [461, 389] on div at bounding box center [459, 390] width 21 height 19
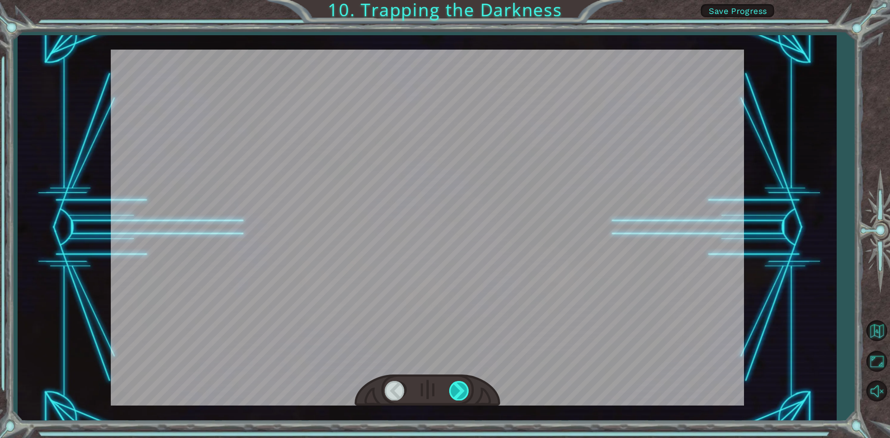
click at [461, 389] on div at bounding box center [459, 390] width 21 height 19
click at [458, 390] on div at bounding box center [459, 390] width 21 height 19
click at [457, 390] on div at bounding box center [459, 390] width 21 height 19
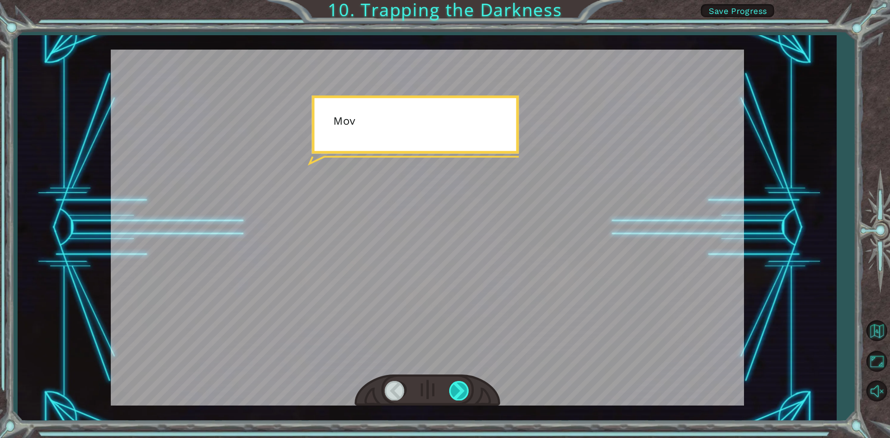
click at [457, 390] on div at bounding box center [459, 390] width 21 height 19
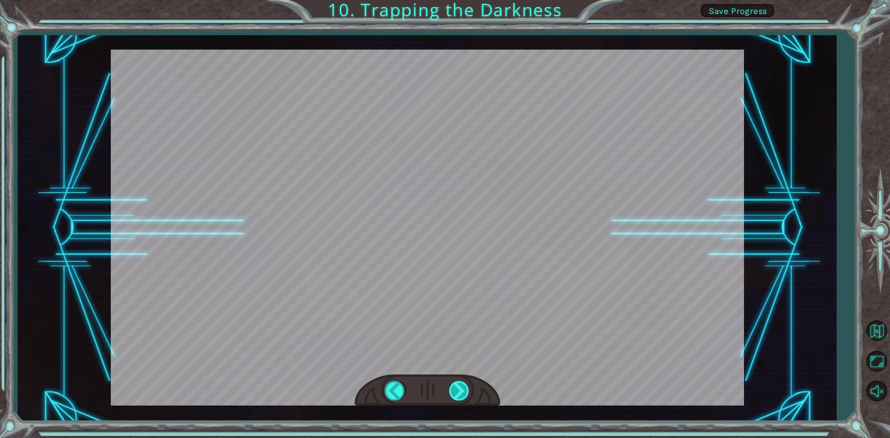
click at [457, 390] on div at bounding box center [459, 390] width 21 height 19
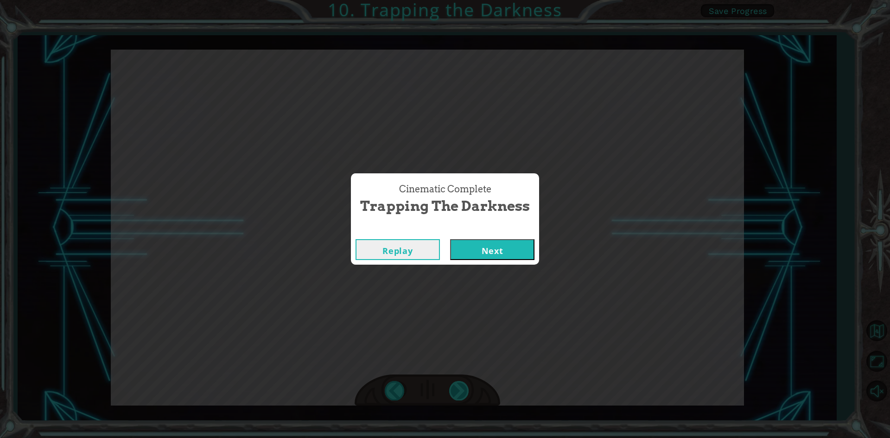
click at [457, 390] on div "Cinematic Complete Trapping the Darkness Replay Next" at bounding box center [445, 219] width 890 height 438
click at [493, 248] on button "Next" at bounding box center [492, 249] width 84 height 21
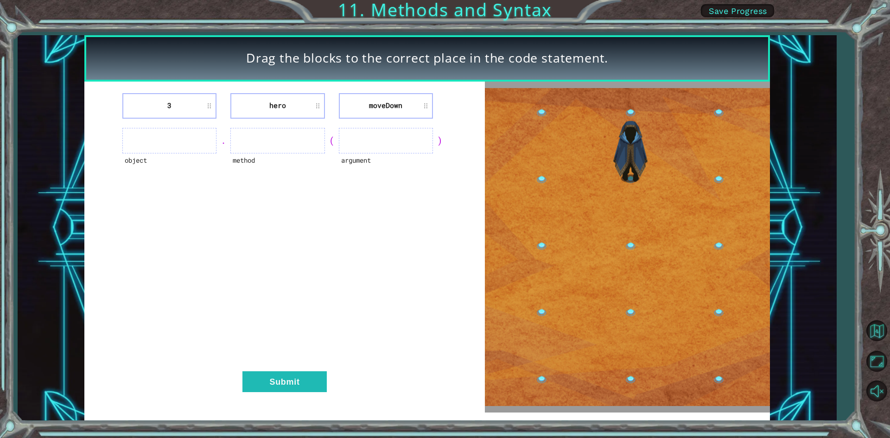
click at [265, 104] on li "hero" at bounding box center [277, 105] width 94 height 25
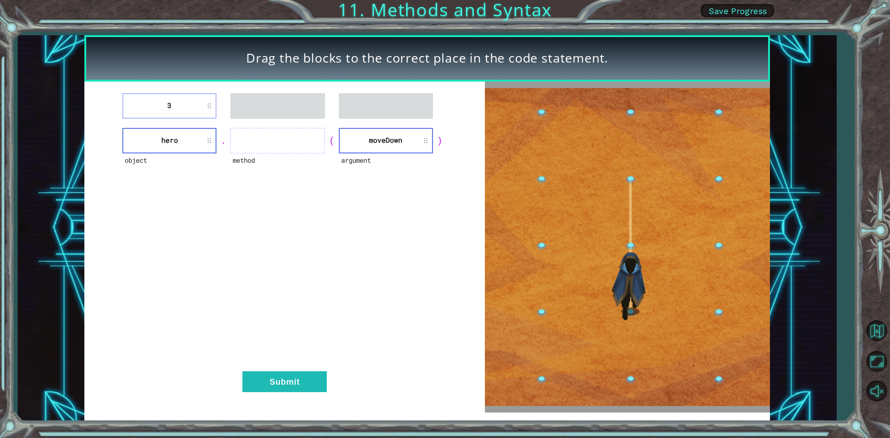
drag, startPoint x: 157, startPoint y: 92, endPoint x: 200, endPoint y: 120, distance: 51.7
click at [200, 120] on div "3 object hero . method ( argument [GEOGRAPHIC_DATA] ) Submit" at bounding box center [284, 247] width 400 height 331
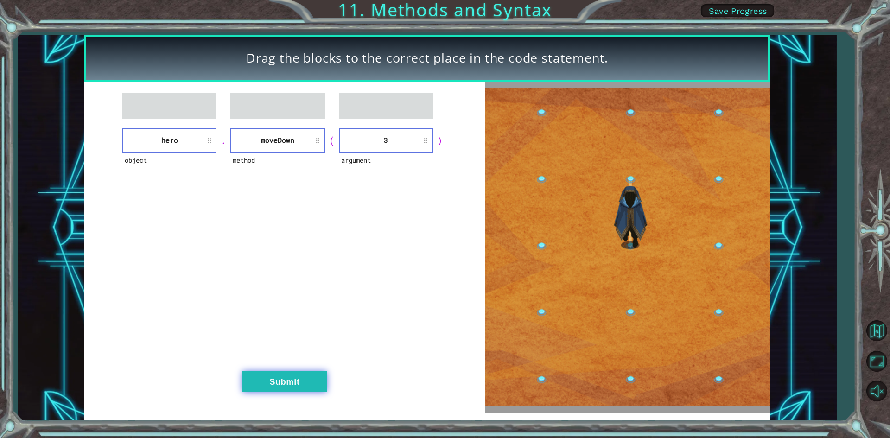
click at [317, 378] on button "Submit" at bounding box center [284, 381] width 84 height 21
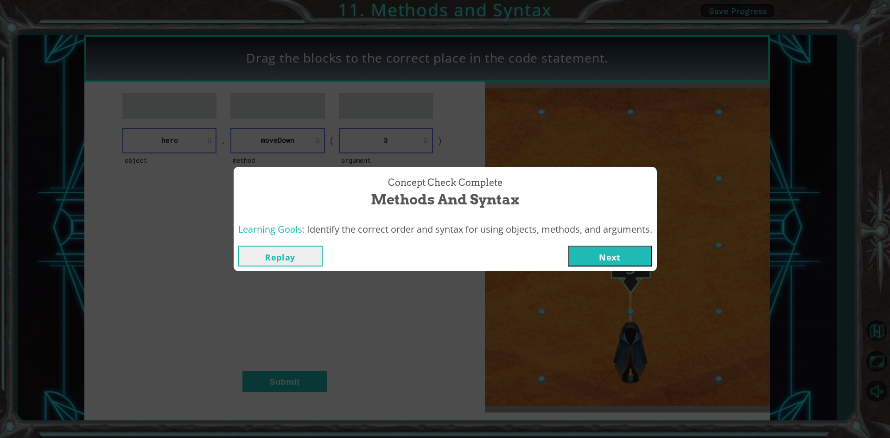
click at [585, 247] on button "Next" at bounding box center [610, 256] width 84 height 21
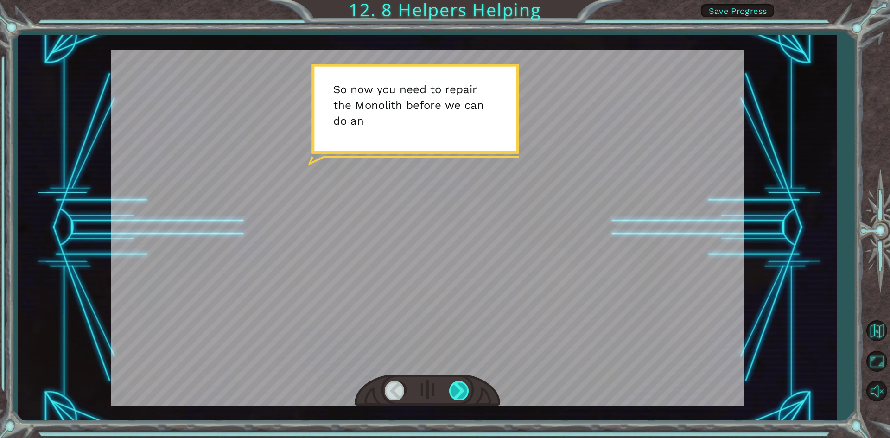
click at [468, 389] on div at bounding box center [459, 390] width 21 height 19
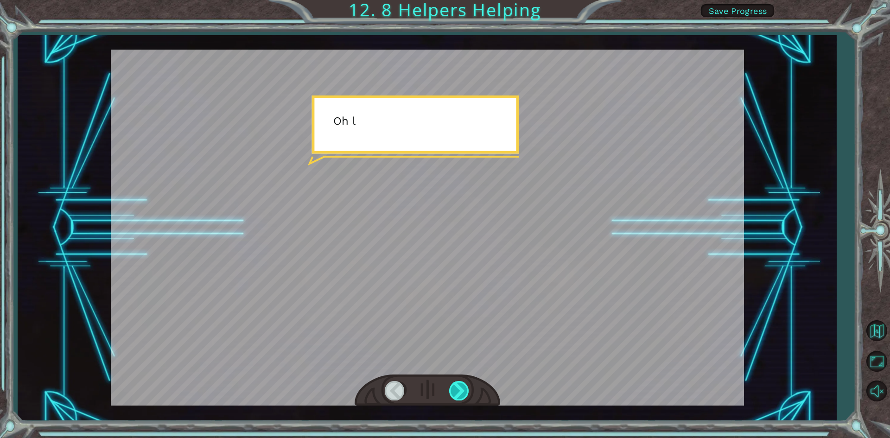
click at [468, 389] on div at bounding box center [459, 390] width 21 height 19
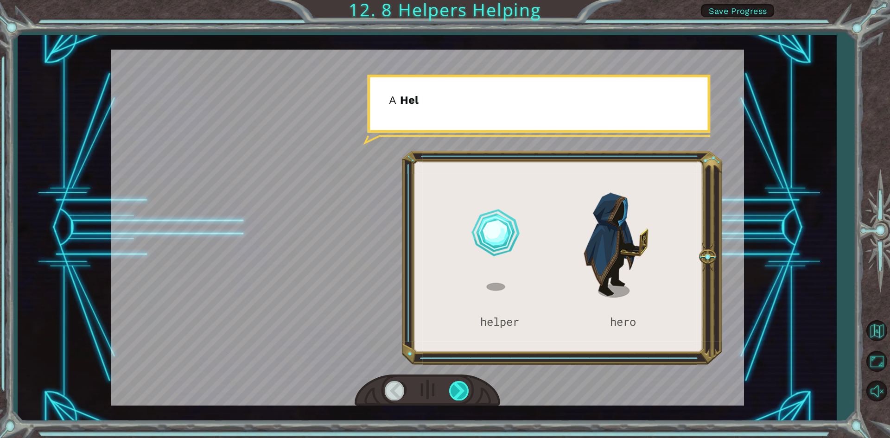
click at [468, 389] on div at bounding box center [459, 390] width 21 height 19
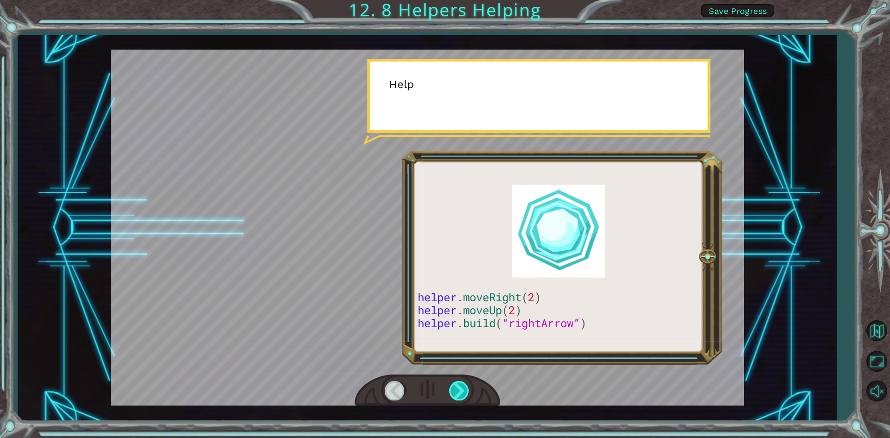
click at [468, 389] on div at bounding box center [459, 390] width 21 height 19
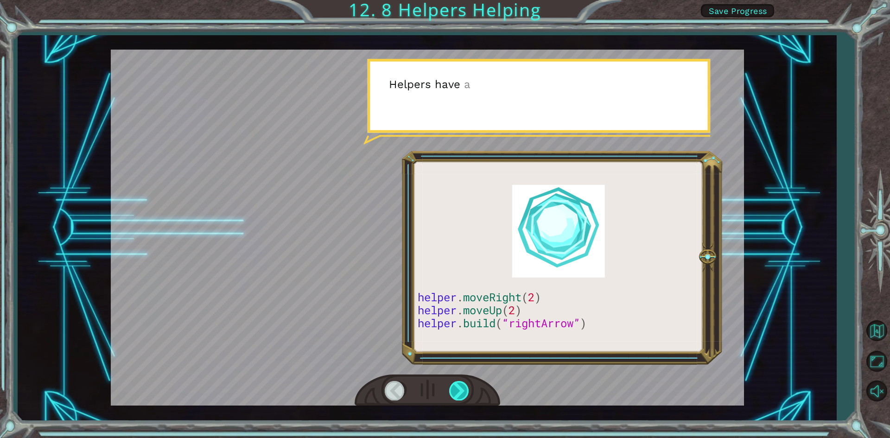
click at [468, 389] on div at bounding box center [459, 390] width 21 height 19
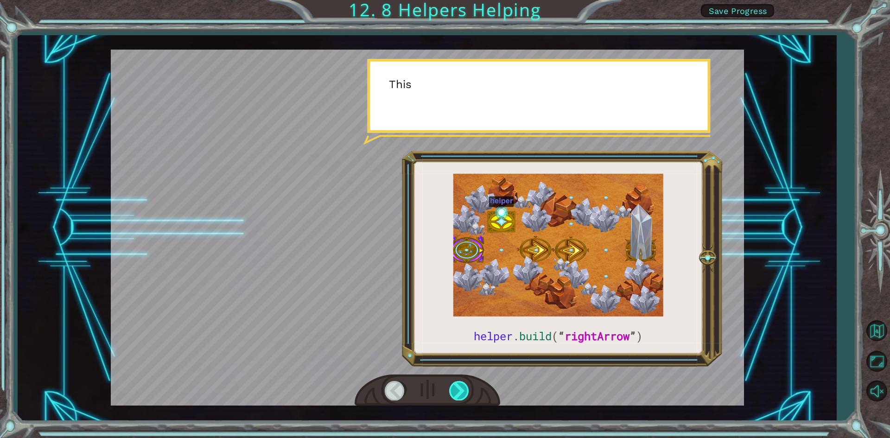
click at [468, 389] on div at bounding box center [459, 390] width 21 height 19
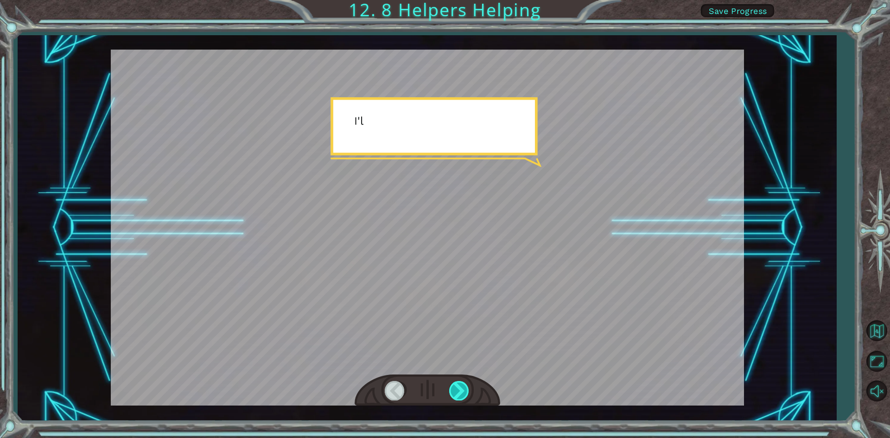
click at [468, 389] on div at bounding box center [459, 390] width 21 height 19
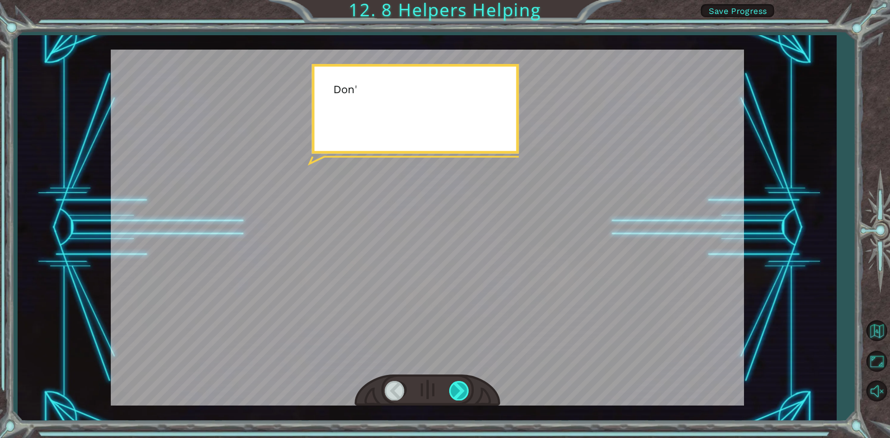
click at [468, 389] on div at bounding box center [459, 390] width 21 height 19
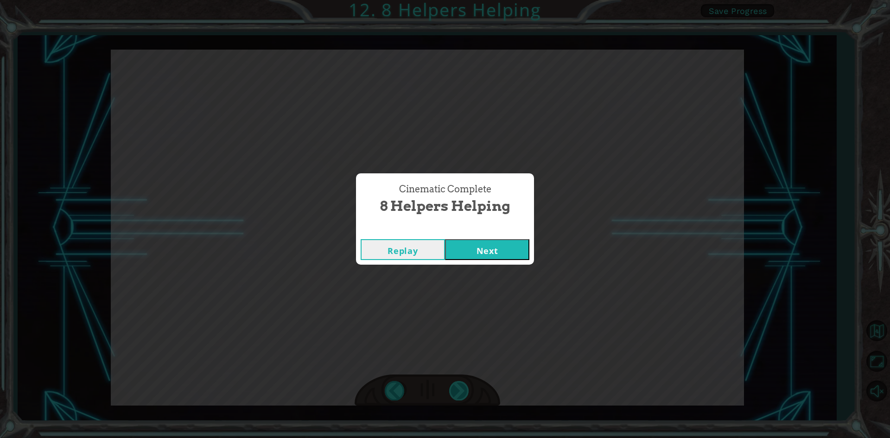
click at [468, 0] on div "helper . build ( “ rightArrow ” ) S o n o w y o u n e e d t o r e p a i r t h e…" at bounding box center [445, 0] width 890 height 0
click at [468, 389] on div "Cinematic Complete 8 Helpers Helping Replay Next" at bounding box center [445, 219] width 890 height 438
click at [482, 259] on button "Next" at bounding box center [487, 249] width 84 height 21
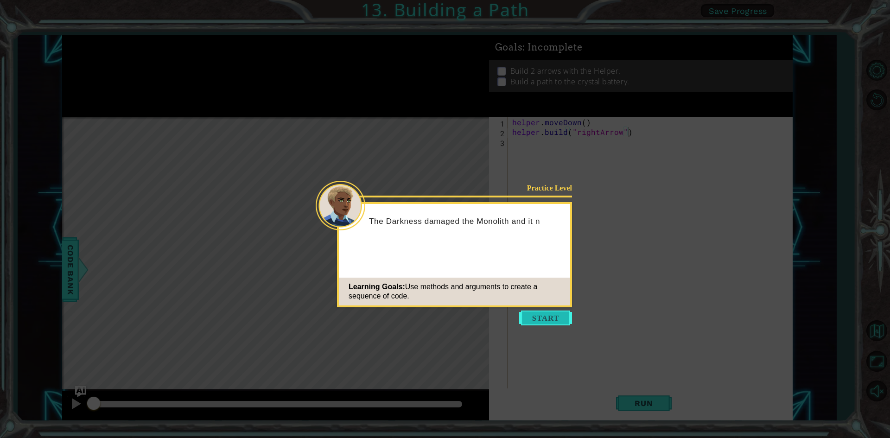
click at [540, 318] on button "Start" at bounding box center [545, 317] width 53 height 15
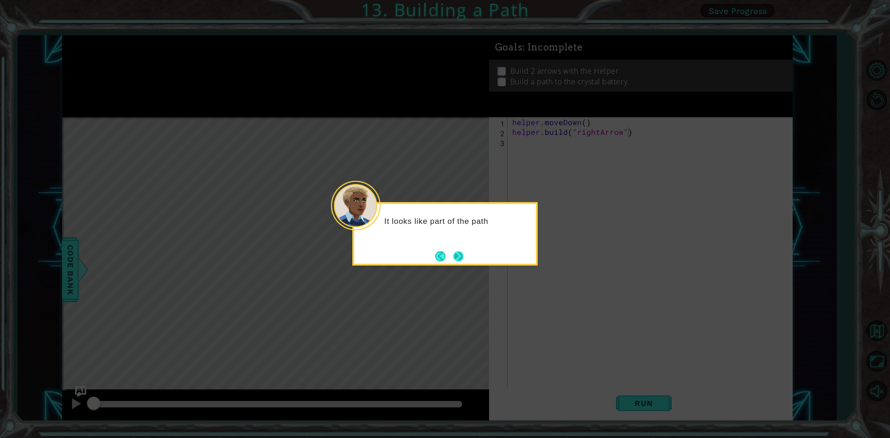
click at [462, 256] on button "Next" at bounding box center [458, 256] width 10 height 10
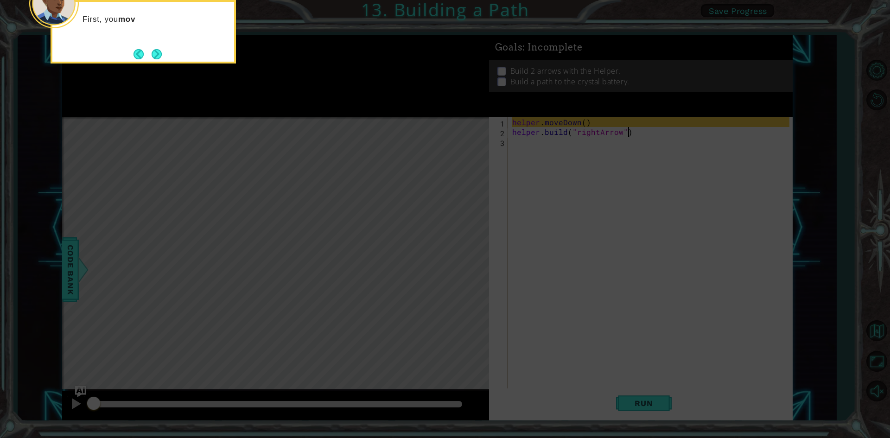
click at [523, 166] on icon at bounding box center [445, 65] width 890 height 745
click at [155, 48] on footer at bounding box center [147, 54] width 28 height 14
click at [157, 49] on button "Next" at bounding box center [156, 54] width 10 height 10
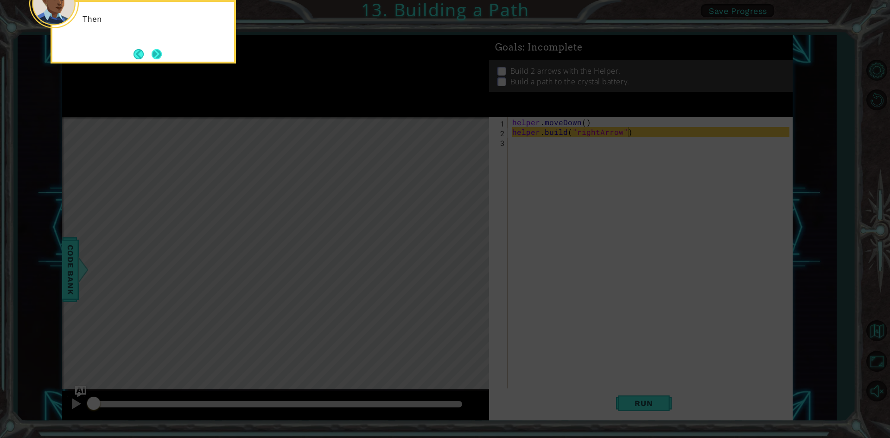
click at [158, 54] on button "Next" at bounding box center [156, 54] width 10 height 10
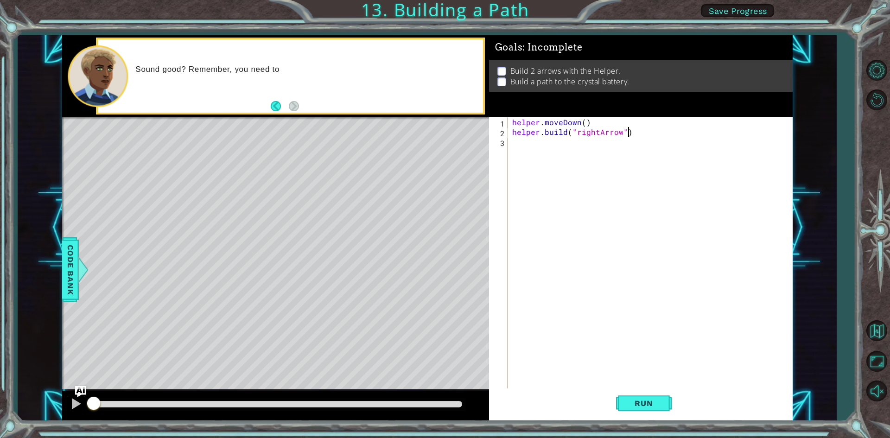
click at [522, 144] on div "helper . moveDown ( ) helper . build ( "rightArrow" )" at bounding box center [652, 263] width 284 height 292
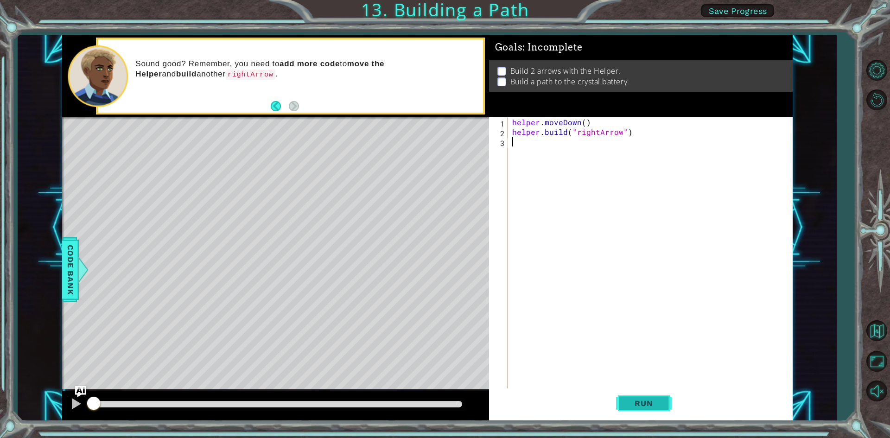
click at [640, 407] on span "Run" at bounding box center [643, 402] width 37 height 9
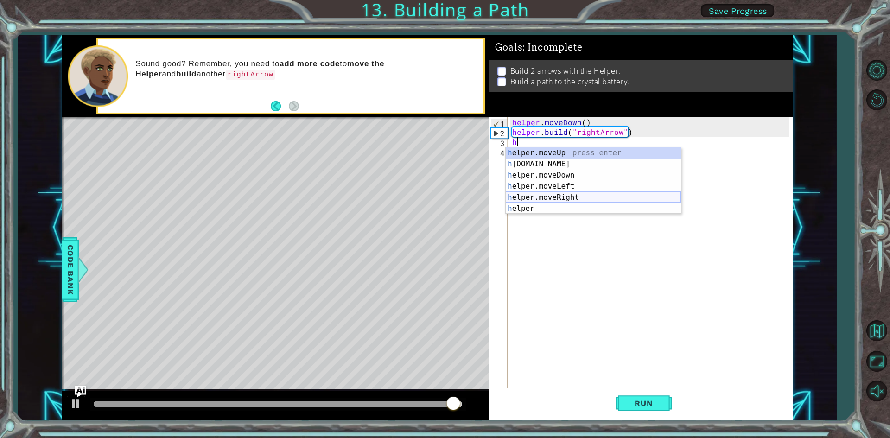
click at [563, 193] on div "h elper.moveUp press enter h [DOMAIN_NAME] press enter h elper.moveDown press e…" at bounding box center [592, 191] width 175 height 89
type textarea "helper.moveRight(1)"
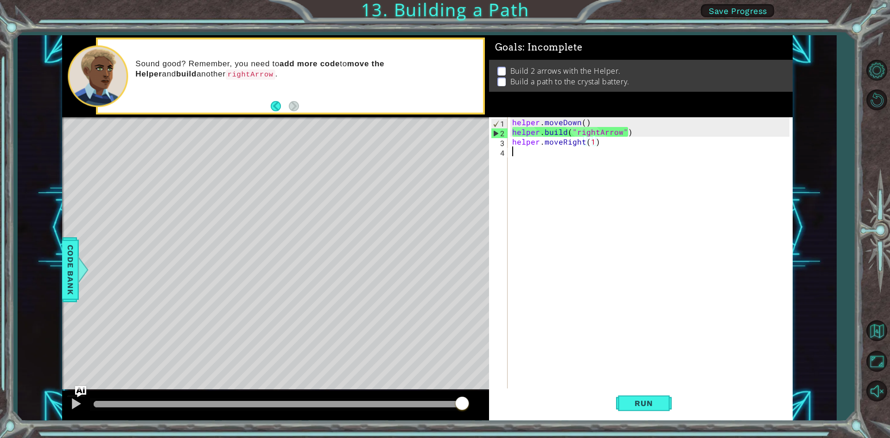
click at [528, 158] on div "helper . moveDown ( ) helper . build ( "rightArrow" ) helper . moveRight ( 1 )" at bounding box center [652, 263] width 284 height 292
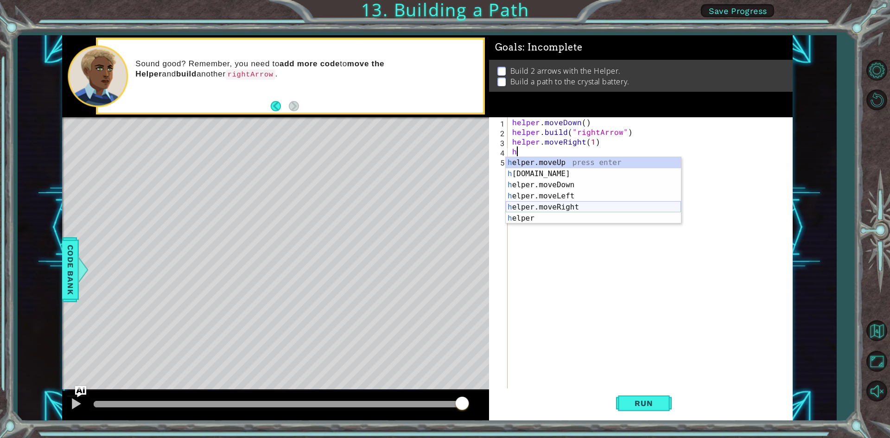
click at [563, 205] on div "h elper.moveUp press enter h [DOMAIN_NAME] press enter h elper.moveDown press e…" at bounding box center [592, 201] width 175 height 89
type textarea "helper.moveRight(1)"
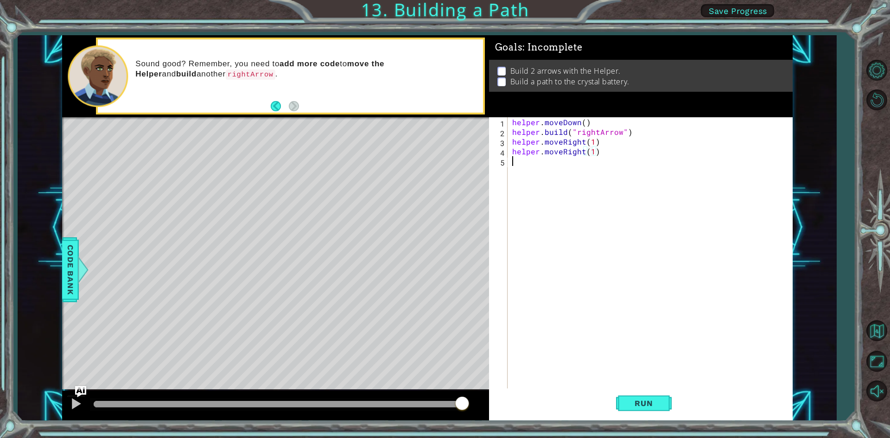
click at [517, 165] on div "helper . moveDown ( ) helper . build ( "rightArrow" ) helper . moveRight ( 1 ) …" at bounding box center [652, 263] width 284 height 292
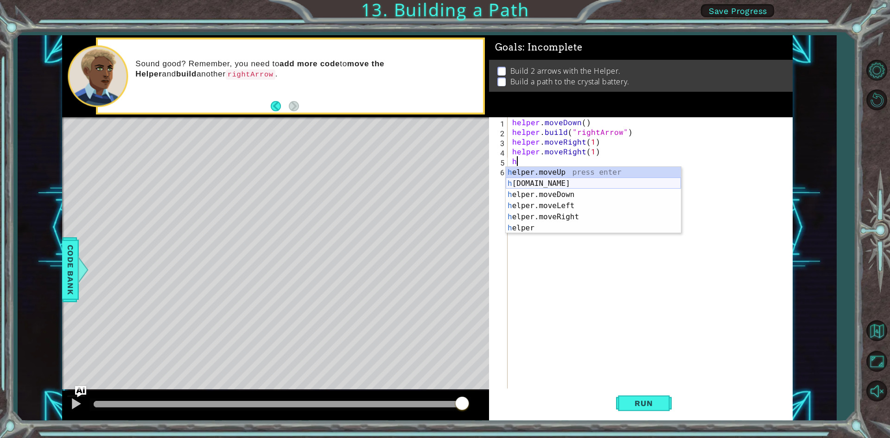
click at [554, 180] on div "h elper.moveUp press enter h [DOMAIN_NAME] press enter h elper.moveDown press e…" at bounding box center [592, 211] width 175 height 89
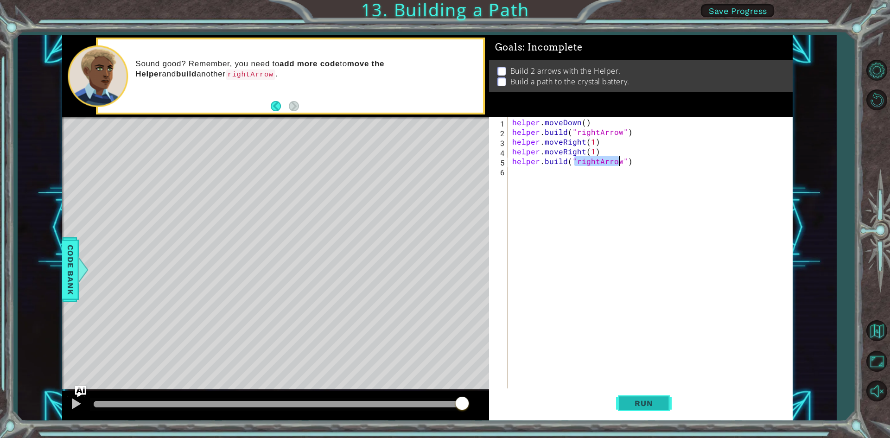
type textarea "[DOMAIN_NAME]("rightArrow")"
click at [661, 400] on span "Run" at bounding box center [643, 402] width 37 height 9
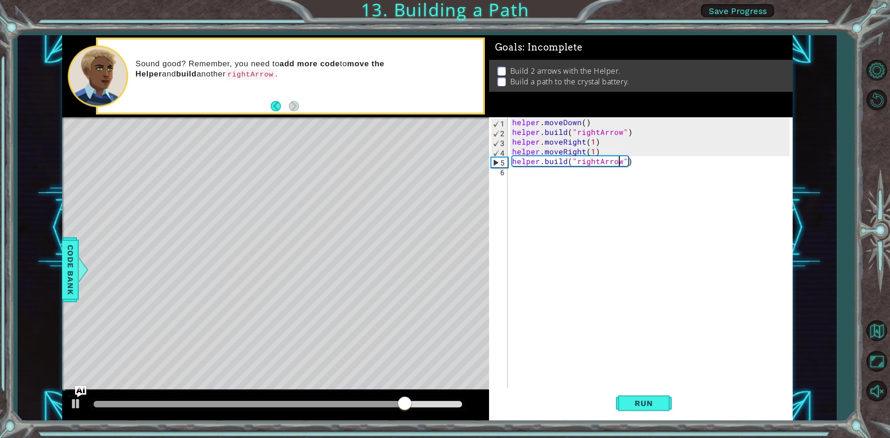
click at [522, 180] on div "helper . moveDown ( ) helper . build ( "rightArrow" ) helper . moveRight ( 1 ) …" at bounding box center [652, 263] width 284 height 292
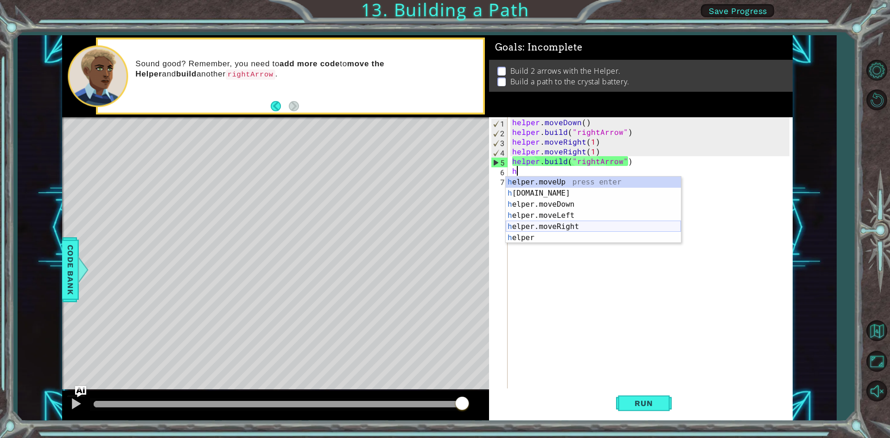
click at [557, 222] on div "h elper.moveUp press enter h [DOMAIN_NAME] press enter h elper.moveDown press e…" at bounding box center [592, 221] width 175 height 89
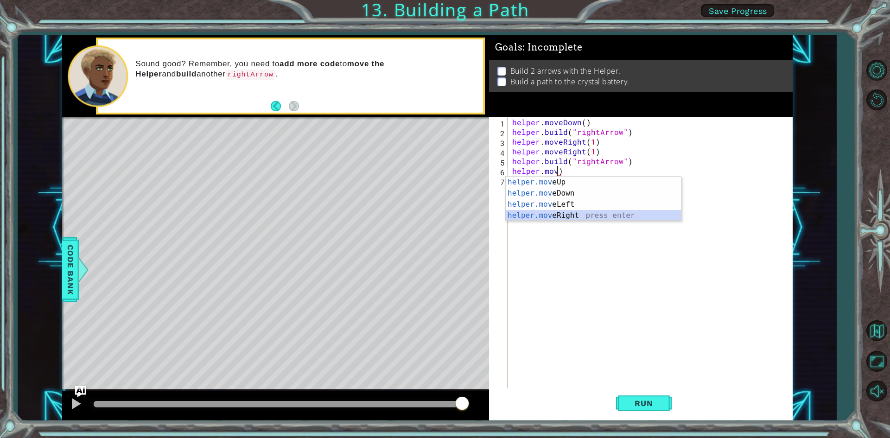
click at [573, 216] on div "helper.mov eUp press enter helper.mov eDown press enter helper.mov eLeft press …" at bounding box center [592, 210] width 175 height 67
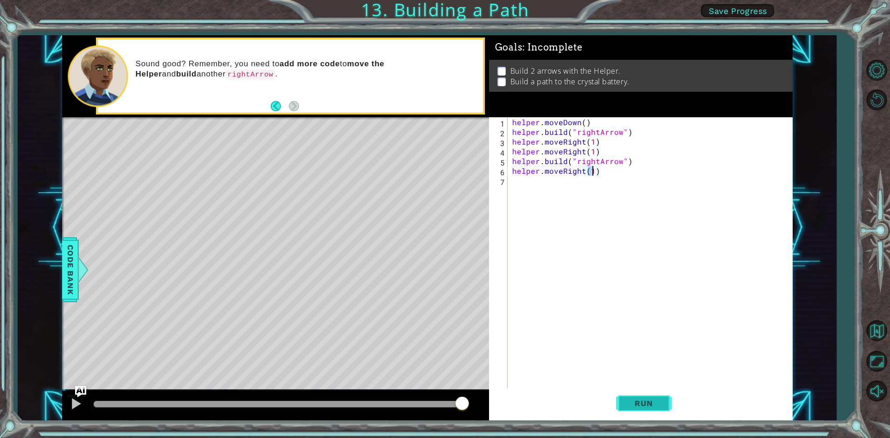
type textarea "helper.moveRight(1)"
click at [659, 394] on button "Run" at bounding box center [644, 403] width 56 height 30
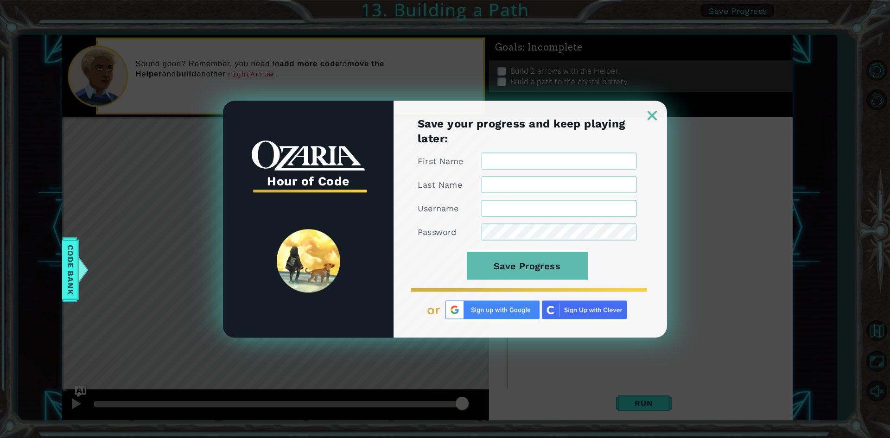
click at [654, 111] on img at bounding box center [651, 115] width 9 height 9
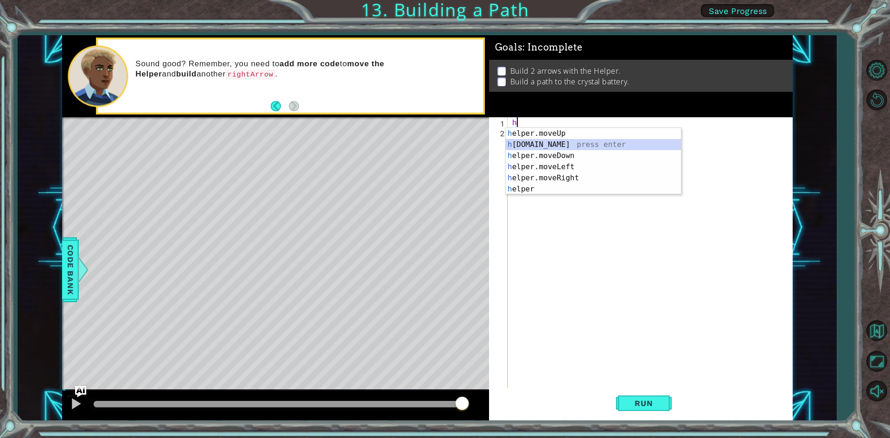
click at [562, 145] on div "h elper.moveUp press enter h [DOMAIN_NAME] press enter h elper.moveDown press e…" at bounding box center [592, 172] width 175 height 89
type textarea "[DOMAIN_NAME]("rightArrow")"
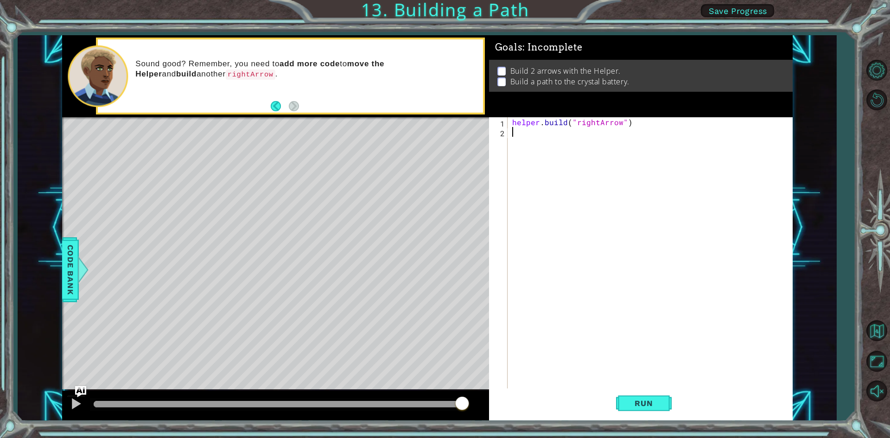
click at [512, 139] on div "helper . build ( "rightArrow" )" at bounding box center [652, 263] width 284 height 292
click at [526, 145] on div "helper . build ( "rightArrow" )" at bounding box center [652, 263] width 284 height 292
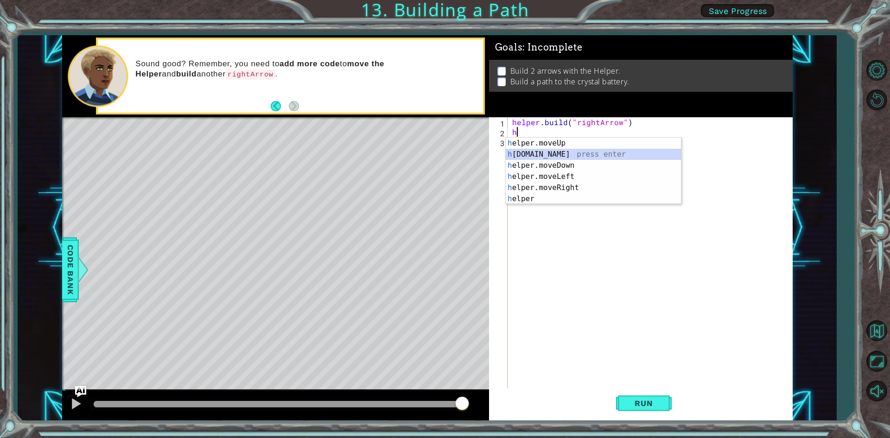
click at [544, 153] on div "h elper.moveUp press enter h [DOMAIN_NAME] press enter h elper.moveDown press e…" at bounding box center [592, 182] width 175 height 89
type textarea "[DOMAIN_NAME]("rightArrow")"
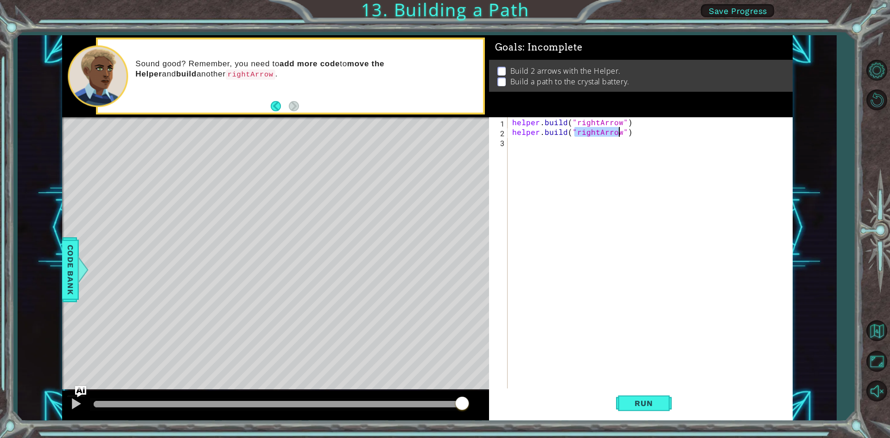
click at [551, 158] on div "helper . build ( "rightArrow" ) helper . build ( "rightArrow" )" at bounding box center [652, 263] width 284 height 292
click at [633, 394] on button "Run" at bounding box center [644, 403] width 56 height 30
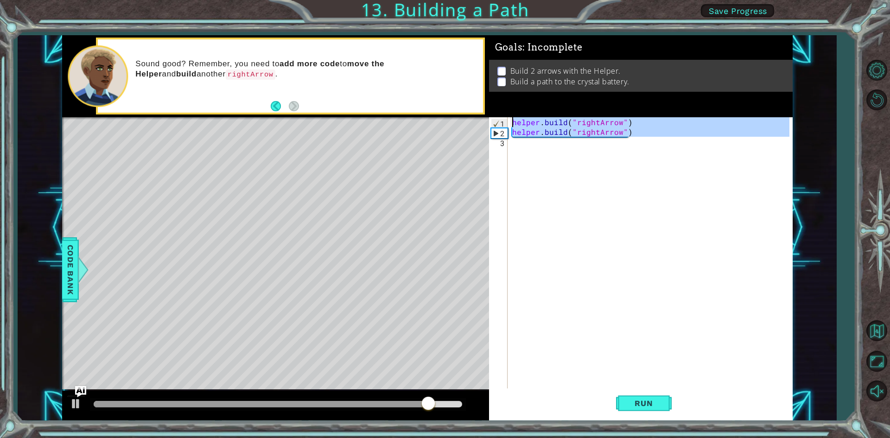
drag, startPoint x: 650, startPoint y: 143, endPoint x: 416, endPoint y: 108, distance: 237.1
click at [416, 108] on div "1 ההההההההההההההההההההההההההההההההההההההההההההההההההההההההההההההההההההההההההההה…" at bounding box center [427, 227] width 730 height 385
type textarea "[DOMAIN_NAME]("rightArrow") [DOMAIN_NAME]("rightArrow")"
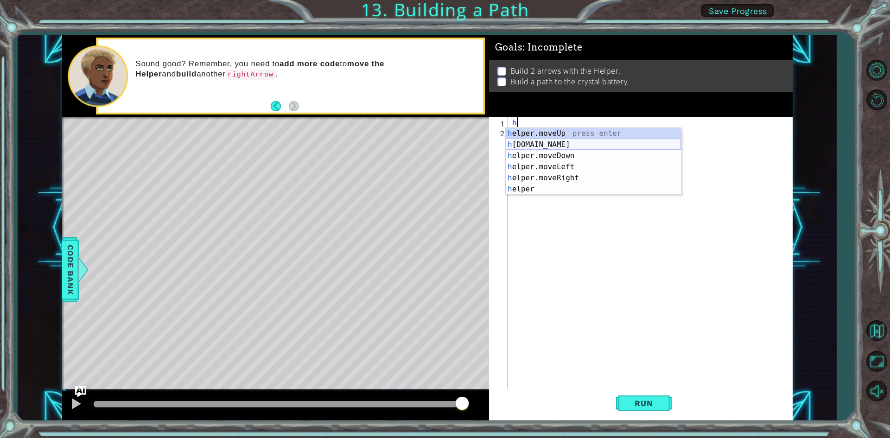
click at [547, 145] on div "h elper.moveUp press enter h [DOMAIN_NAME] press enter h elper.moveDown press e…" at bounding box center [592, 172] width 175 height 89
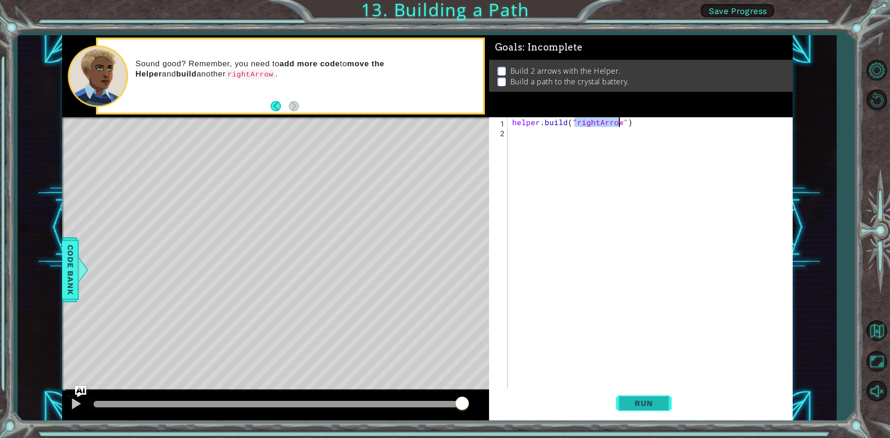
click at [631, 404] on span "Run" at bounding box center [643, 402] width 37 height 9
drag, startPoint x: 650, startPoint y: 124, endPoint x: 517, endPoint y: 124, distance: 133.0
click at [517, 124] on div "helper . build ( "rightArrow" )" at bounding box center [652, 263] width 284 height 292
type textarea "h"
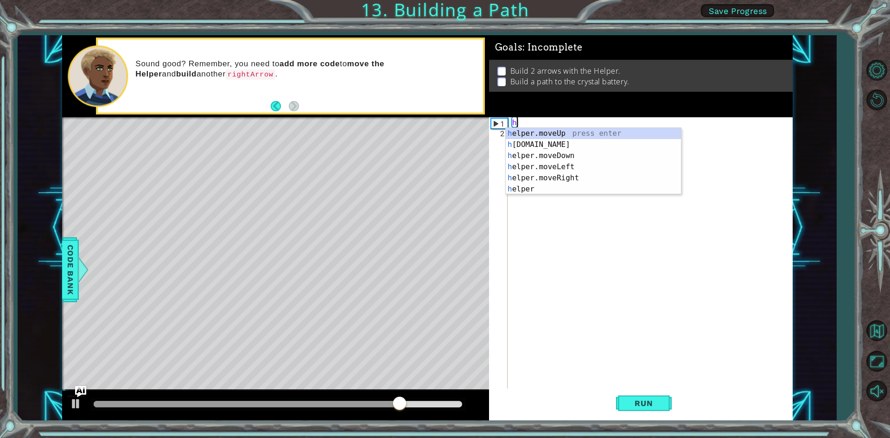
click at [536, 121] on div "h" at bounding box center [652, 263] width 284 height 292
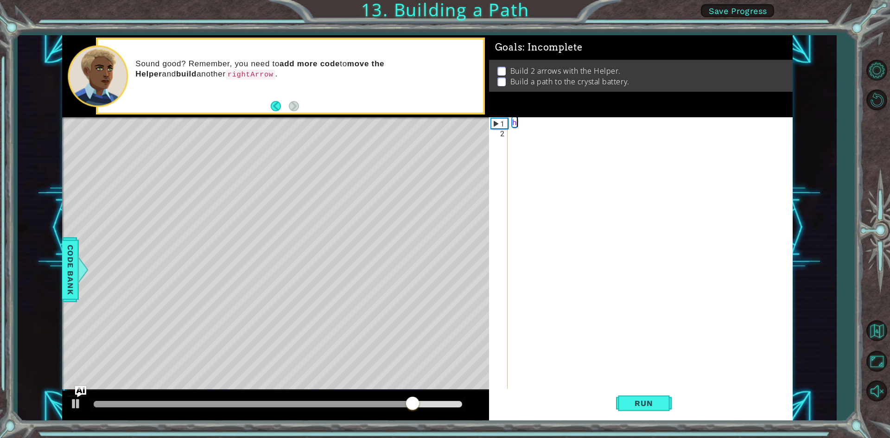
click at [532, 124] on div "h" at bounding box center [652, 263] width 284 height 292
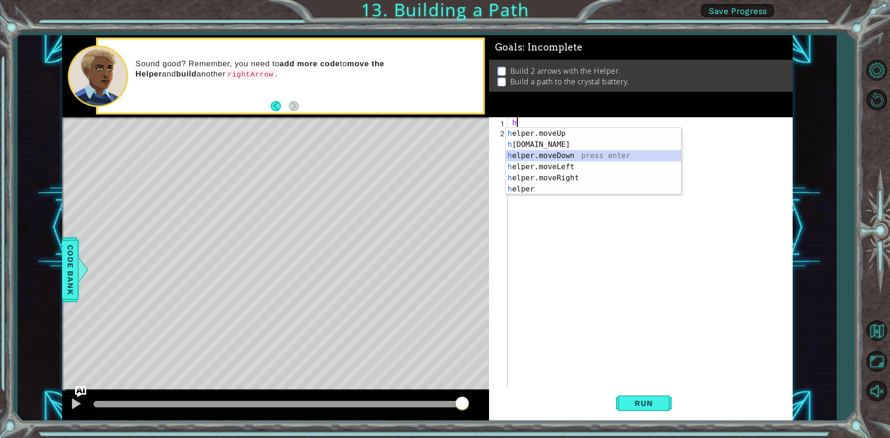
click at [558, 155] on div "h elper.moveUp press enter h [DOMAIN_NAME] press enter h elper.moveDown press e…" at bounding box center [592, 172] width 175 height 89
type textarea "helper.moveDown(1)"
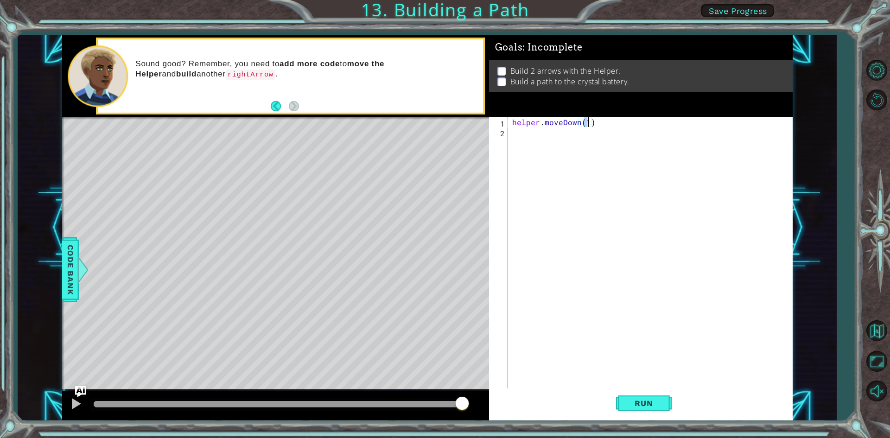
click at [515, 133] on div "helper . moveDown ( 1 )" at bounding box center [652, 263] width 284 height 292
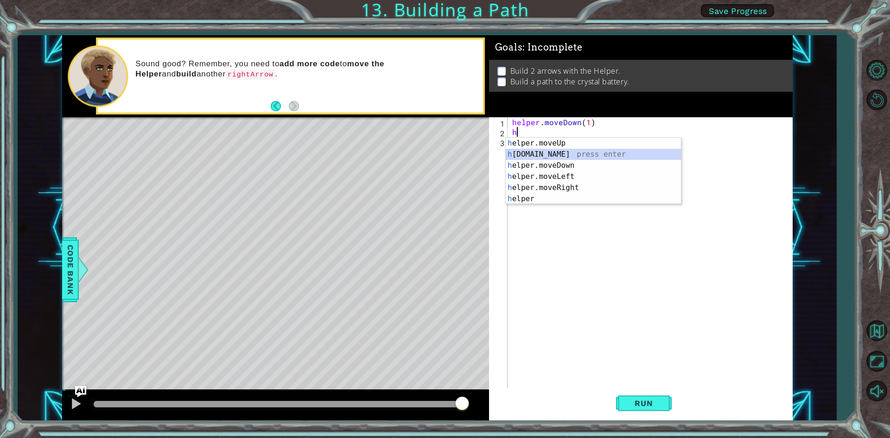
click at [550, 152] on div "h elper.moveUp press enter h [DOMAIN_NAME] press enter h elper.moveDown press e…" at bounding box center [592, 182] width 175 height 89
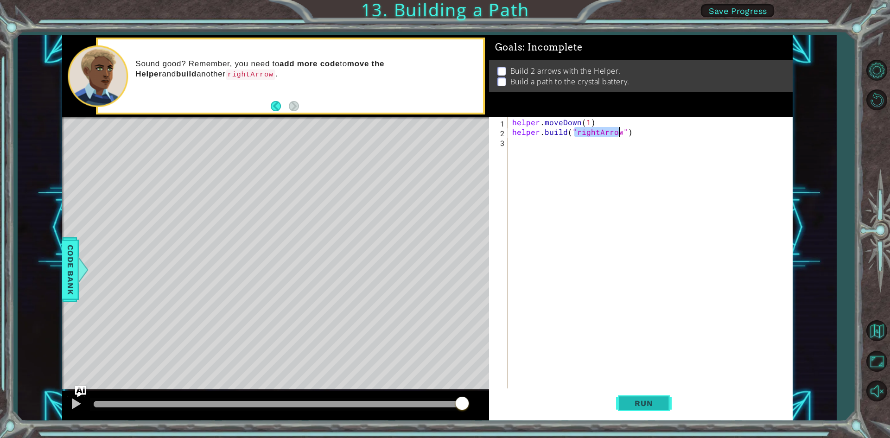
type textarea "[DOMAIN_NAME]("rightArrow")"
click at [654, 403] on span "Run" at bounding box center [643, 402] width 37 height 9
click at [637, 415] on button "Run" at bounding box center [644, 403] width 56 height 30
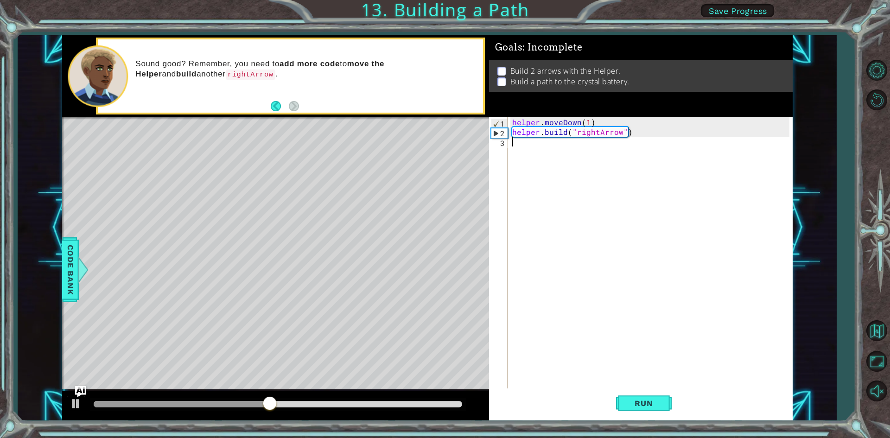
click at [528, 147] on div "helper . moveDown ( 1 ) helper . build ( "rightArrow" )" at bounding box center [652, 263] width 284 height 292
type textarea "X"
